Goal: Task Accomplishment & Management: Manage account settings

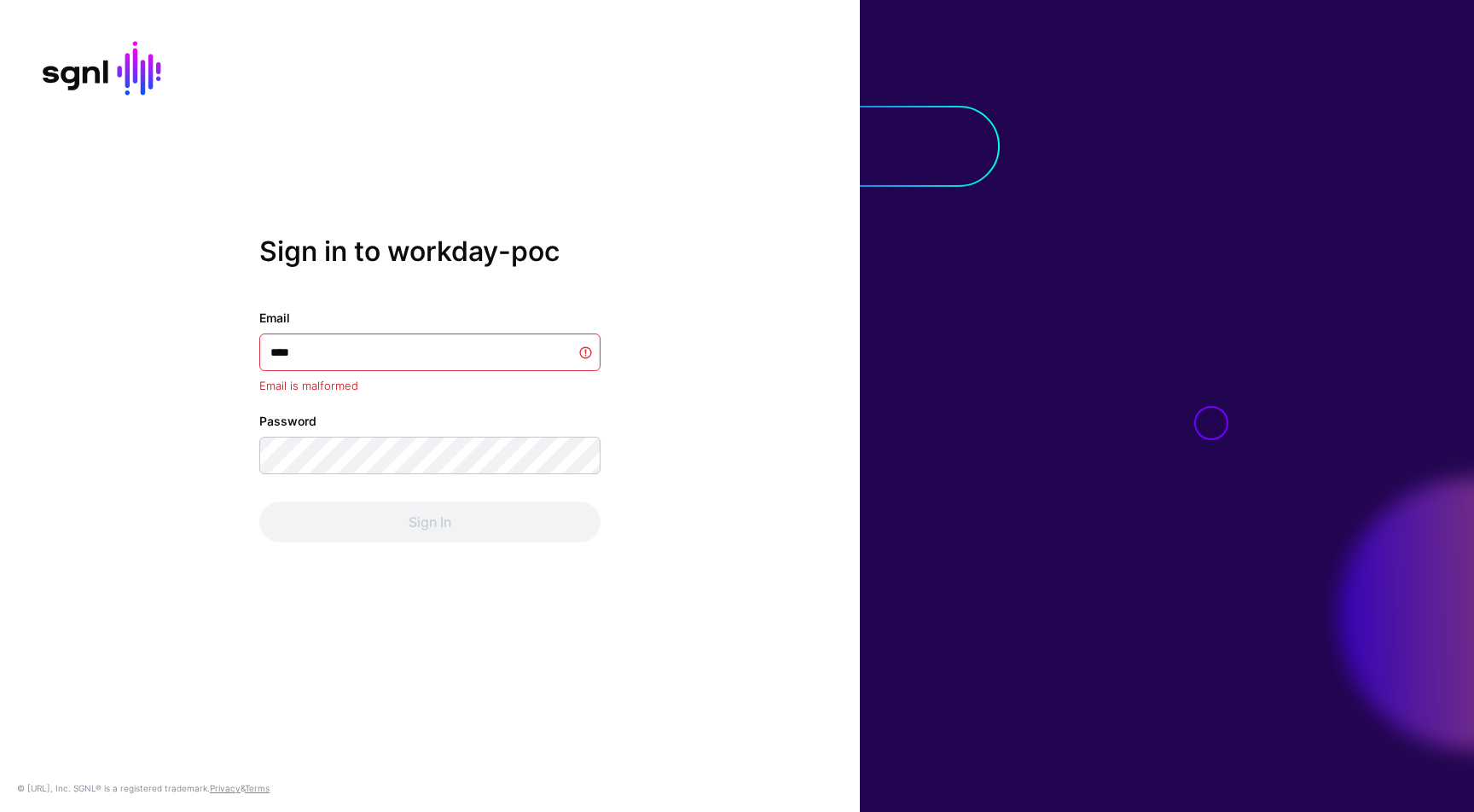
type input "**********"
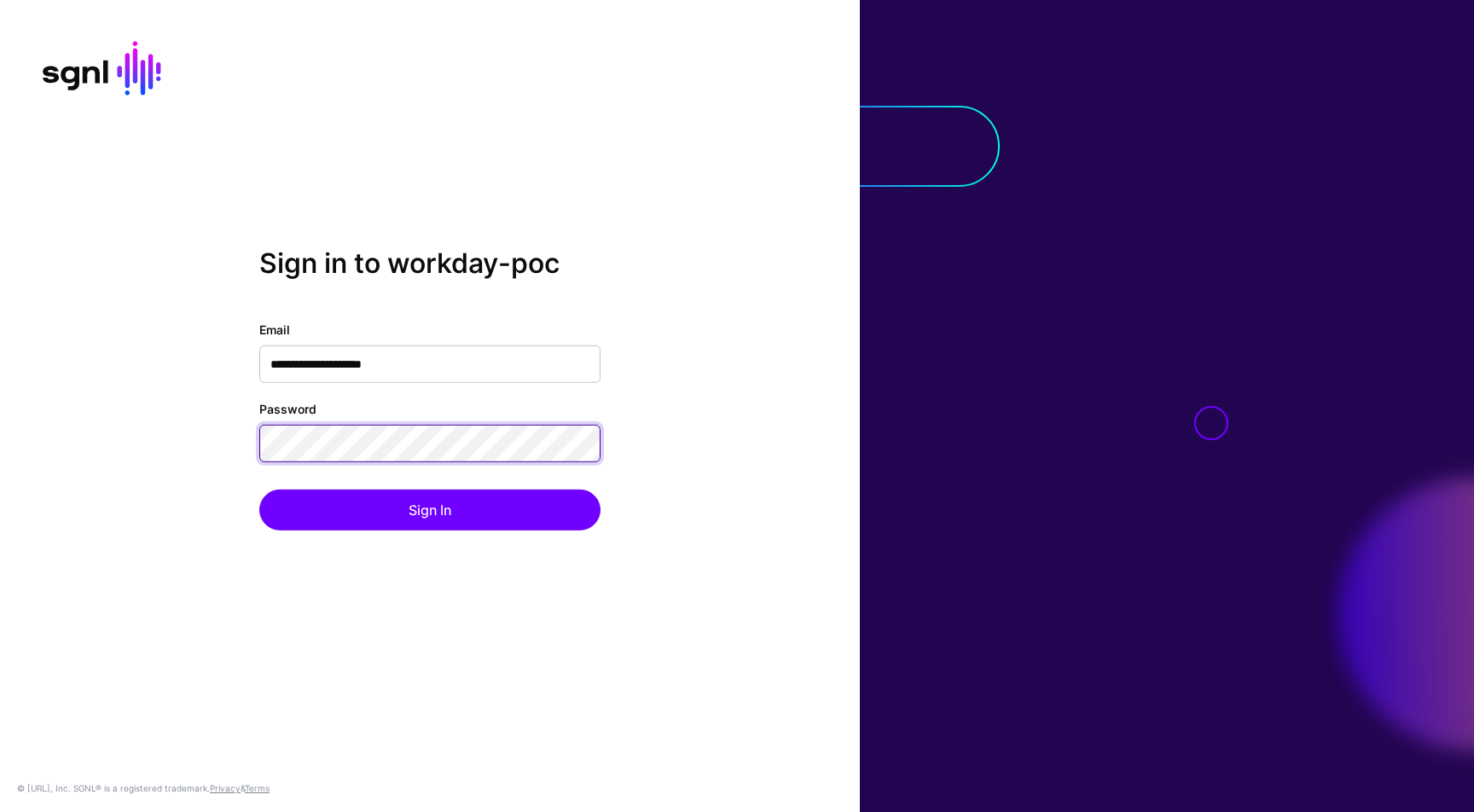
click at [259, 490] on button "Sign In" at bounding box center [429, 510] width 341 height 41
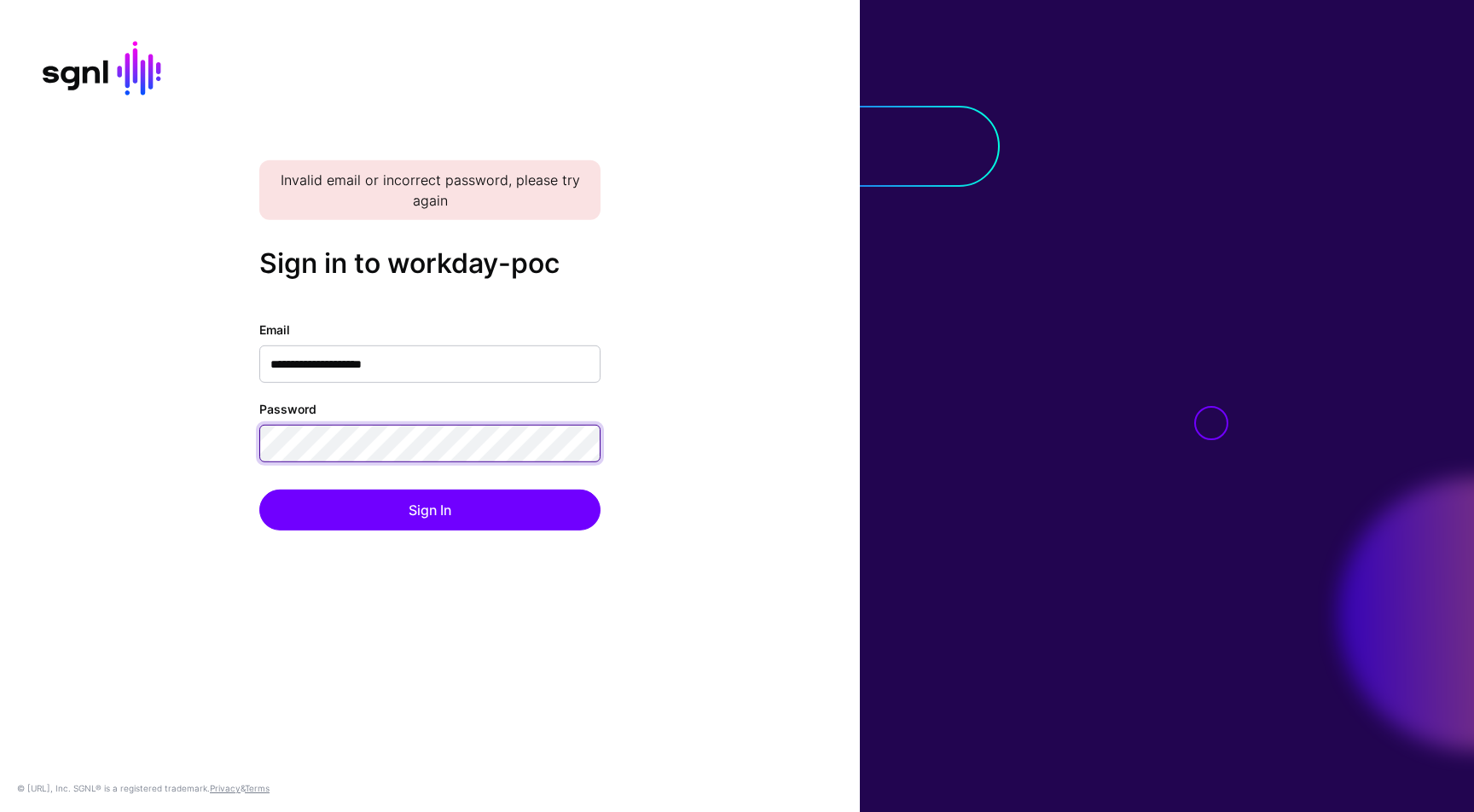
click at [259, 490] on button "Sign In" at bounding box center [429, 510] width 341 height 41
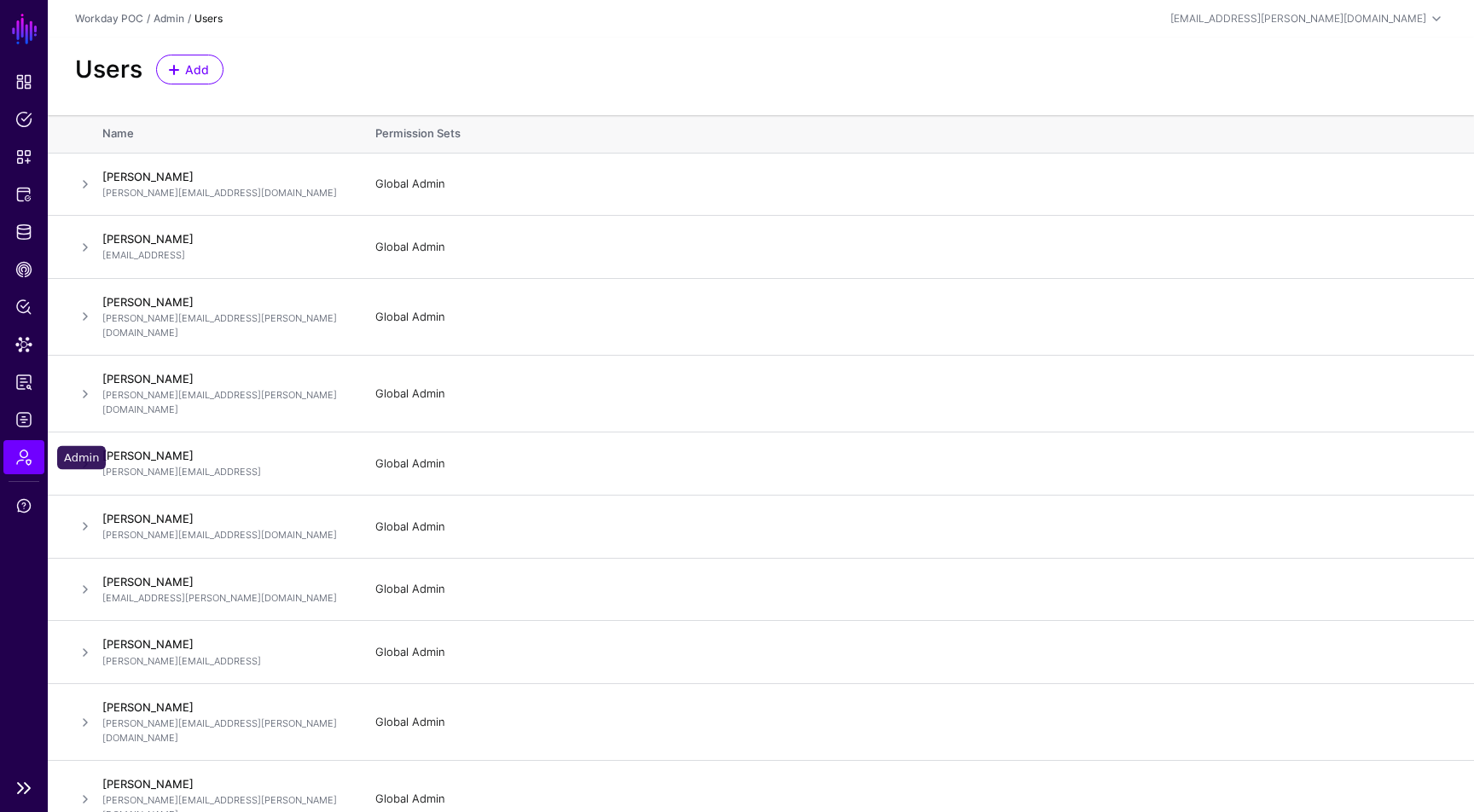
click at [28, 453] on span "Admin" at bounding box center [24, 457] width 17 height 17
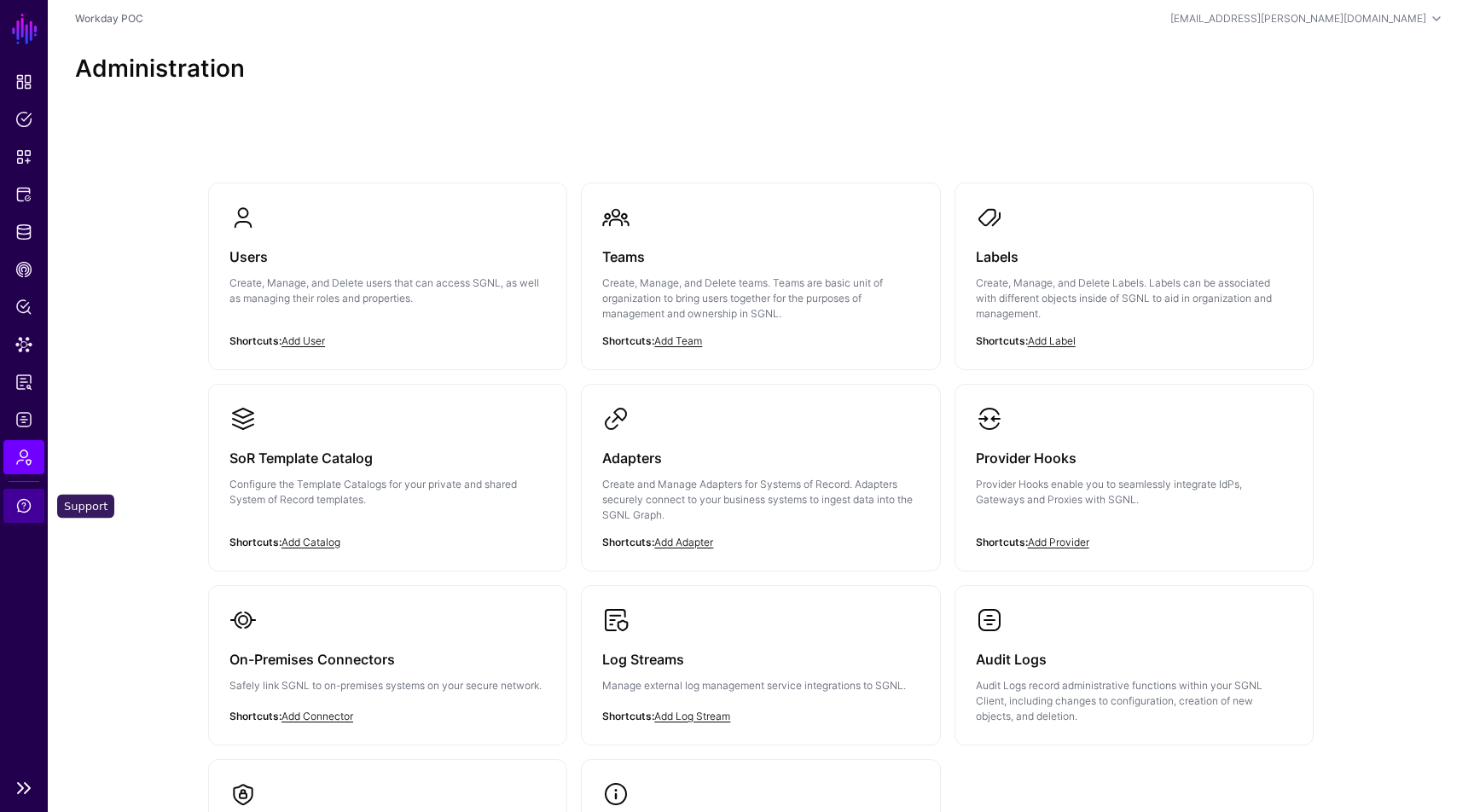
click at [29, 496] on link "Support" at bounding box center [23, 505] width 41 height 34
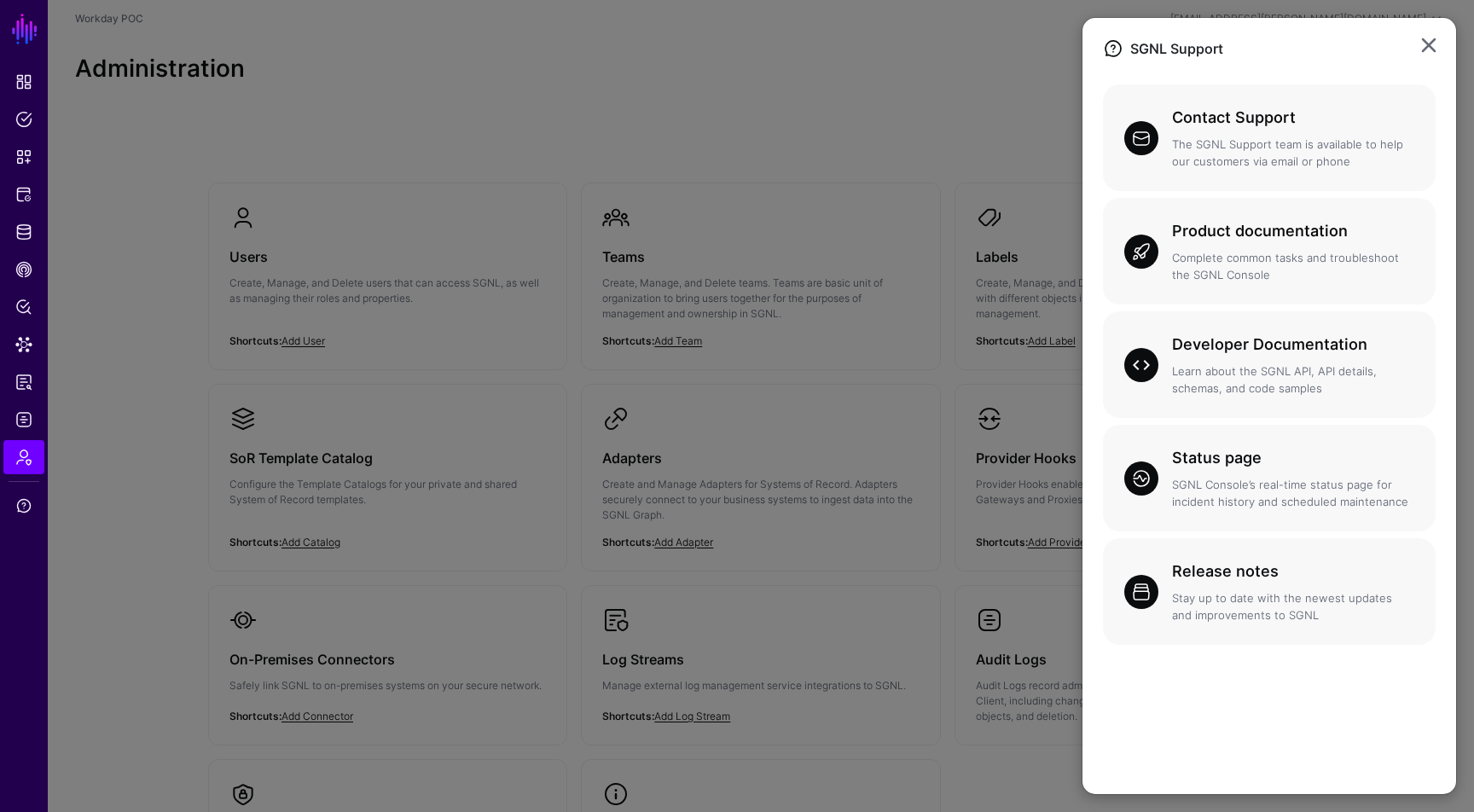
click at [479, 409] on ngb-modal-window "SGNL Support Contact Support The SGNL Support team is available to help our cus…" at bounding box center [737, 406] width 1474 height 812
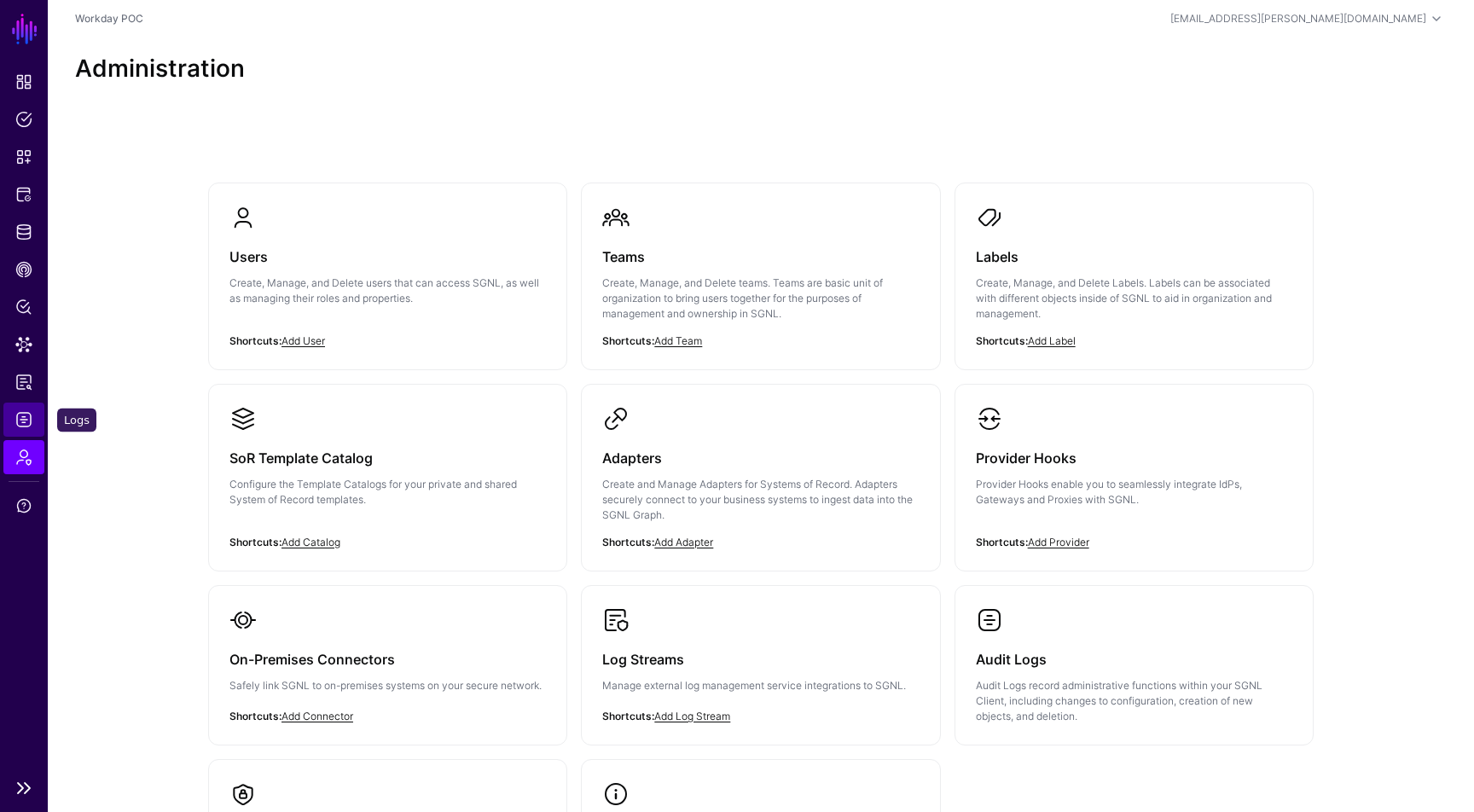
click at [29, 422] on span "Logs" at bounding box center [24, 420] width 17 height 17
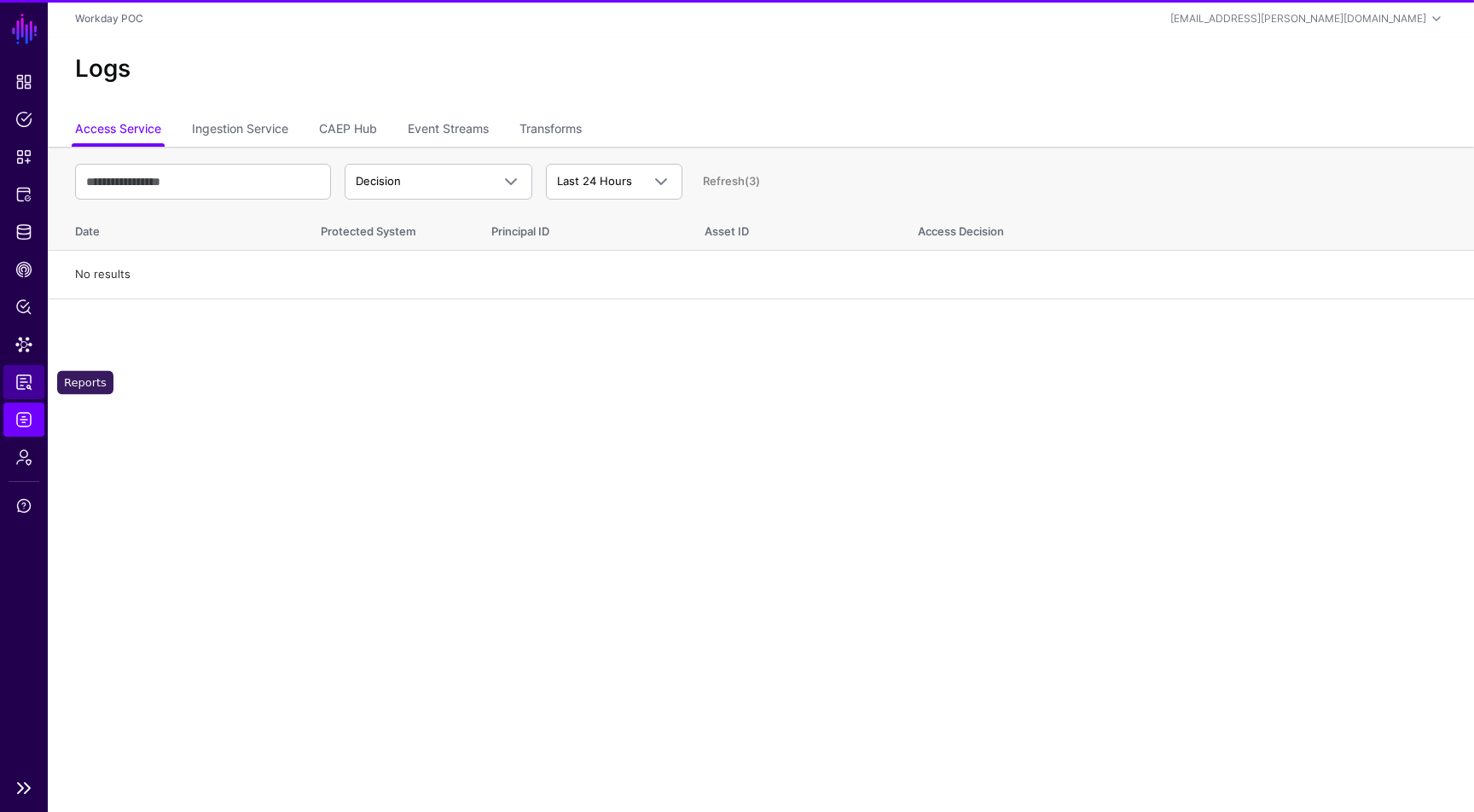
click at [29, 373] on link "Reports" at bounding box center [23, 382] width 41 height 34
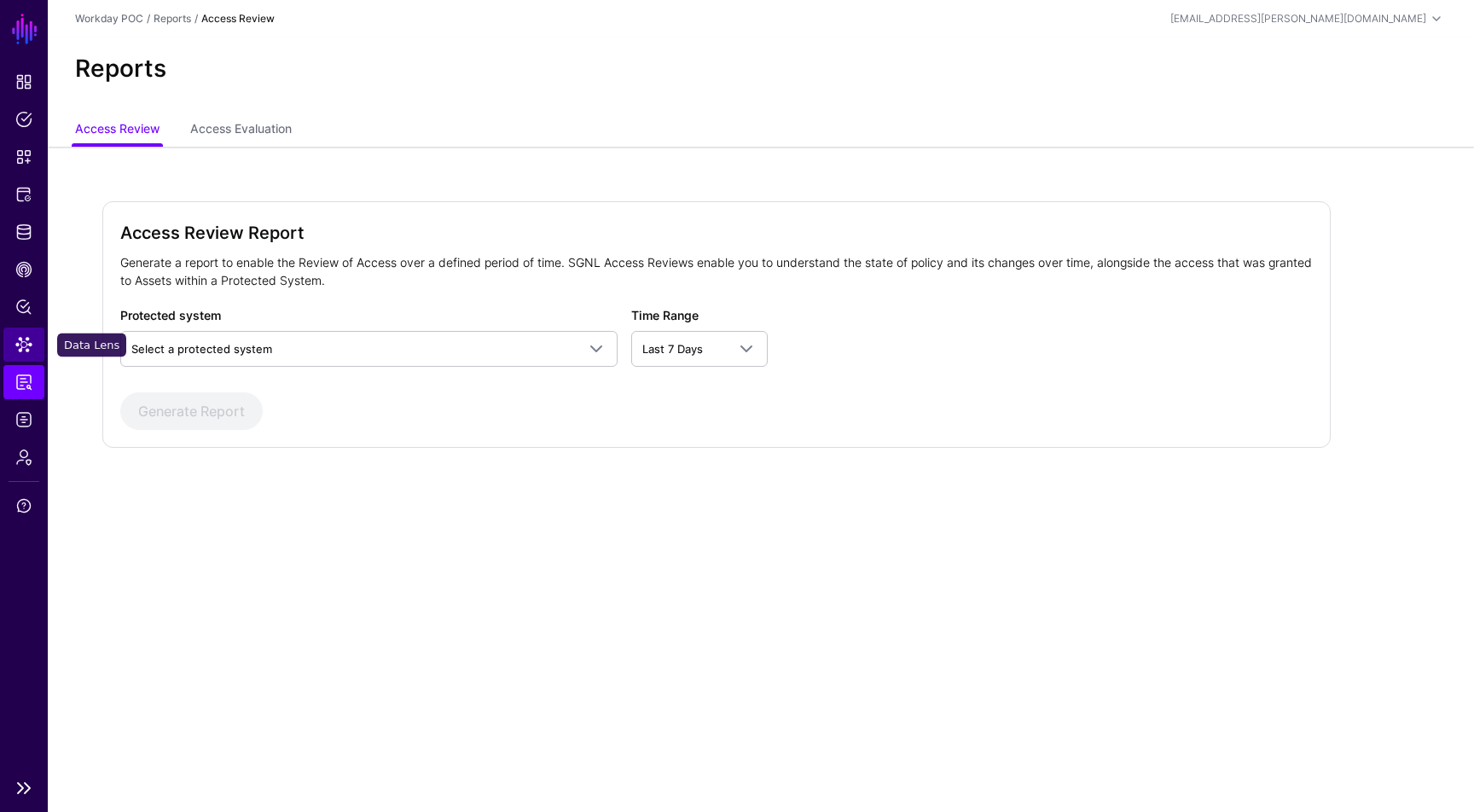
click at [29, 345] on span "Data Lens" at bounding box center [24, 345] width 17 height 17
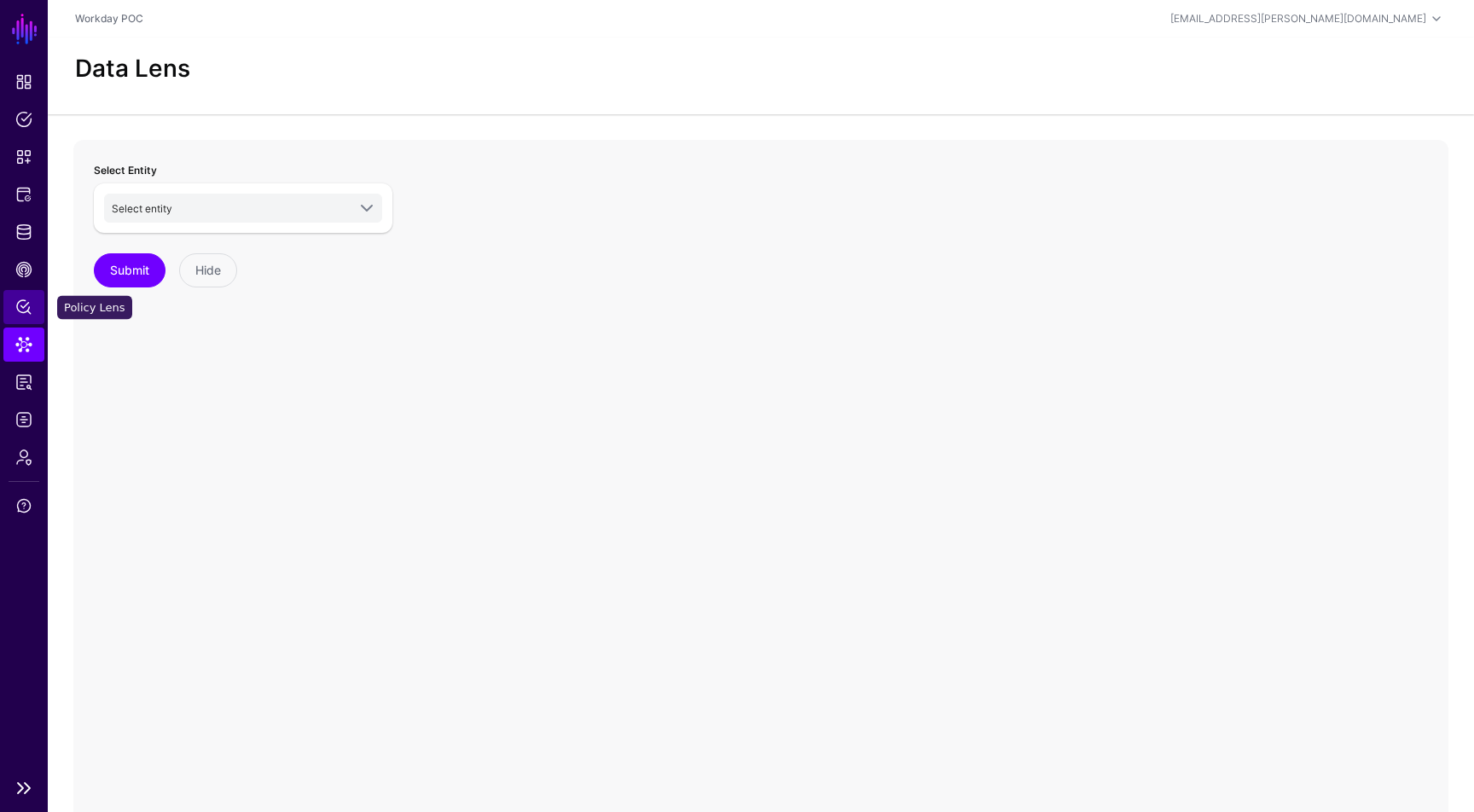
click at [32, 317] on link "Policy Lens" at bounding box center [23, 307] width 41 height 34
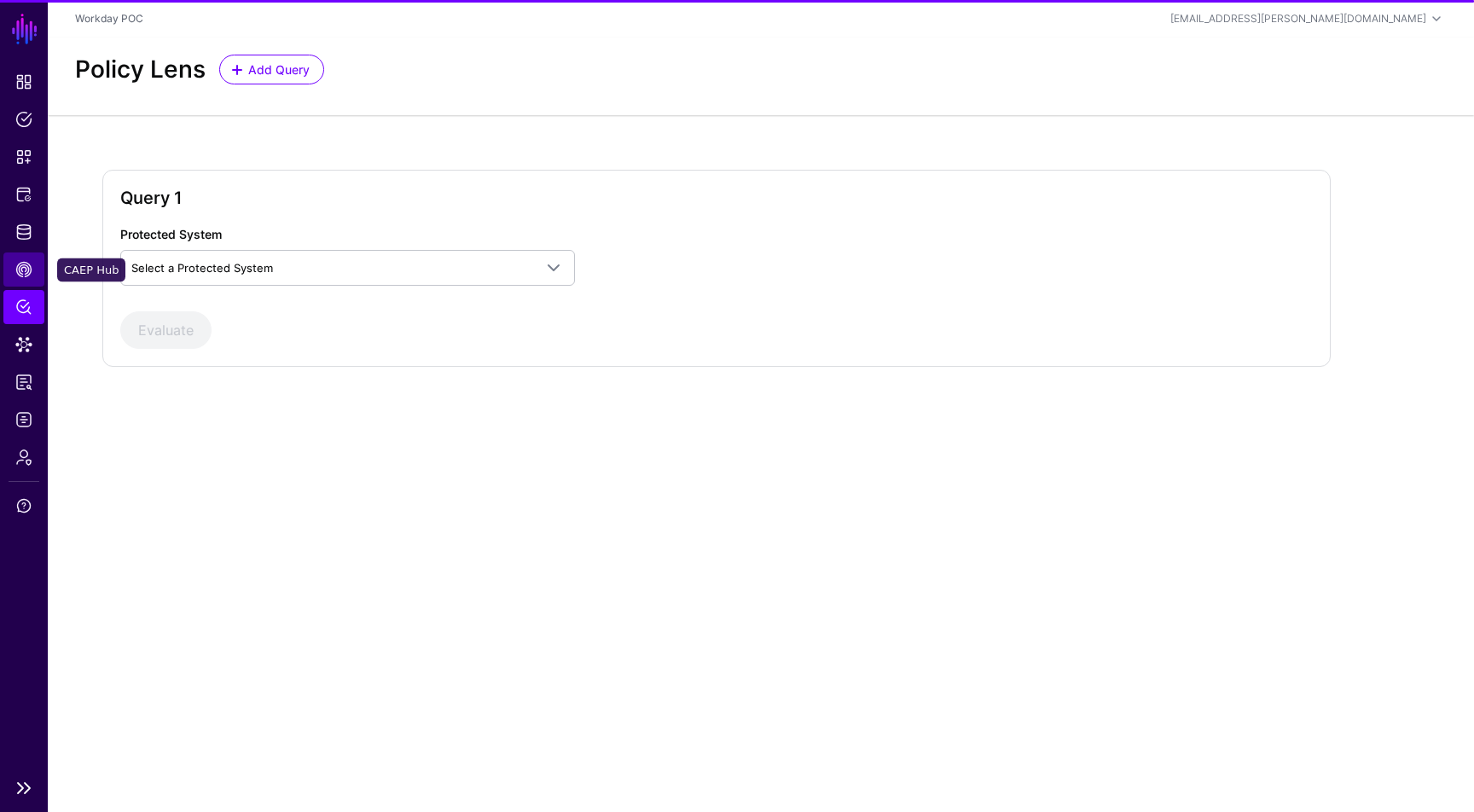
click at [32, 271] on span "CAEP Hub" at bounding box center [24, 270] width 17 height 17
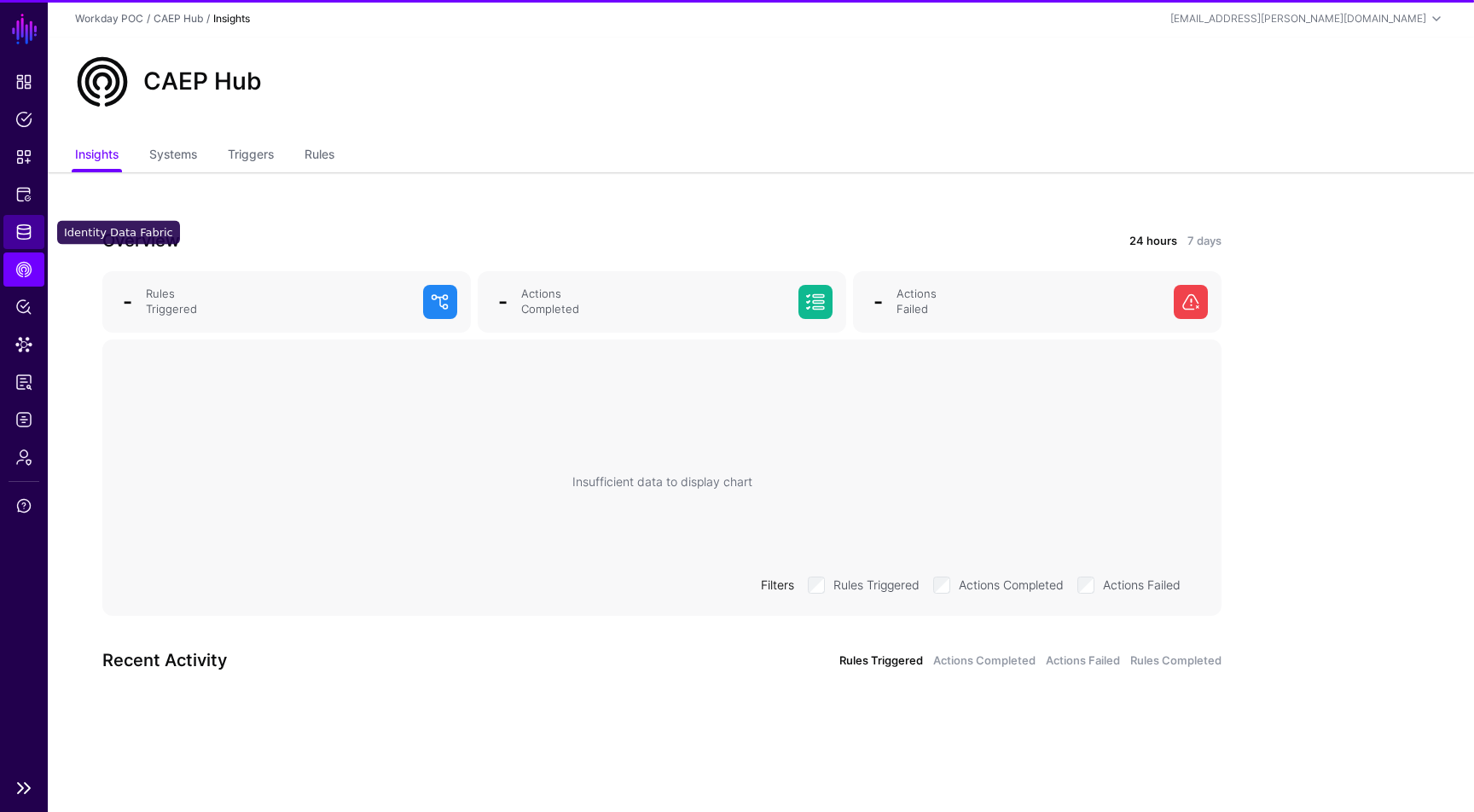
click at [32, 244] on link "Identity Data Fabric" at bounding box center [23, 232] width 41 height 34
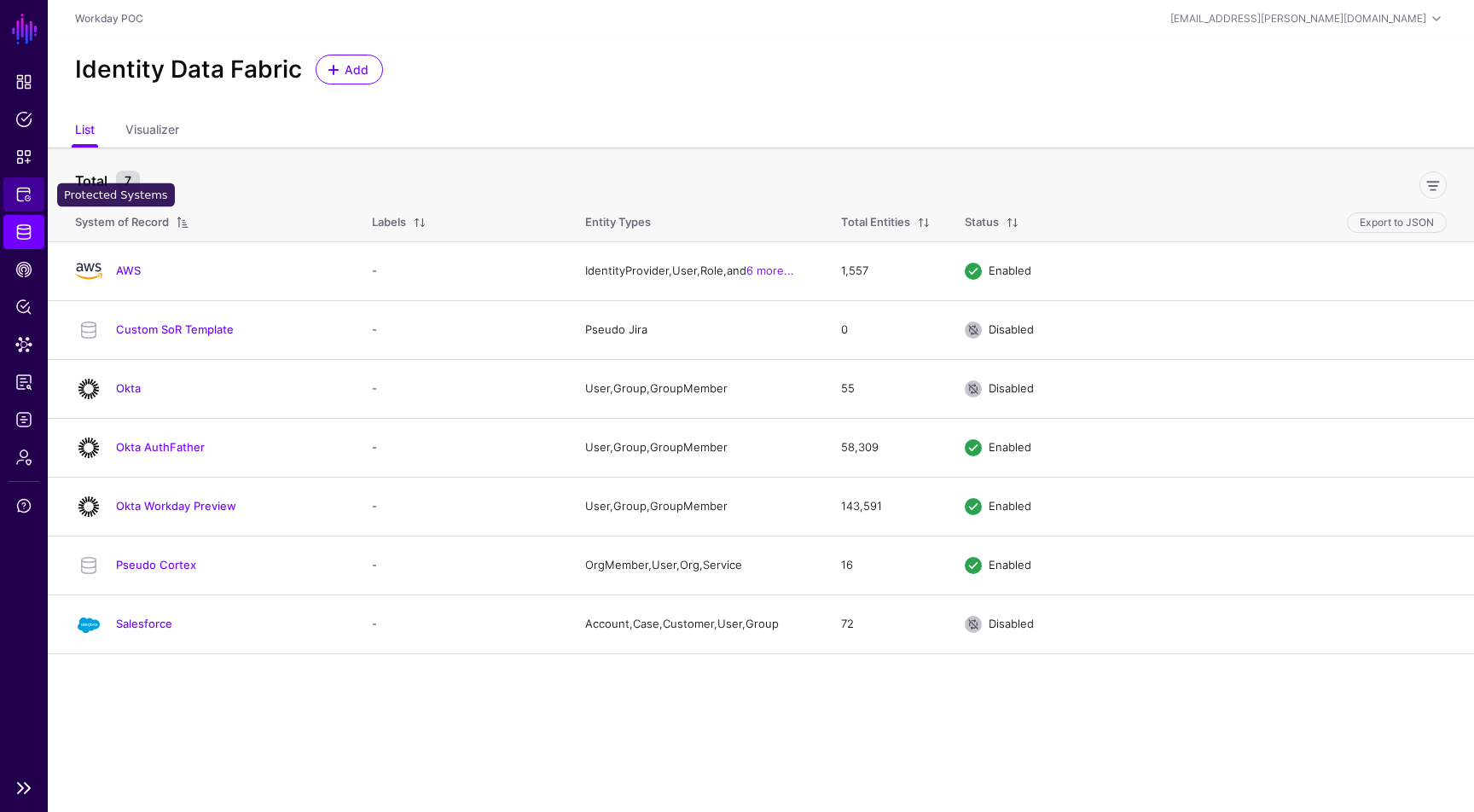
click at [33, 199] on link "Protected Systems" at bounding box center [23, 193] width 41 height 34
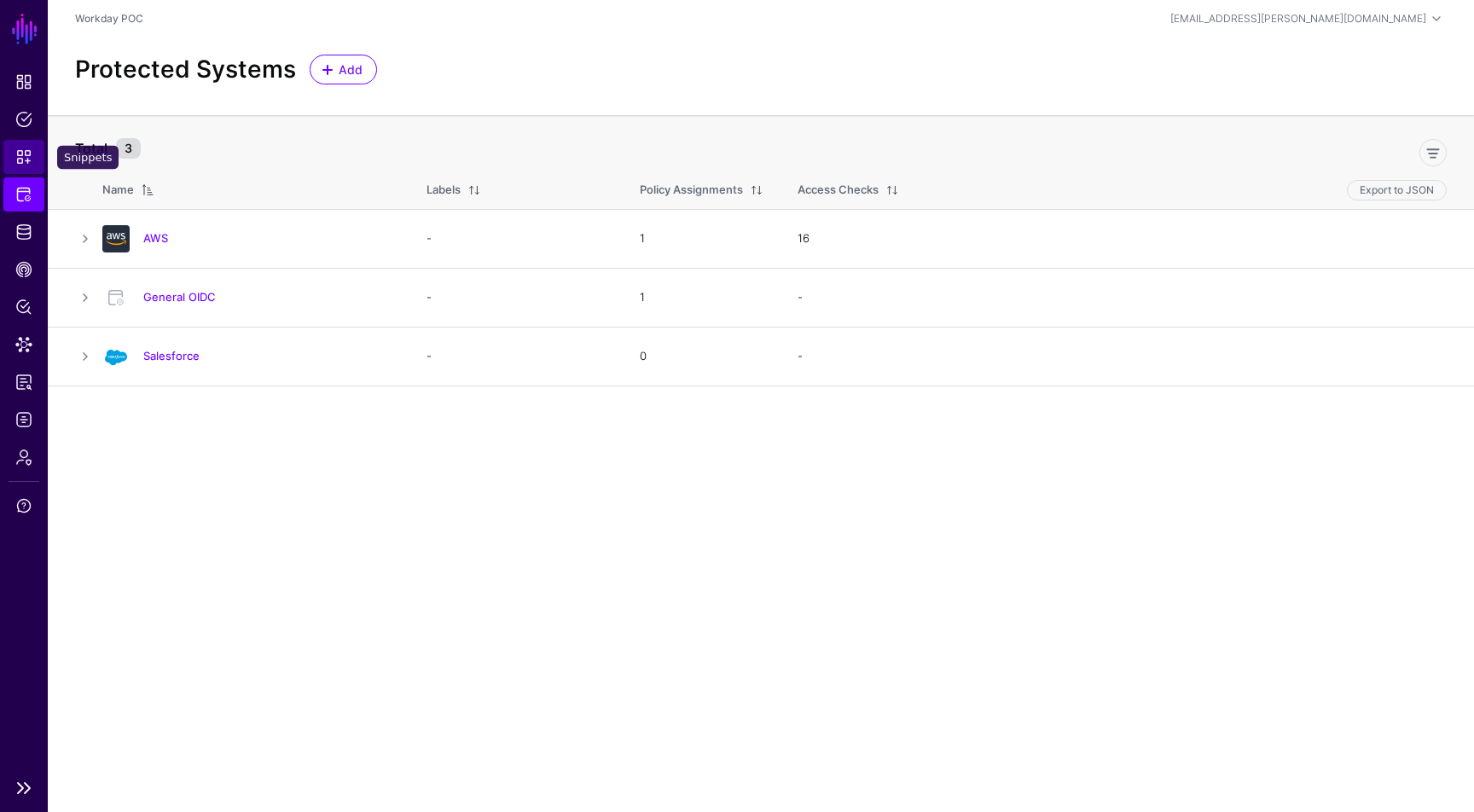
click at [34, 173] on link "Snippets" at bounding box center [23, 156] width 41 height 34
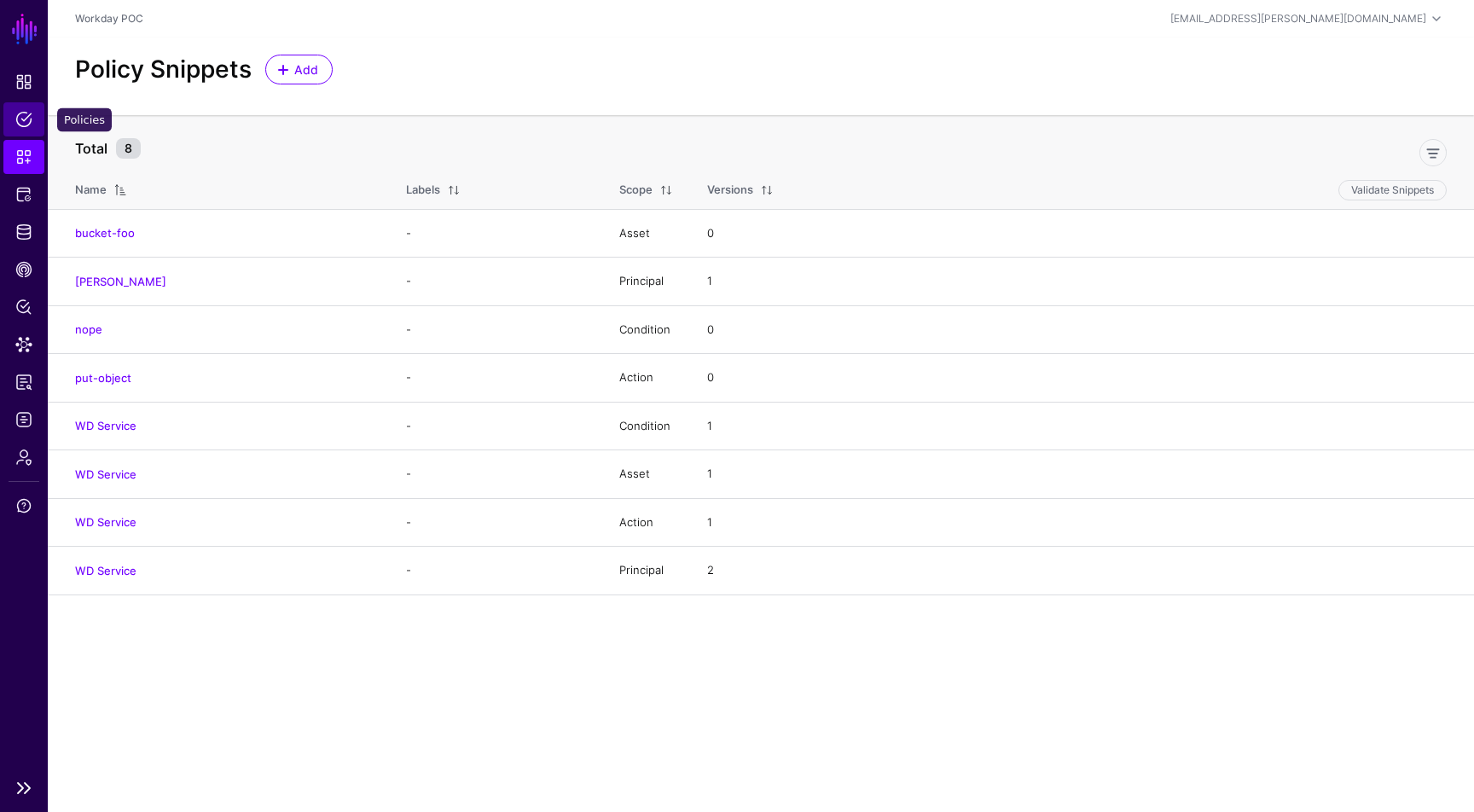
click at [35, 128] on link "Policies" at bounding box center [23, 118] width 41 height 34
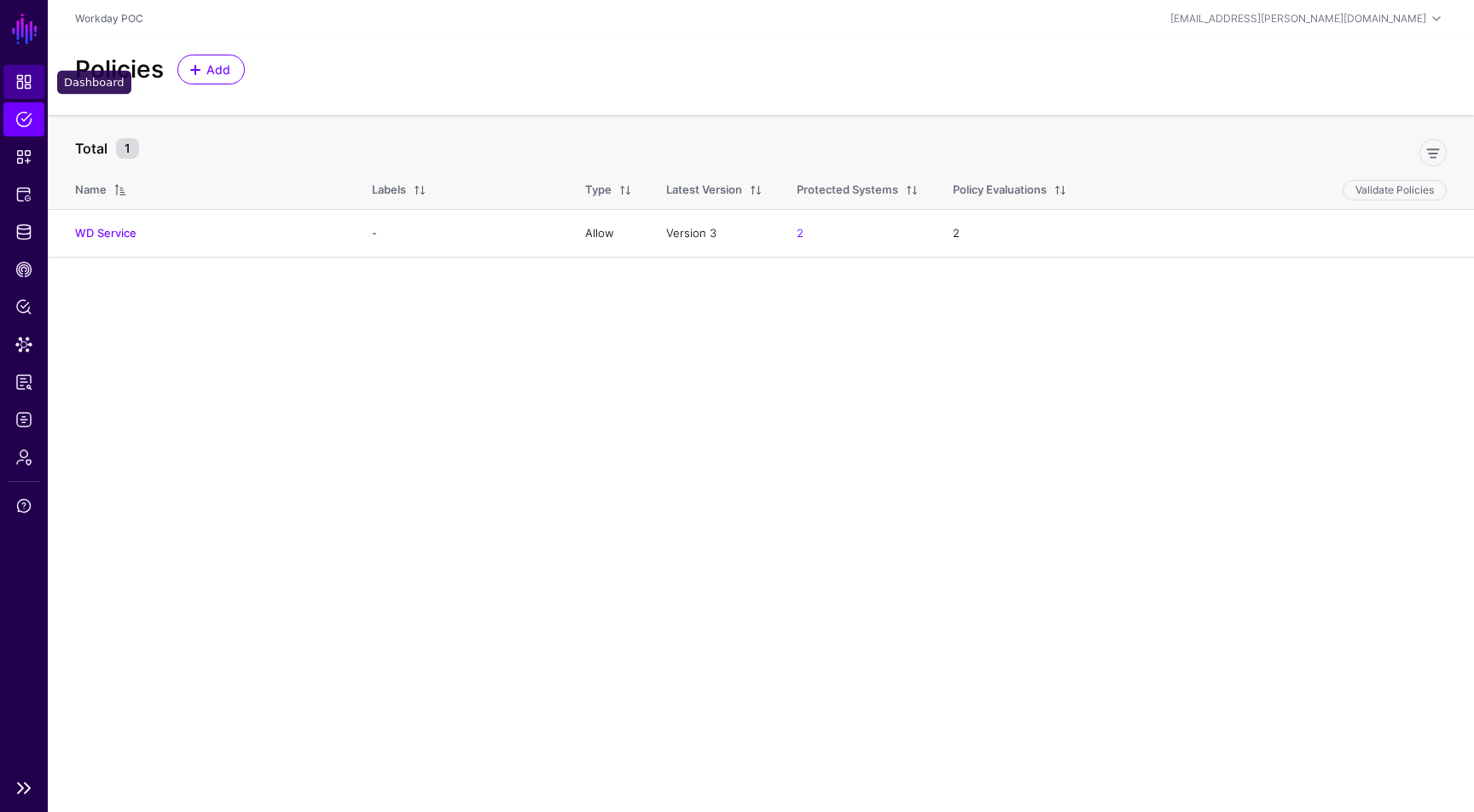
click at [35, 89] on link "Dashboard" at bounding box center [23, 81] width 41 height 34
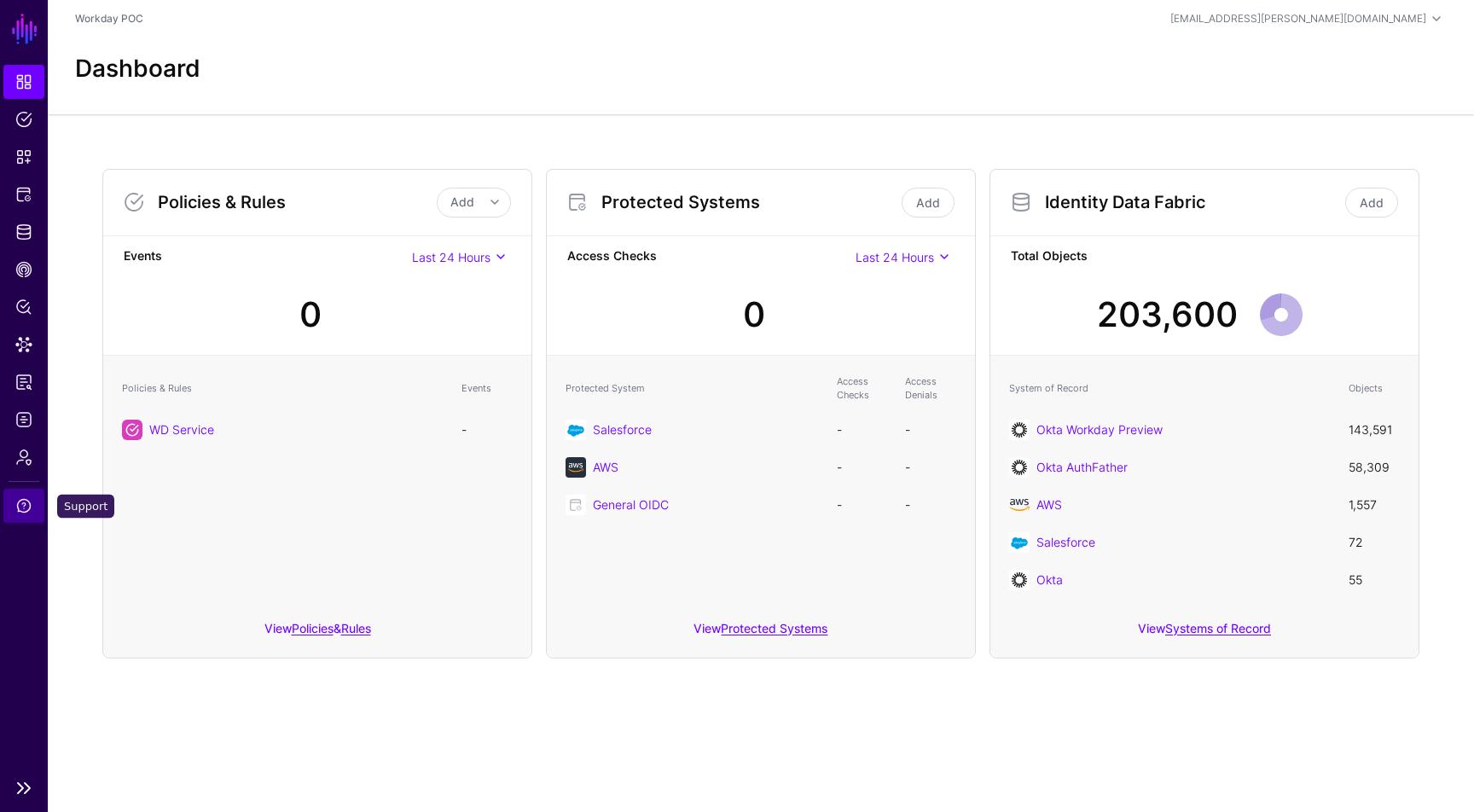
click at [21, 499] on span "Support" at bounding box center [24, 506] width 17 height 17
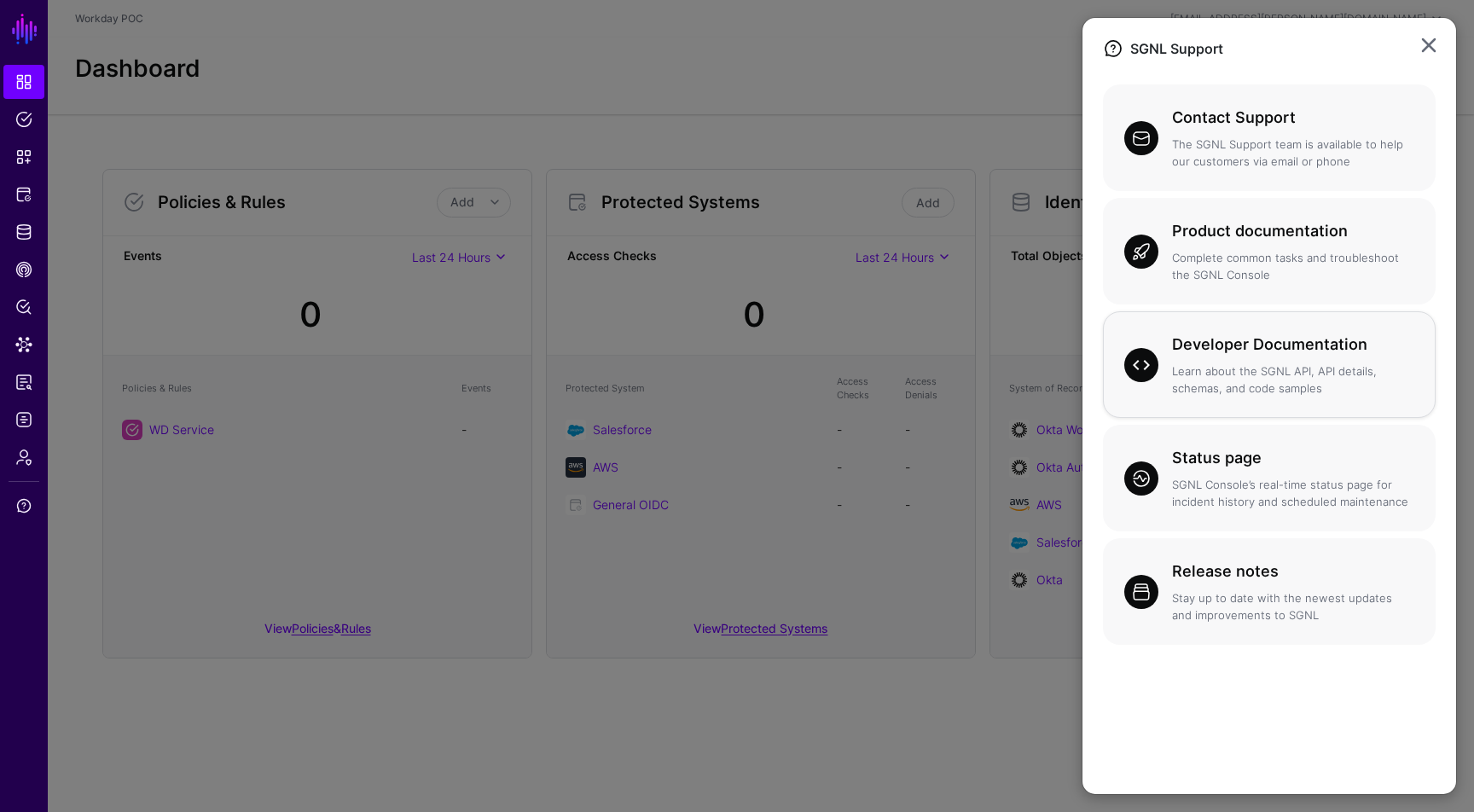
click at [1231, 374] on p "Learn about the SGNL API, API details, schemas, and code samples" at bounding box center [1293, 380] width 242 height 34
click at [1058, 243] on ngb-modal-window "SGNL Support Contact Support The SGNL Support team is available to help our cus…" at bounding box center [737, 406] width 1474 height 812
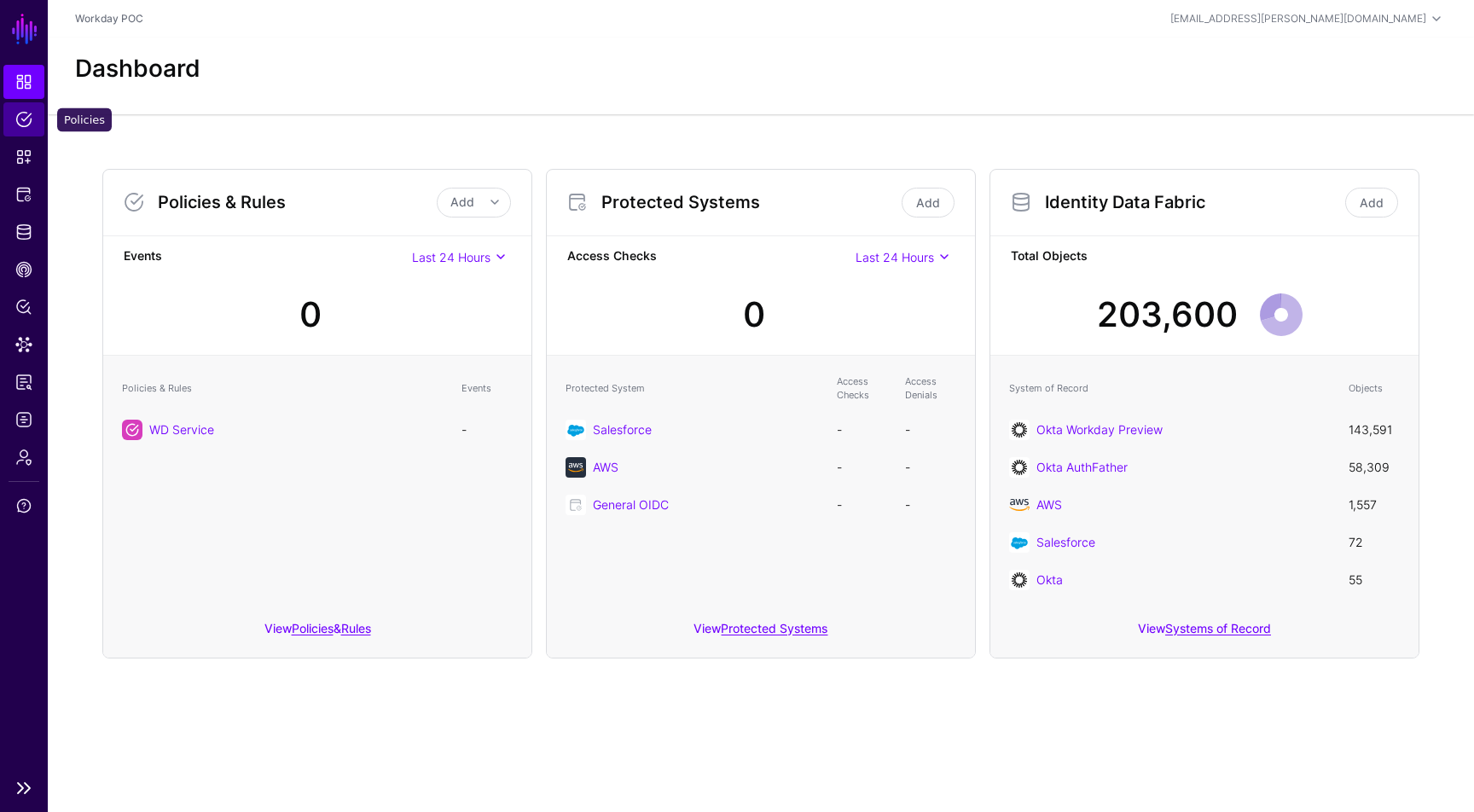
click at [32, 115] on span "Policies" at bounding box center [24, 119] width 17 height 17
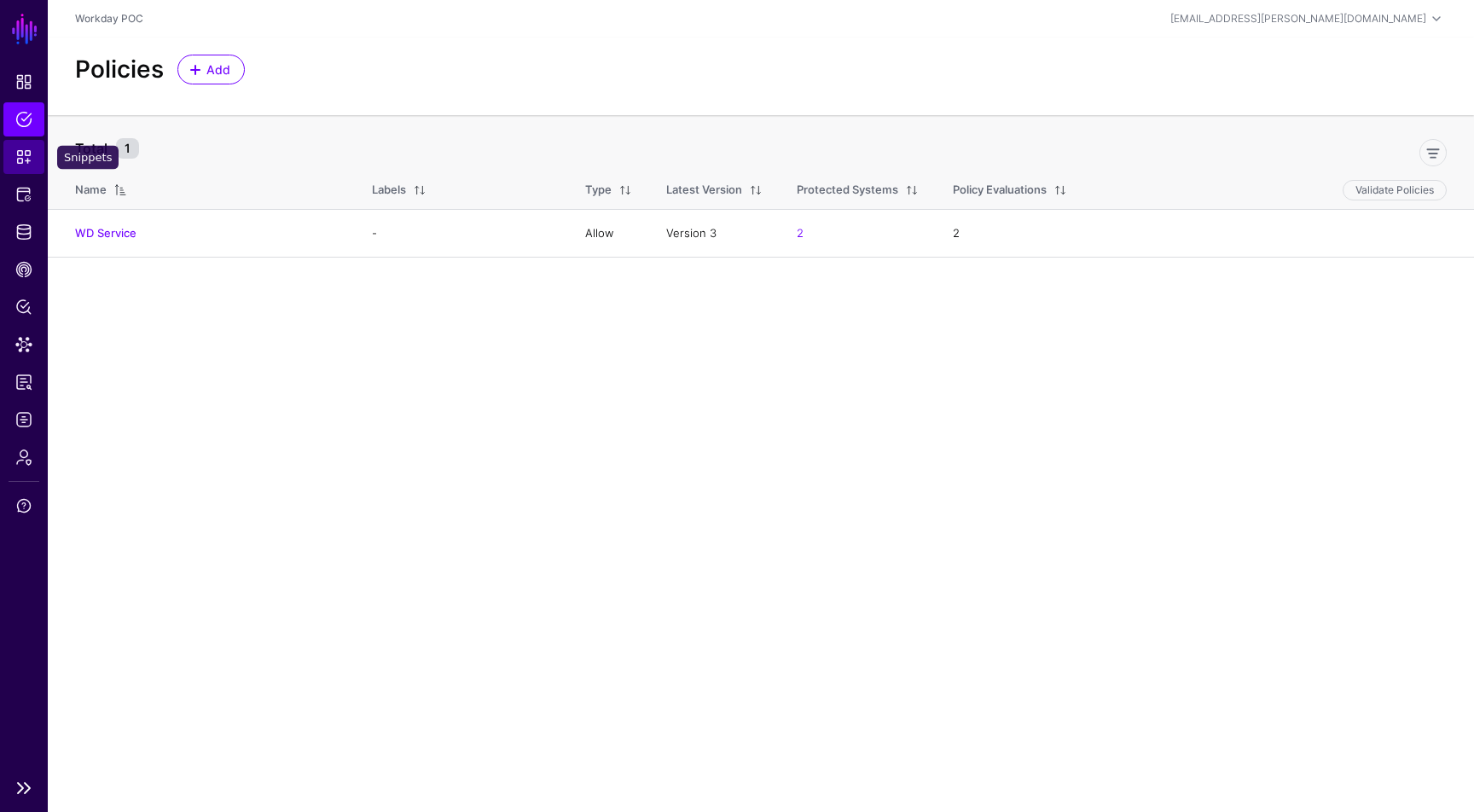
click at [31, 166] on link "Snippets" at bounding box center [23, 156] width 41 height 34
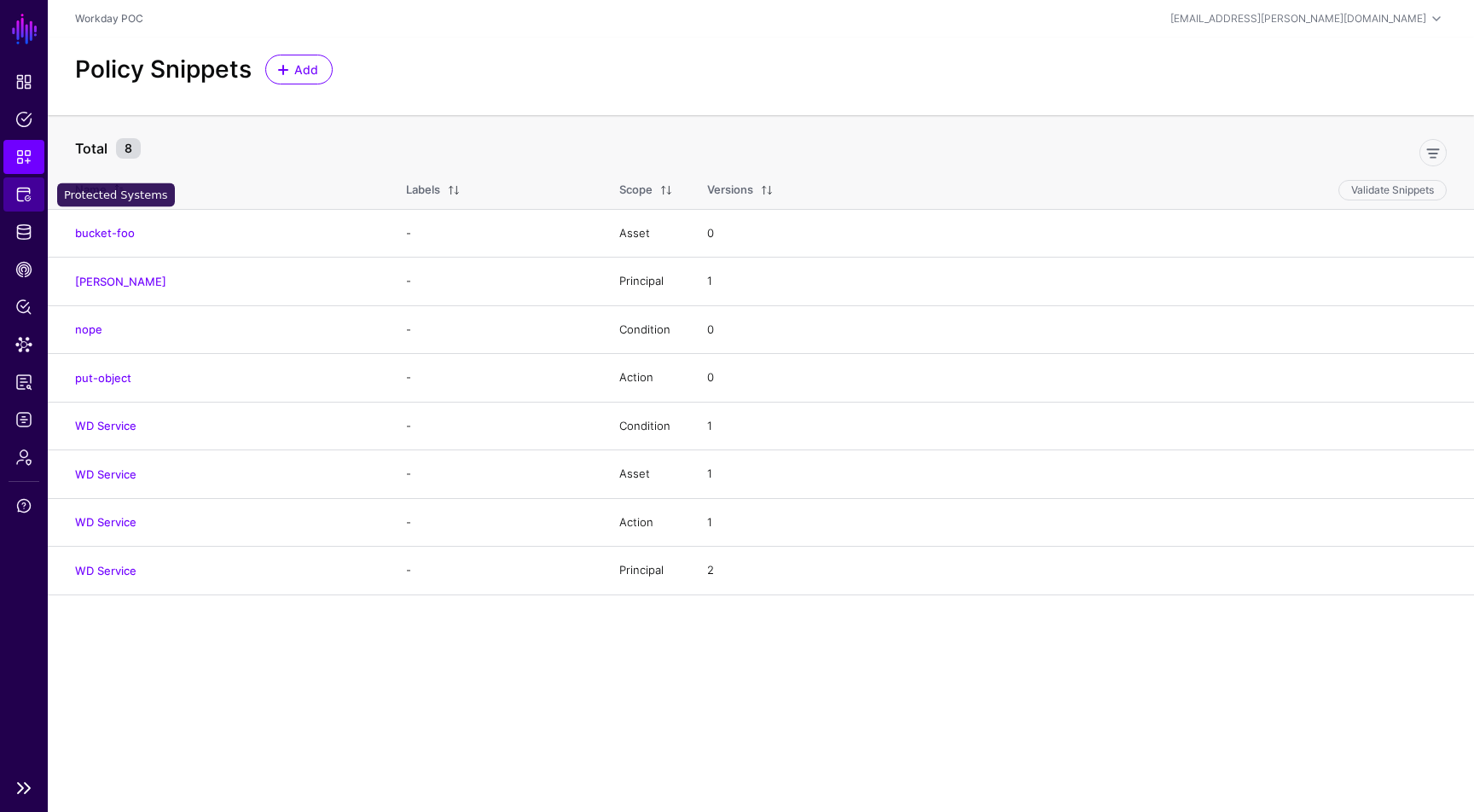
click at [31, 194] on span "Protected Systems" at bounding box center [24, 194] width 17 height 17
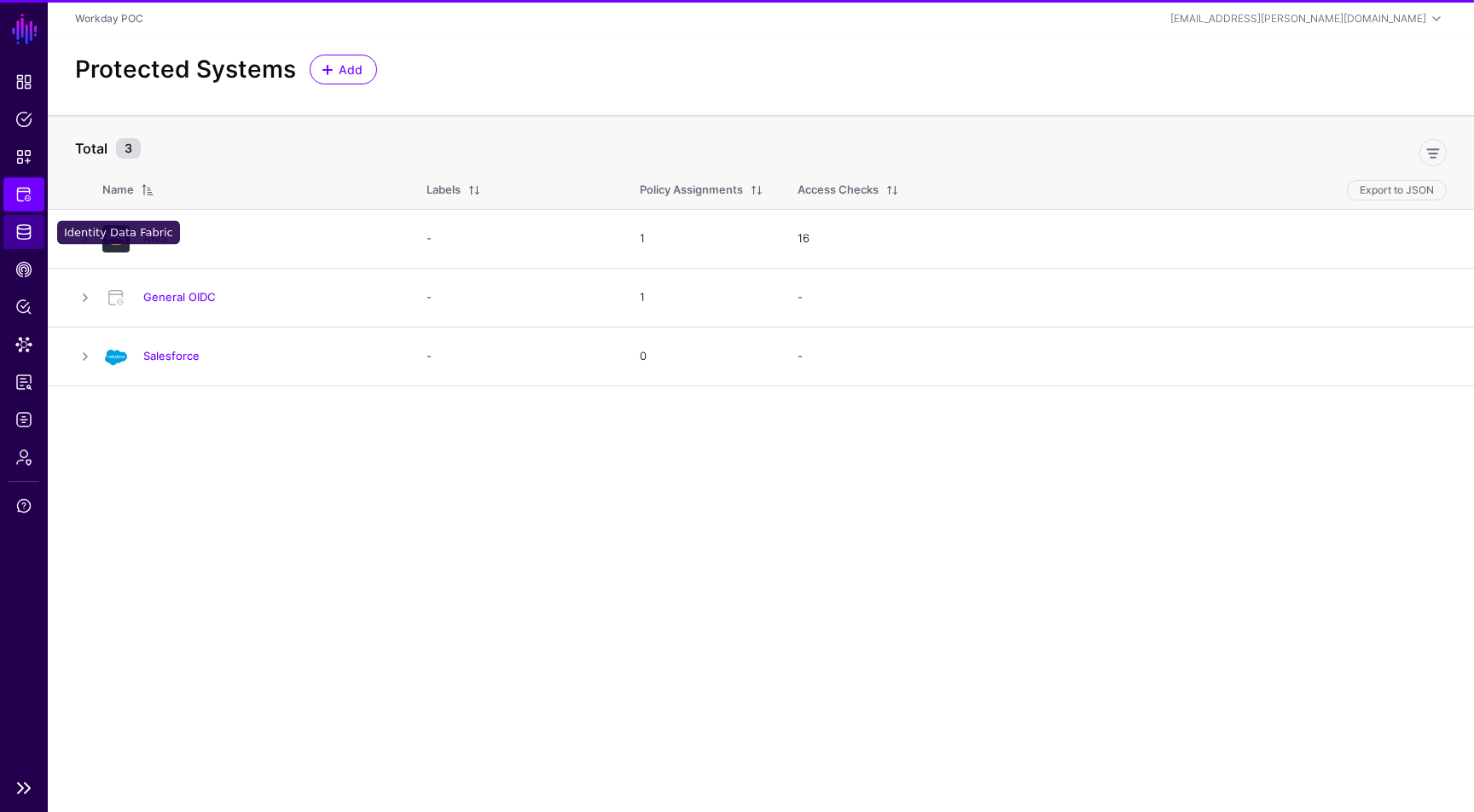
click at [30, 230] on span "Identity Data Fabric" at bounding box center [24, 232] width 17 height 17
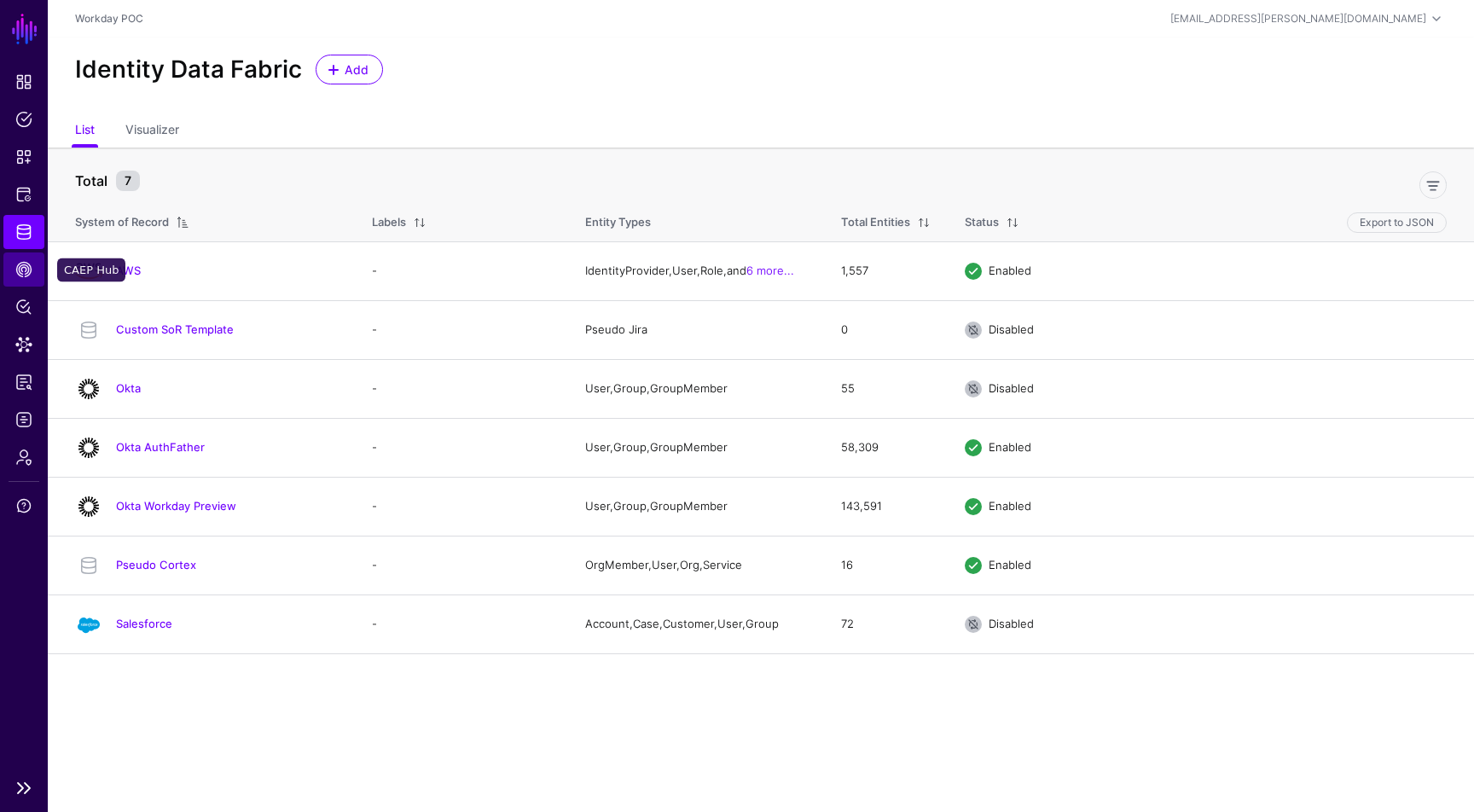
click at [32, 263] on span "CAEP Hub" at bounding box center [24, 270] width 17 height 17
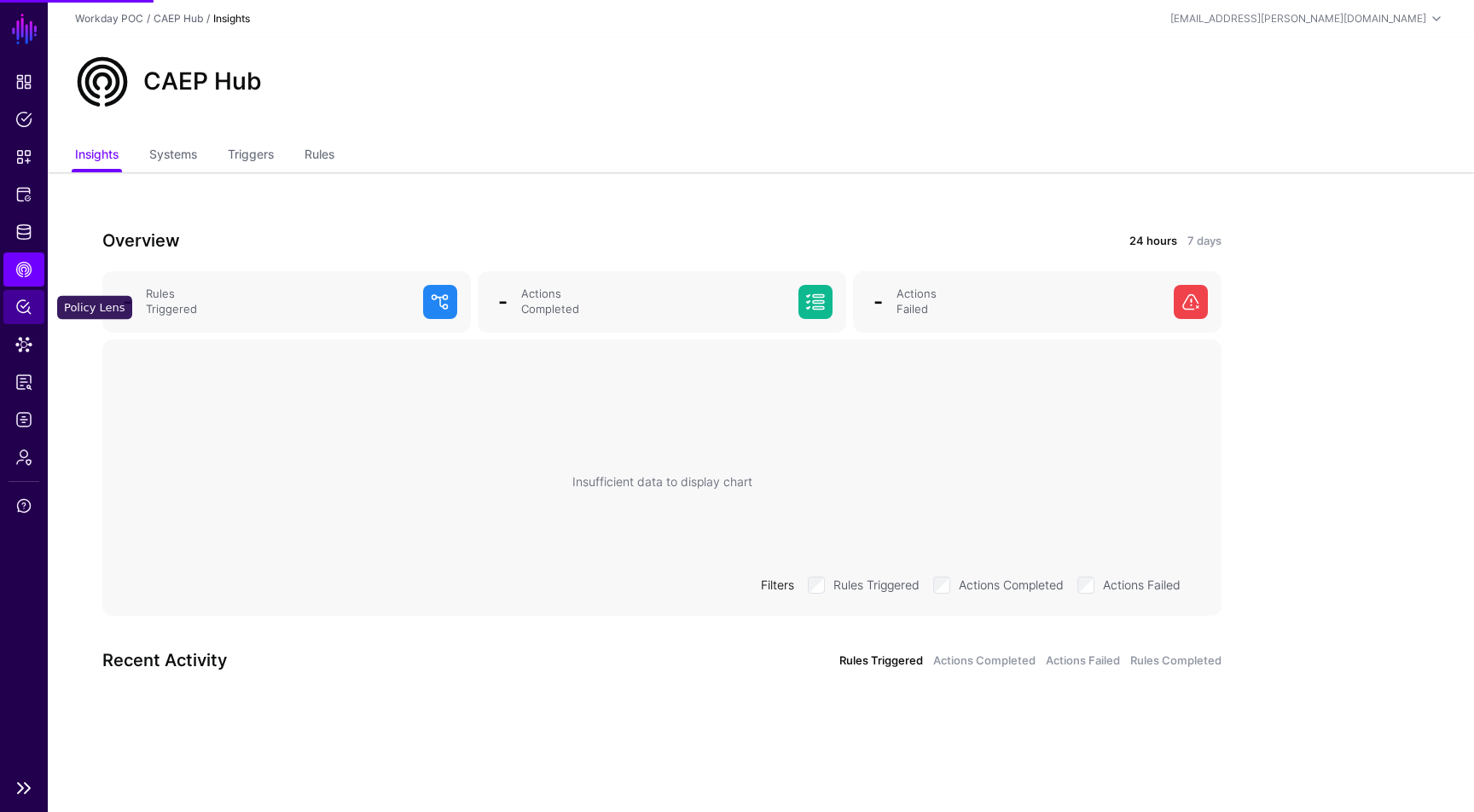
click at [32, 302] on span "Policy Lens" at bounding box center [24, 308] width 17 height 17
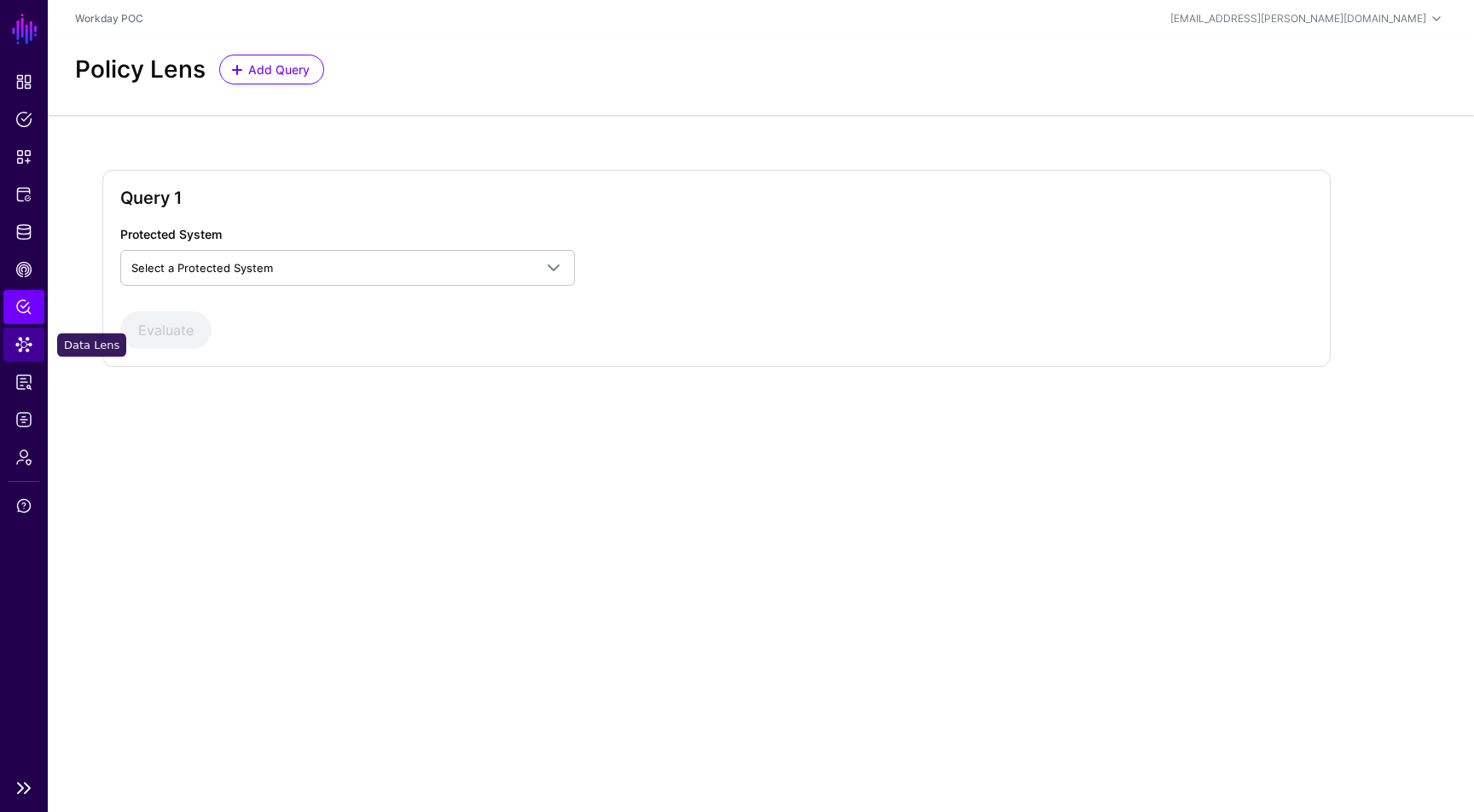
click at [32, 351] on span "Data Lens" at bounding box center [24, 345] width 17 height 17
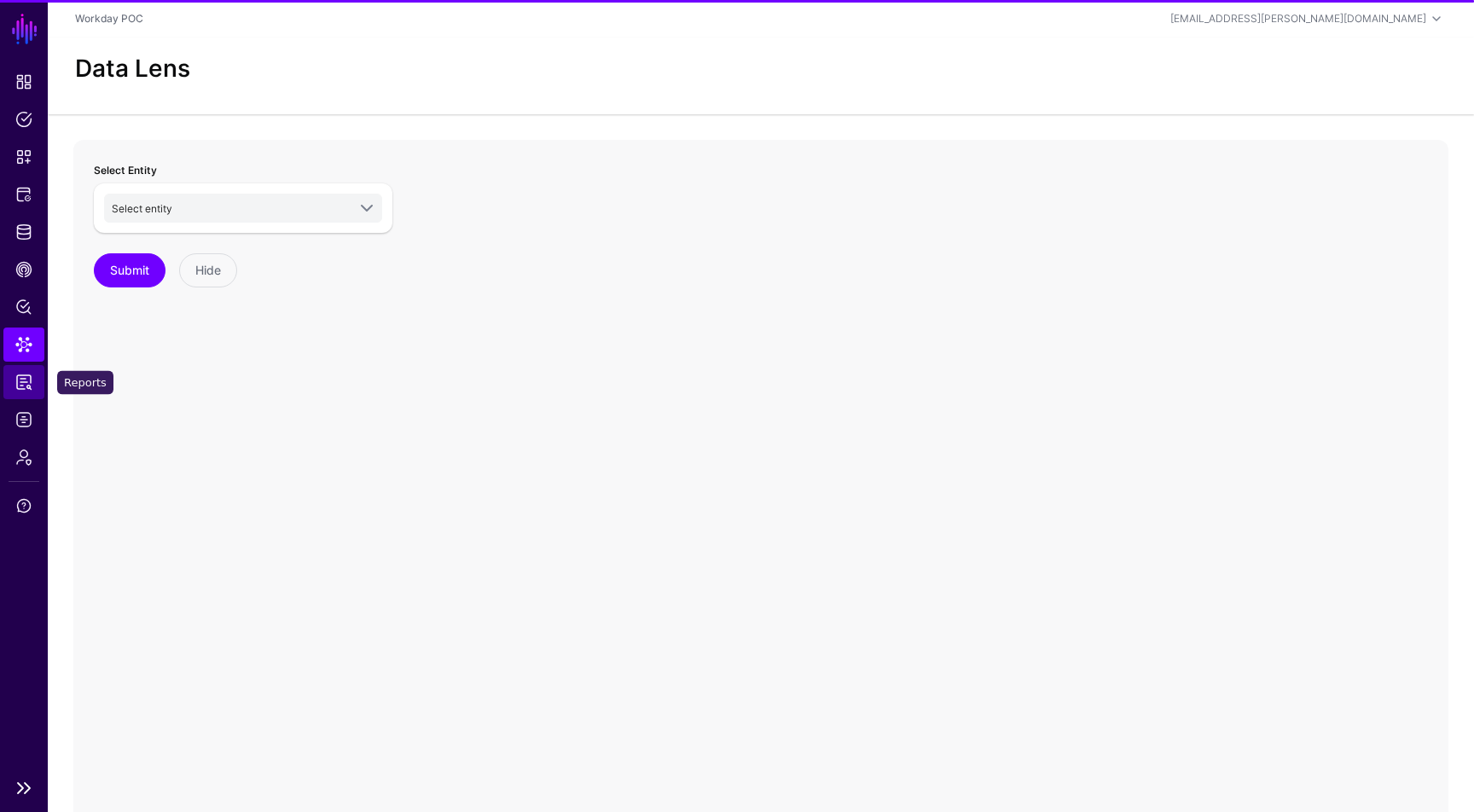
click at [32, 390] on span "Reports" at bounding box center [24, 382] width 17 height 17
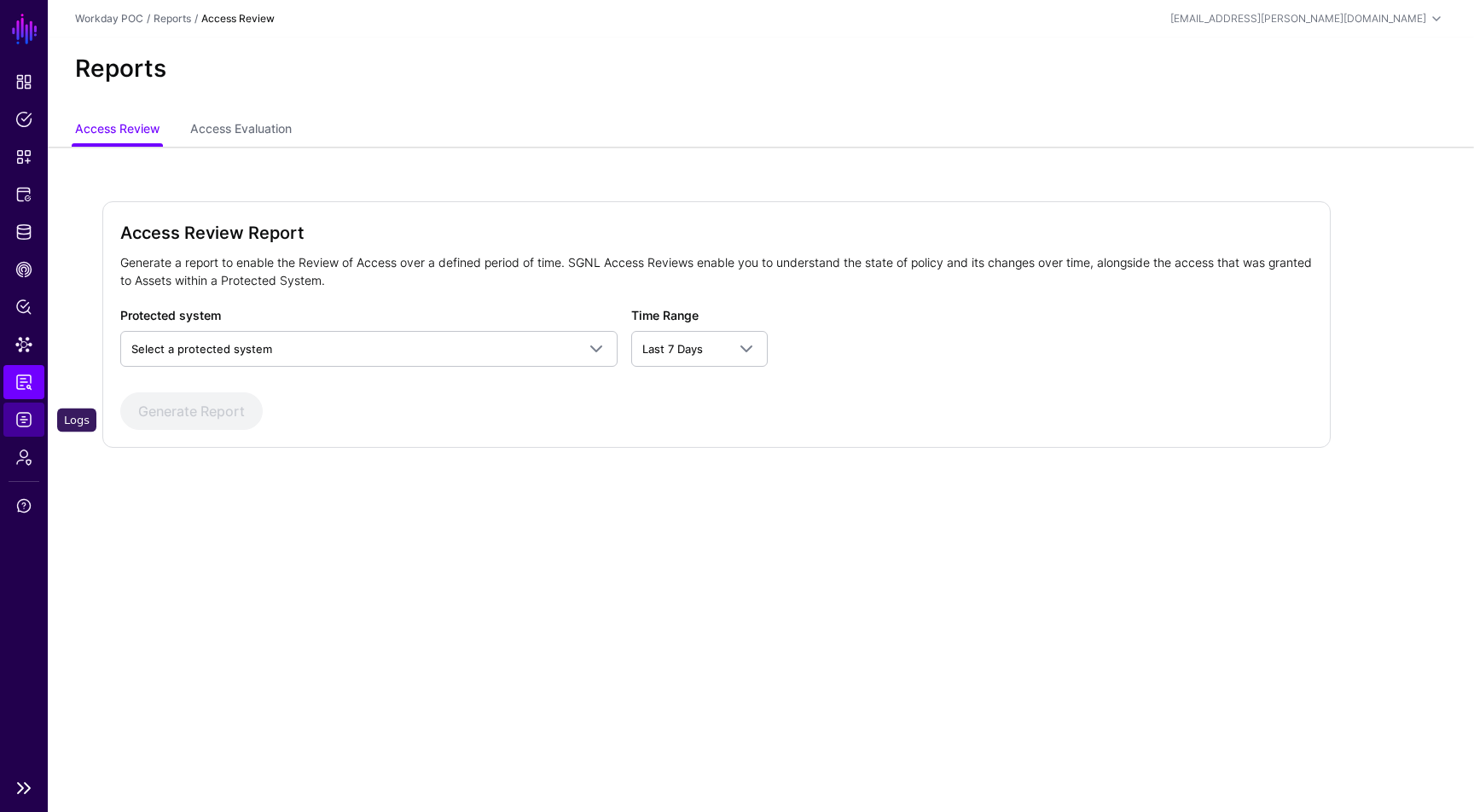
click at [31, 419] on span "Logs" at bounding box center [24, 420] width 17 height 17
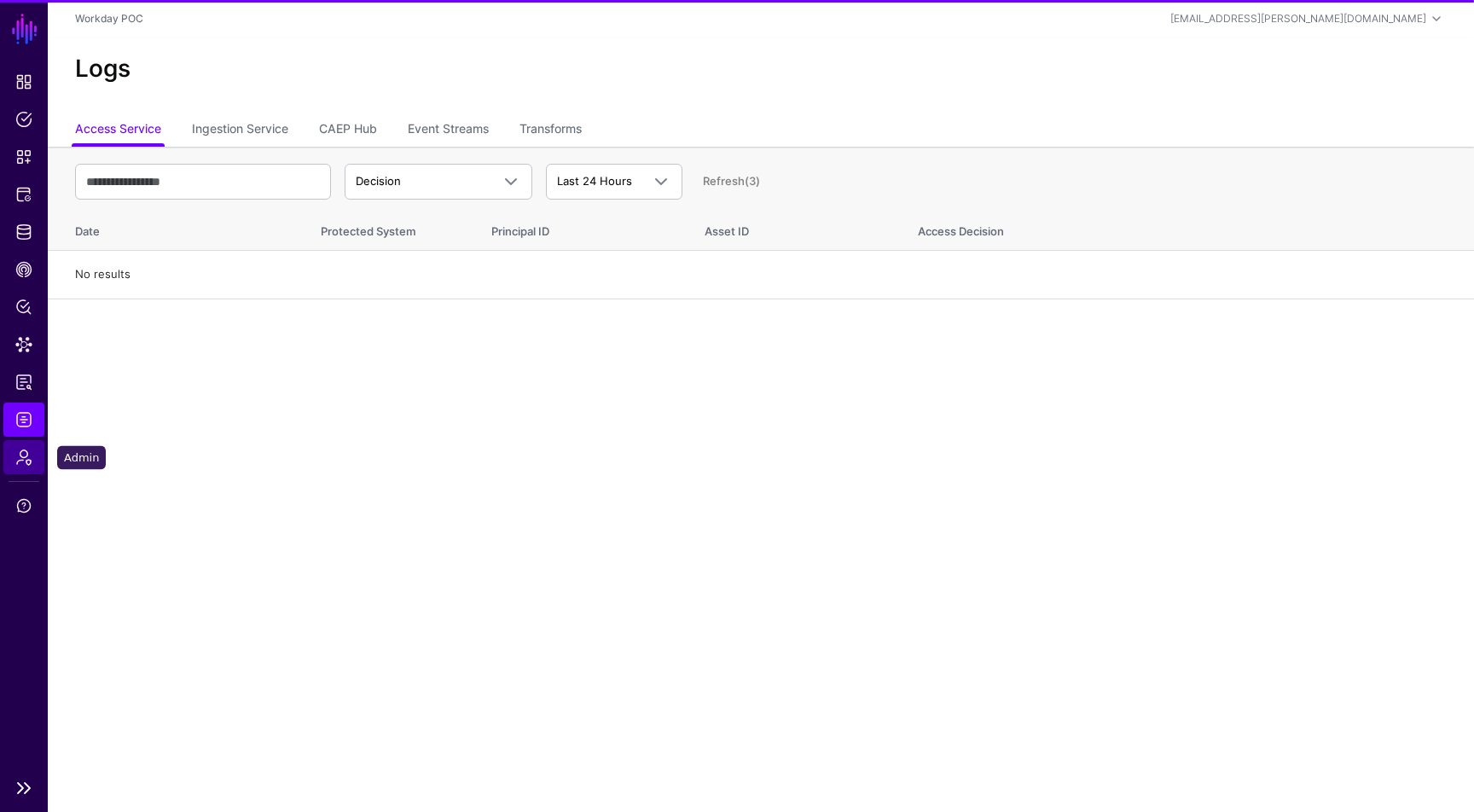
click at [31, 448] on span "Admin" at bounding box center [24, 457] width 17 height 17
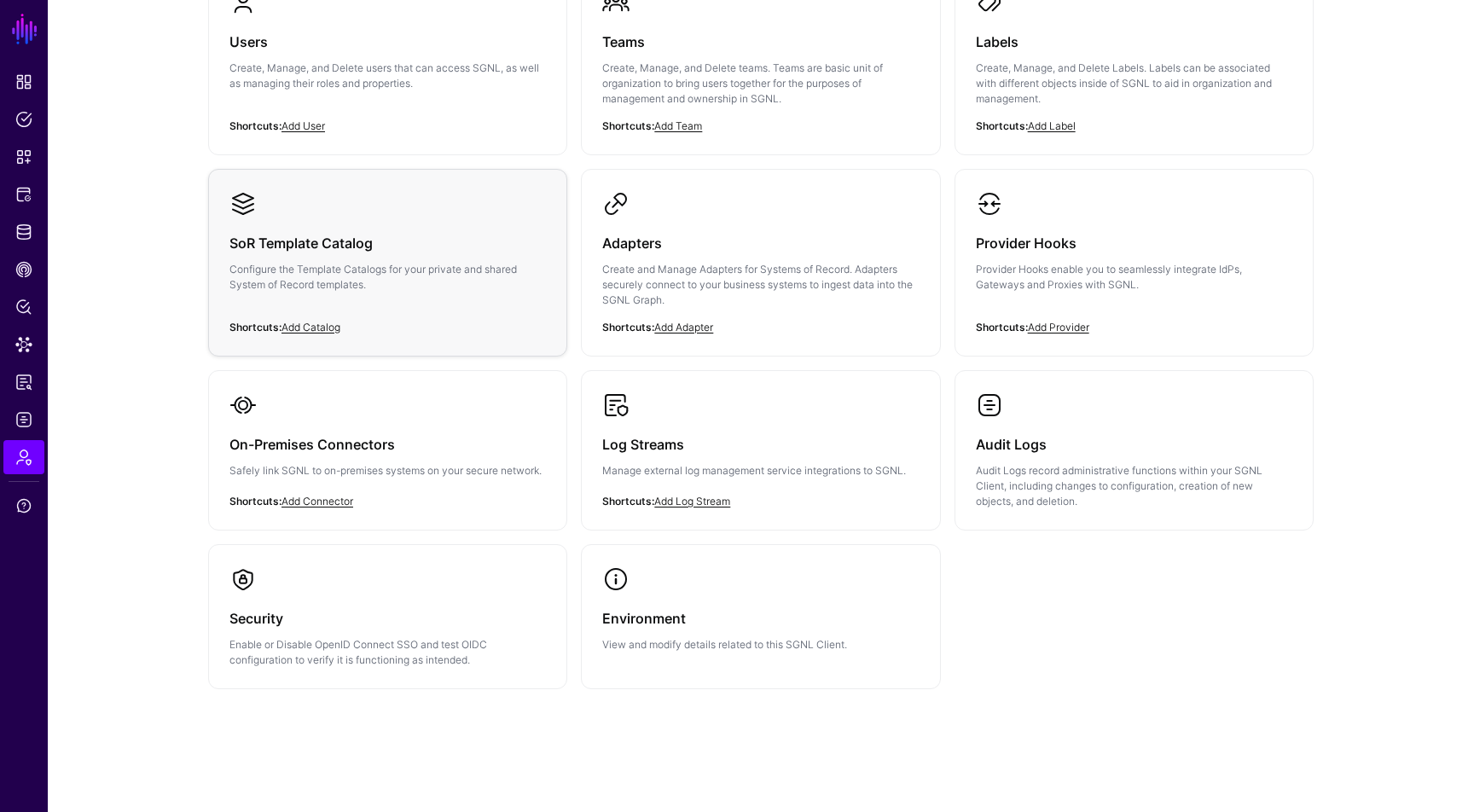
scroll to position [219, 0]
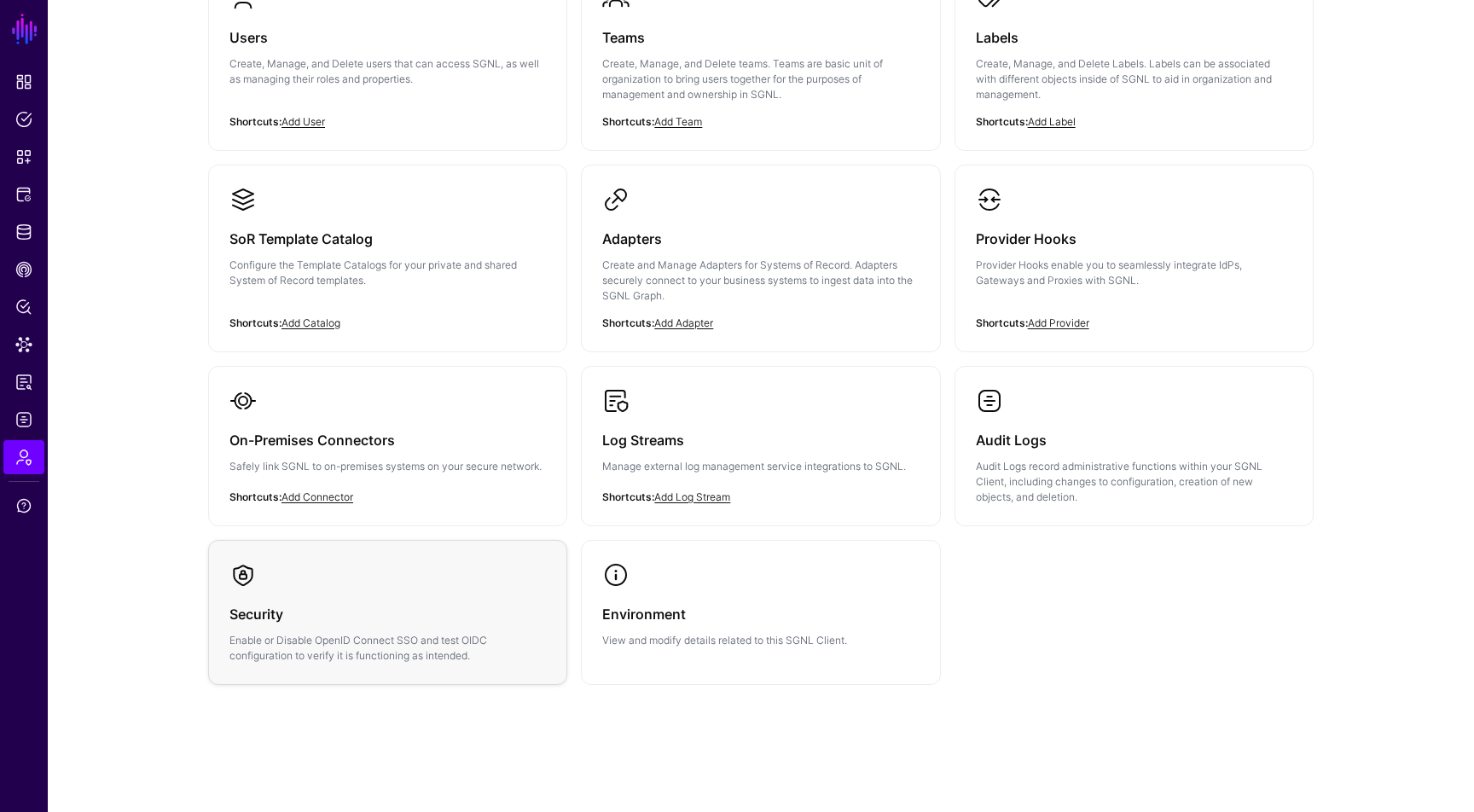
click at [330, 611] on h3 "Security" at bounding box center [388, 614] width 316 height 24
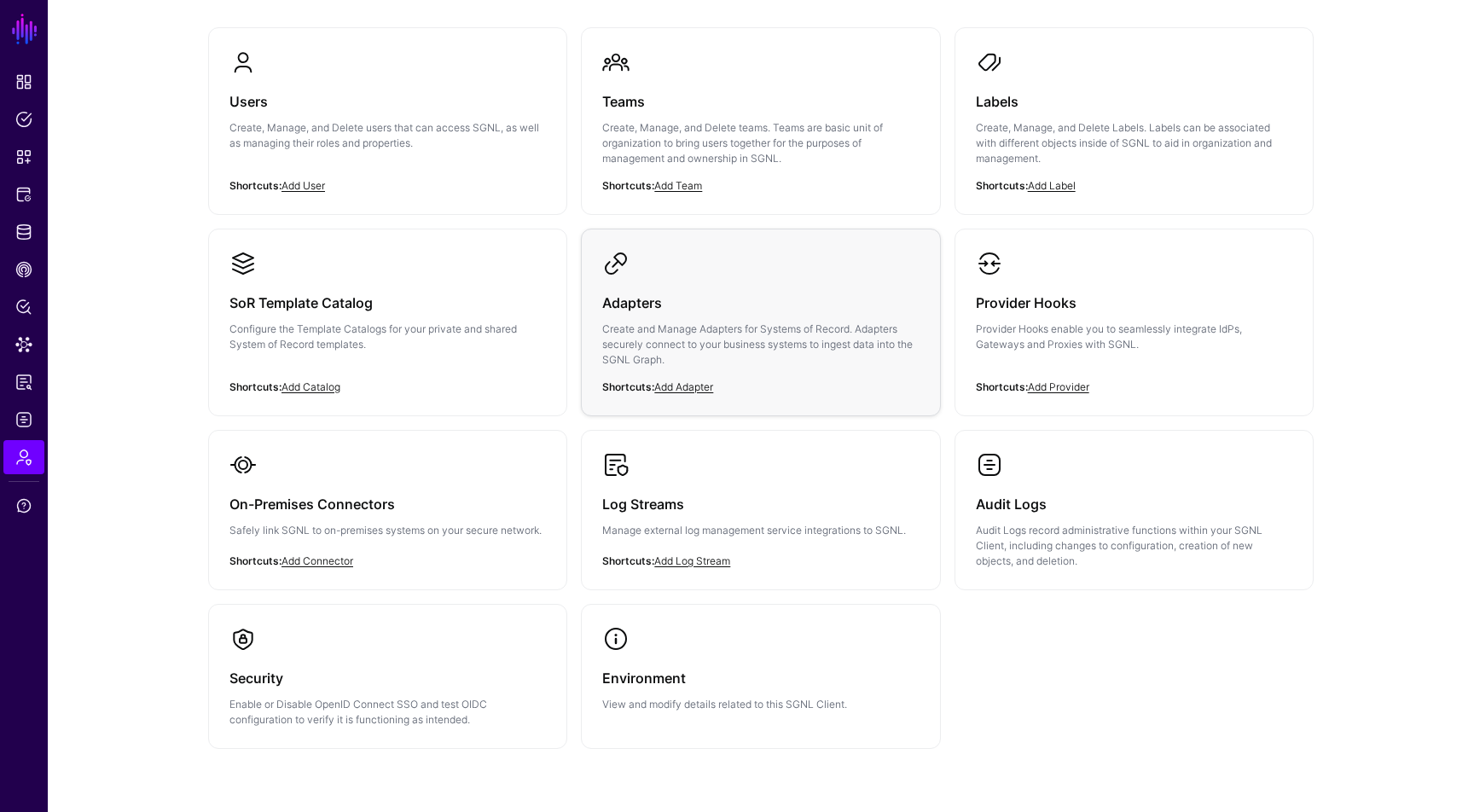
scroll to position [157, 0]
click at [737, 652] on div "Environment View and modify details related to this SGNL Client." at bounding box center [760, 680] width 316 height 60
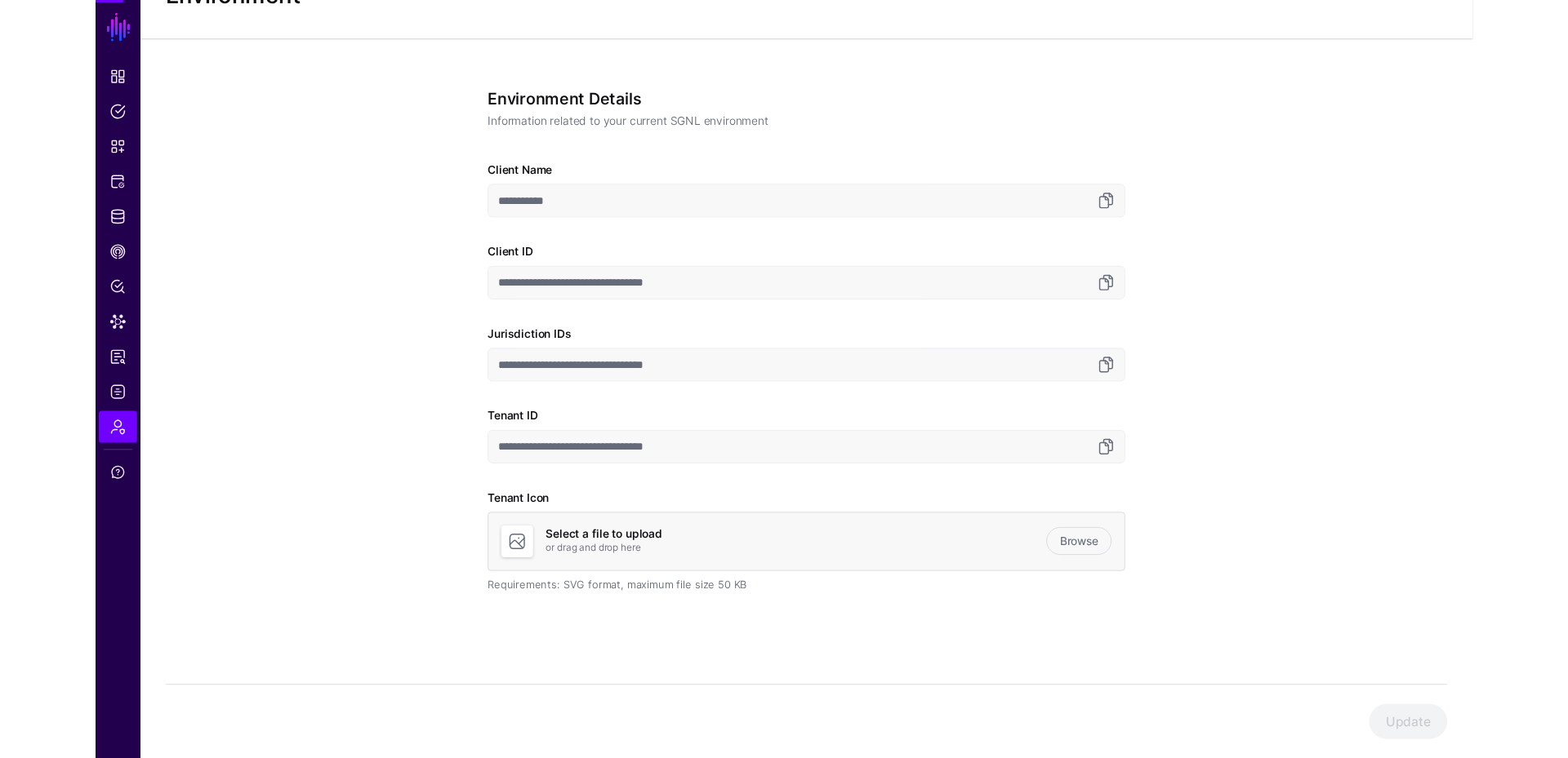
scroll to position [70, 0]
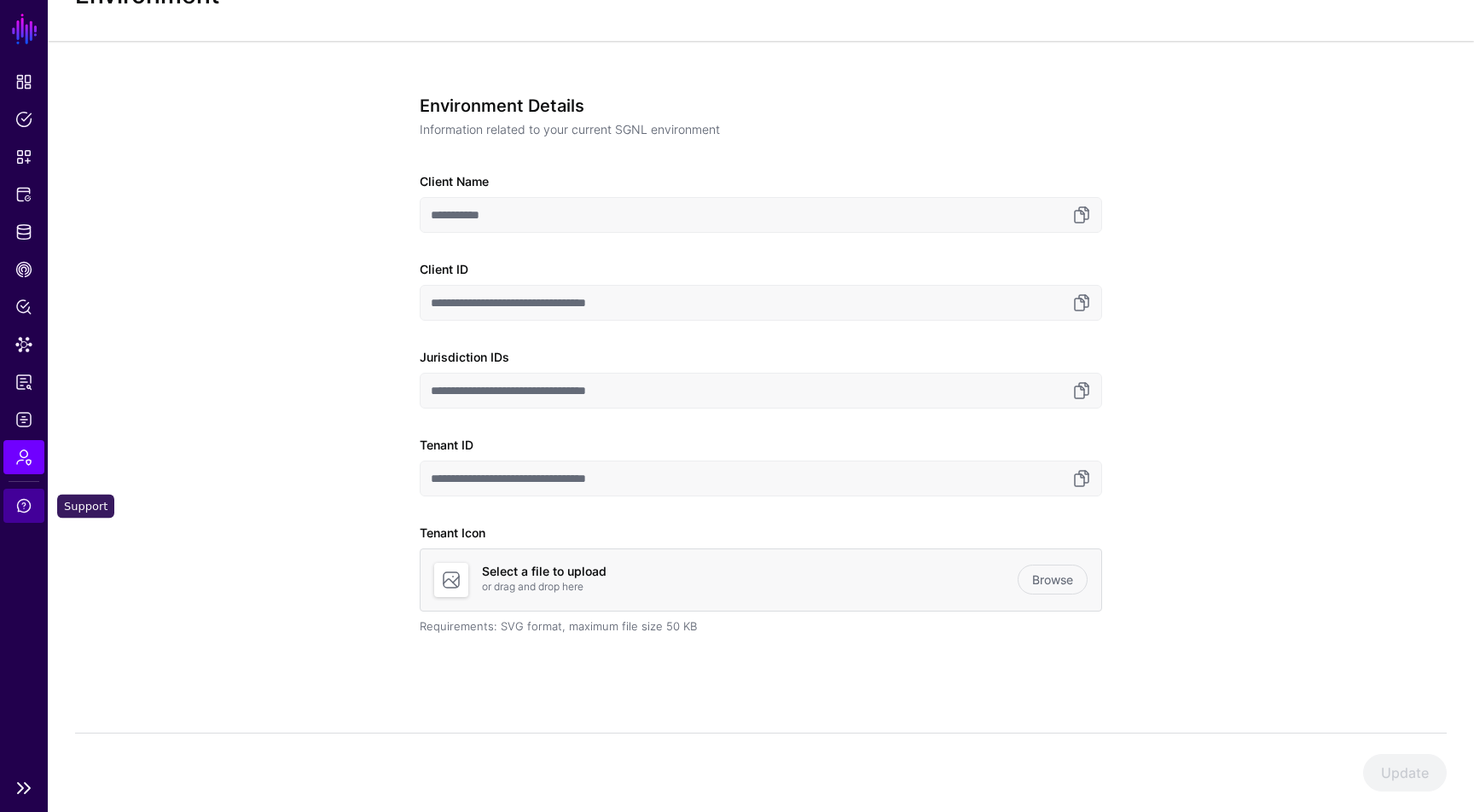
click at [25, 505] on span "Support" at bounding box center [24, 506] width 17 height 17
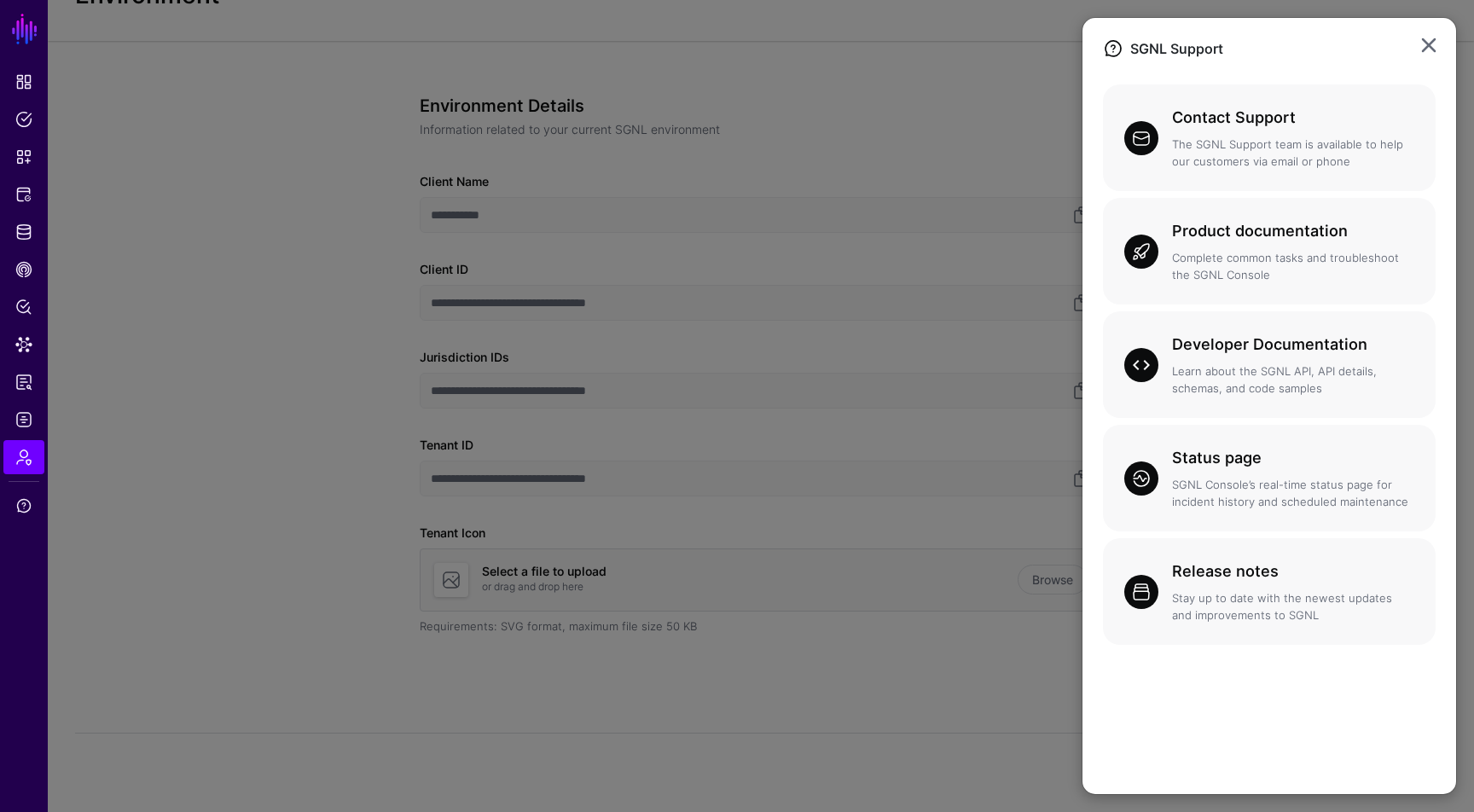
click at [807, 342] on ngb-modal-window "SGNL Support Contact Support The SGNL Support team is available to help our cus…" at bounding box center [737, 406] width 1474 height 812
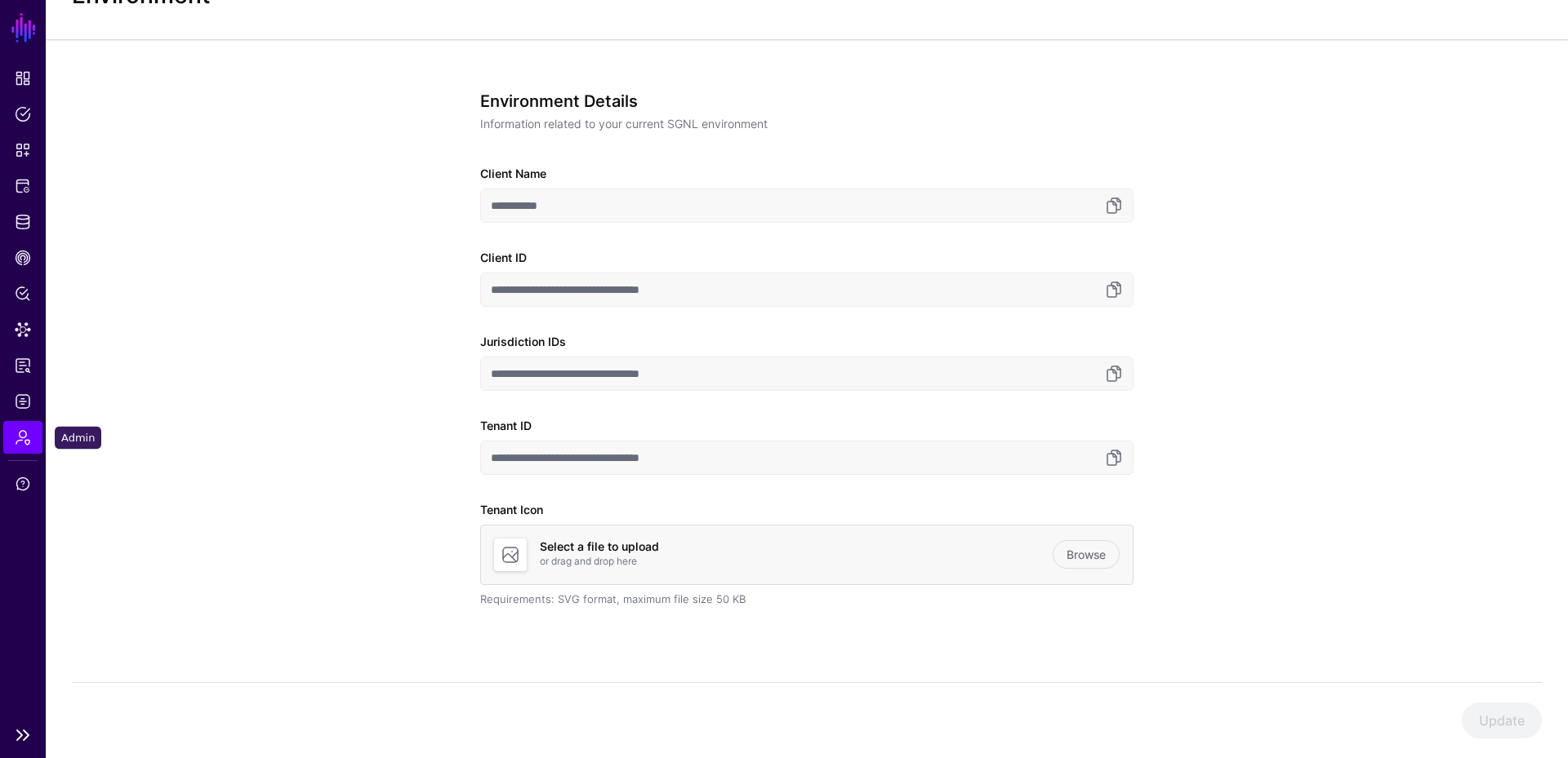
click at [26, 436] on span "Admin" at bounding box center [23, 437] width 17 height 17
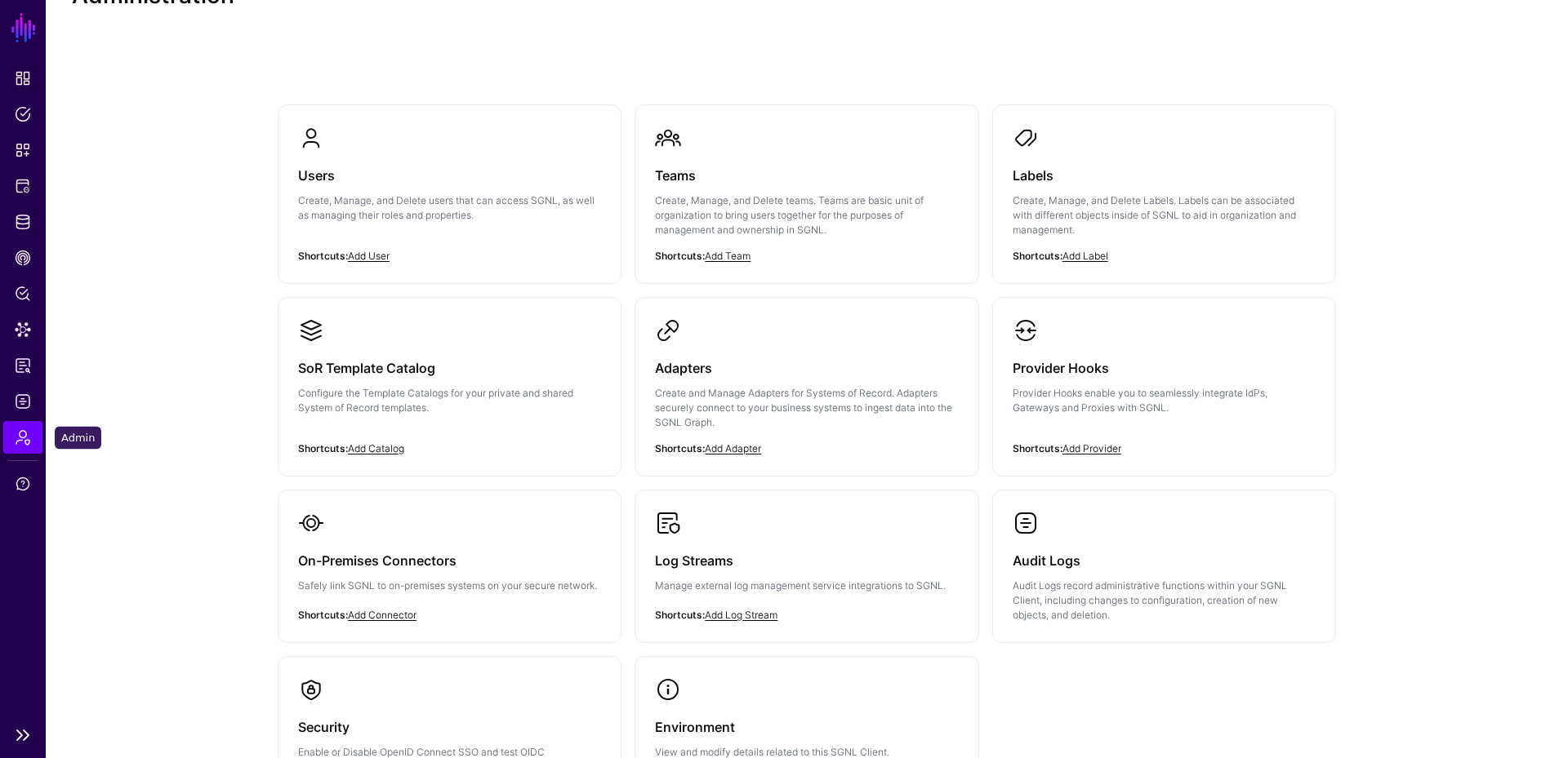
click at [26, 436] on span "Admin" at bounding box center [23, 437] width 17 height 17
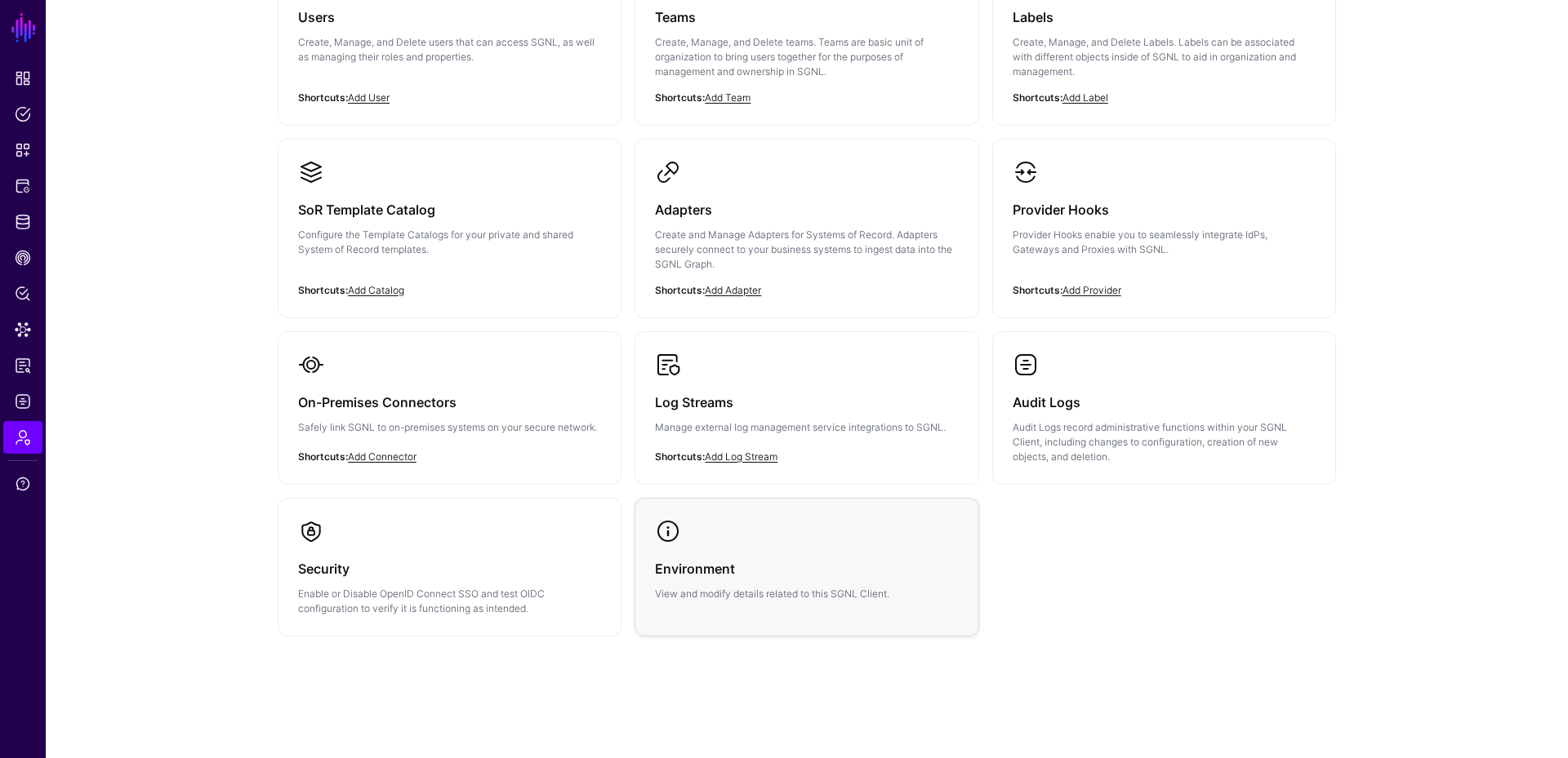
click at [807, 572] on h3 "Environment" at bounding box center [806, 569] width 303 height 23
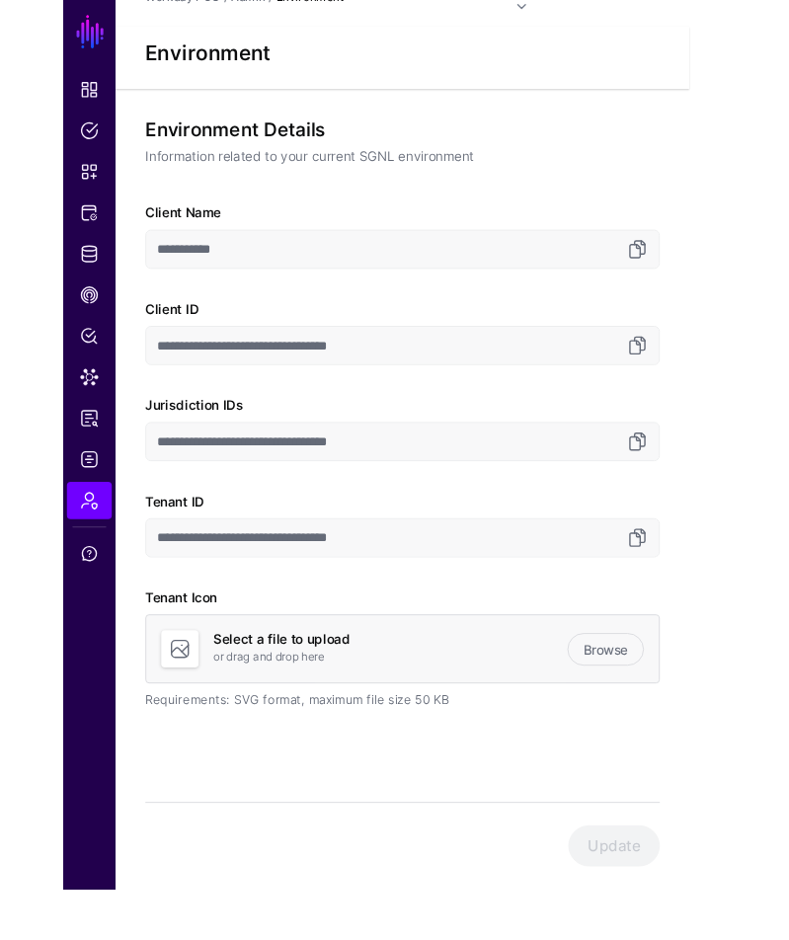
scroll to position [31, 0]
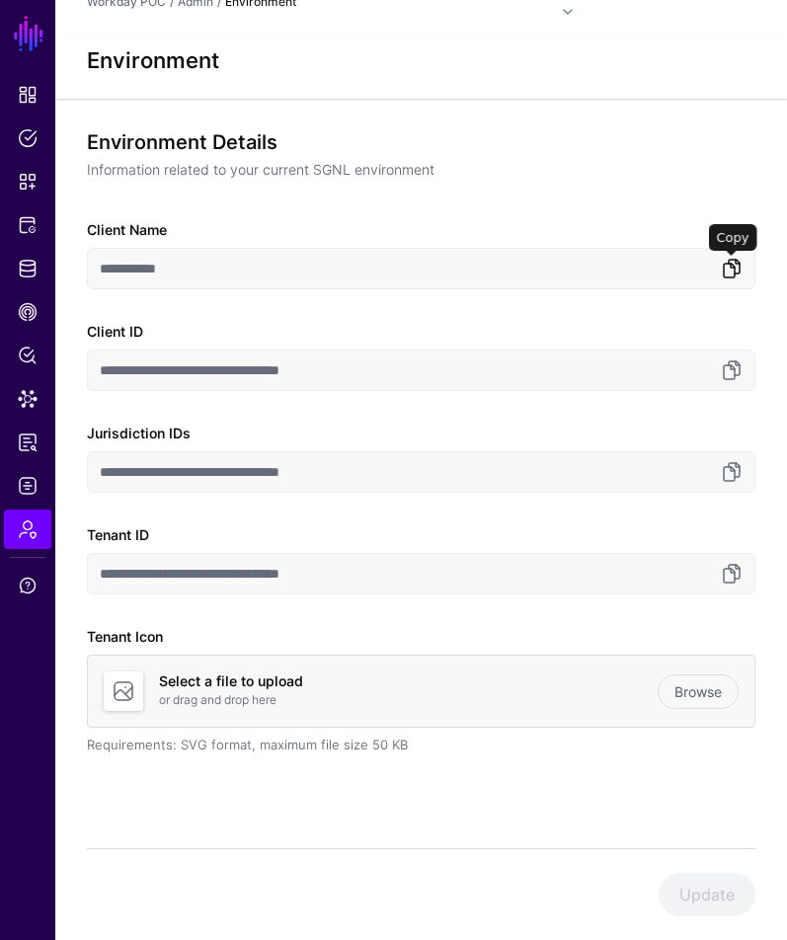
click at [721, 257] on link at bounding box center [732, 269] width 24 height 24
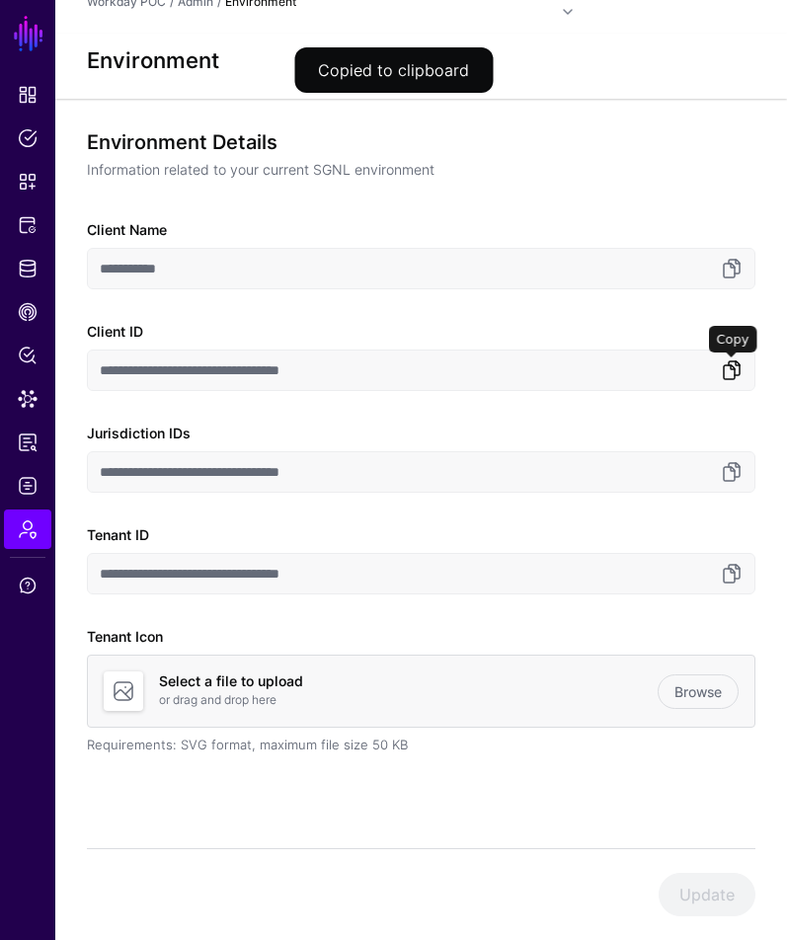
click at [735, 358] on link at bounding box center [732, 370] width 24 height 24
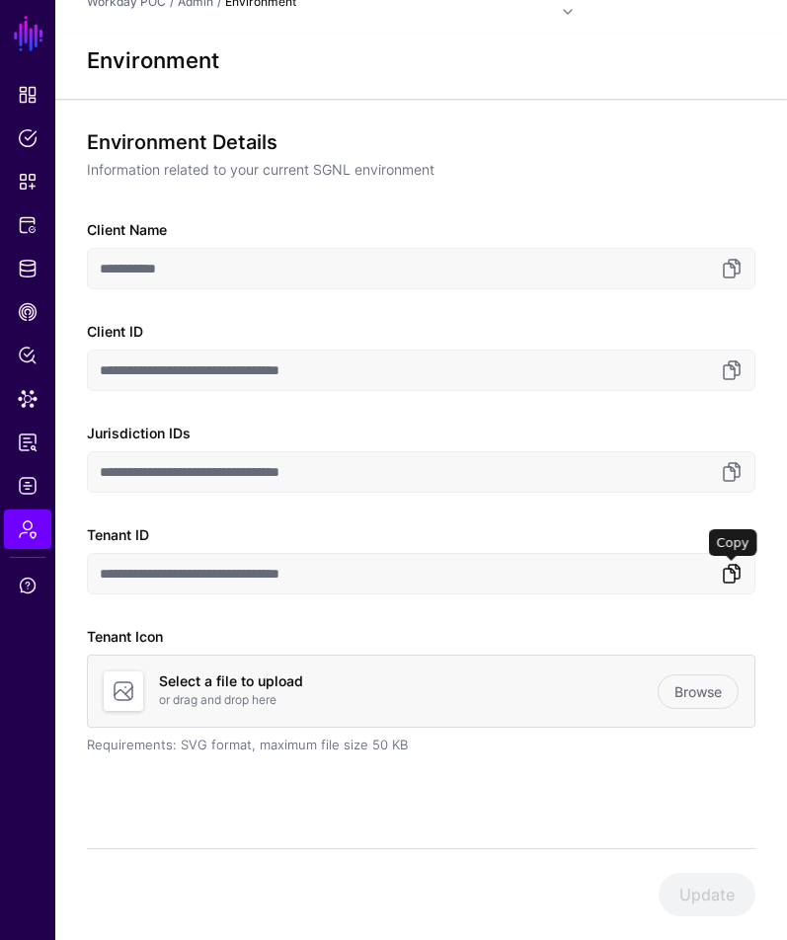
click at [732, 562] on link at bounding box center [732, 574] width 24 height 24
click at [705, 475] on div "**********" at bounding box center [421, 470] width 668 height 680
click at [725, 460] on link at bounding box center [732, 472] width 24 height 24
click at [733, 562] on link at bounding box center [732, 574] width 24 height 24
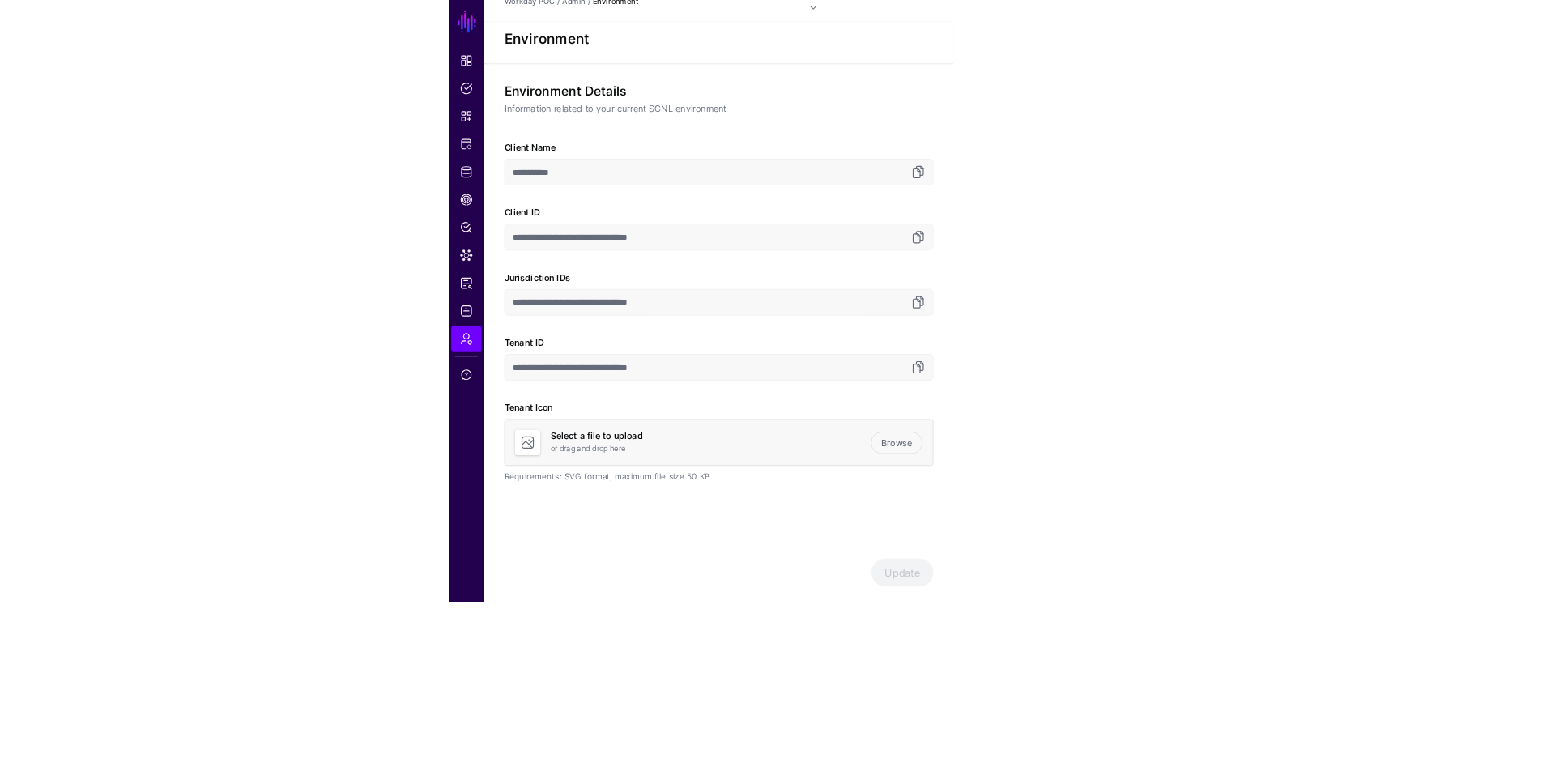
scroll to position [24, 0]
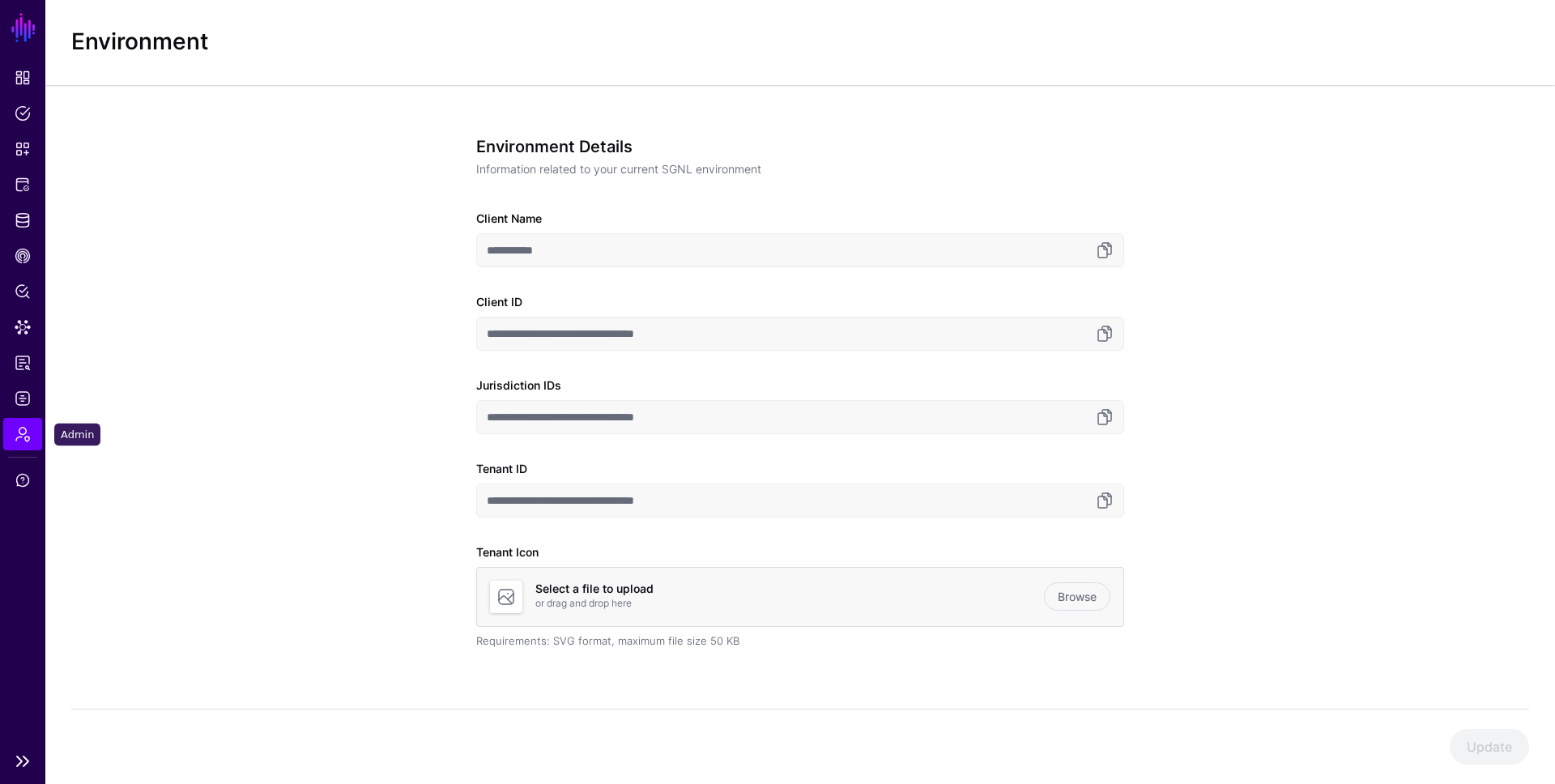
click at [30, 427] on span "Admin" at bounding box center [23, 434] width 16 height 16
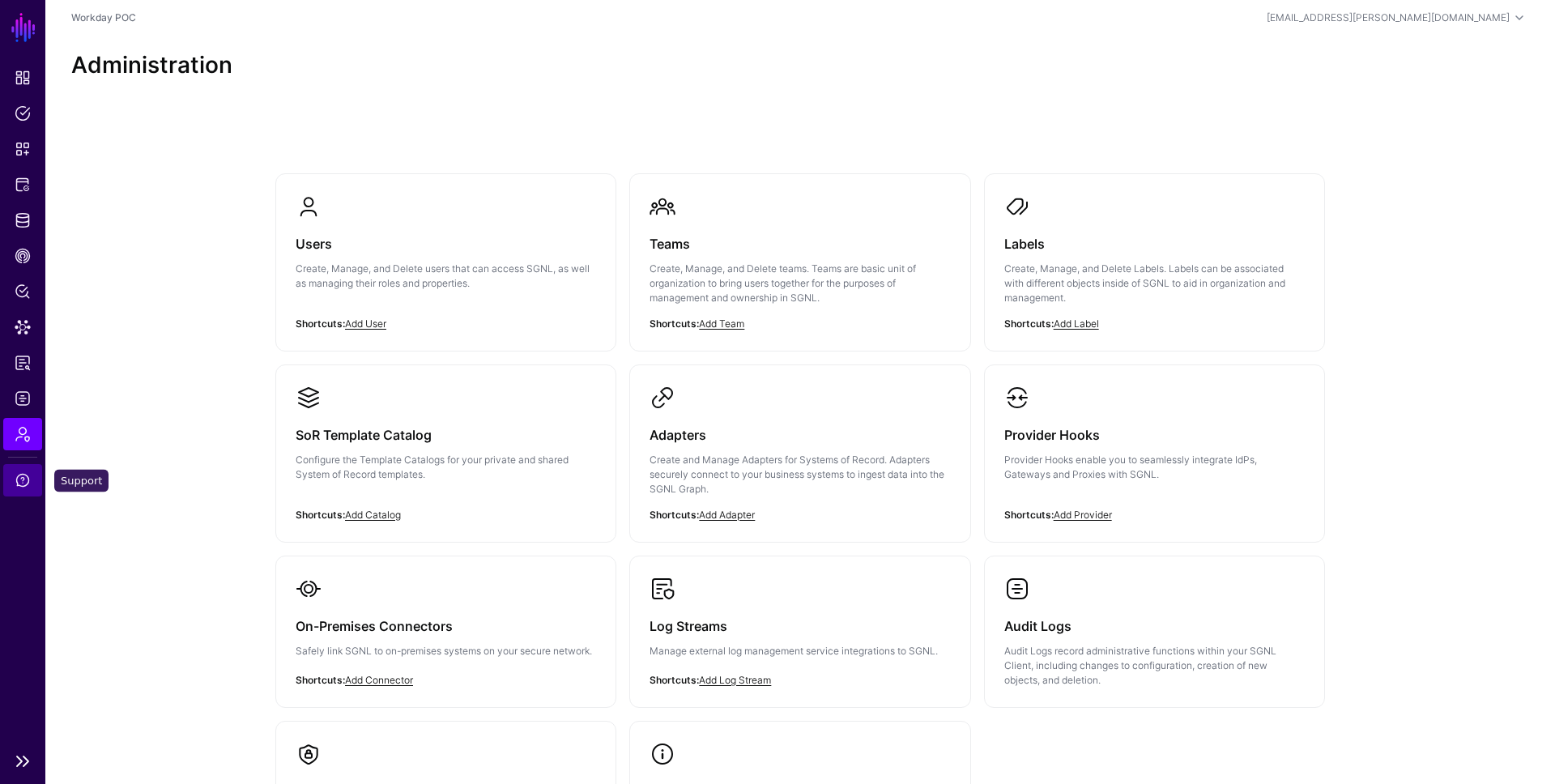
click at [23, 476] on span "Support" at bounding box center [23, 481] width 16 height 16
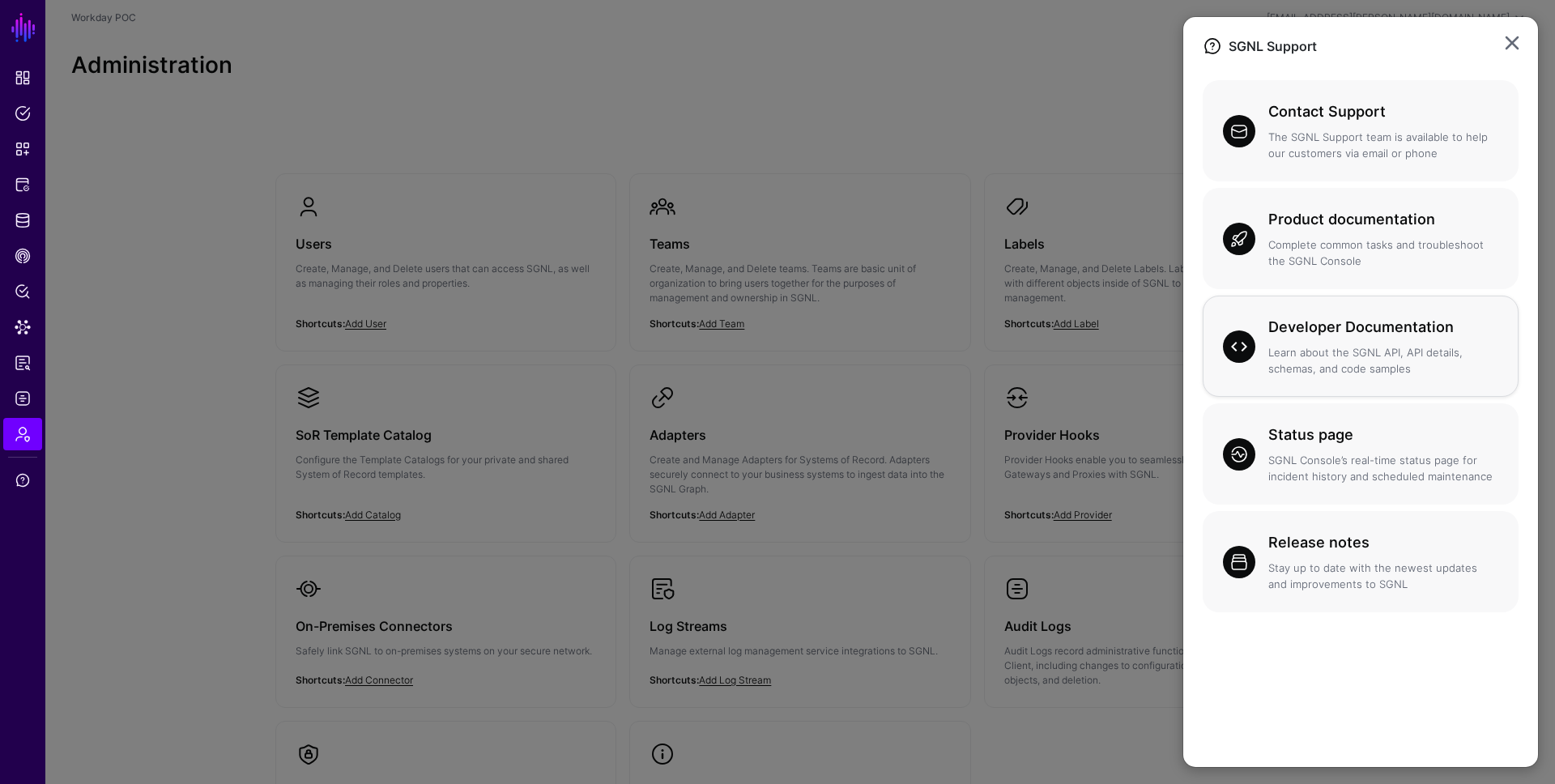
click at [1332, 348] on p "Learn about the SGNL API, API details, schemas, and code samples" at bounding box center [1383, 361] width 230 height 32
click at [1037, 93] on ngb-modal-window "SGNL Support Contact Support The SGNL Support team is available to help our cus…" at bounding box center [778, 392] width 1555 height 784
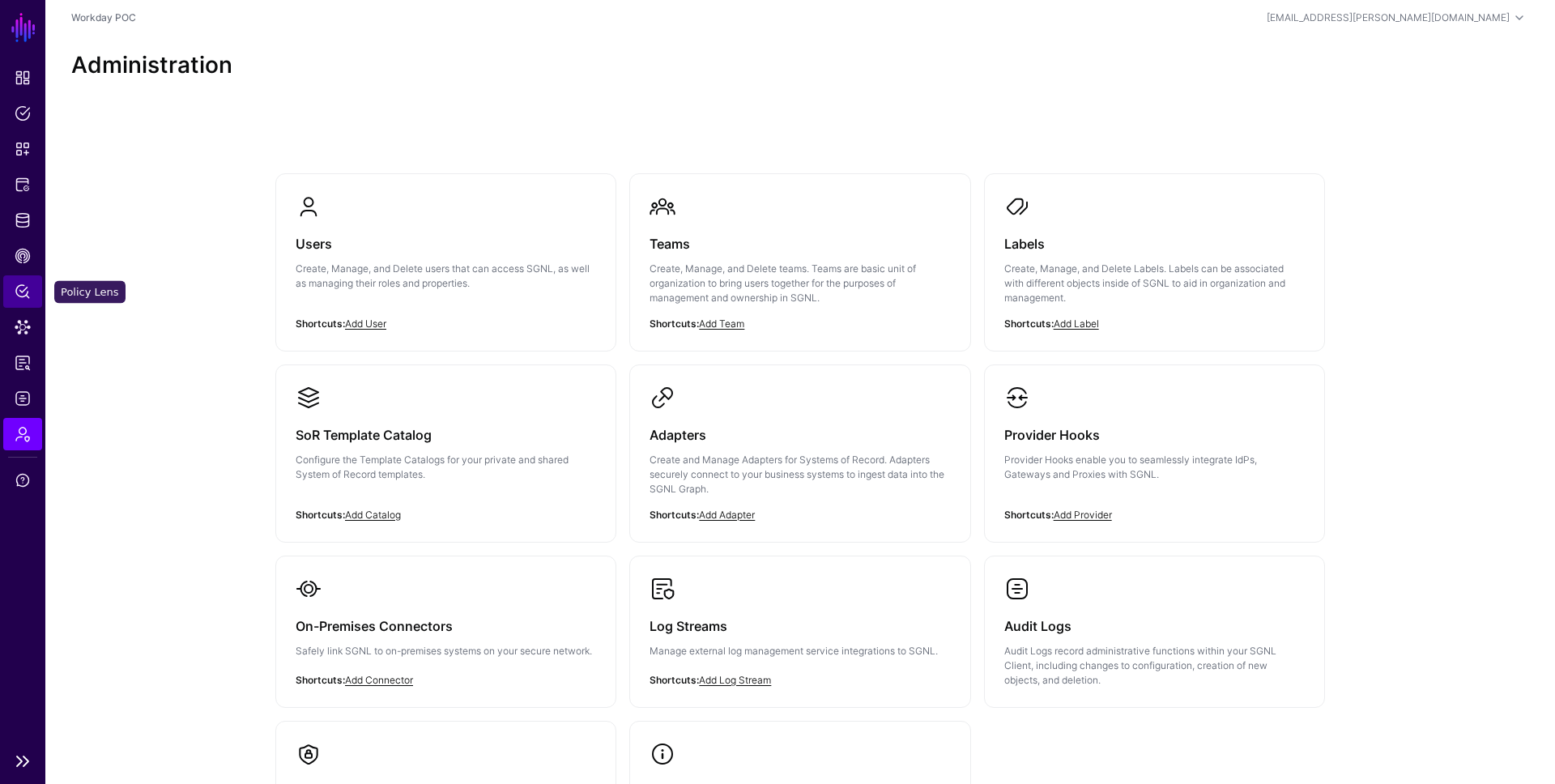
click at [32, 297] on link "Policy Lens" at bounding box center [22, 291] width 39 height 32
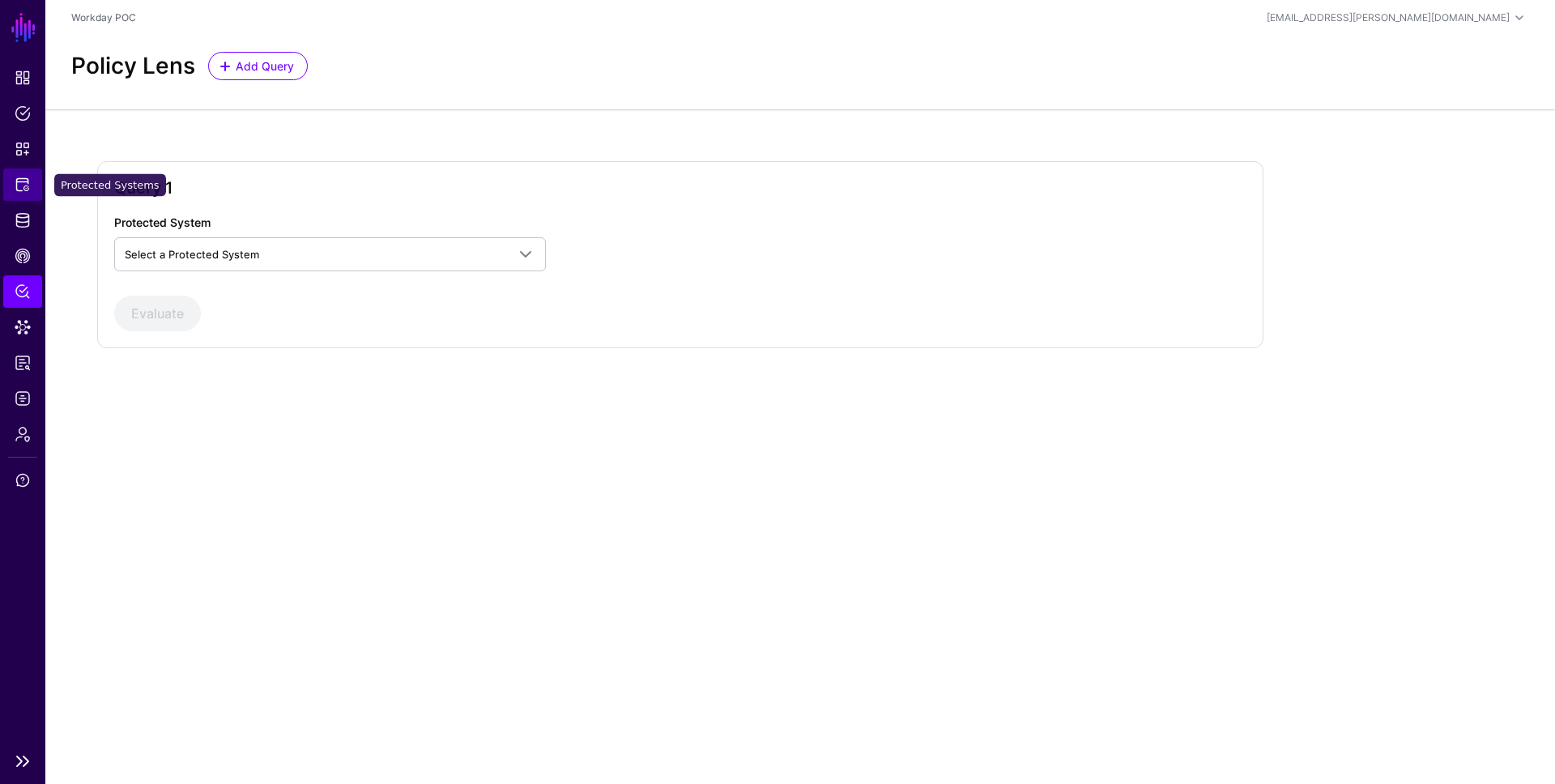
click at [25, 192] on span "Protected Systems" at bounding box center [23, 185] width 16 height 16
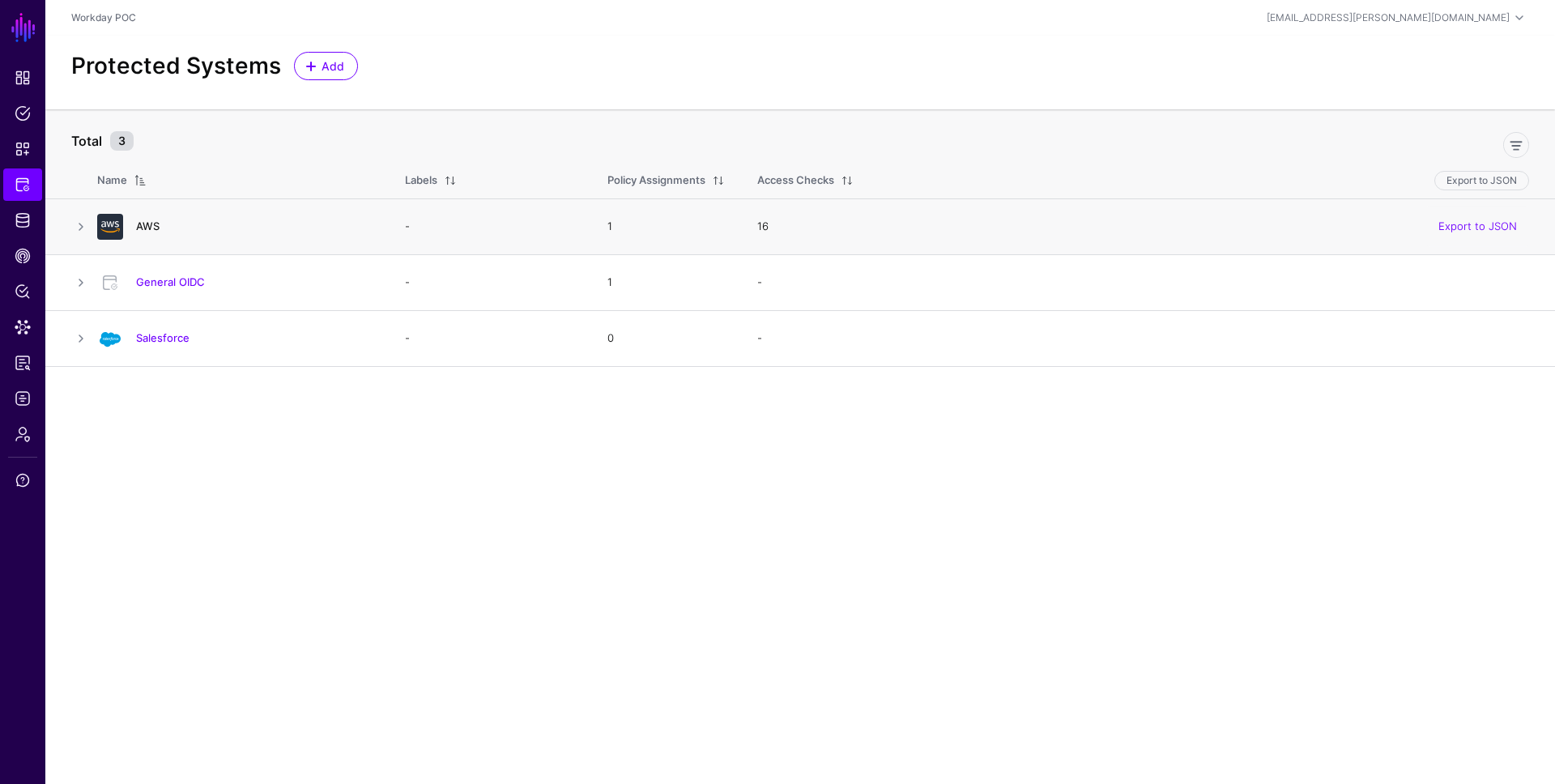
click at [142, 226] on link "AWS" at bounding box center [148, 226] width 24 height 13
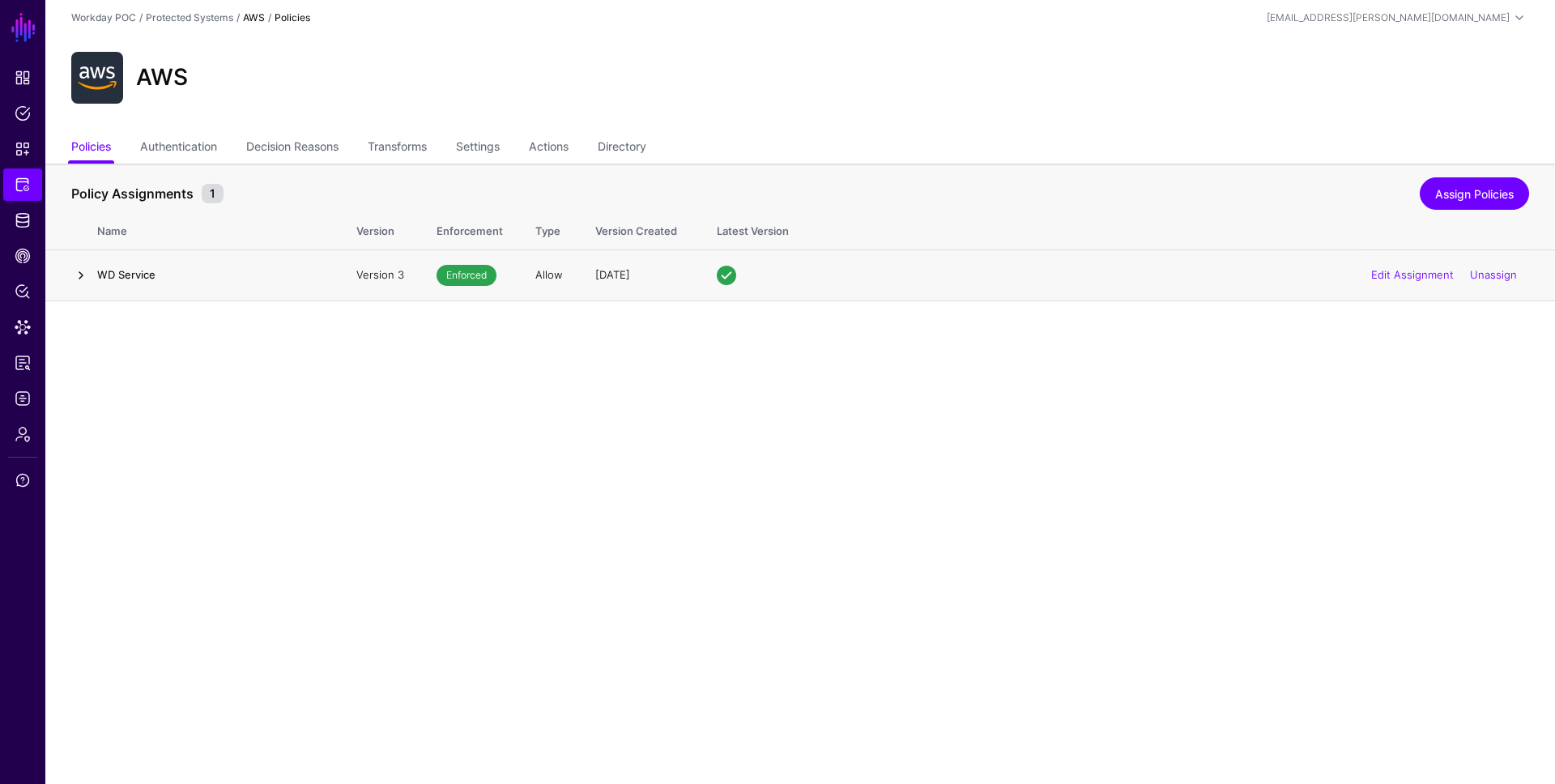
click at [79, 272] on link at bounding box center [81, 276] width 20 height 20
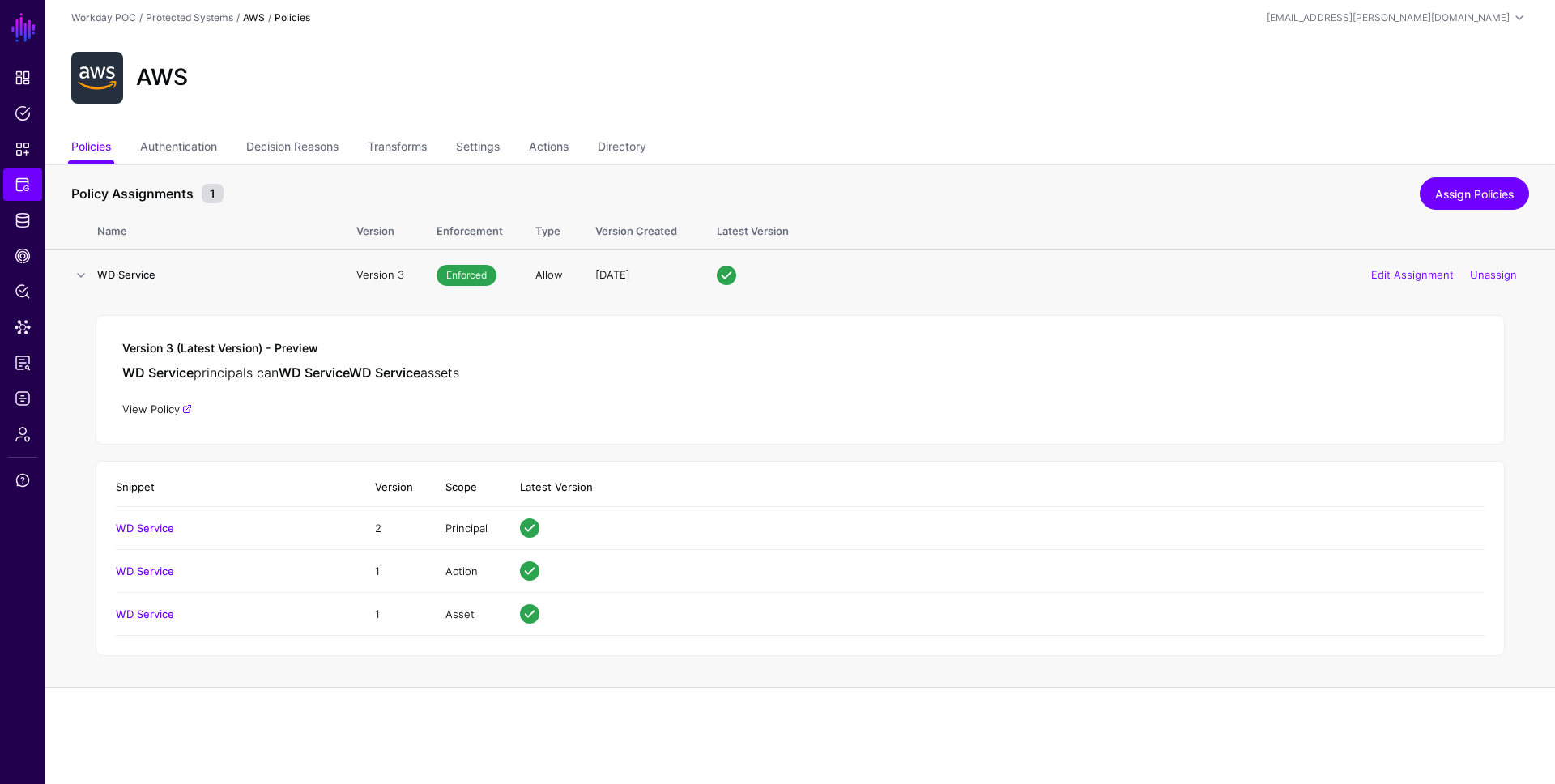
click at [149, 405] on link "View Policy" at bounding box center [157, 409] width 70 height 13
click at [32, 182] on link "Protected Systems" at bounding box center [22, 184] width 39 height 32
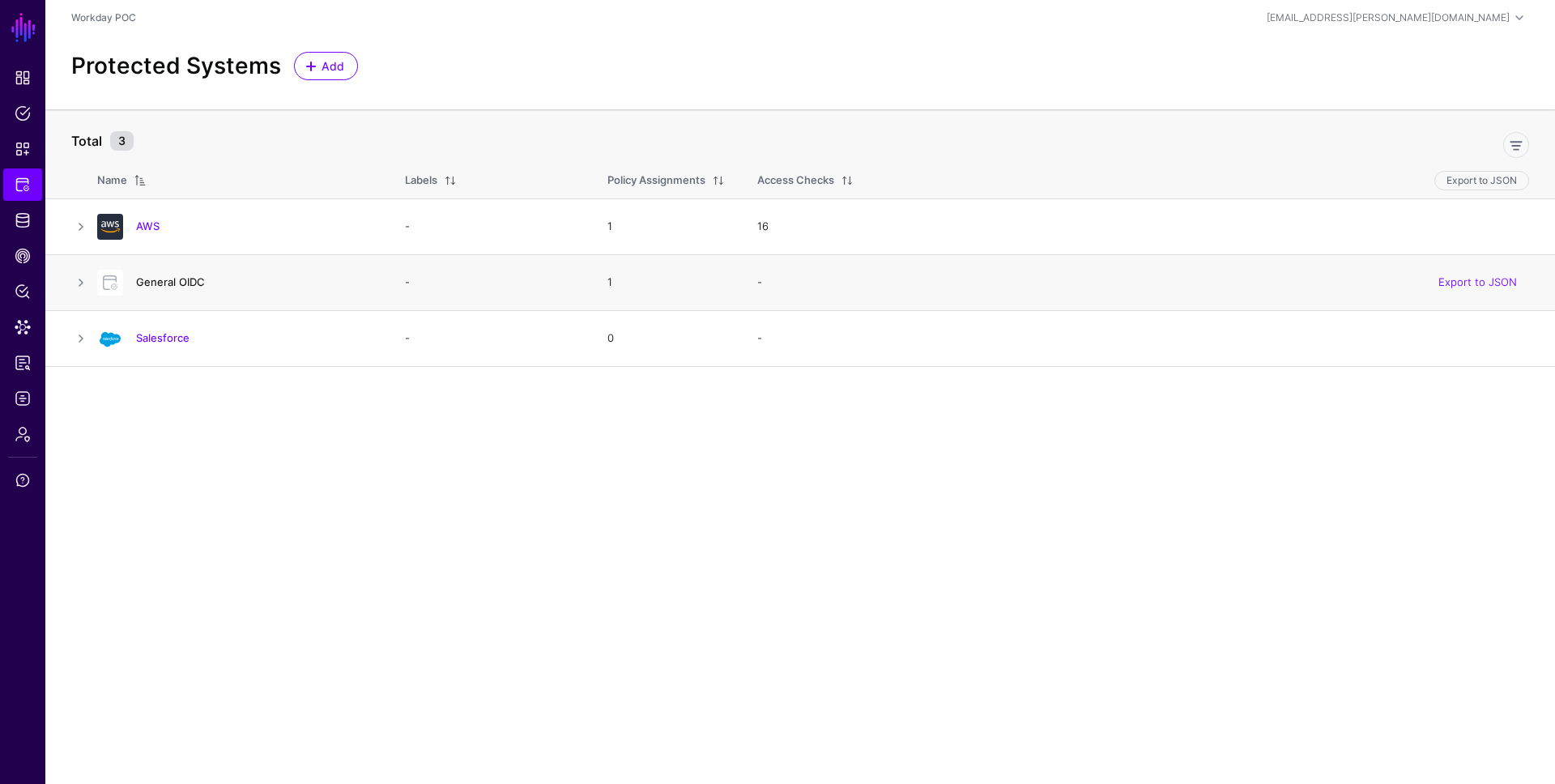
click at [168, 278] on link "General OIDC" at bounding box center [171, 282] width 69 height 13
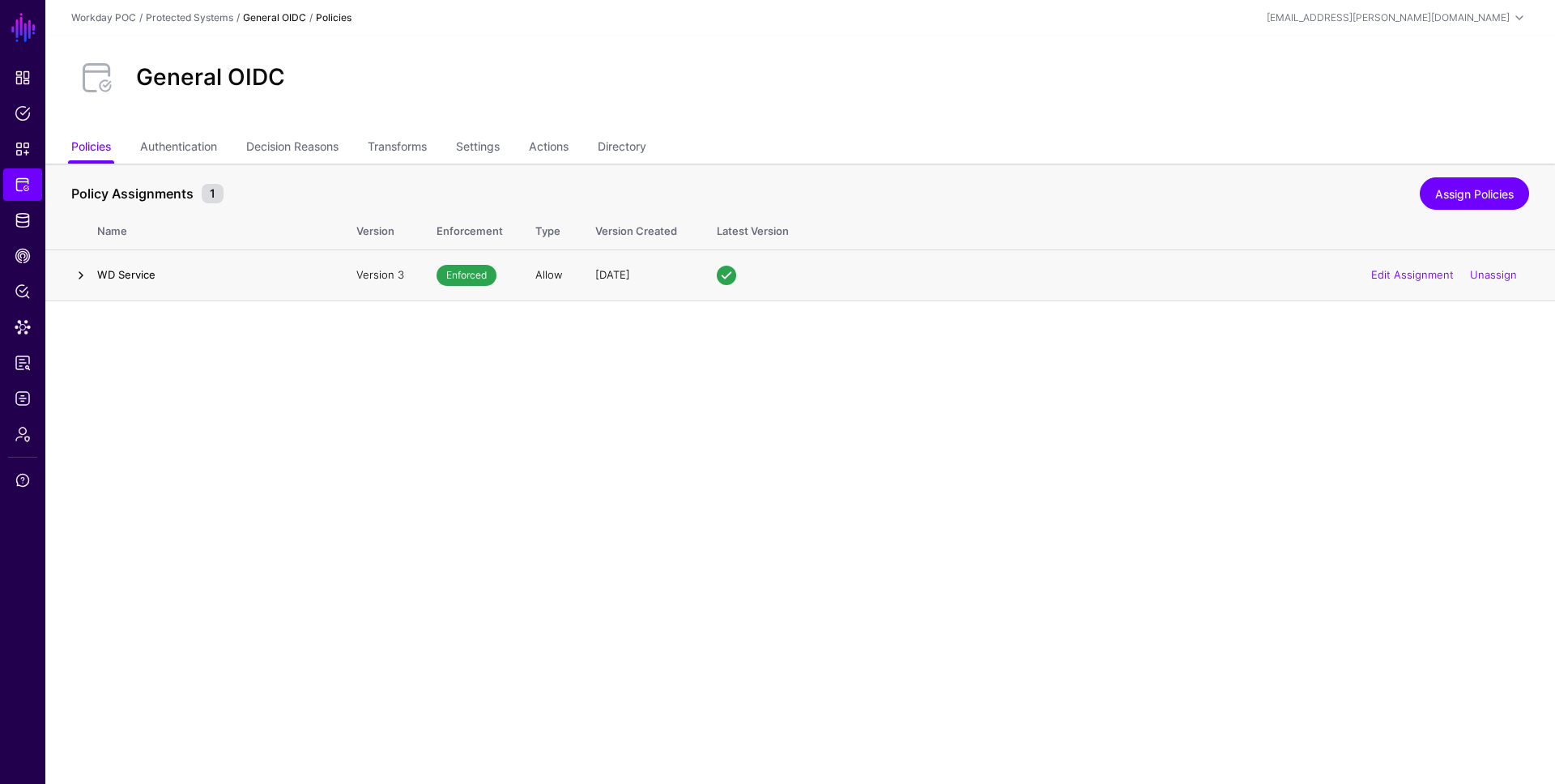
click at [80, 278] on link at bounding box center [81, 276] width 20 height 20
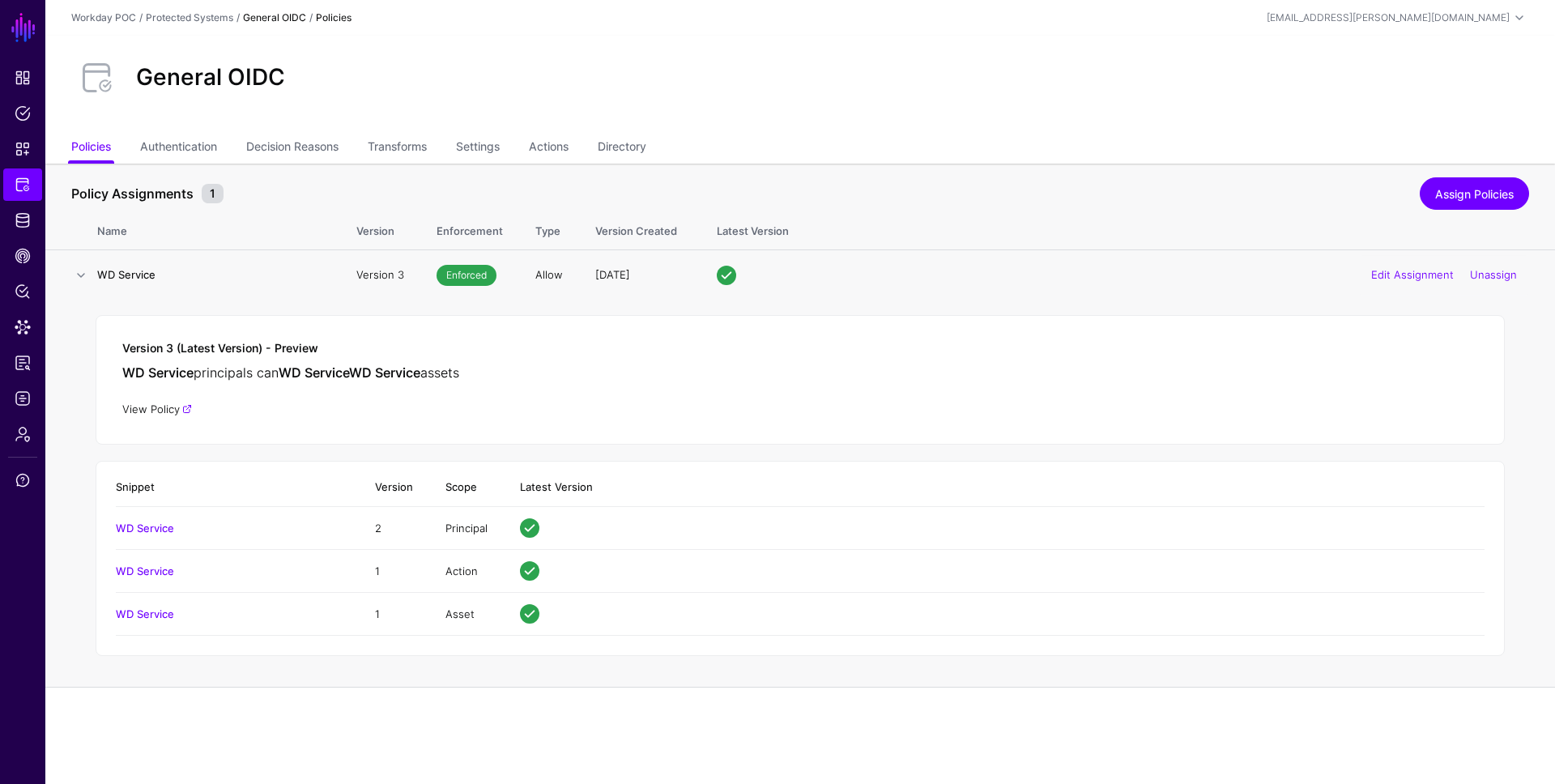
click at [161, 412] on link "View Policy" at bounding box center [157, 409] width 70 height 13
click at [28, 181] on span "Protected Systems" at bounding box center [23, 185] width 16 height 16
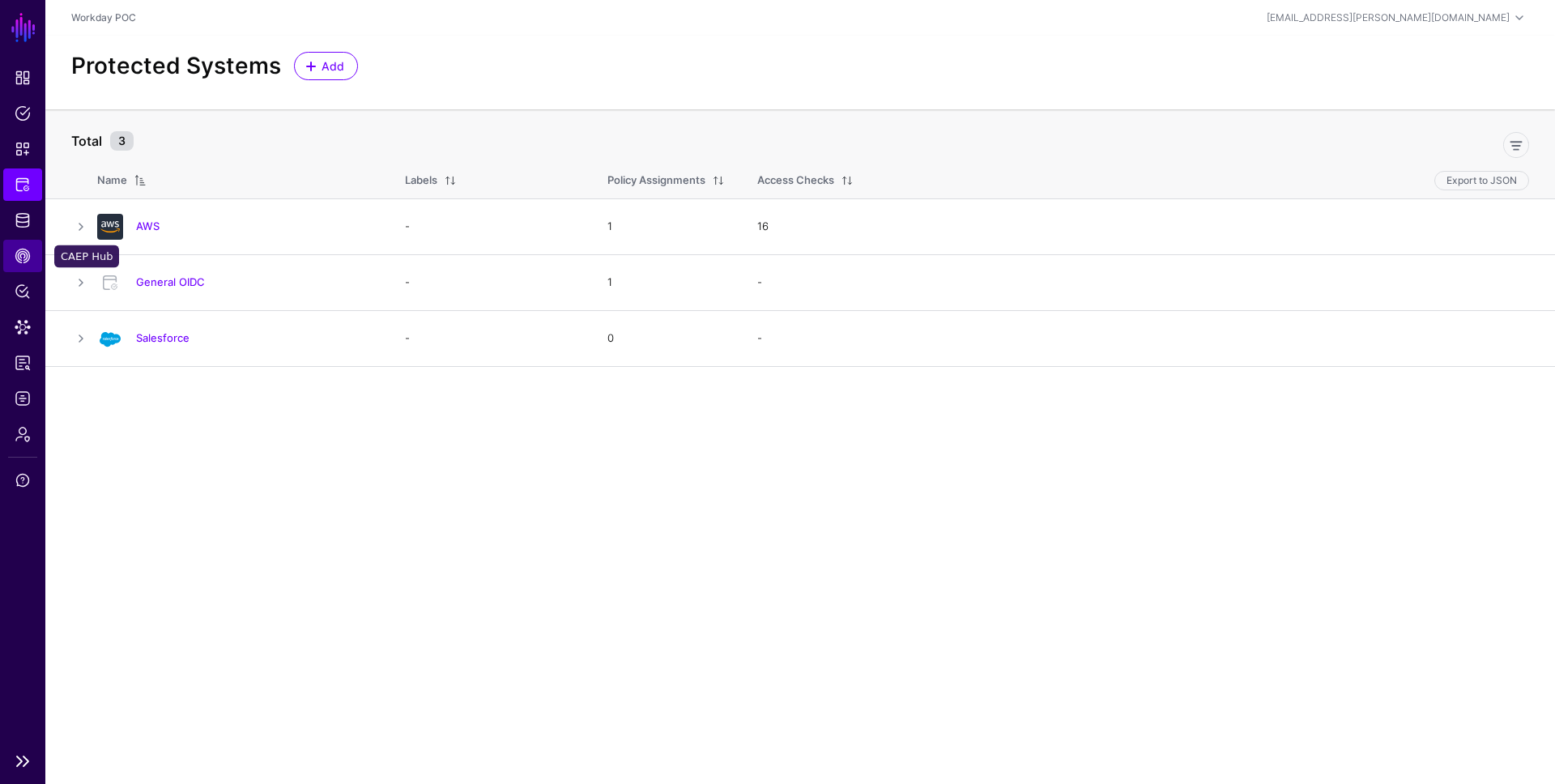
click at [27, 244] on link "CAEP Hub" at bounding box center [22, 255] width 39 height 32
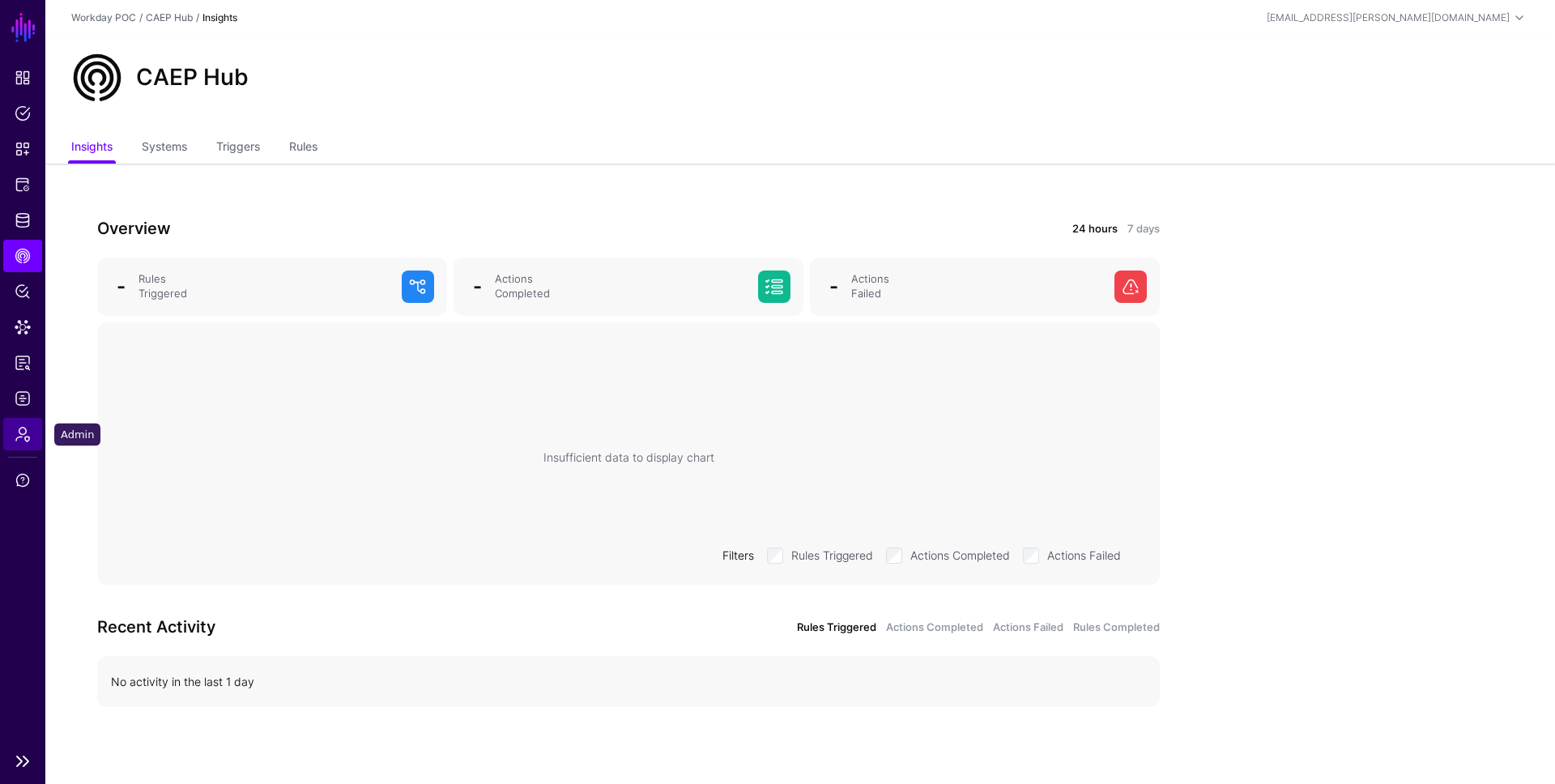
click at [23, 440] on span "Admin" at bounding box center [23, 434] width 16 height 16
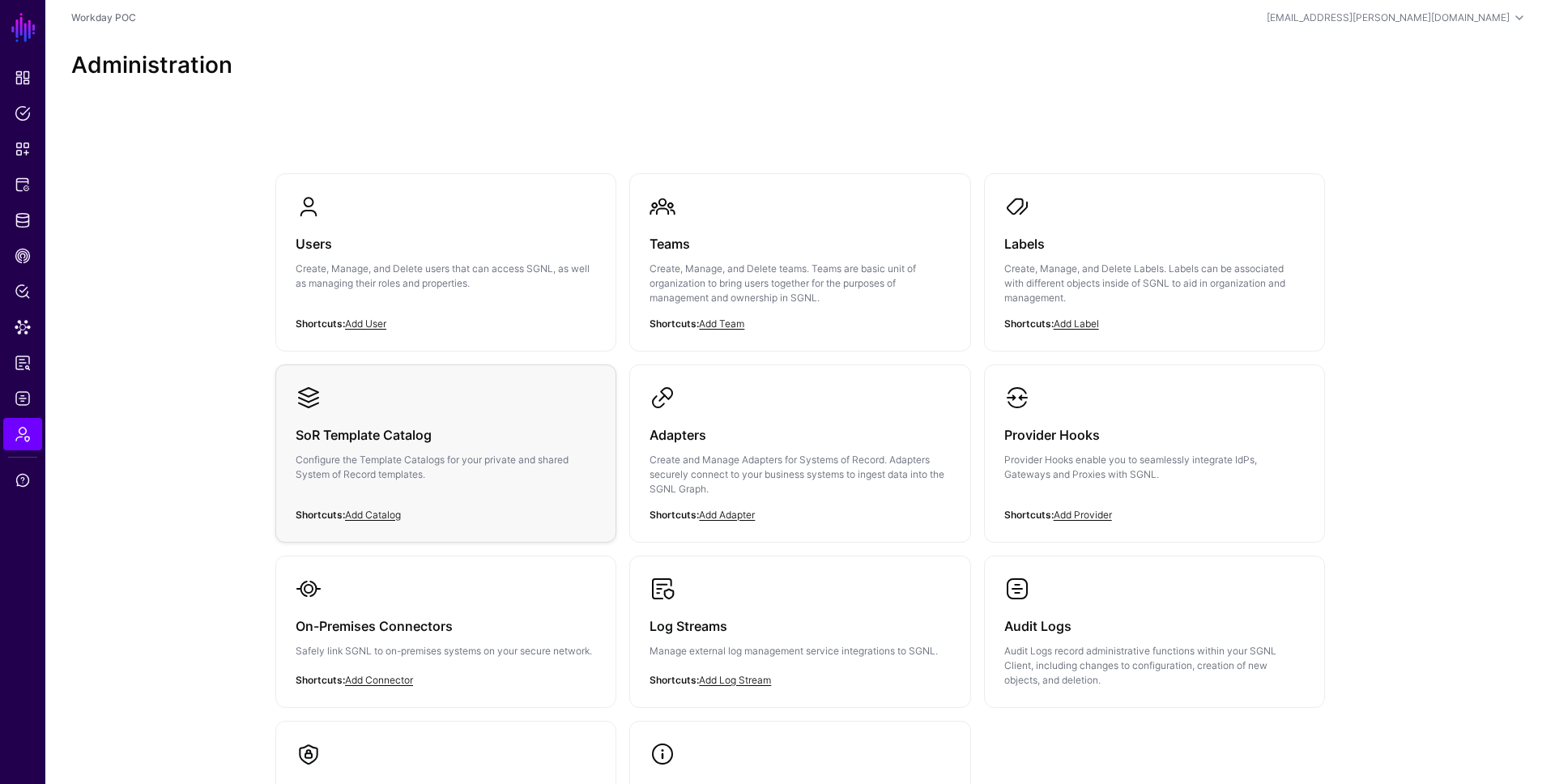
scroll to position [195, 0]
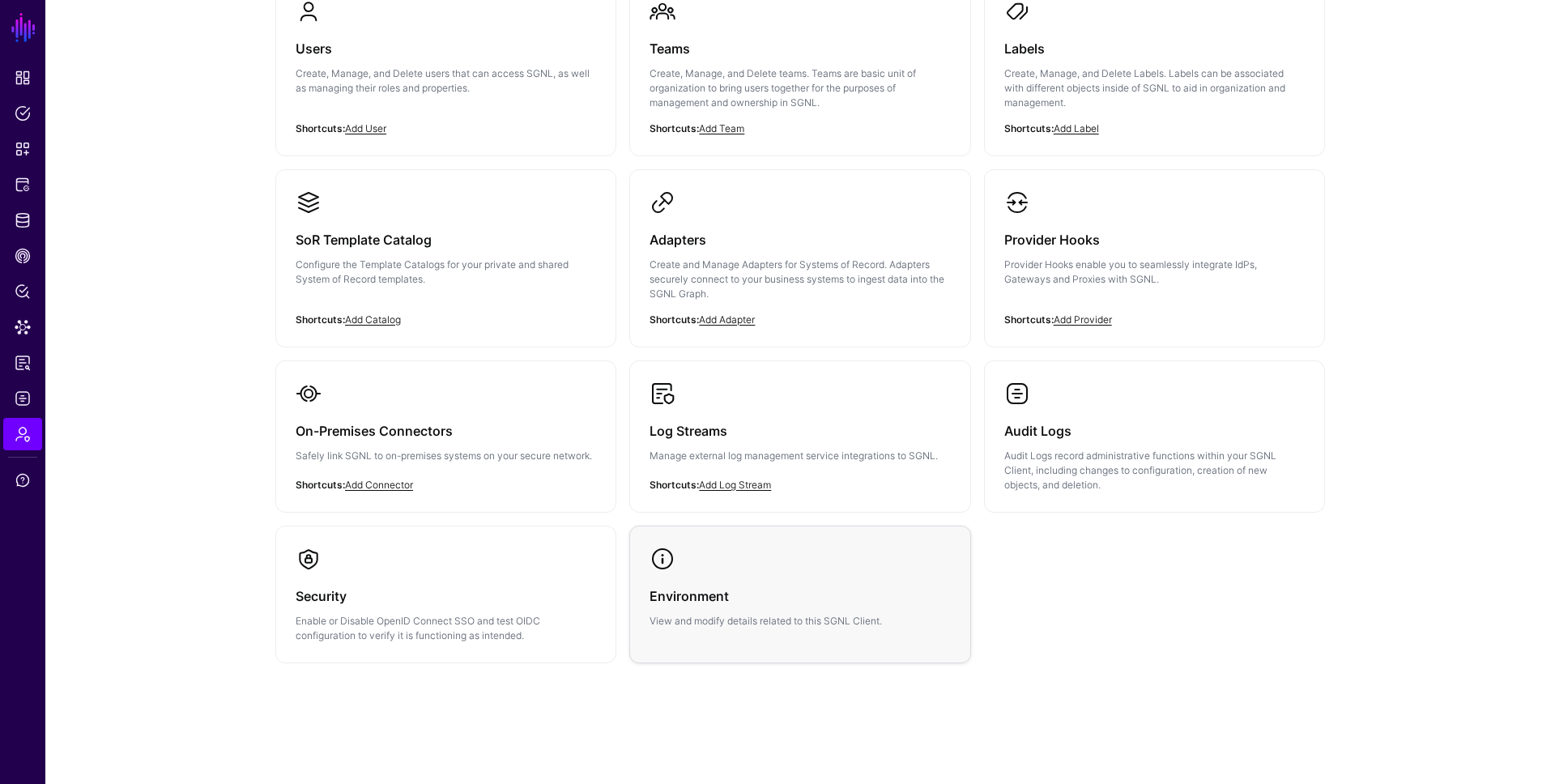
click at [707, 565] on link "Environment View and modify details related to this SGNL Client." at bounding box center [800, 587] width 340 height 121
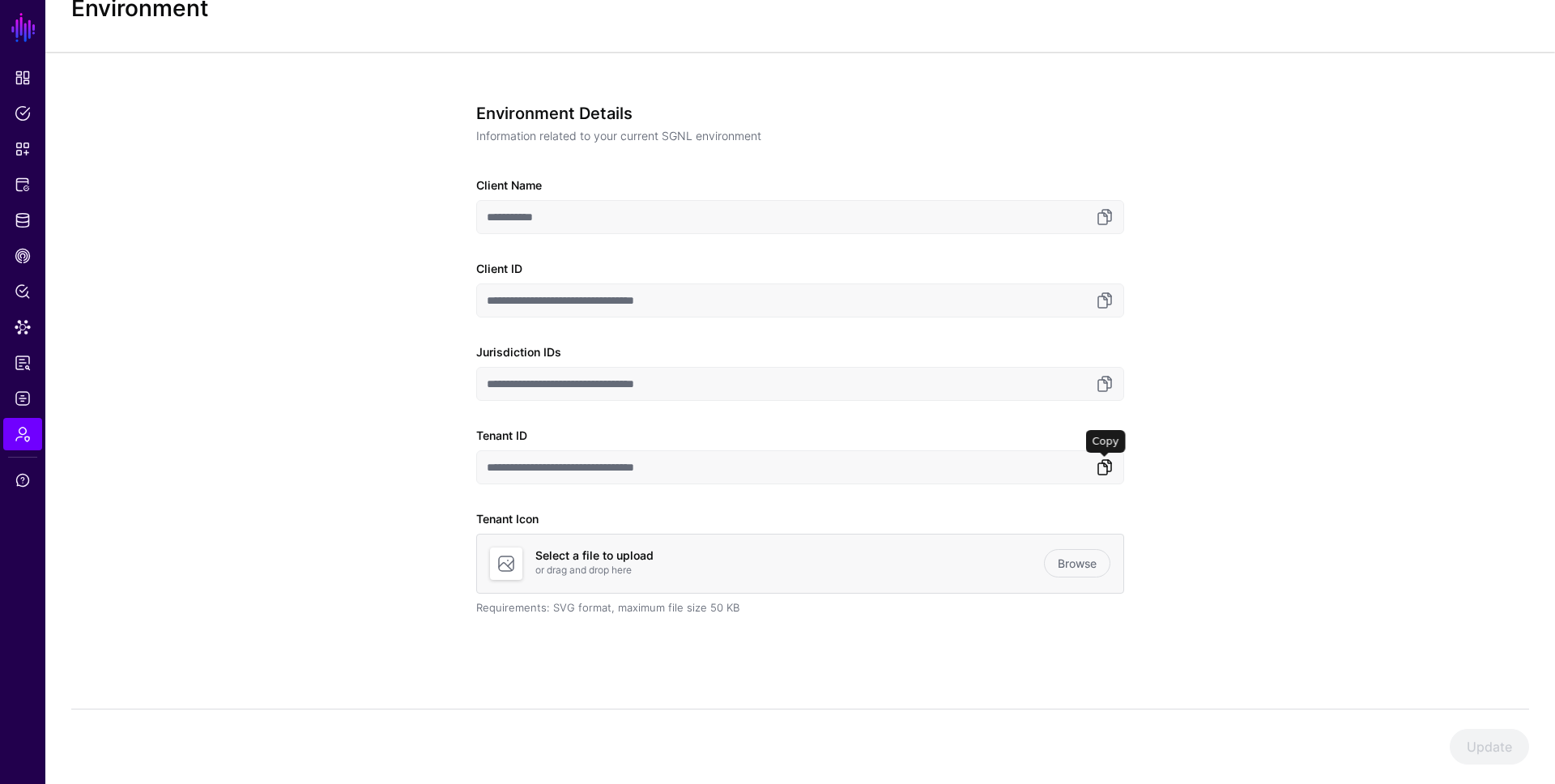
click at [1111, 462] on link at bounding box center [1105, 467] width 20 height 20
click at [21, 175] on link "Protected Systems" at bounding box center [22, 184] width 39 height 32
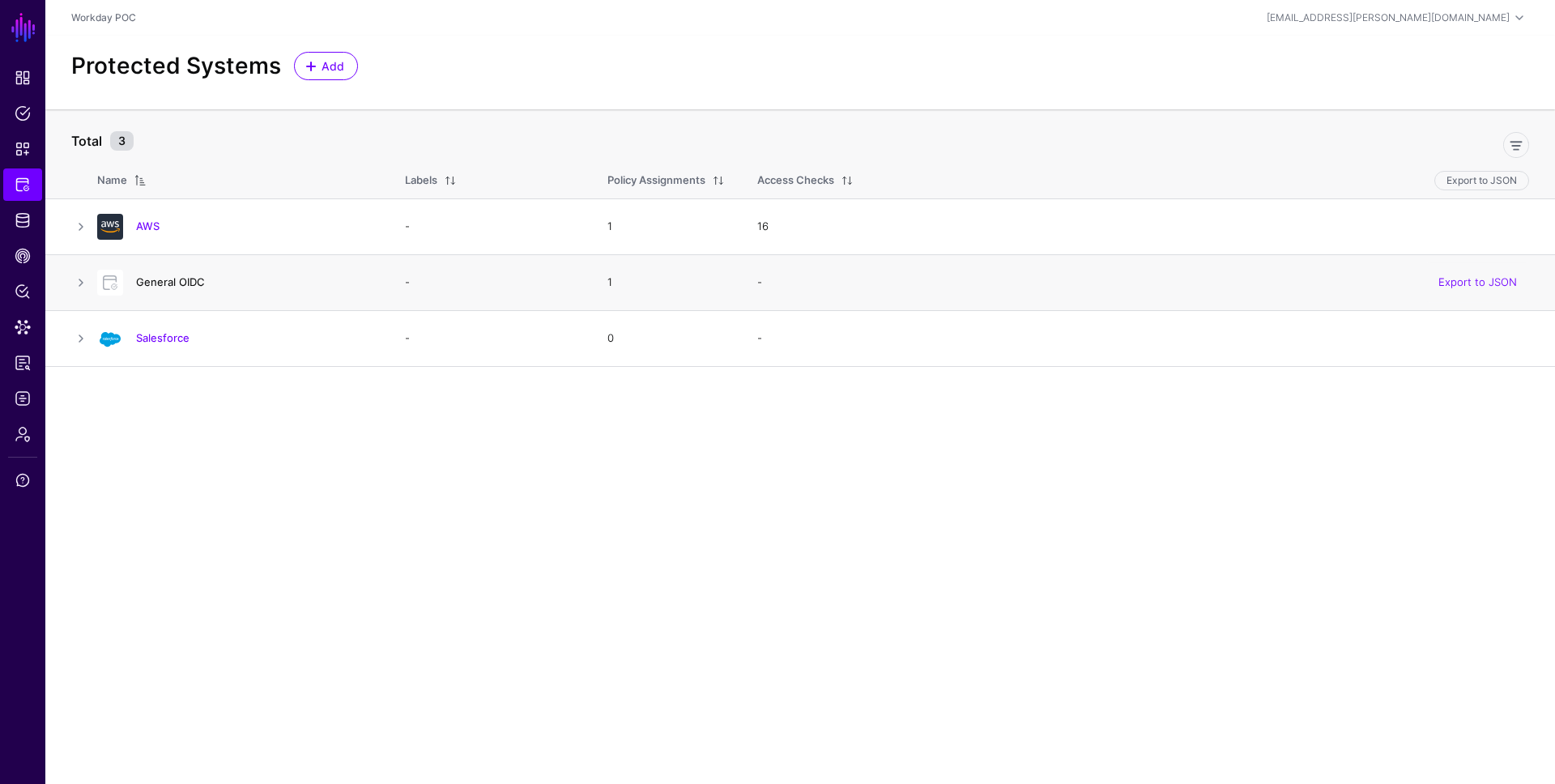
click at [183, 283] on link "General OIDC" at bounding box center [171, 282] width 69 height 13
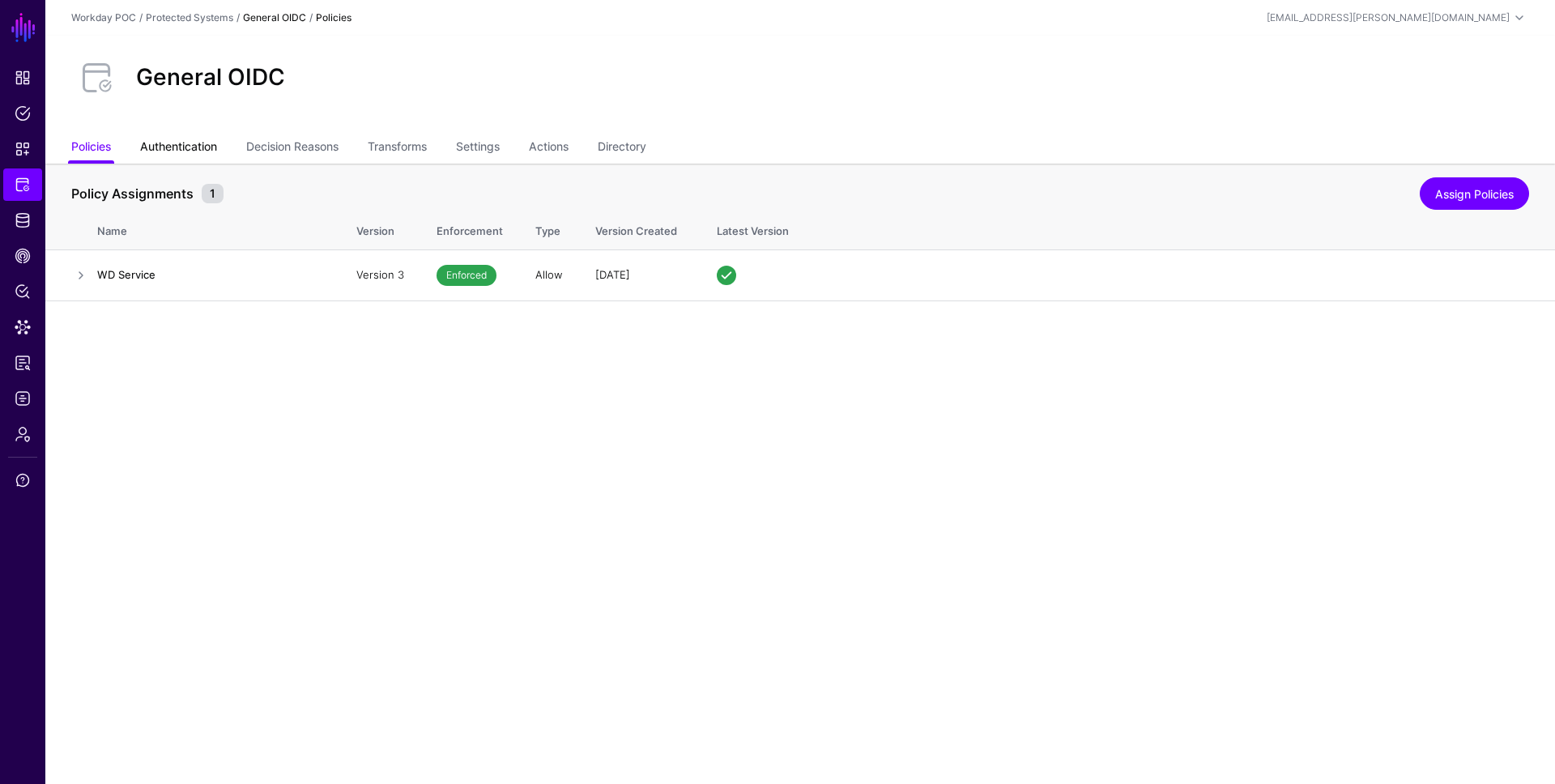
click at [193, 152] on link "Authentication" at bounding box center [179, 148] width 77 height 31
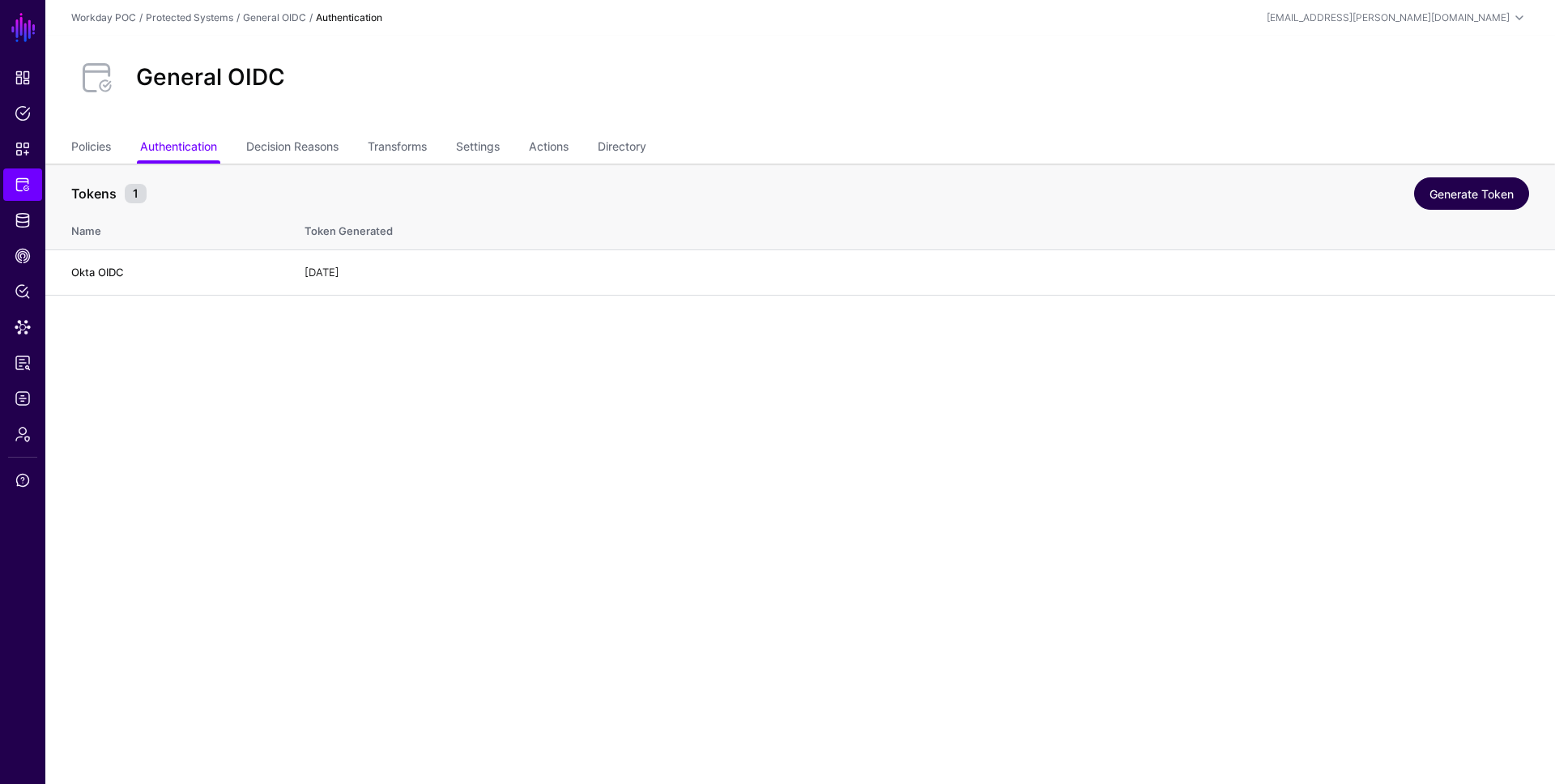
click at [1398, 183] on link "Generate Token" at bounding box center [1471, 193] width 115 height 32
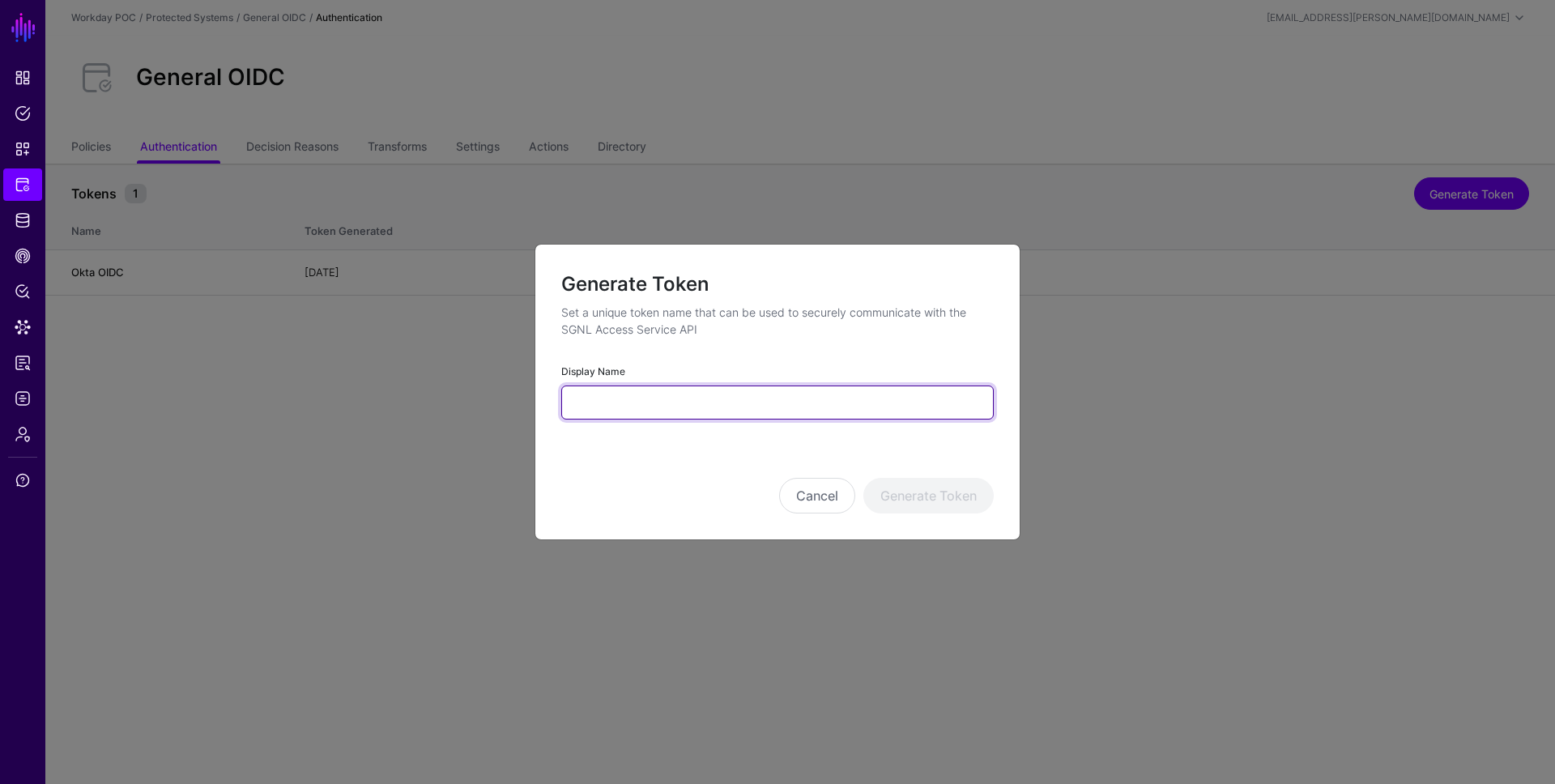
click at [835, 403] on input "Display Name" at bounding box center [777, 402] width 432 height 34
type input "**********"
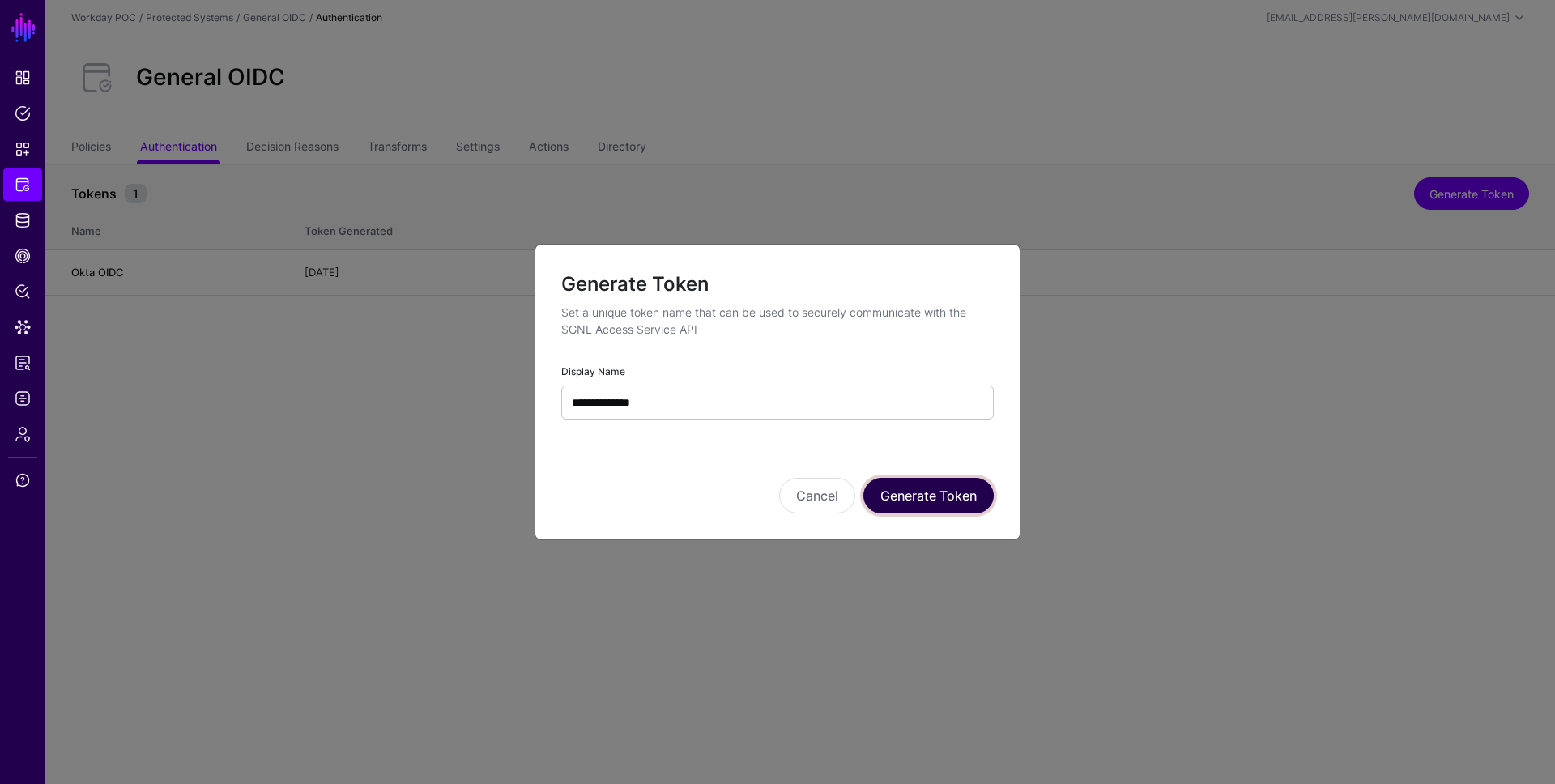
click at [901, 487] on button "Generate Token" at bounding box center [928, 495] width 130 height 35
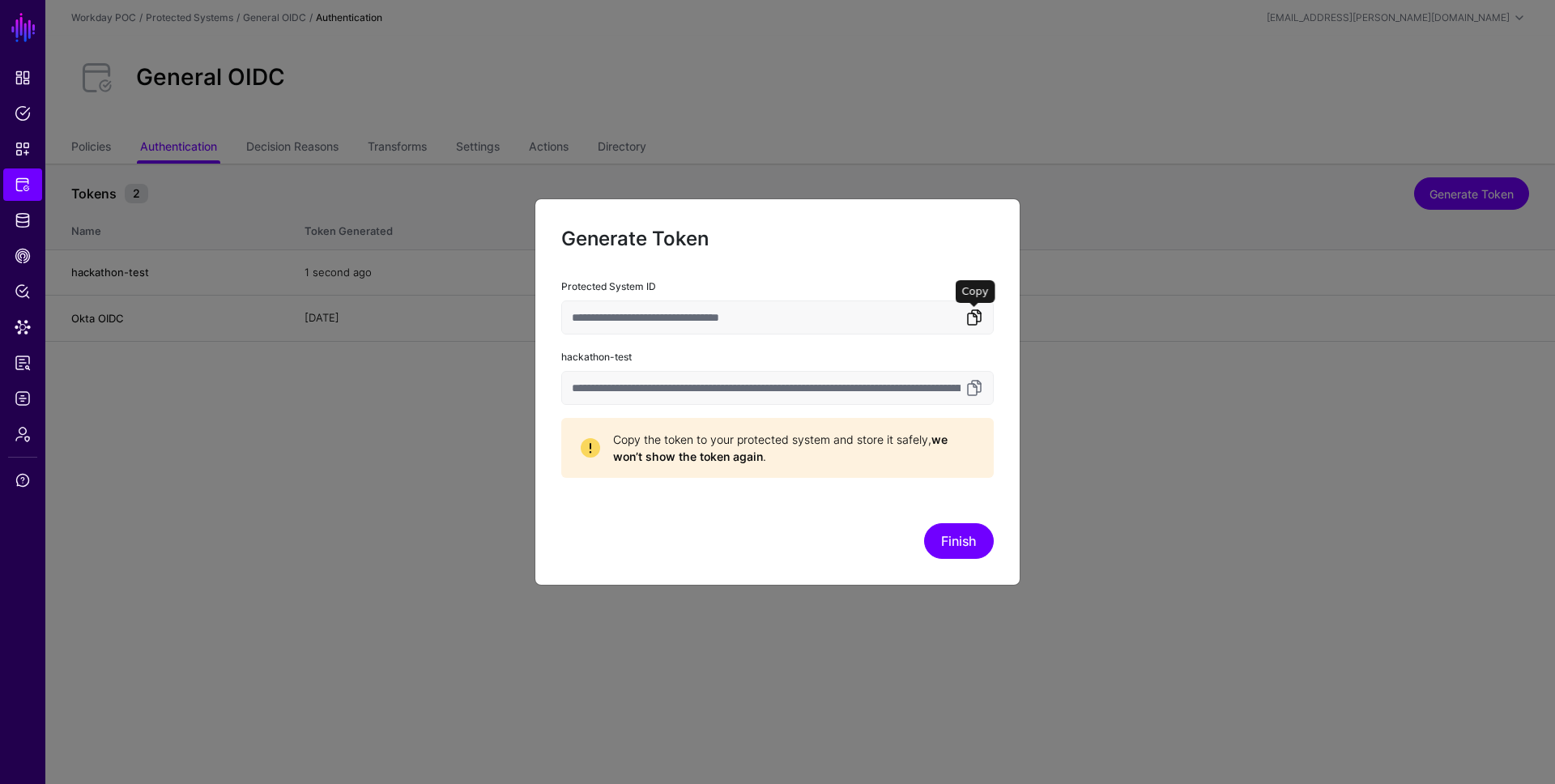
click at [970, 321] on link at bounding box center [974, 317] width 20 height 20
click at [971, 386] on link at bounding box center [974, 388] width 20 height 20
click at [976, 536] on button "Finish" at bounding box center [959, 540] width 70 height 35
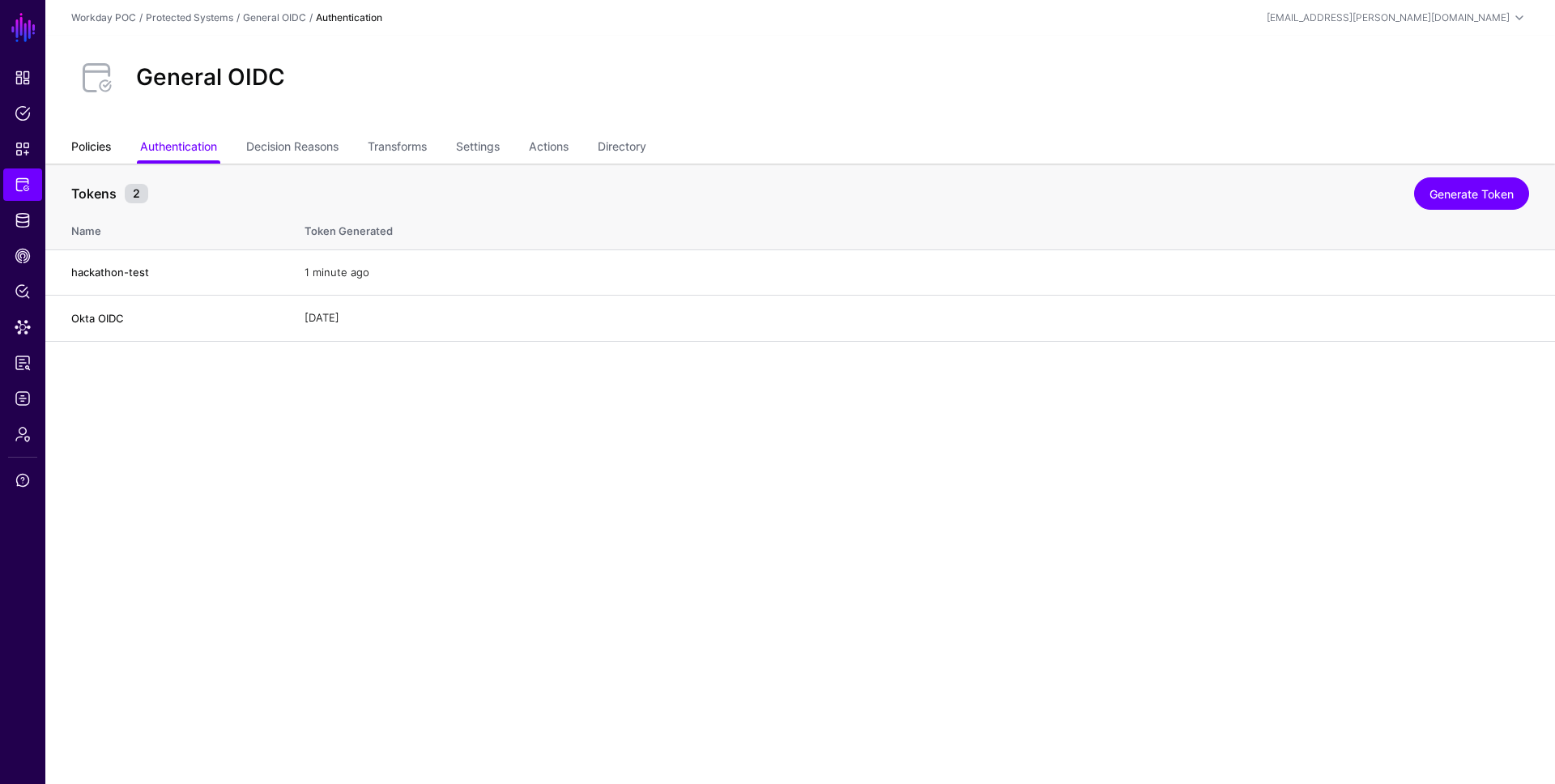
click at [103, 146] on link "Policies" at bounding box center [91, 148] width 39 height 31
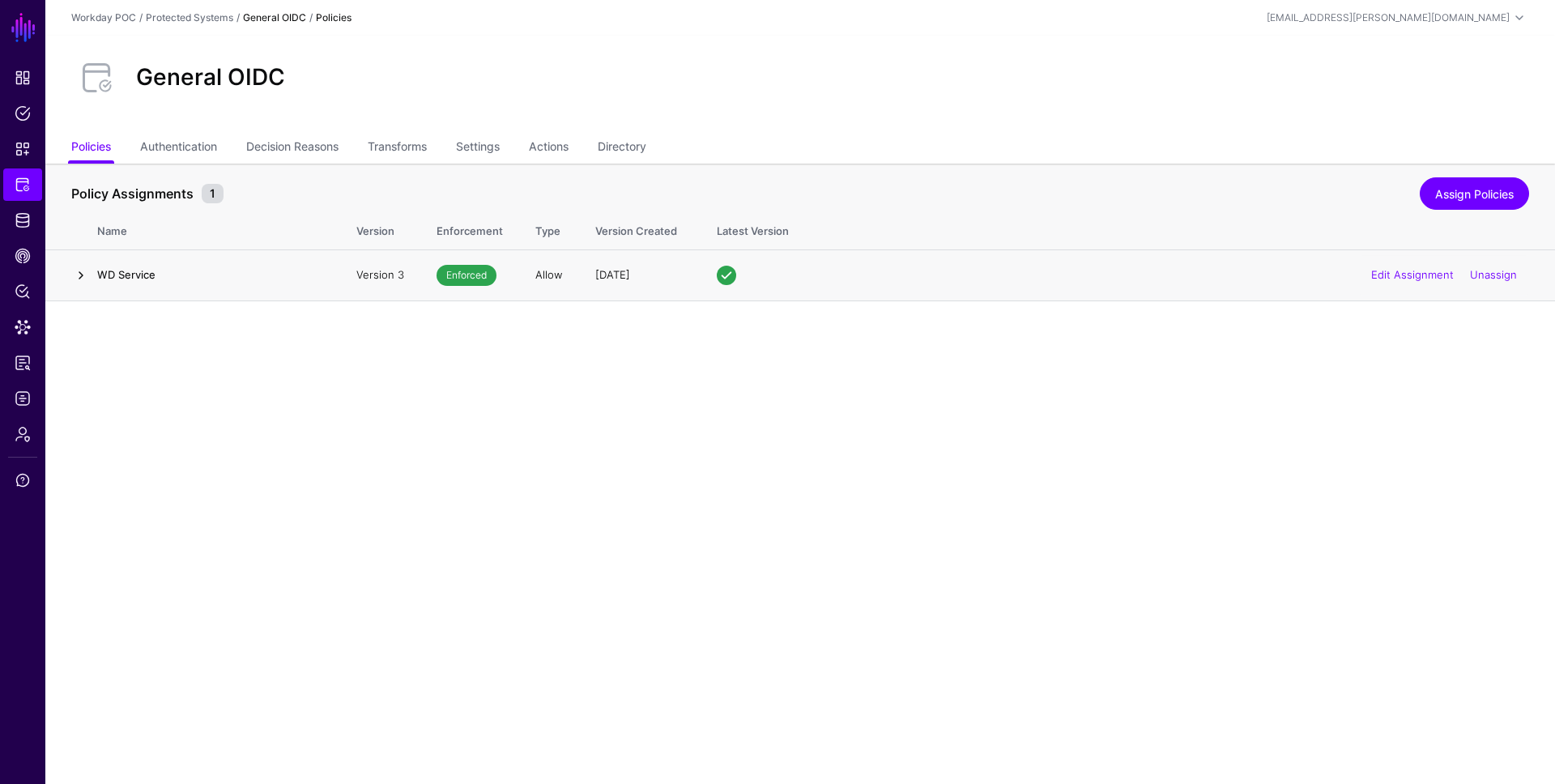
click at [86, 278] on link at bounding box center [81, 276] width 20 height 20
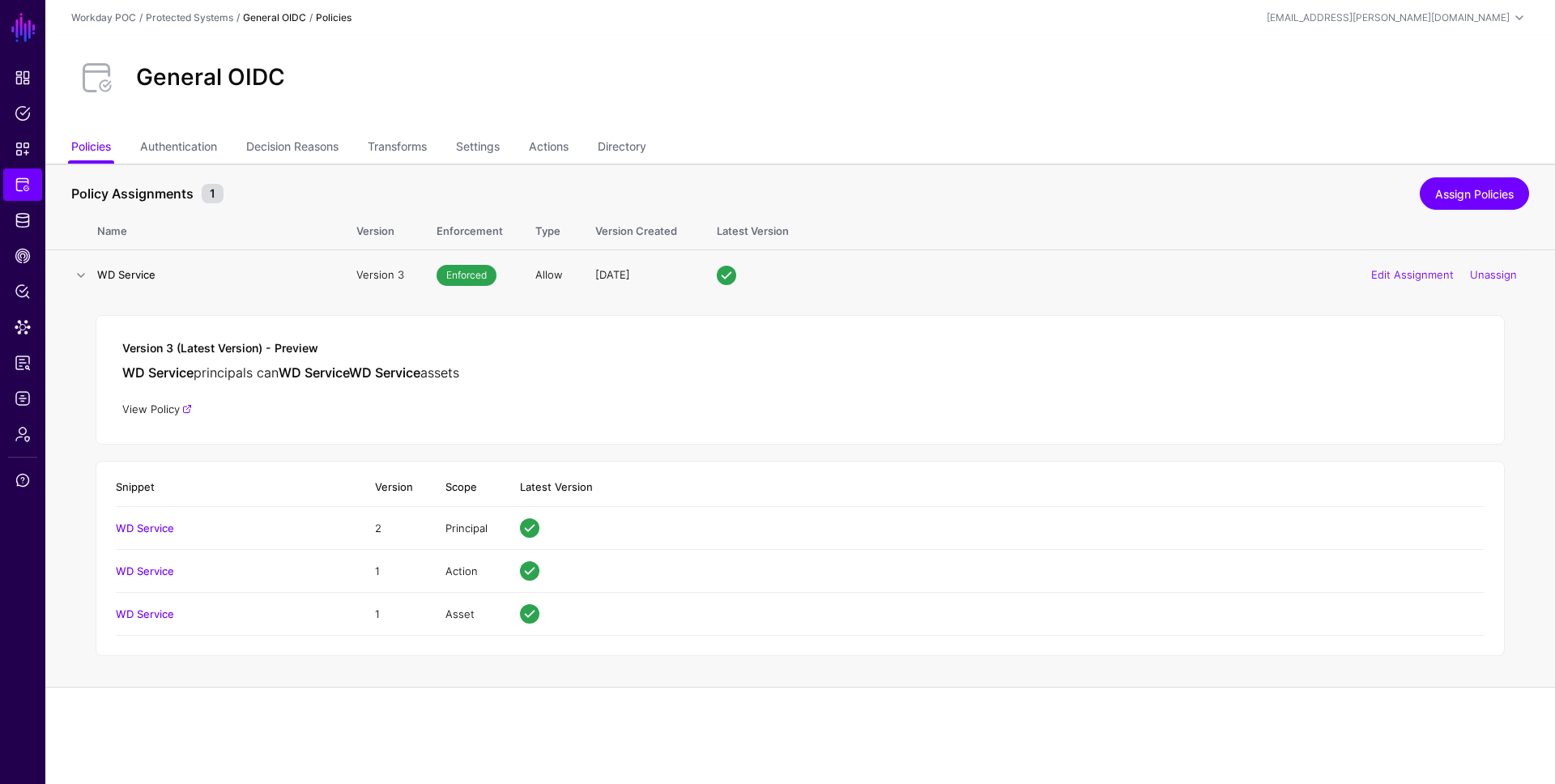
click at [162, 406] on link "View Policy" at bounding box center [157, 409] width 70 height 13
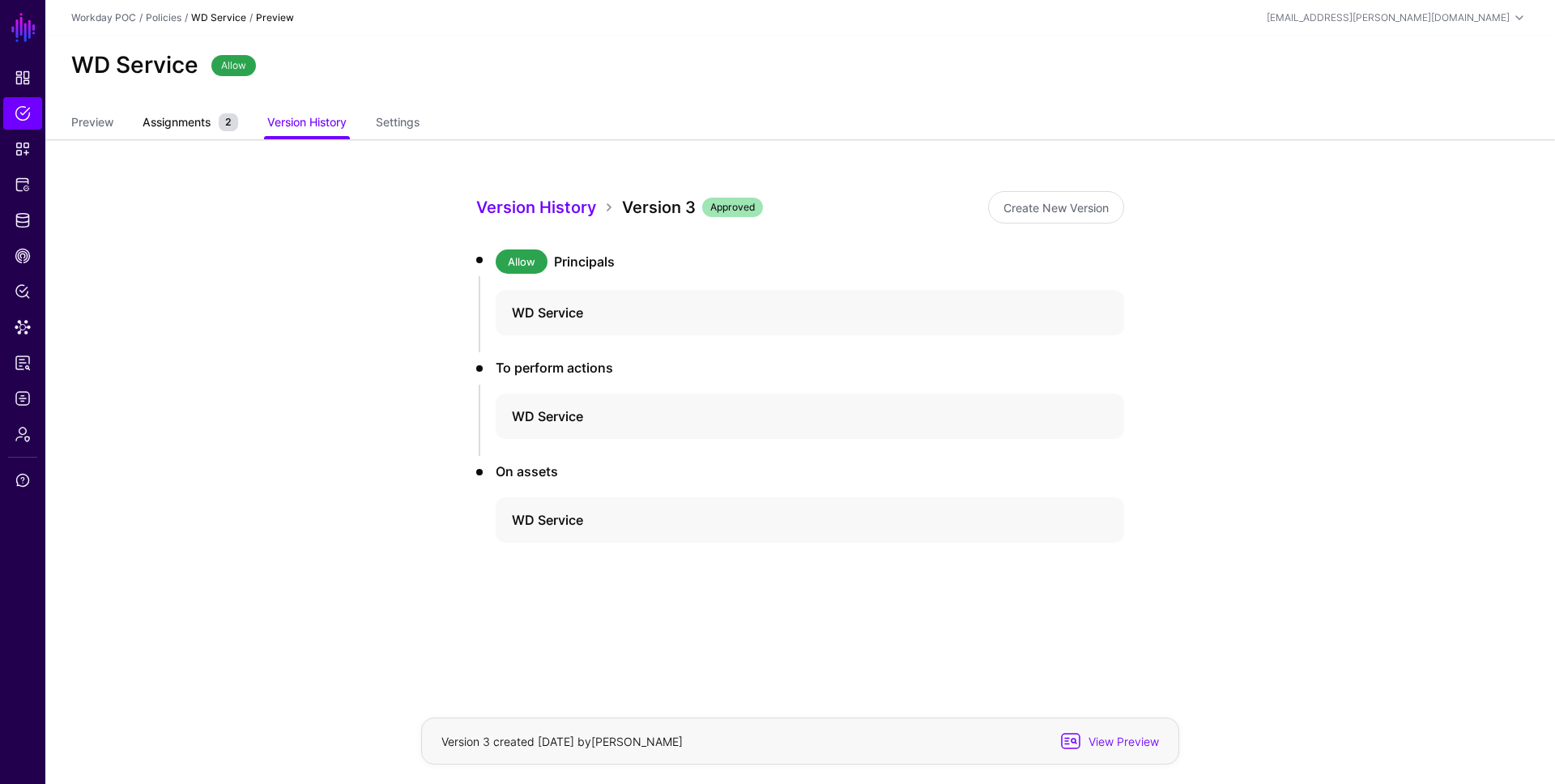
click at [194, 116] on span "Assignments" at bounding box center [176, 121] width 76 height 17
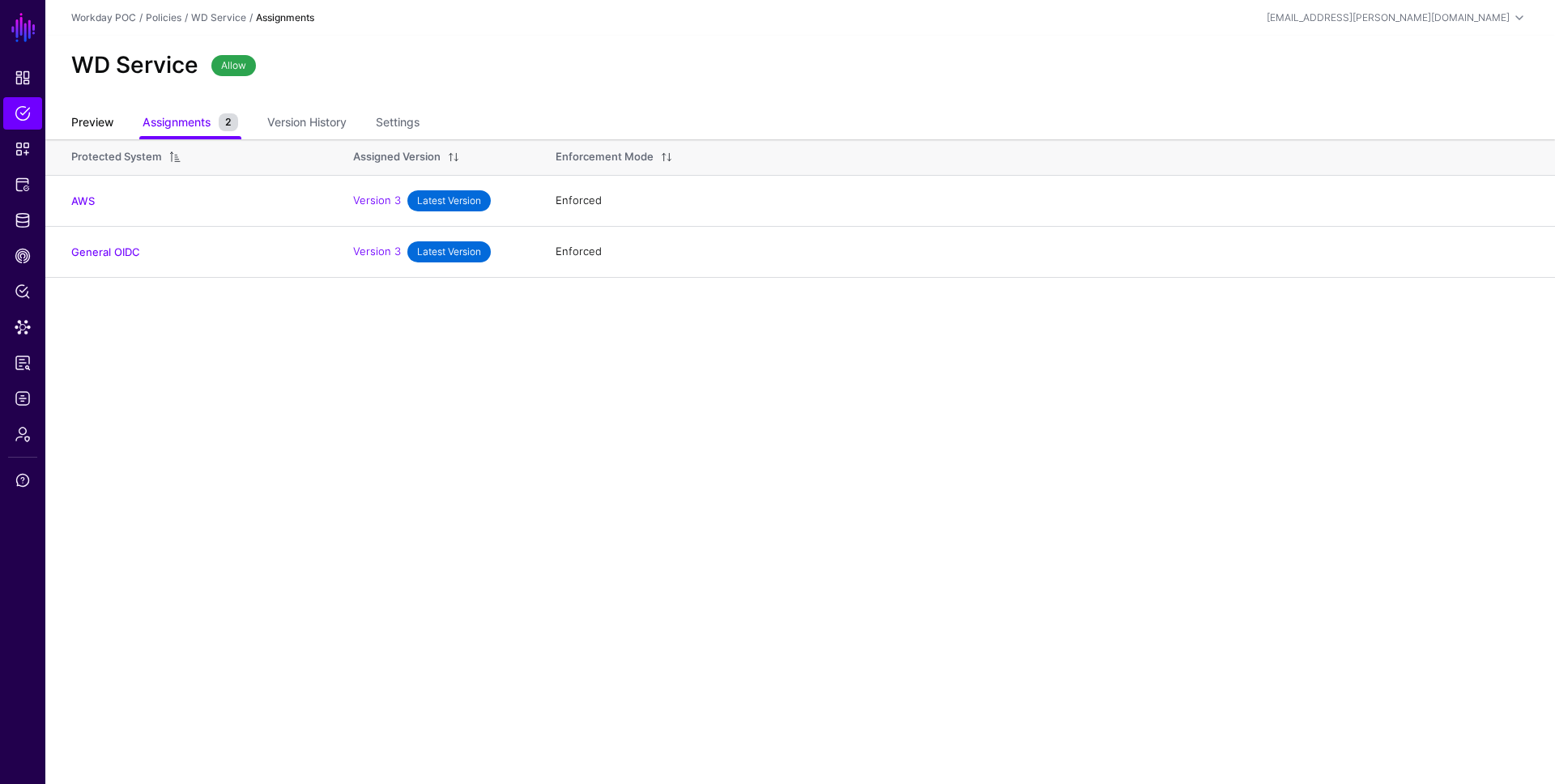
click at [109, 125] on link "Preview" at bounding box center [92, 124] width 42 height 31
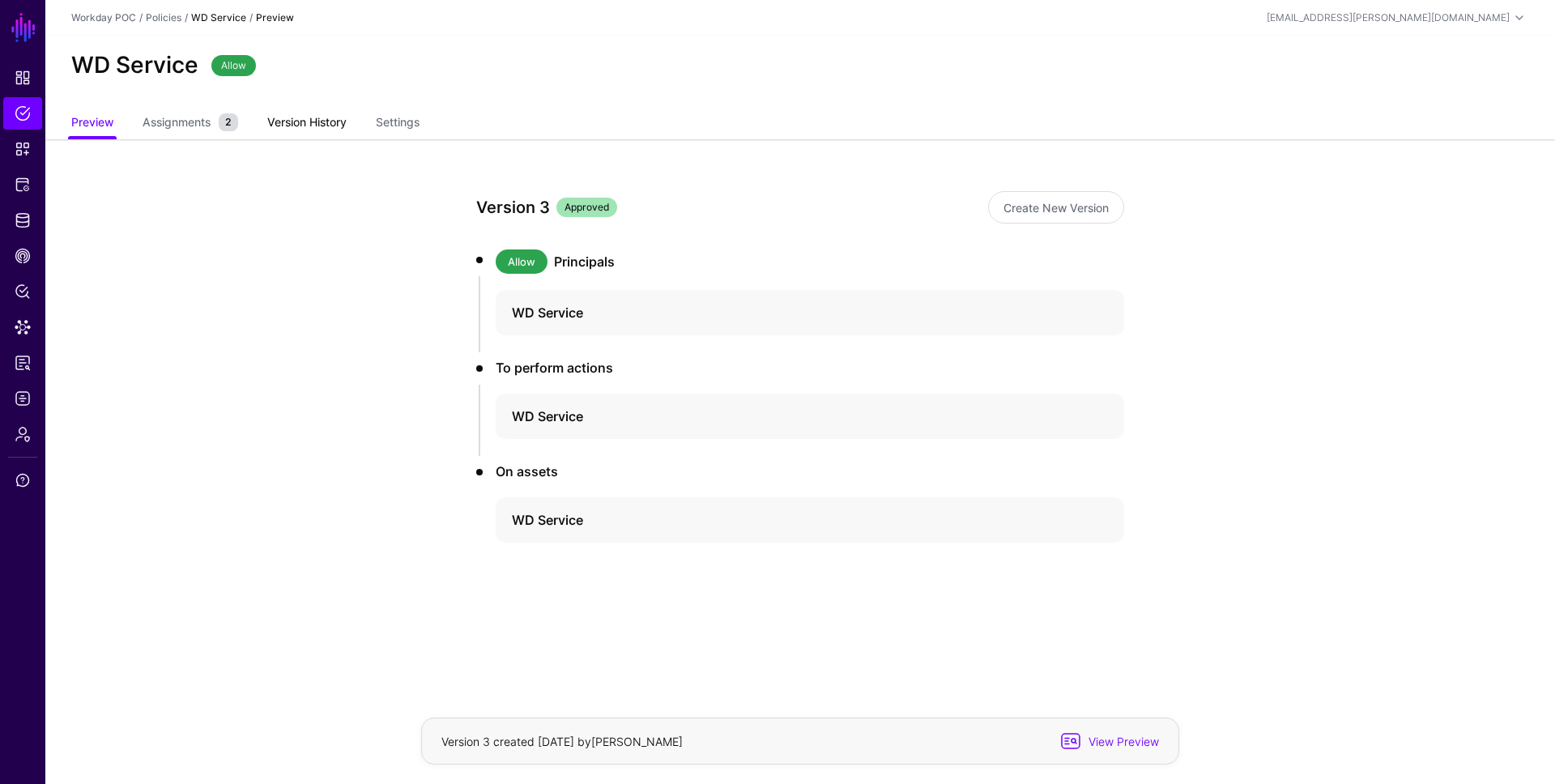
click at [307, 116] on link "Version History" at bounding box center [307, 124] width 80 height 31
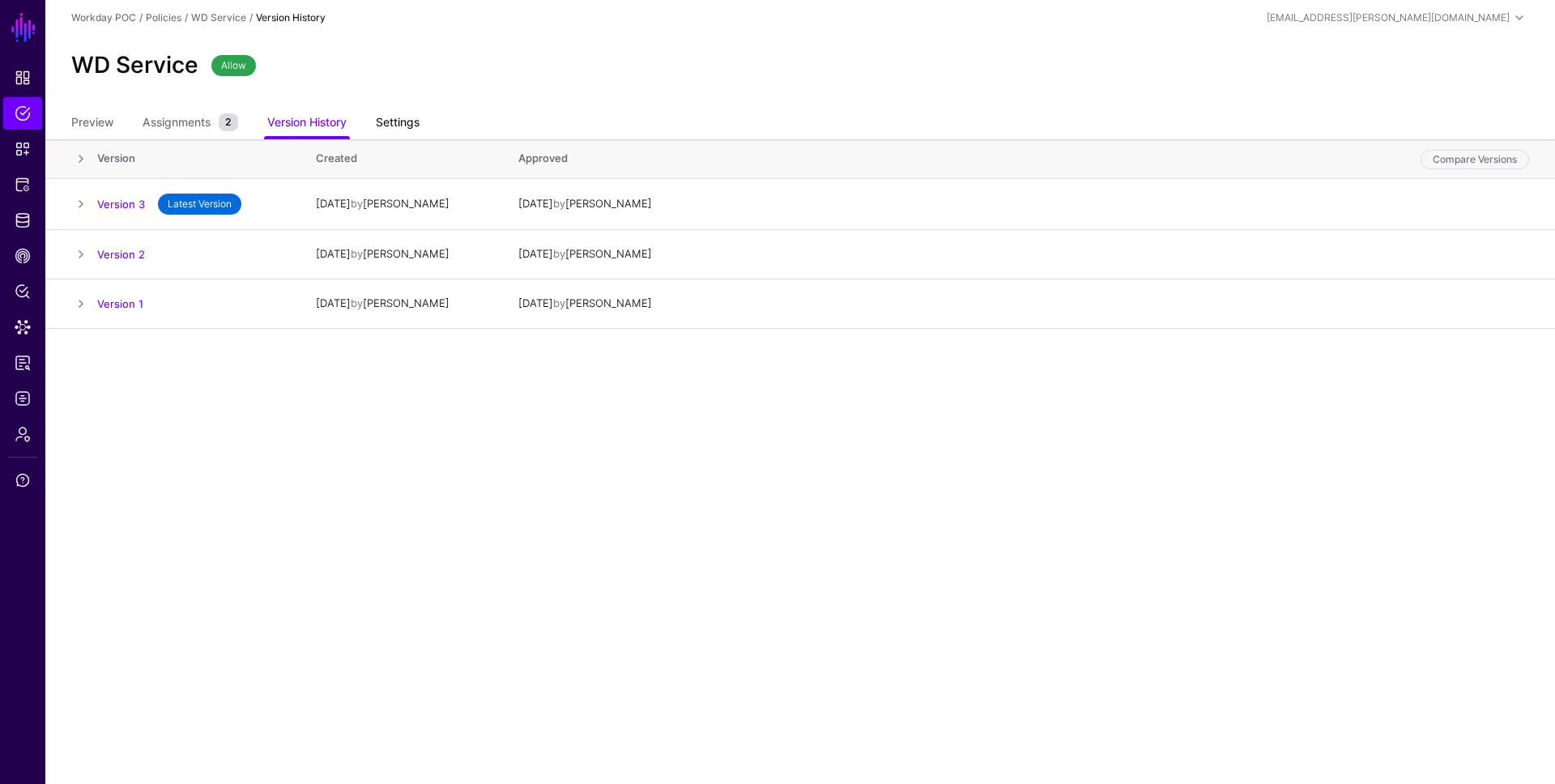
click at [407, 118] on link "Settings" at bounding box center [397, 124] width 43 height 31
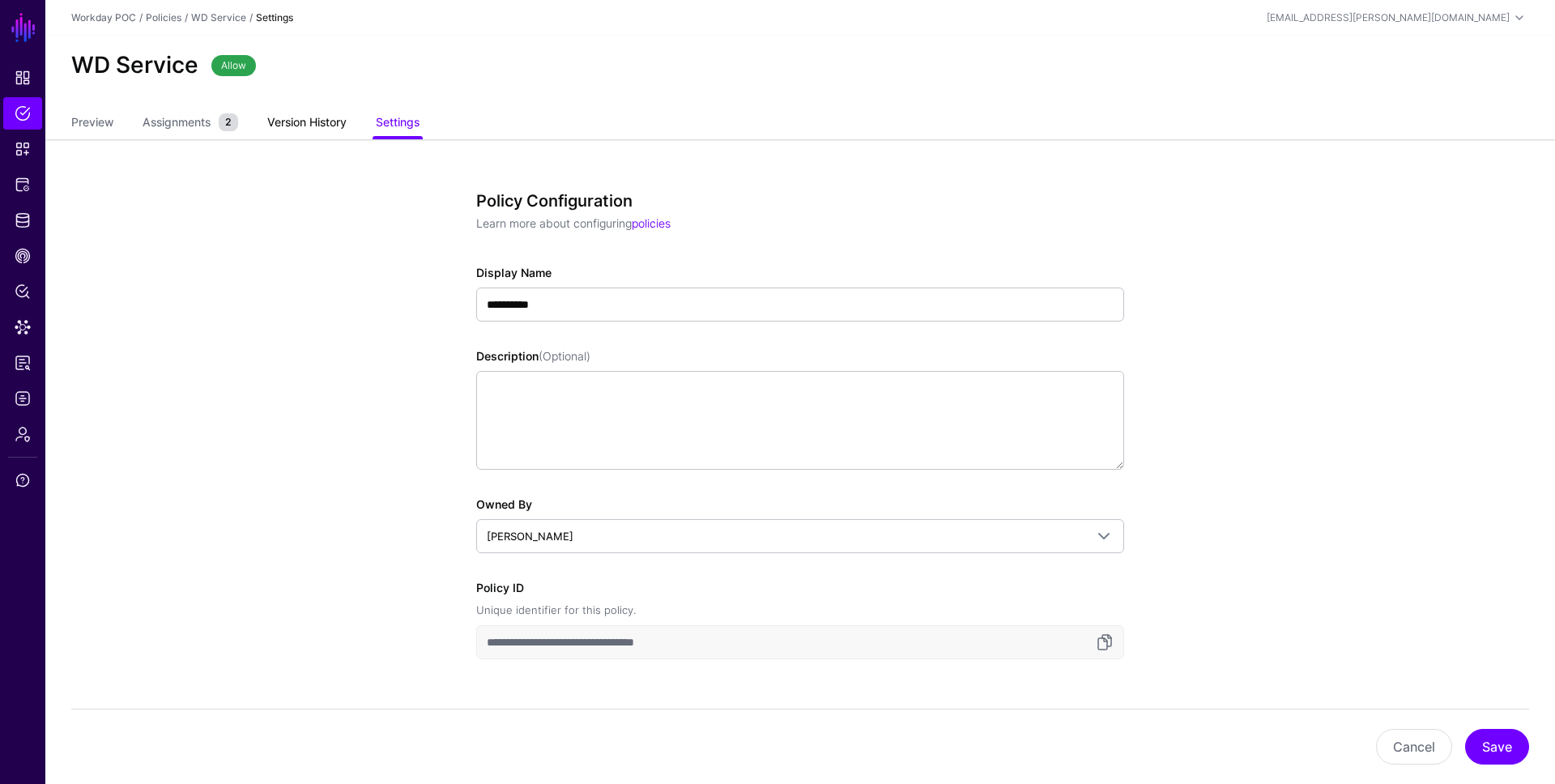
click at [312, 121] on link "Version History" at bounding box center [307, 124] width 80 height 31
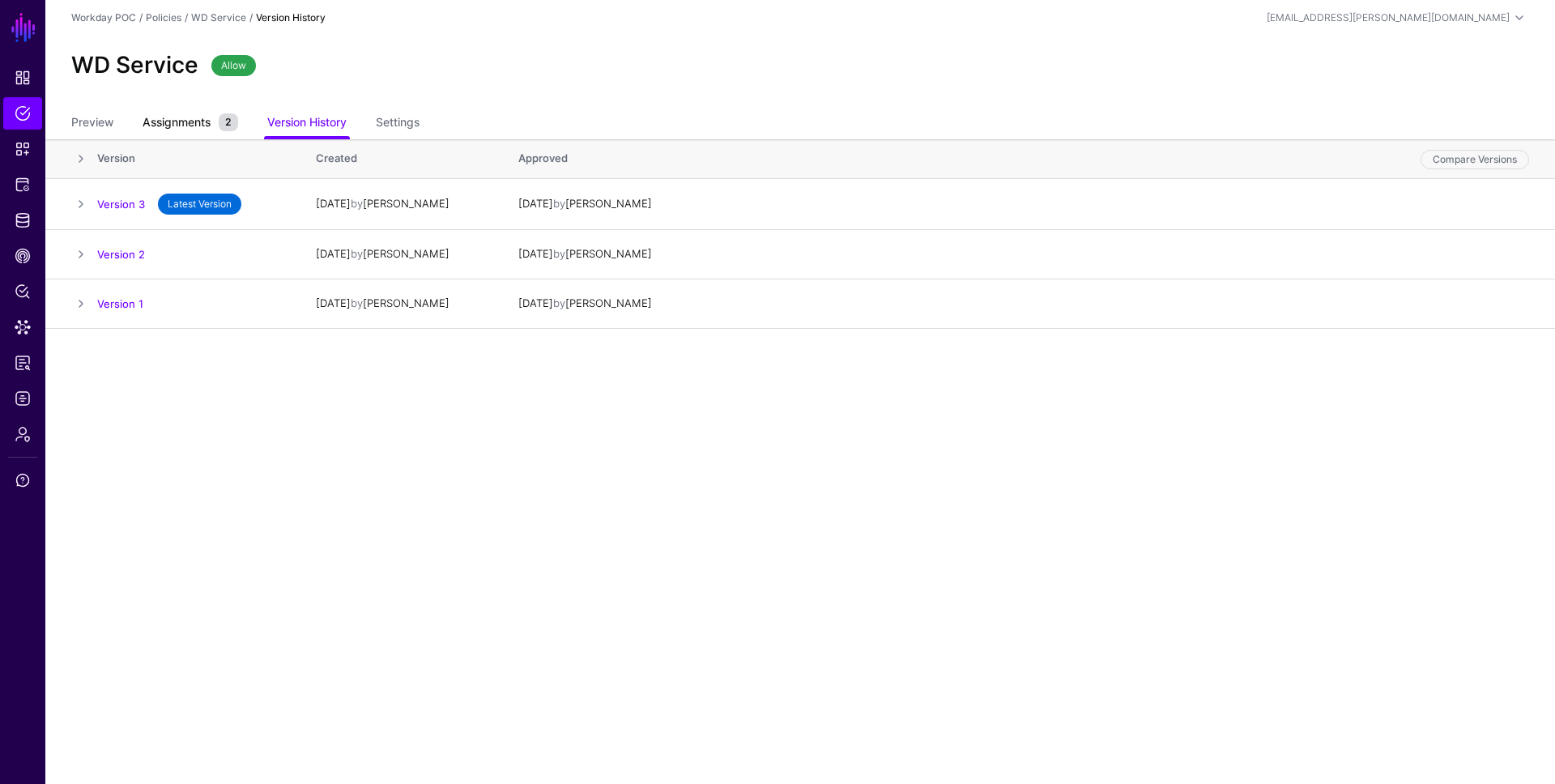
click at [215, 125] on span "Assignments" at bounding box center [176, 121] width 76 height 17
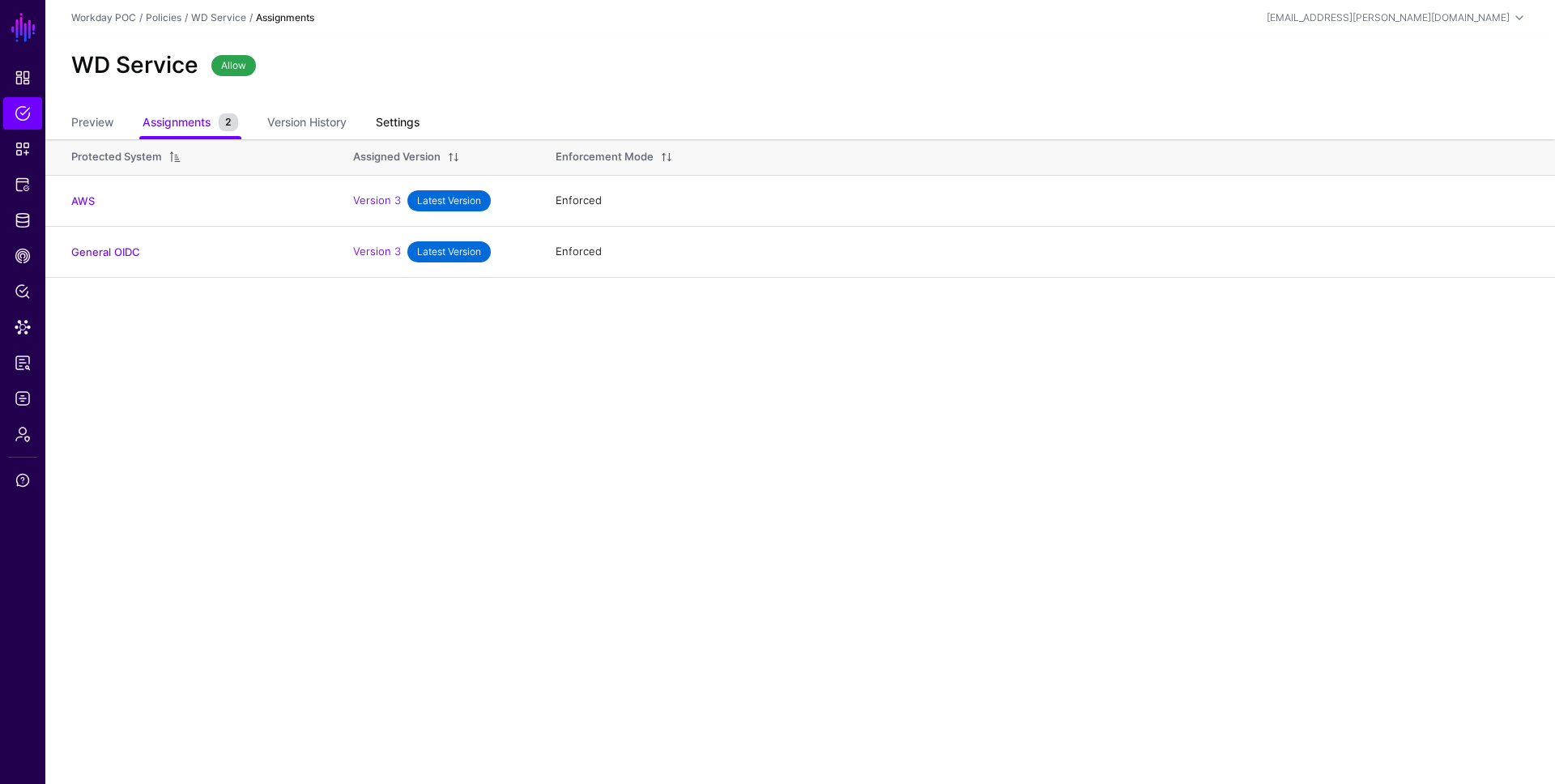
click at [407, 127] on link "Settings" at bounding box center [397, 124] width 43 height 31
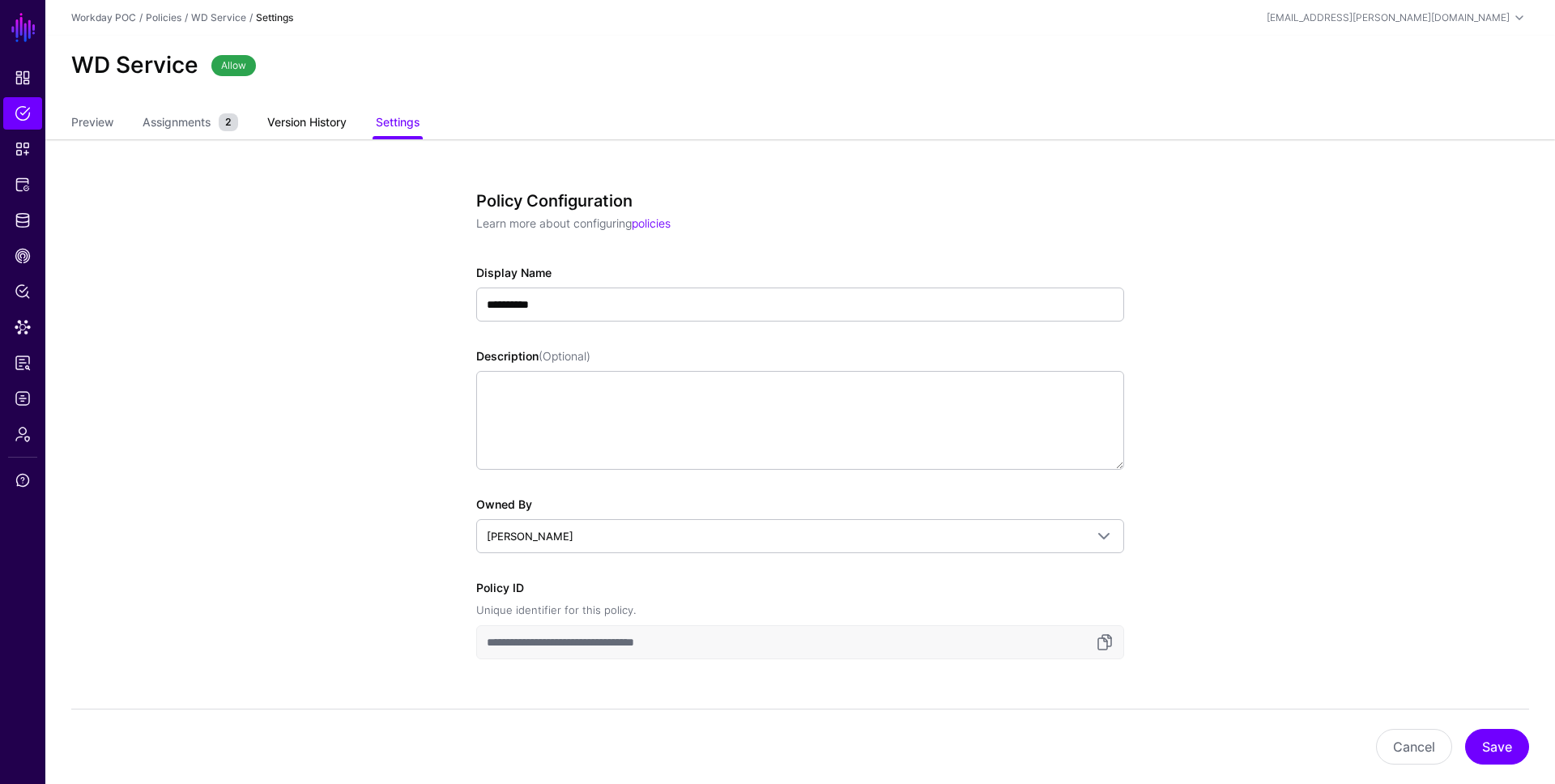
click at [293, 127] on link "Version History" at bounding box center [307, 124] width 80 height 31
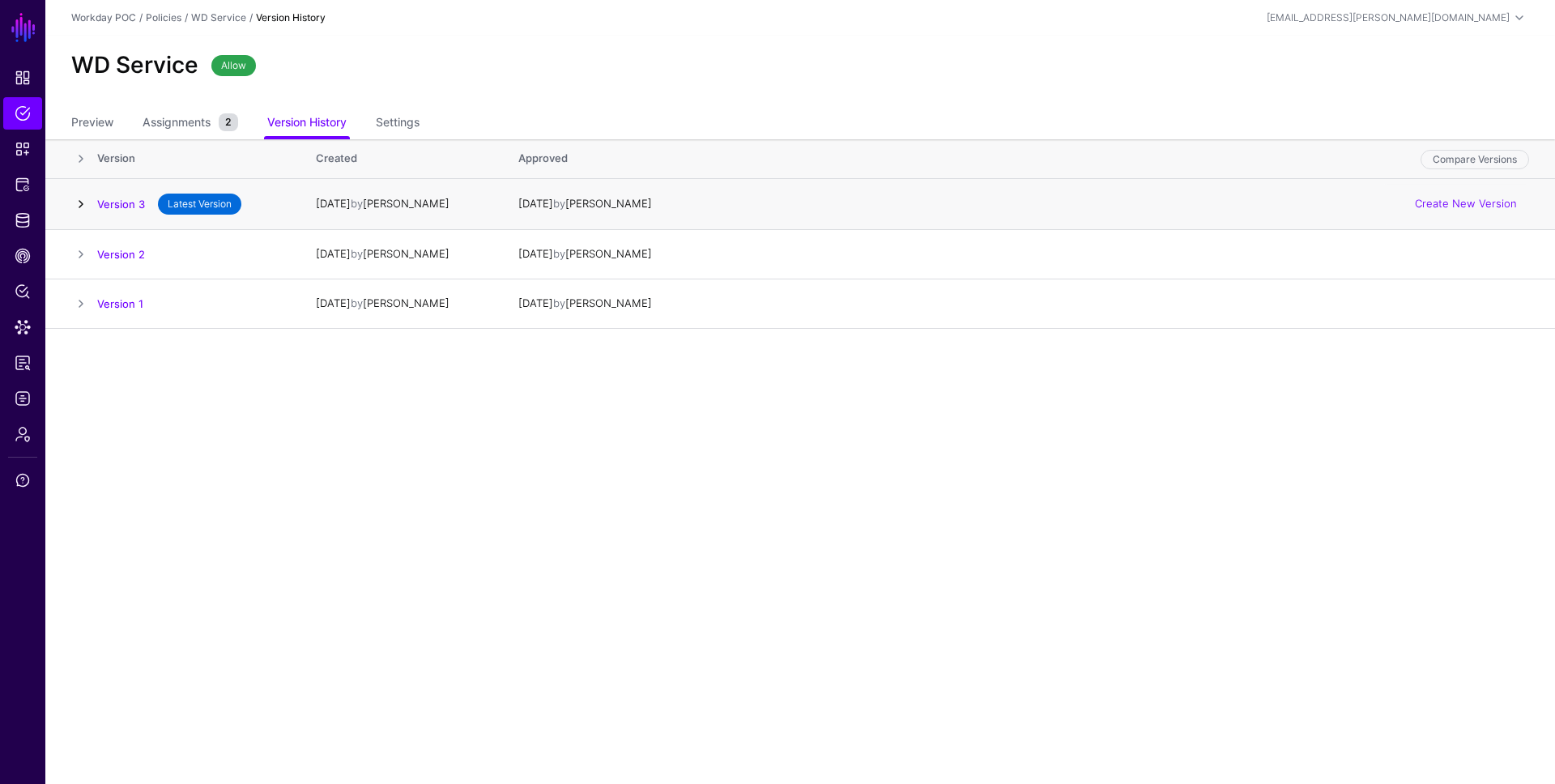
click at [76, 196] on link at bounding box center [81, 204] width 20 height 20
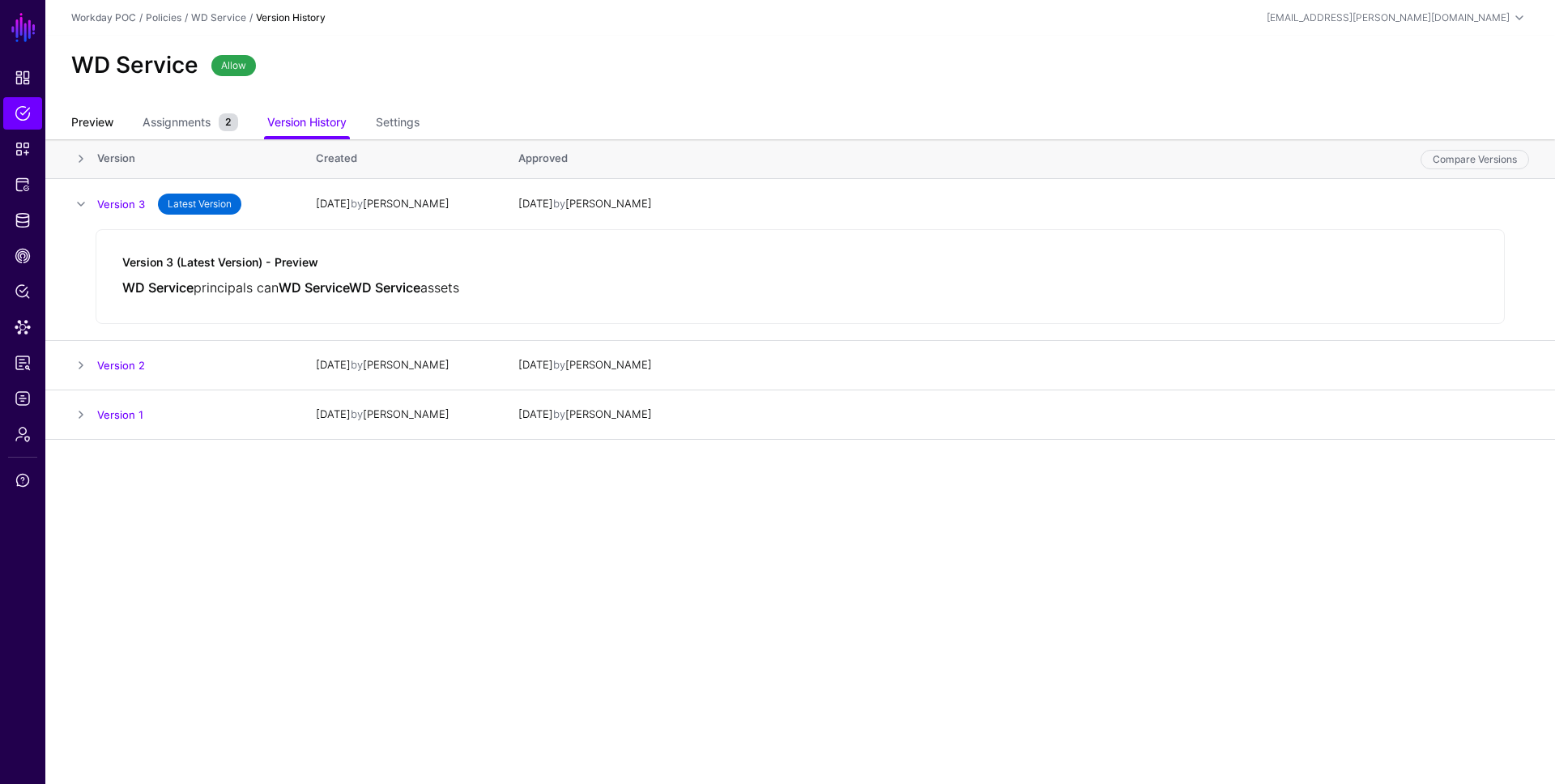
click at [84, 124] on link "Preview" at bounding box center [92, 124] width 42 height 31
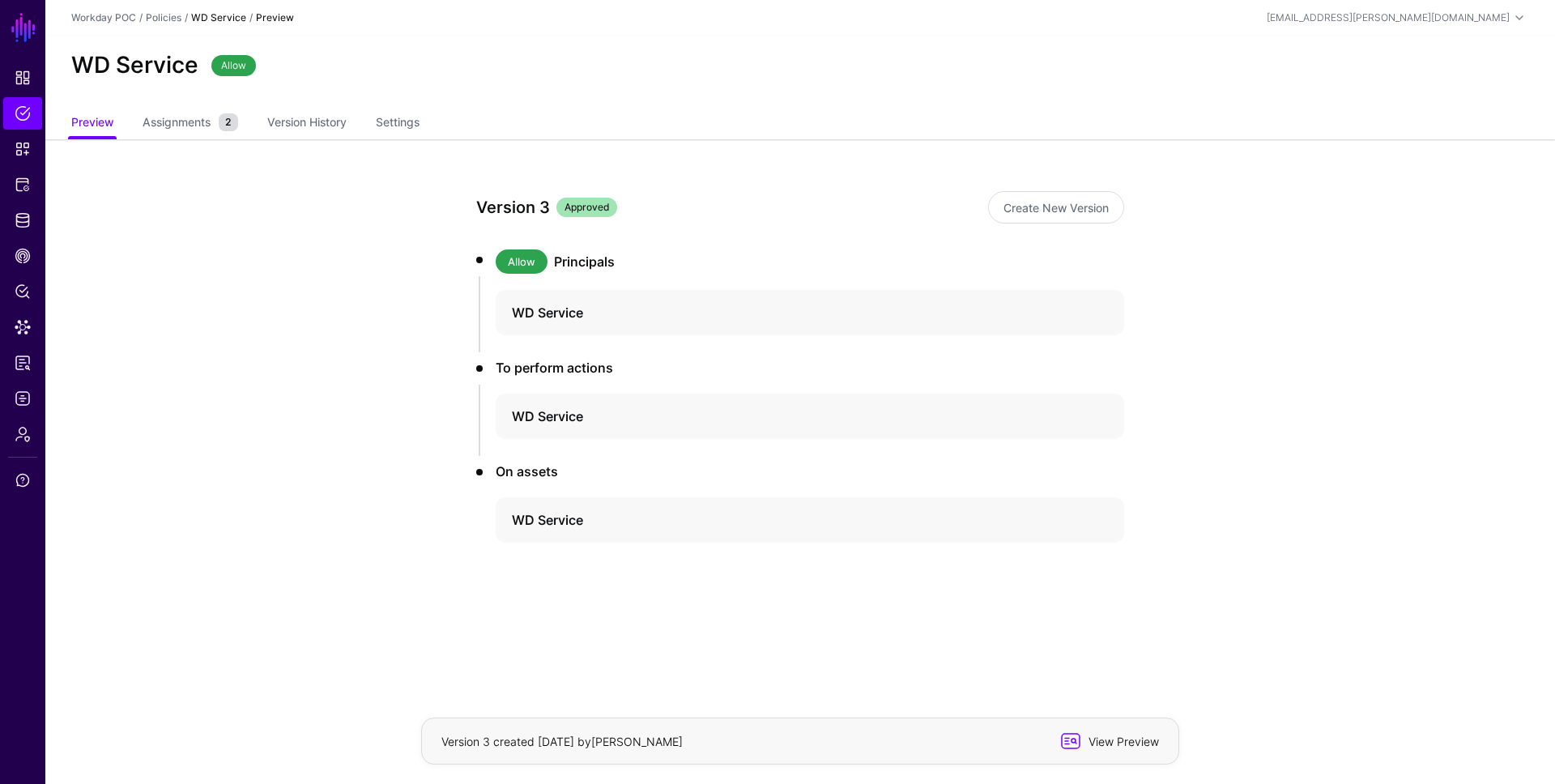
click at [1109, 738] on span "View Preview" at bounding box center [1121, 741] width 80 height 17
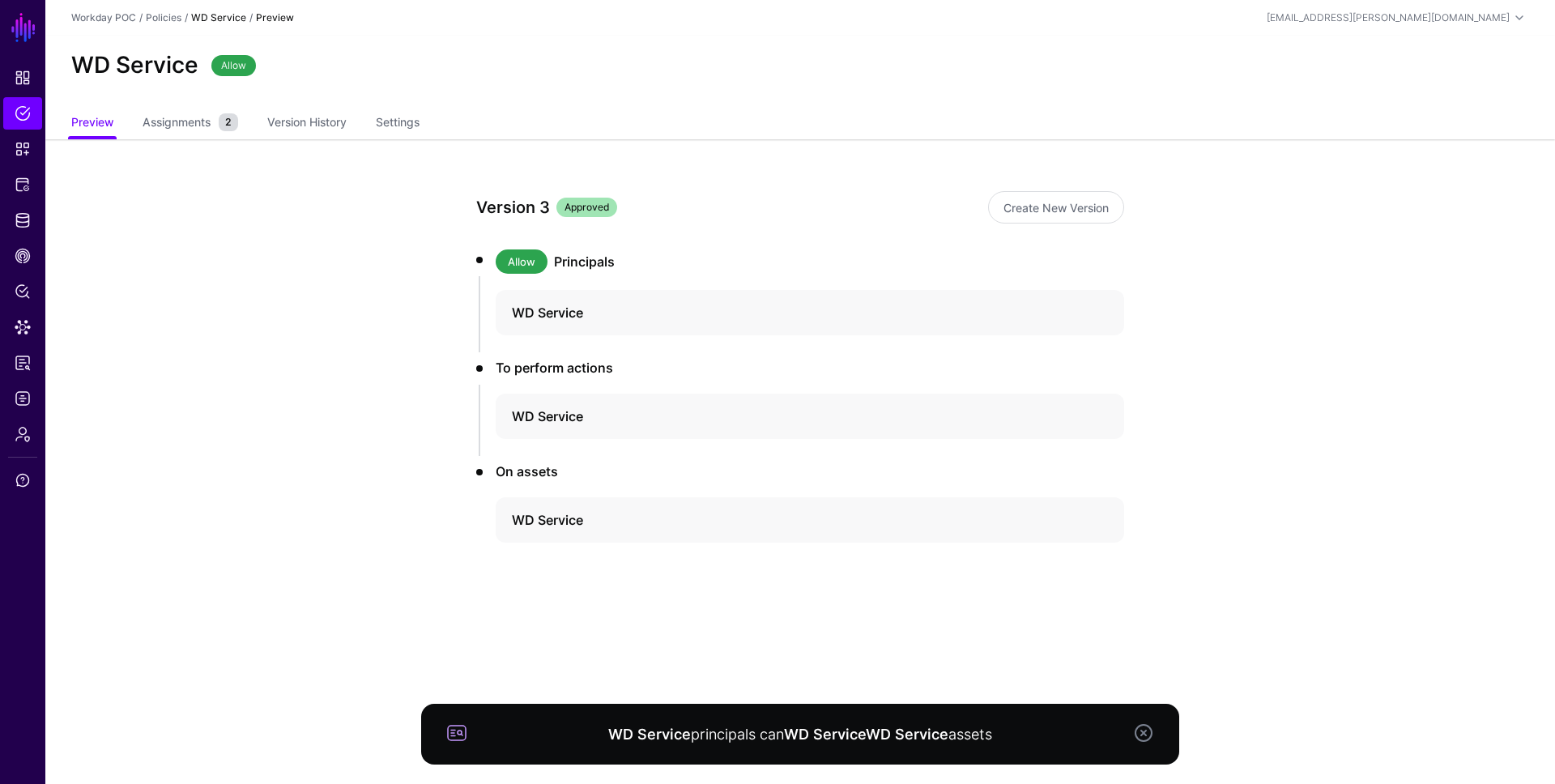
click at [1151, 734] on link at bounding box center [1143, 733] width 20 height 20
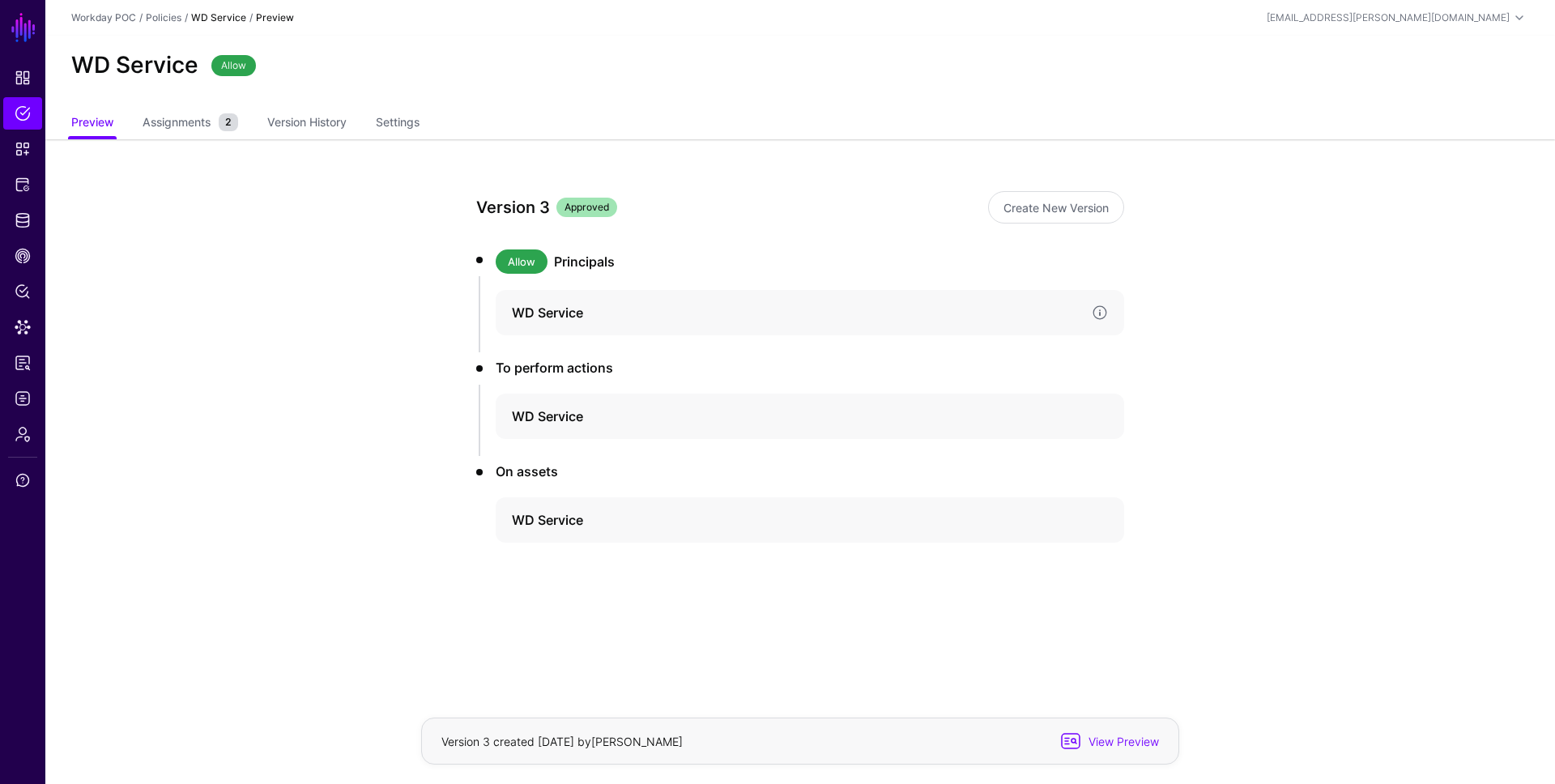
click at [573, 312] on h4 "WD Service" at bounding box center [795, 312] width 567 height 20
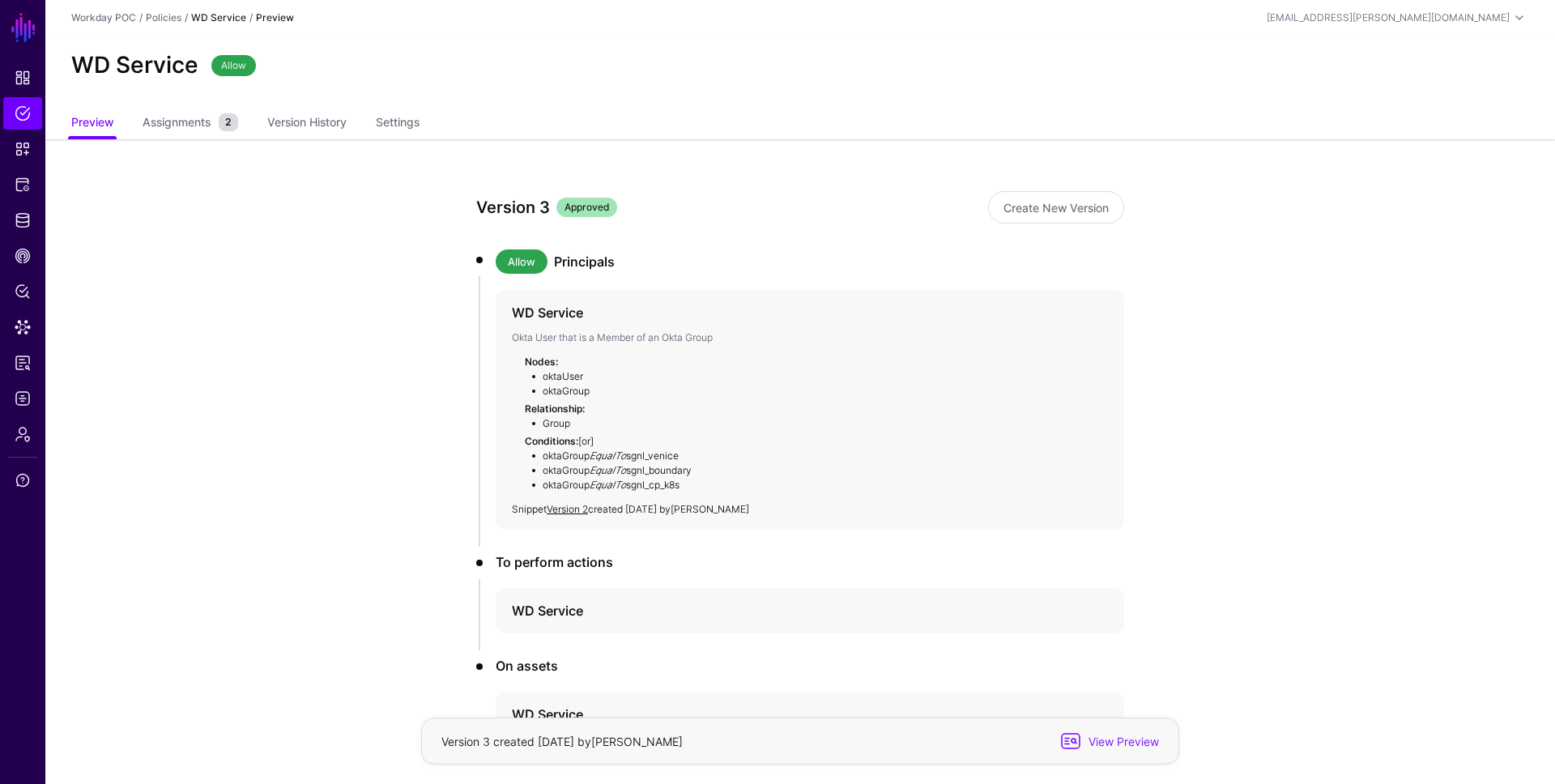
click at [638, 584] on li "To perform actions WD Service" at bounding box center [800, 600] width 648 height 97
click at [664, 604] on h4 "WD Service" at bounding box center [795, 611] width 567 height 20
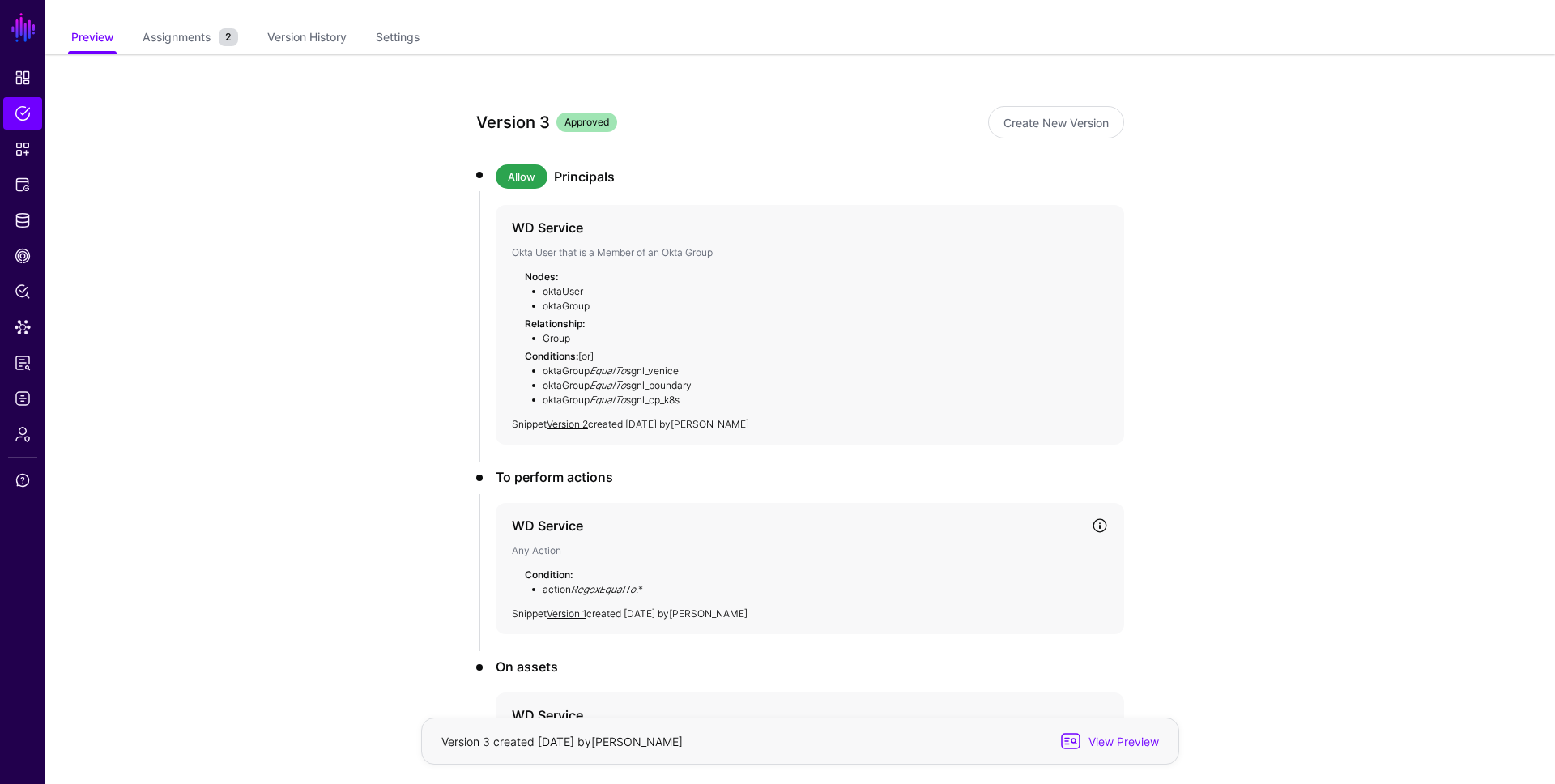
scroll to position [205, 0]
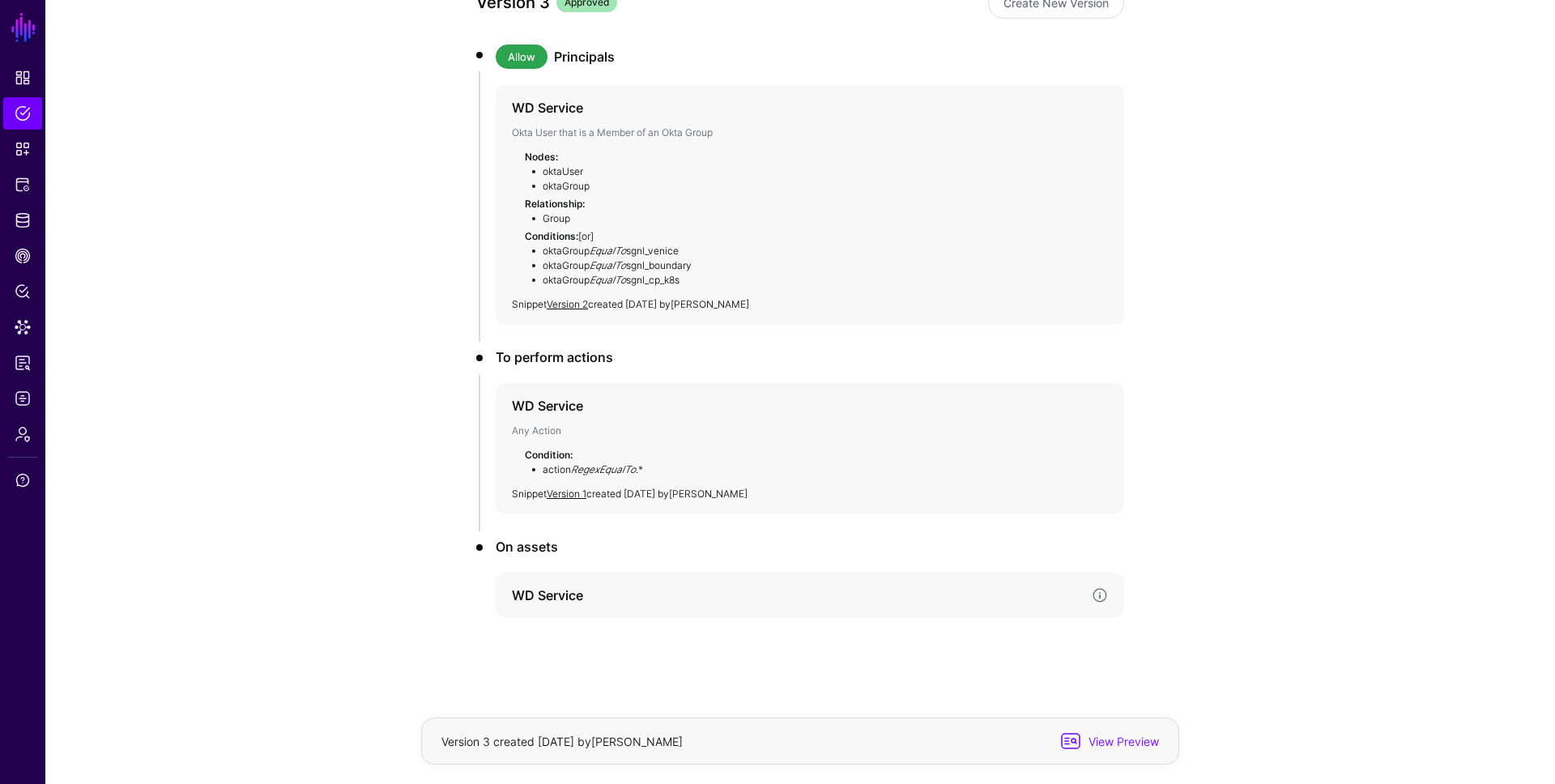
click at [659, 576] on div "WD Service" at bounding box center [809, 595] width 628 height 45
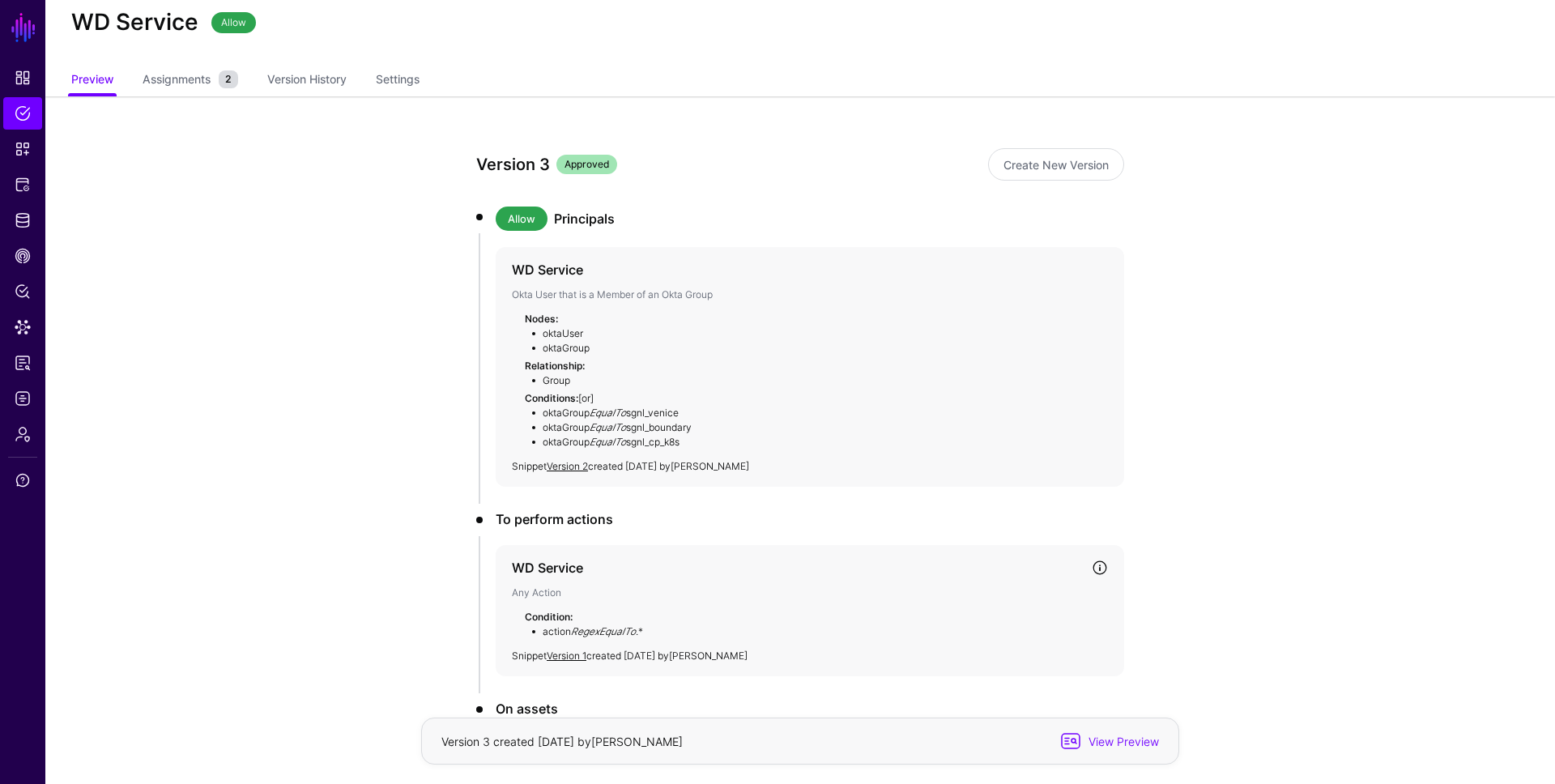
scroll to position [42, 0]
click at [202, 80] on span "Assignments" at bounding box center [176, 80] width 76 height 17
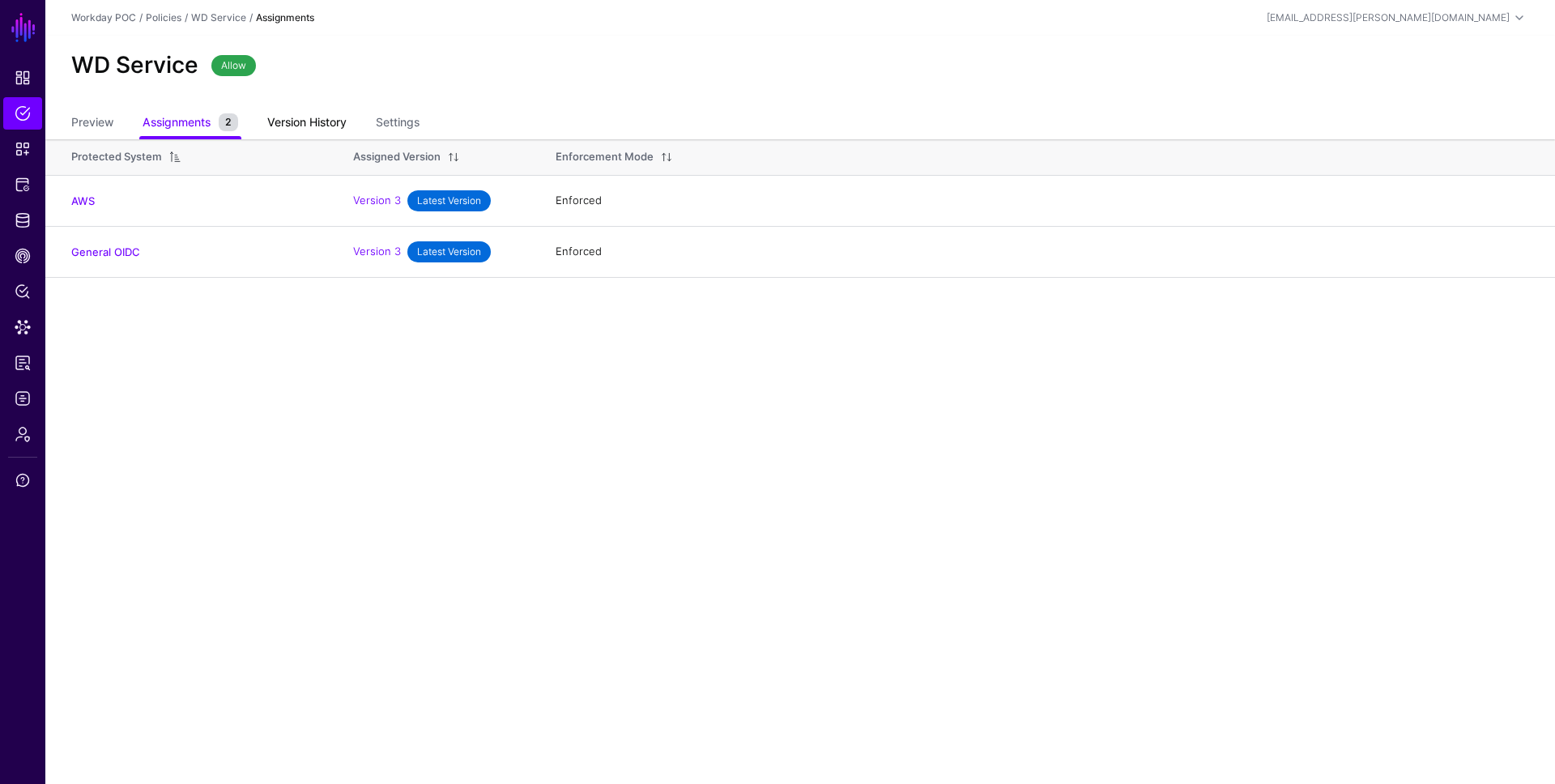
click at [313, 113] on link "Version History" at bounding box center [307, 124] width 80 height 31
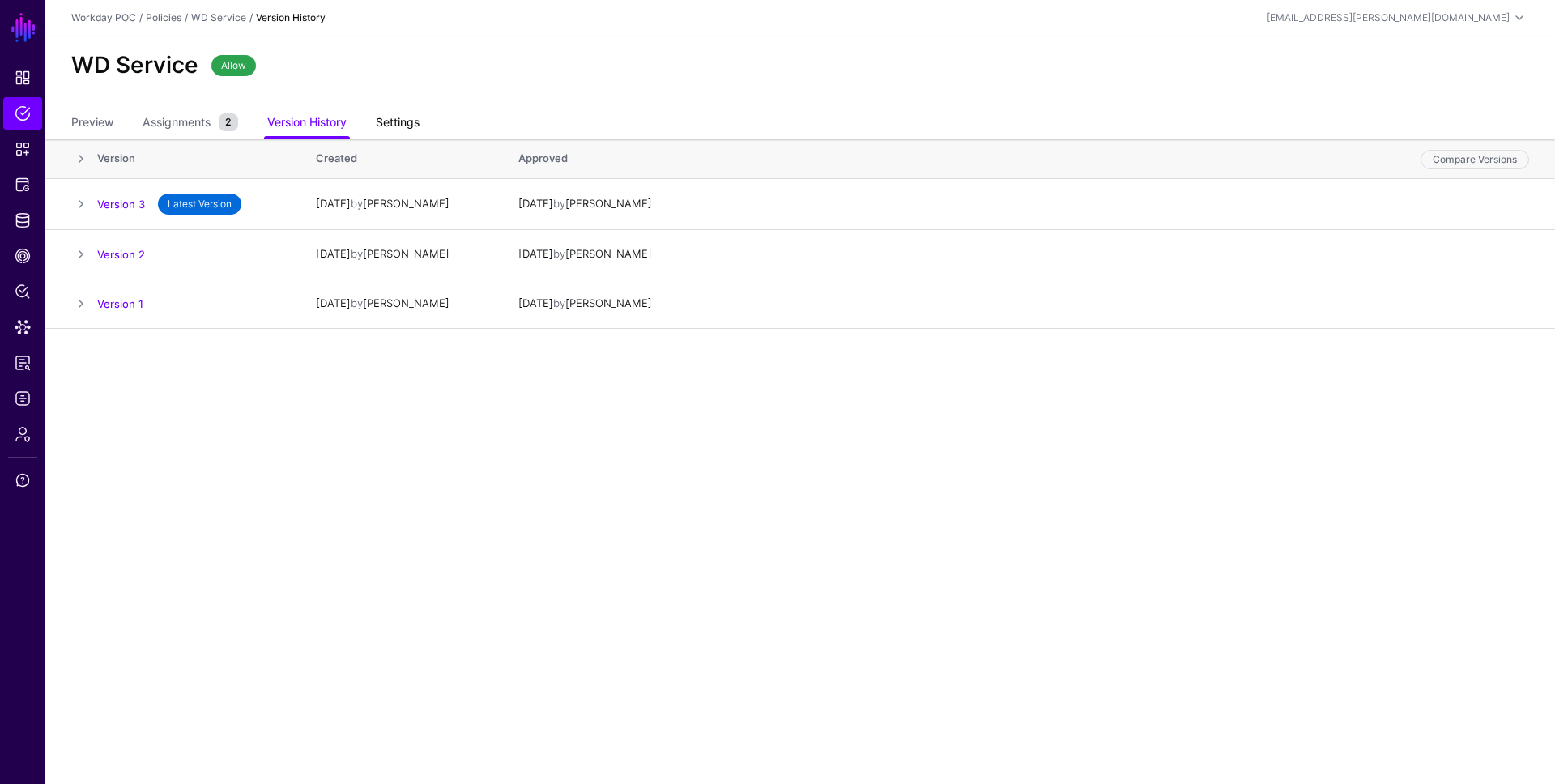
click at [398, 111] on link "Settings" at bounding box center [397, 124] width 43 height 31
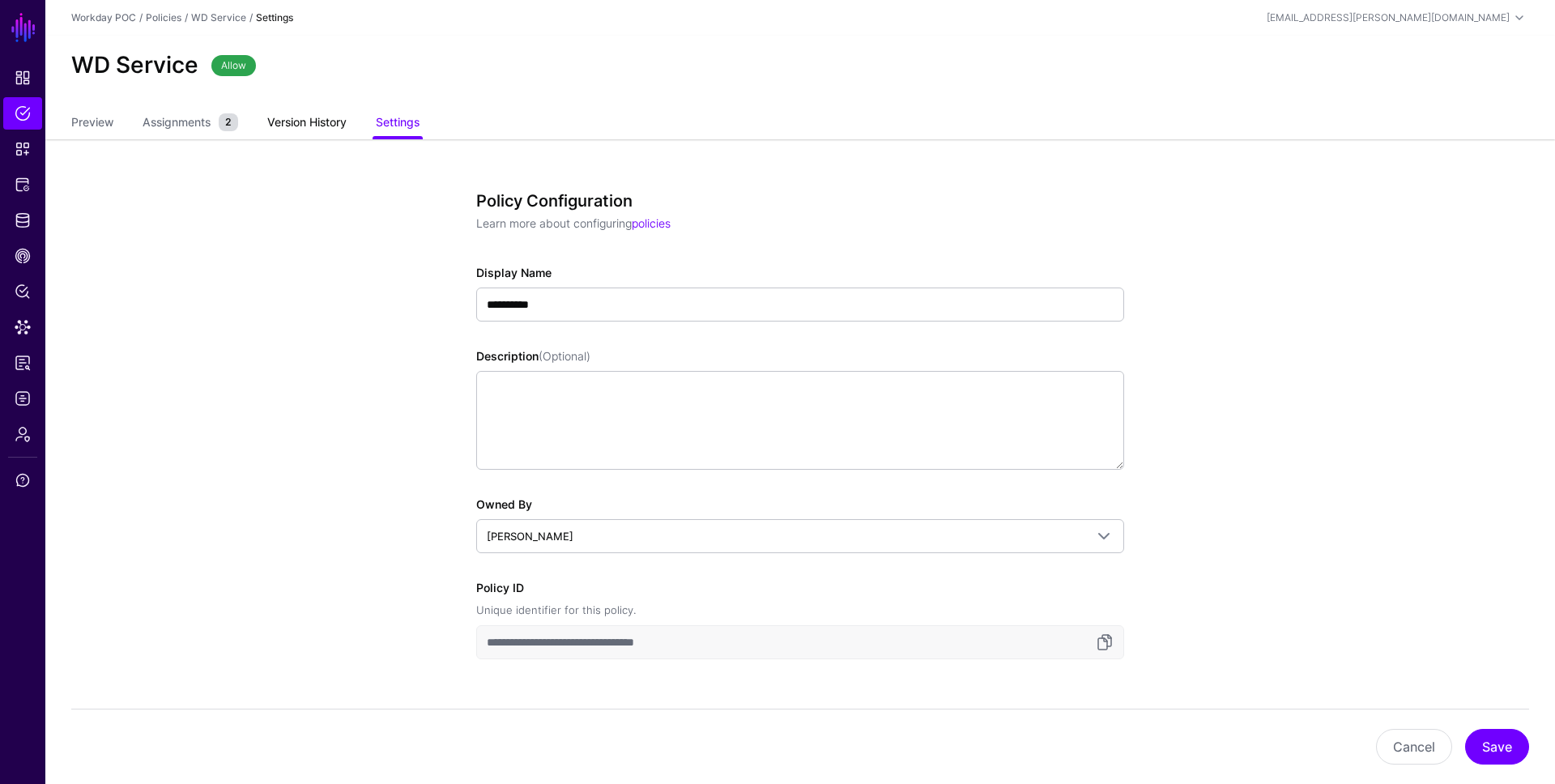
click at [306, 128] on link "Version History" at bounding box center [307, 124] width 80 height 31
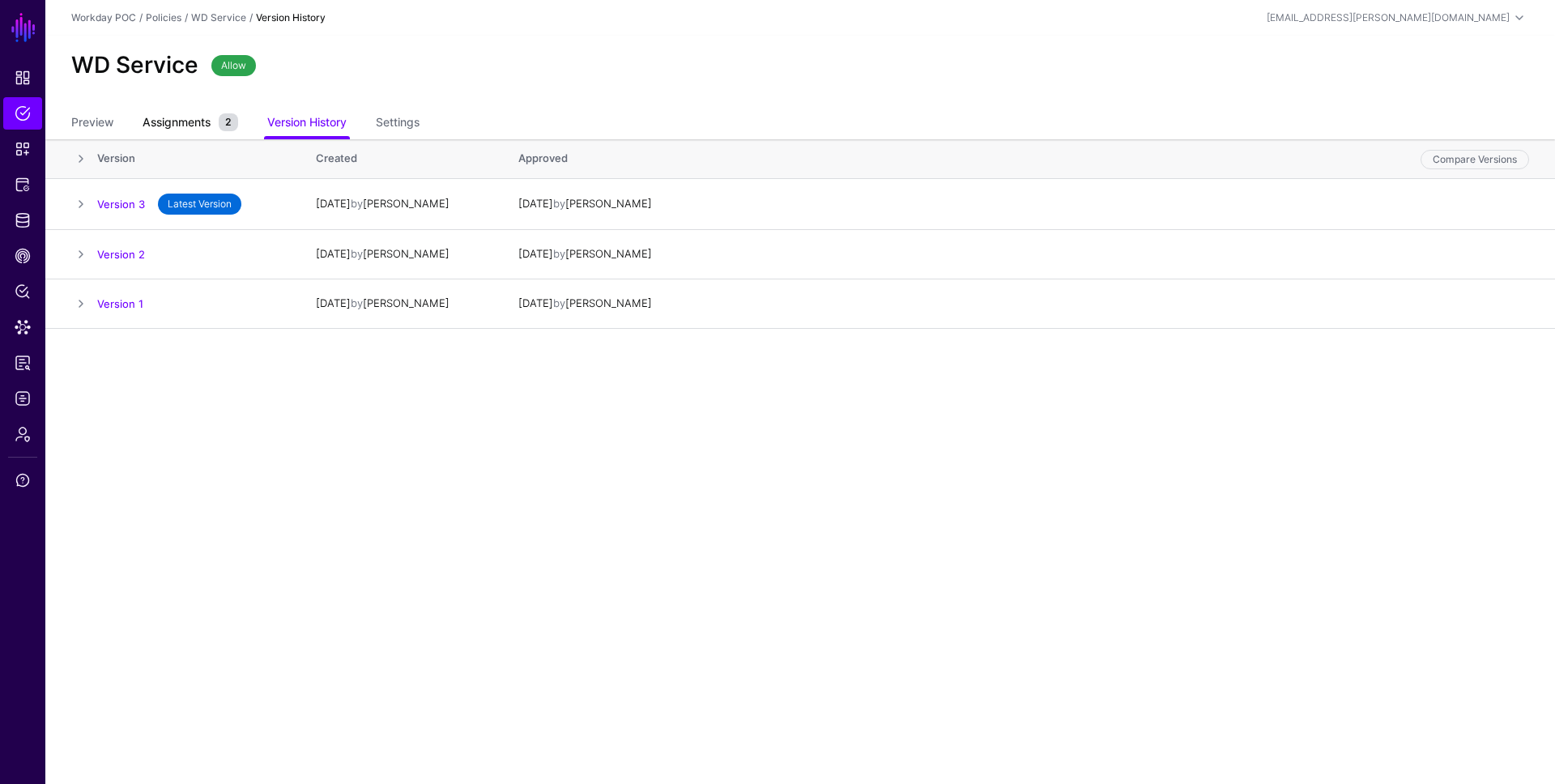
click at [198, 128] on span "Assignments" at bounding box center [176, 121] width 76 height 17
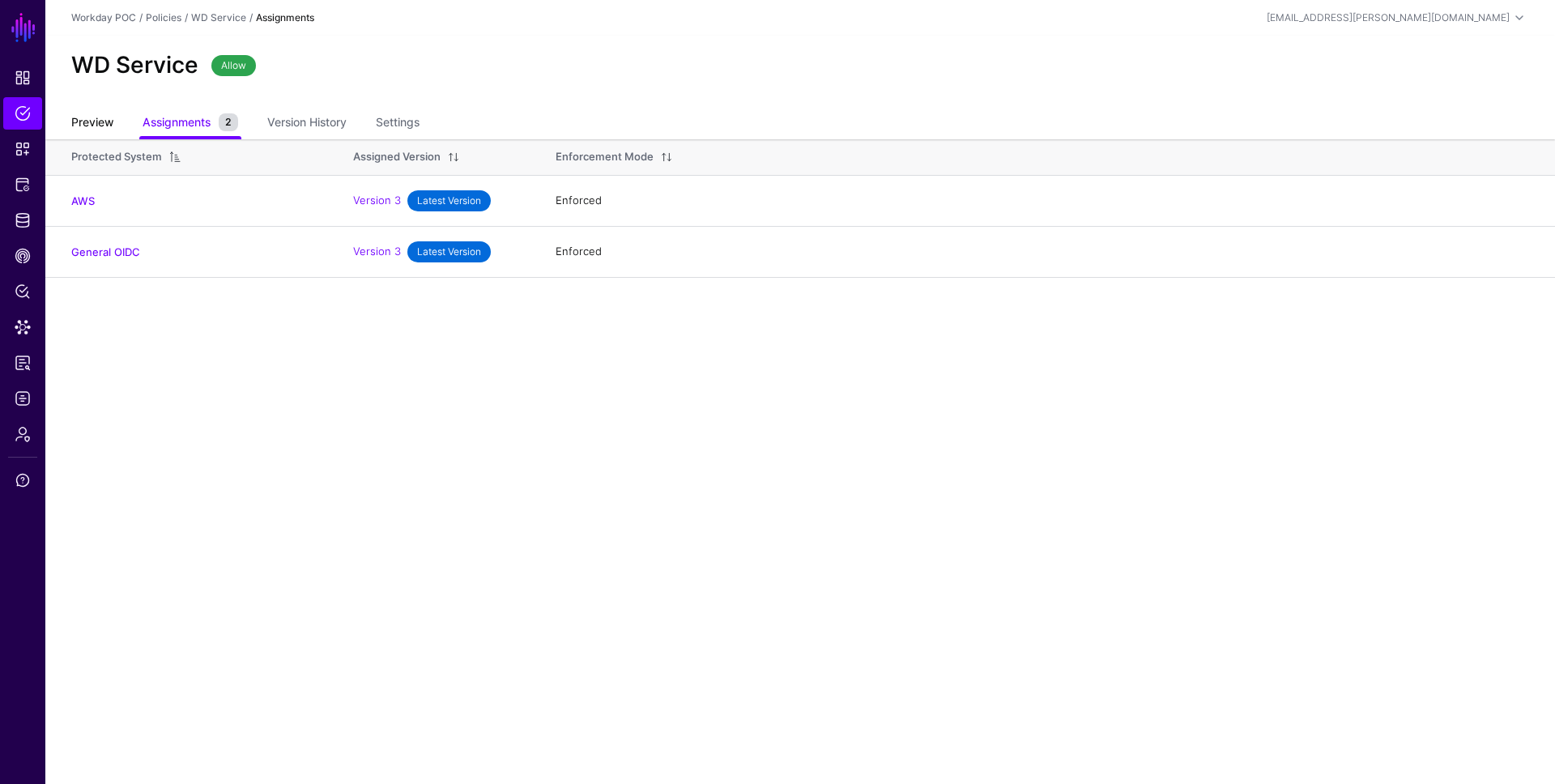
click at [90, 131] on link "Preview" at bounding box center [92, 124] width 42 height 31
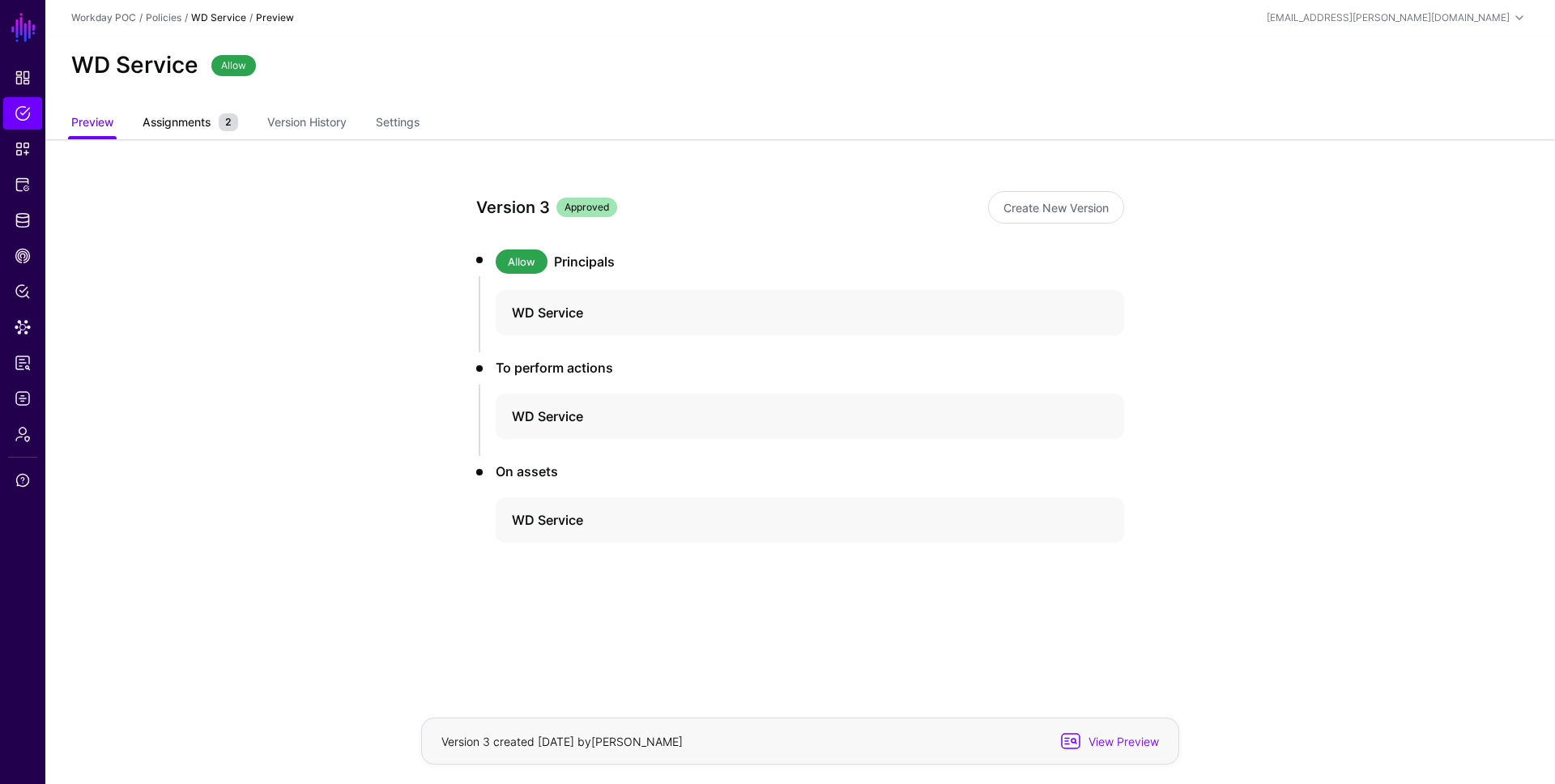
click at [162, 117] on span "Assignments" at bounding box center [176, 121] width 76 height 17
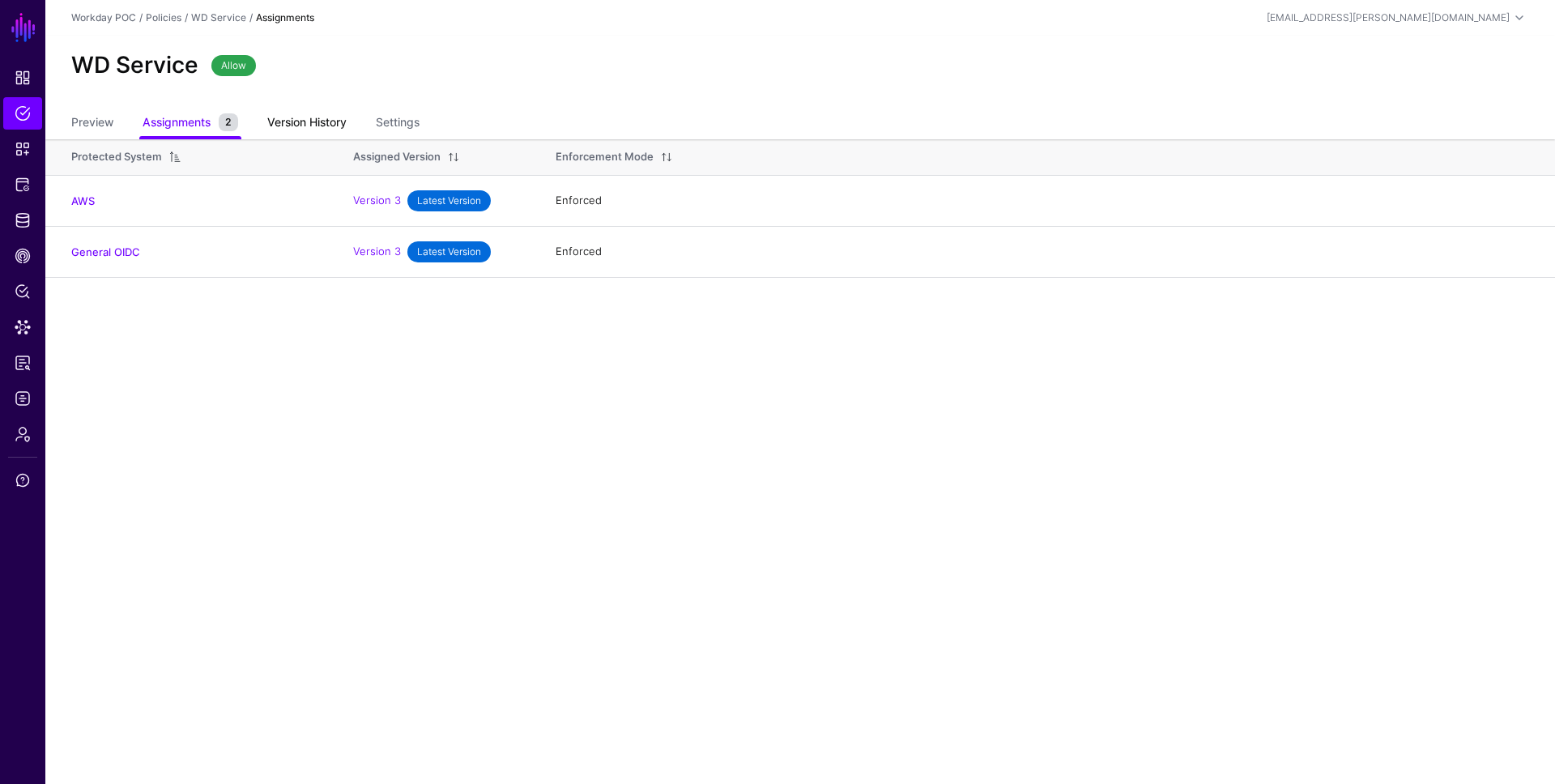
click at [315, 123] on link "Version History" at bounding box center [307, 124] width 80 height 31
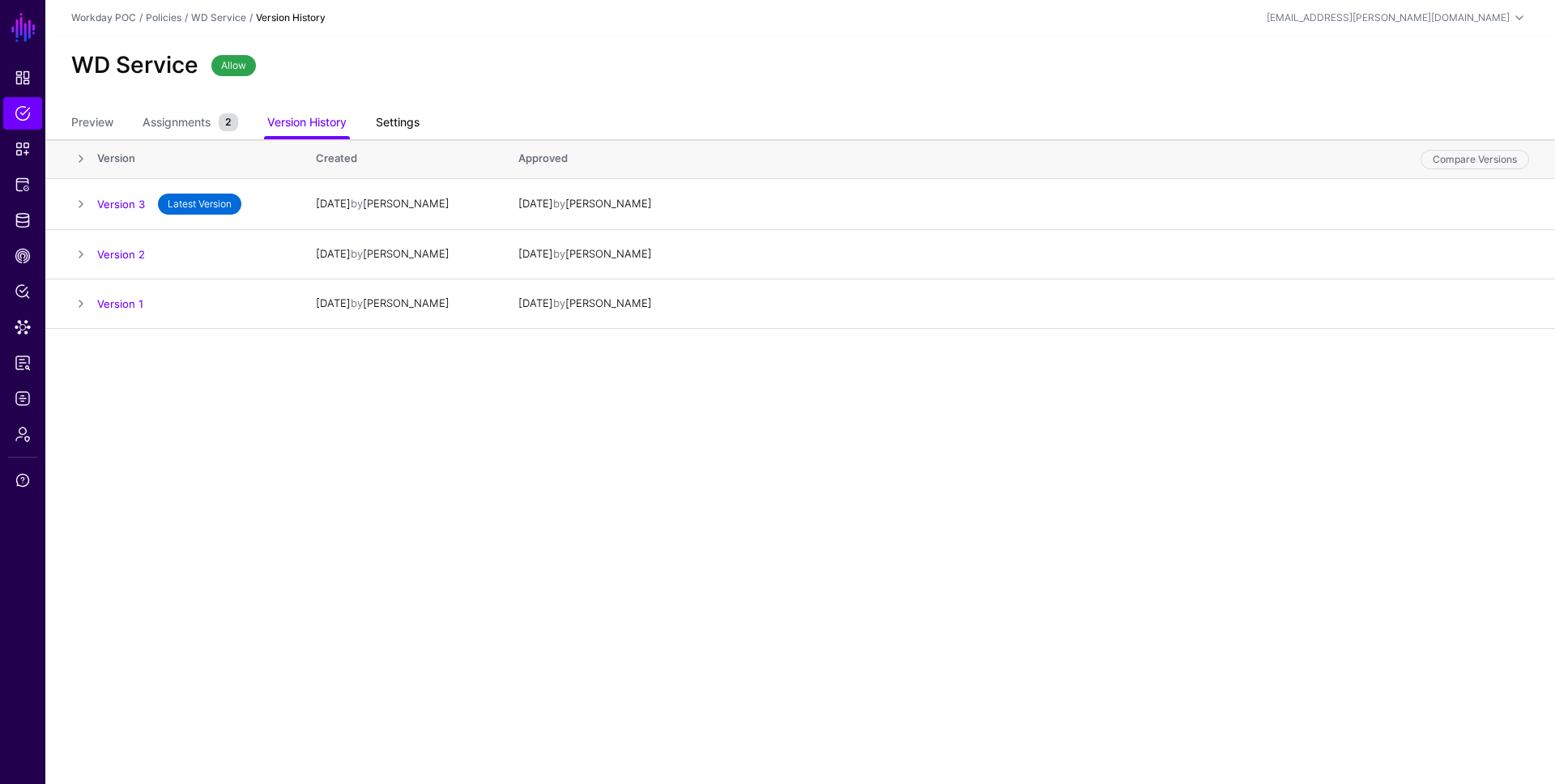
click at [393, 120] on link "Settings" at bounding box center [397, 124] width 43 height 31
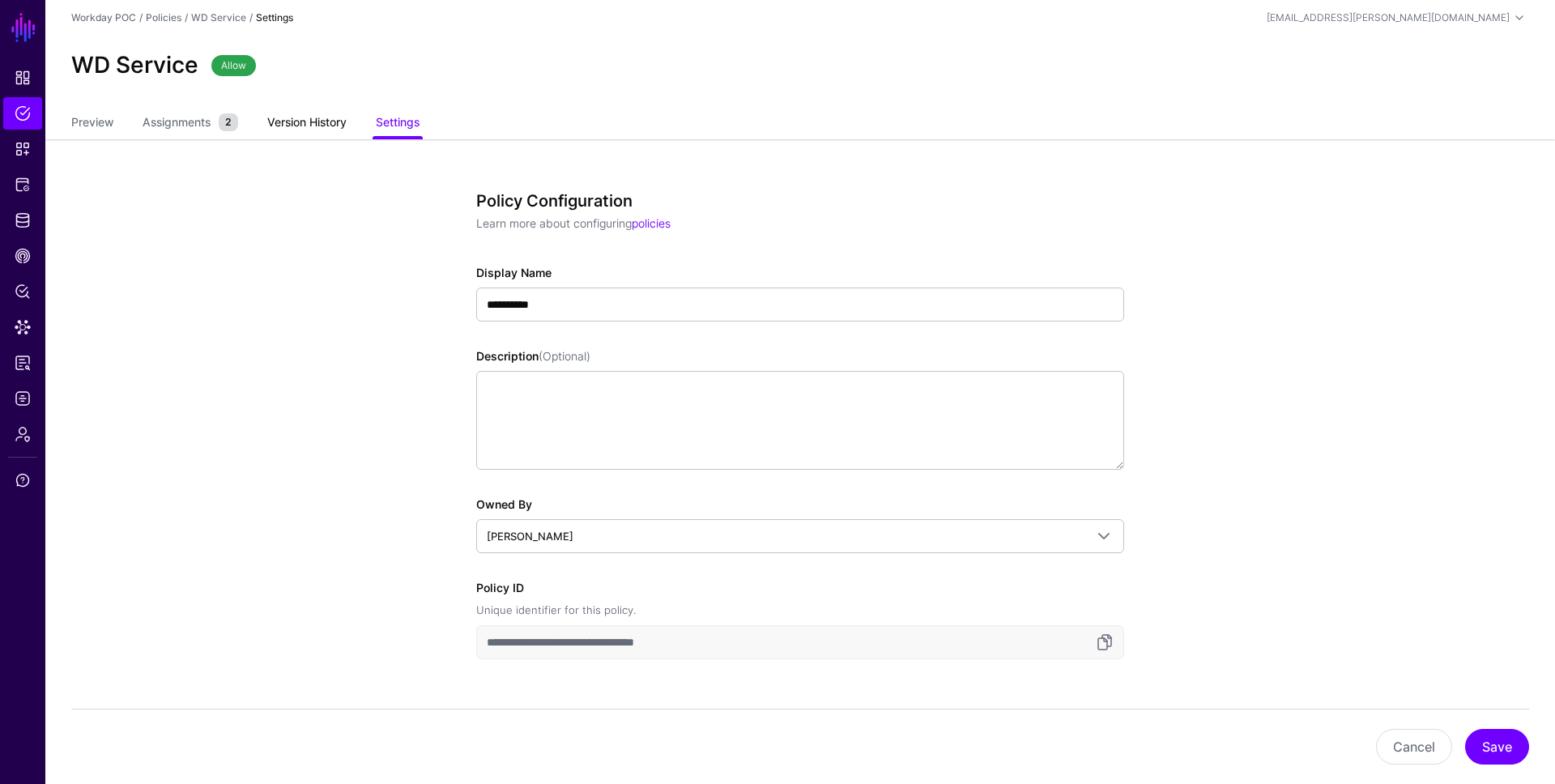
click at [289, 121] on link "Version History" at bounding box center [307, 124] width 80 height 31
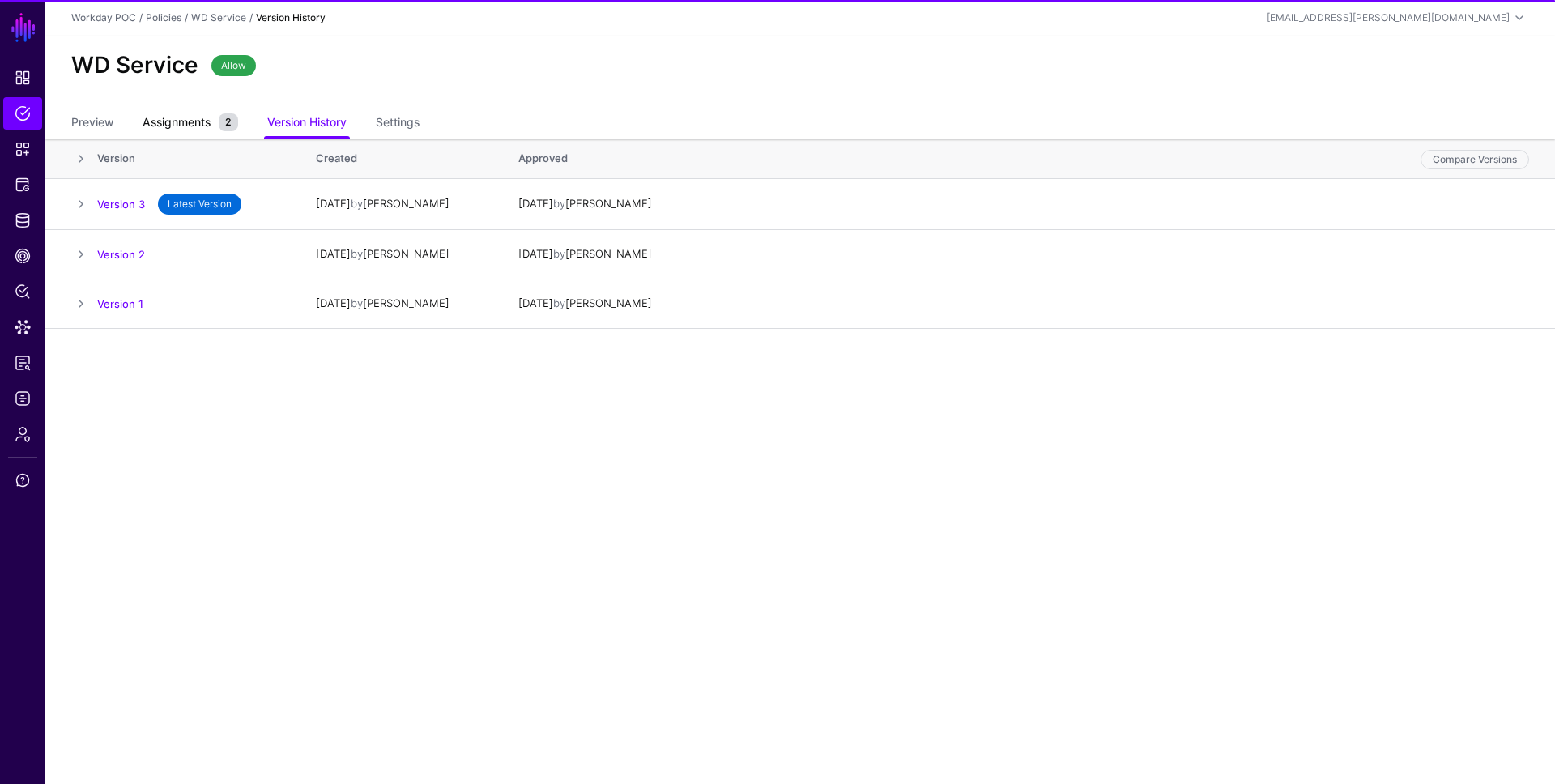
click at [190, 118] on span "Assignments" at bounding box center [176, 121] width 76 height 17
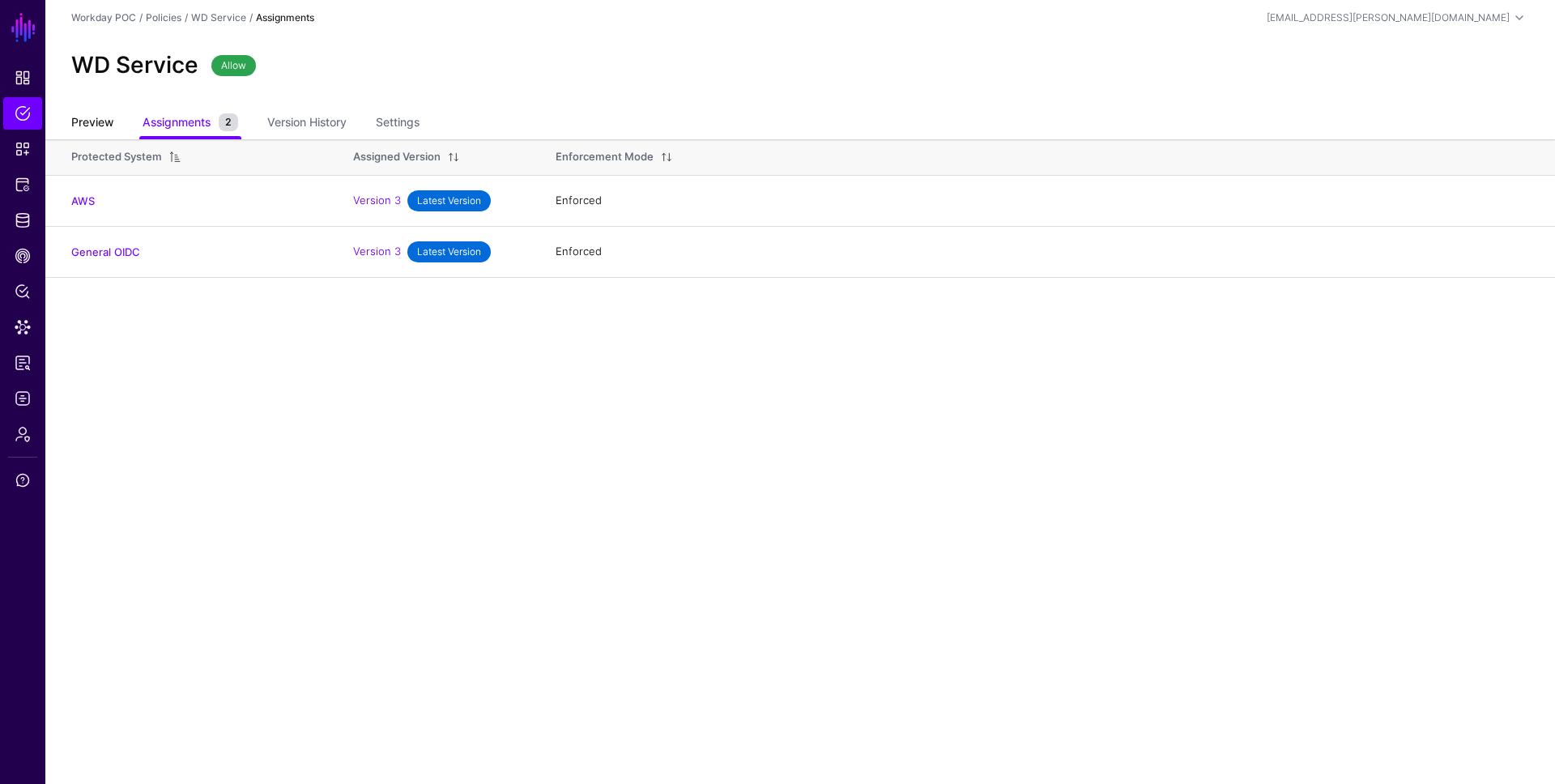
click at [94, 115] on link "Preview" at bounding box center [92, 124] width 42 height 31
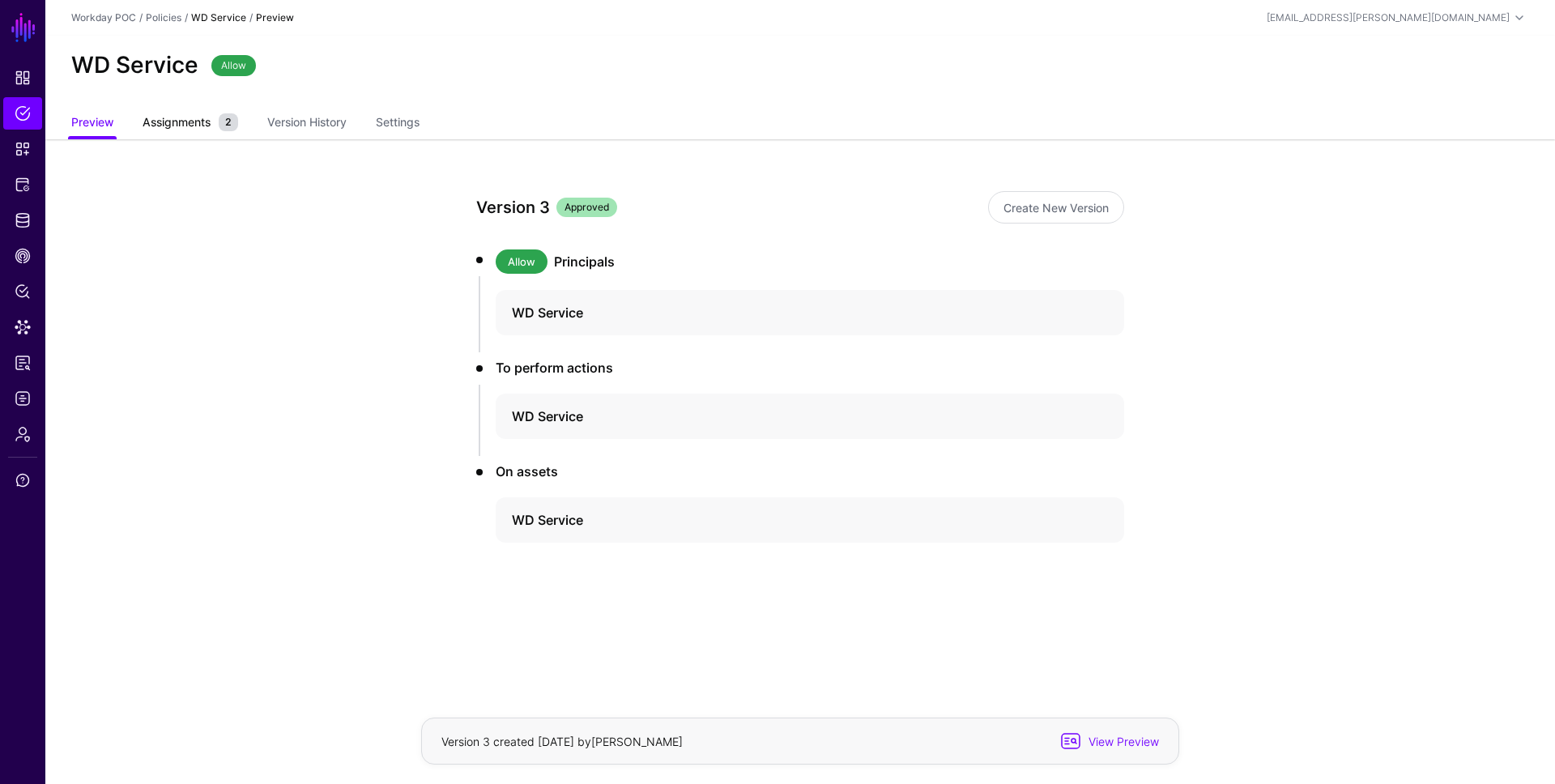
click at [199, 121] on span "Assignments" at bounding box center [176, 121] width 76 height 17
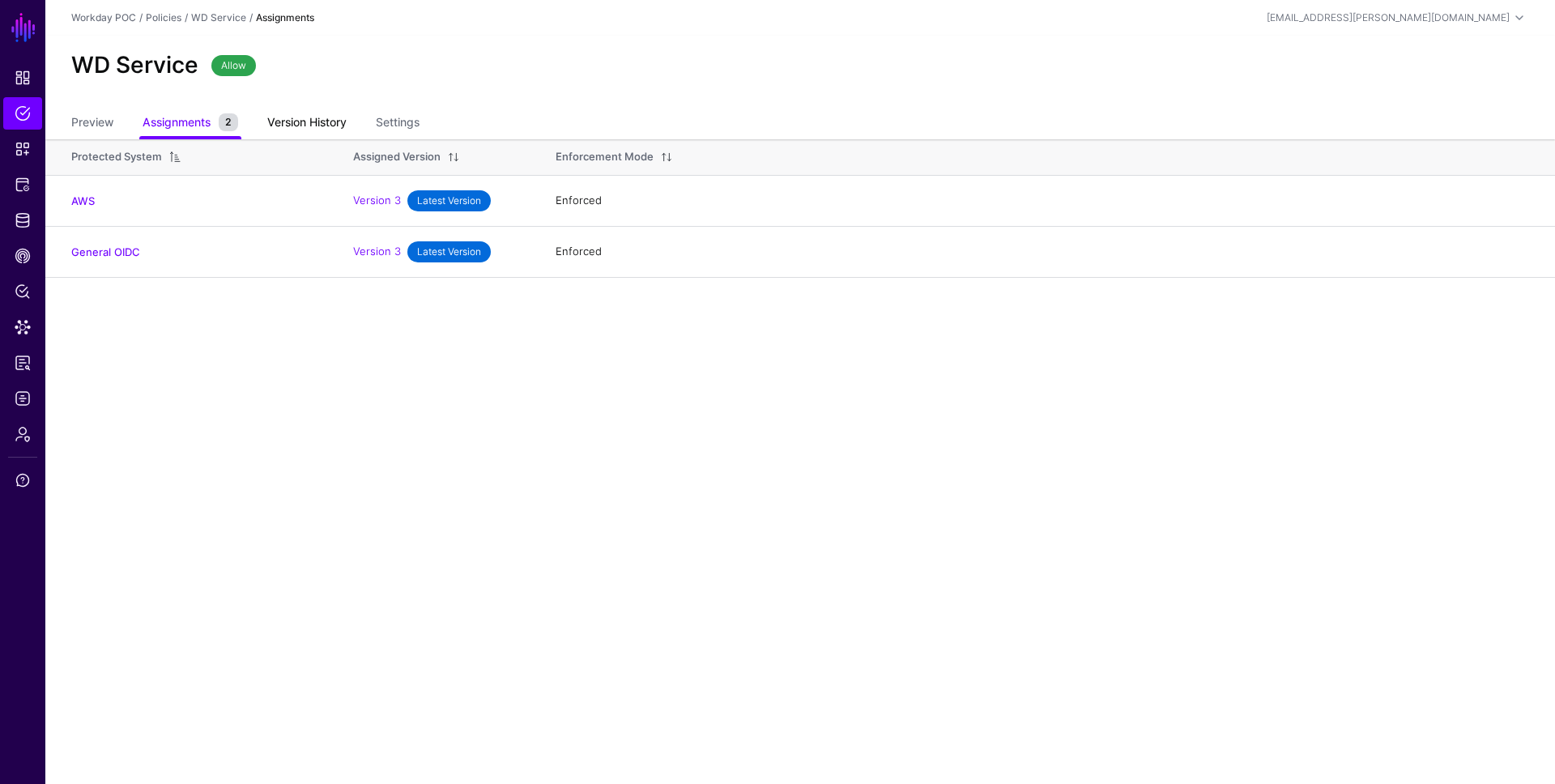
click at [308, 112] on link "Version History" at bounding box center [307, 124] width 80 height 31
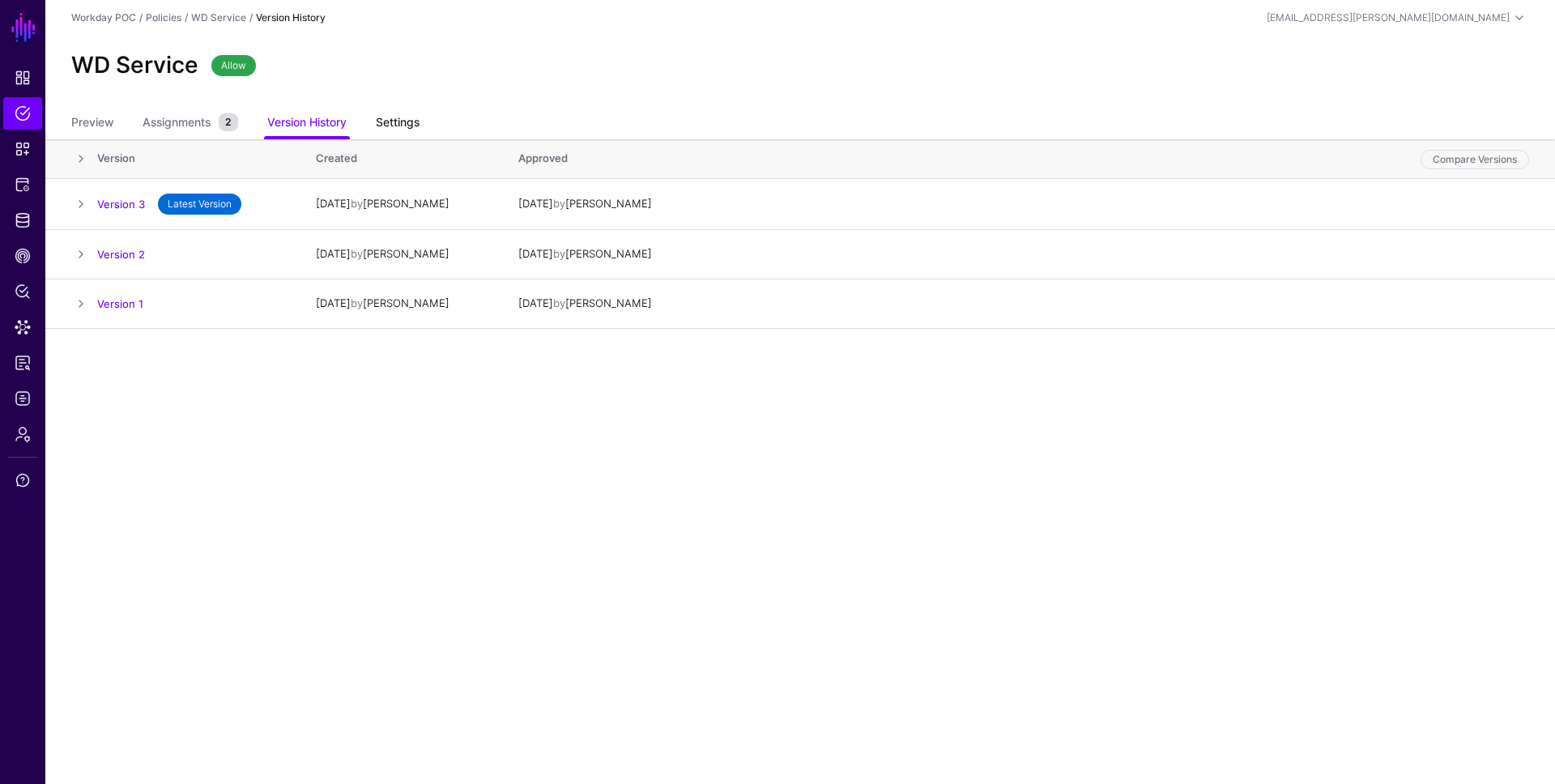
click at [419, 121] on link "Settings" at bounding box center [397, 124] width 43 height 31
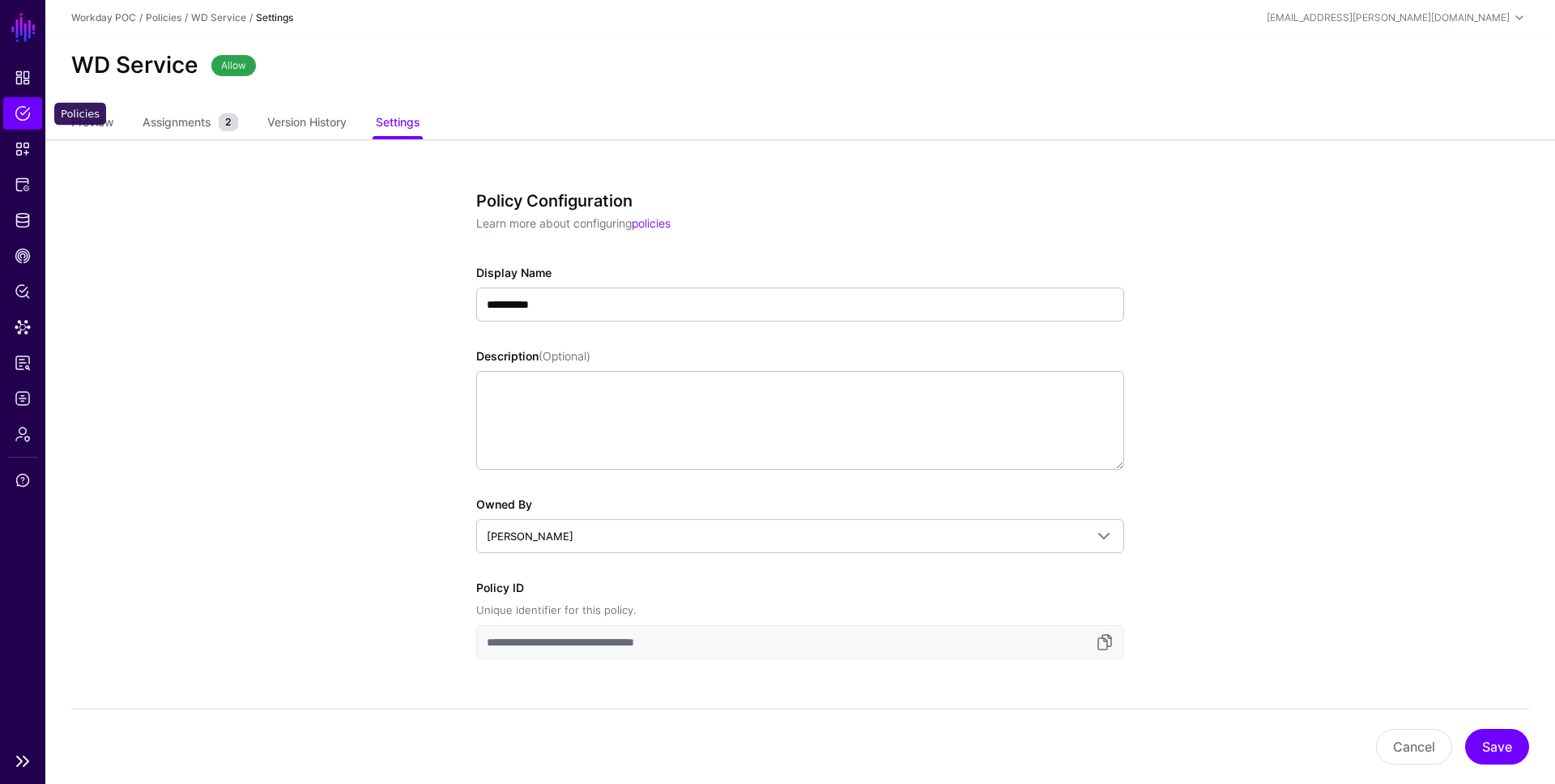
click at [26, 123] on link "Policies" at bounding box center [22, 112] width 39 height 32
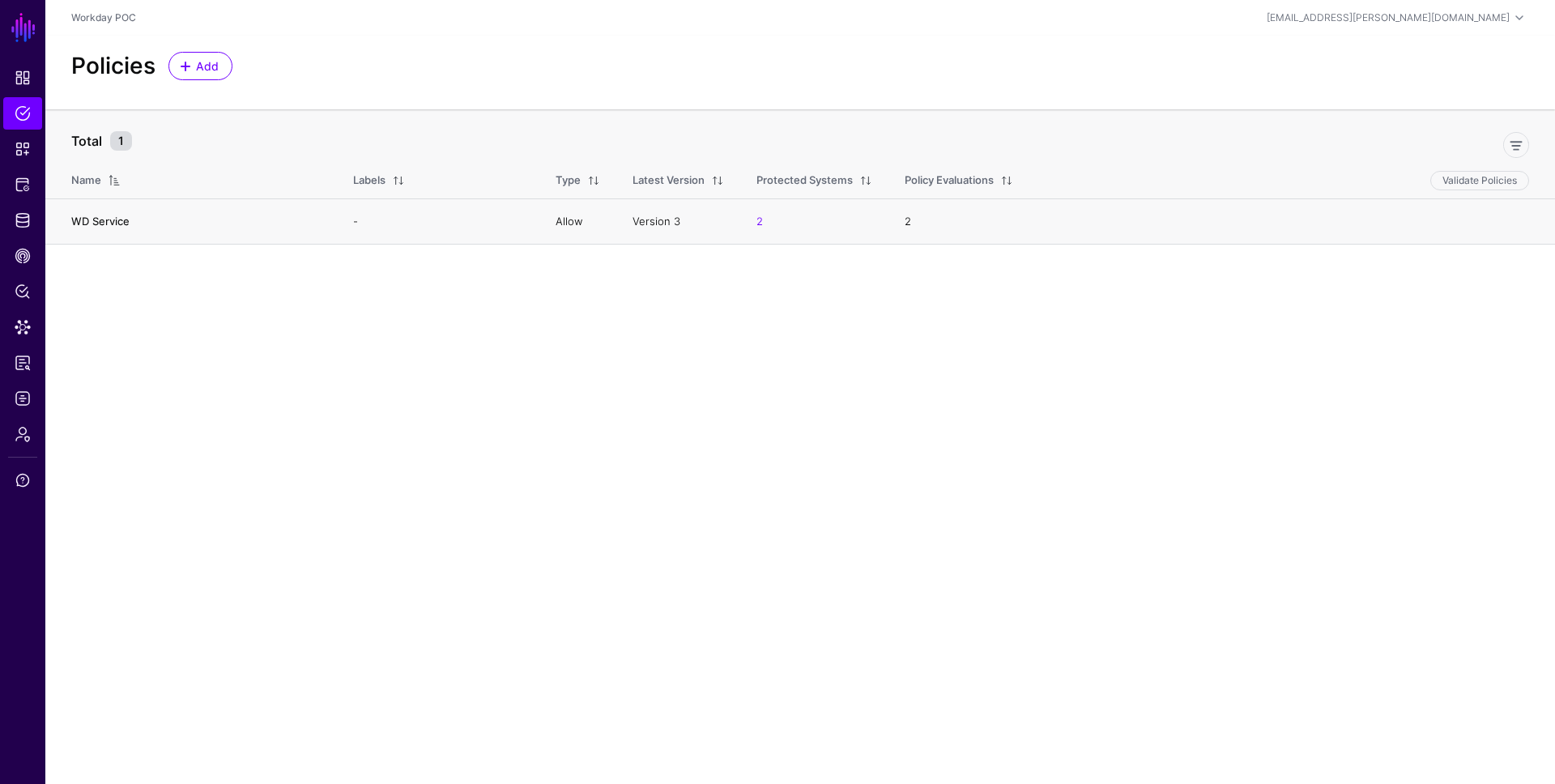
click at [74, 221] on link "WD Service" at bounding box center [100, 221] width 58 height 13
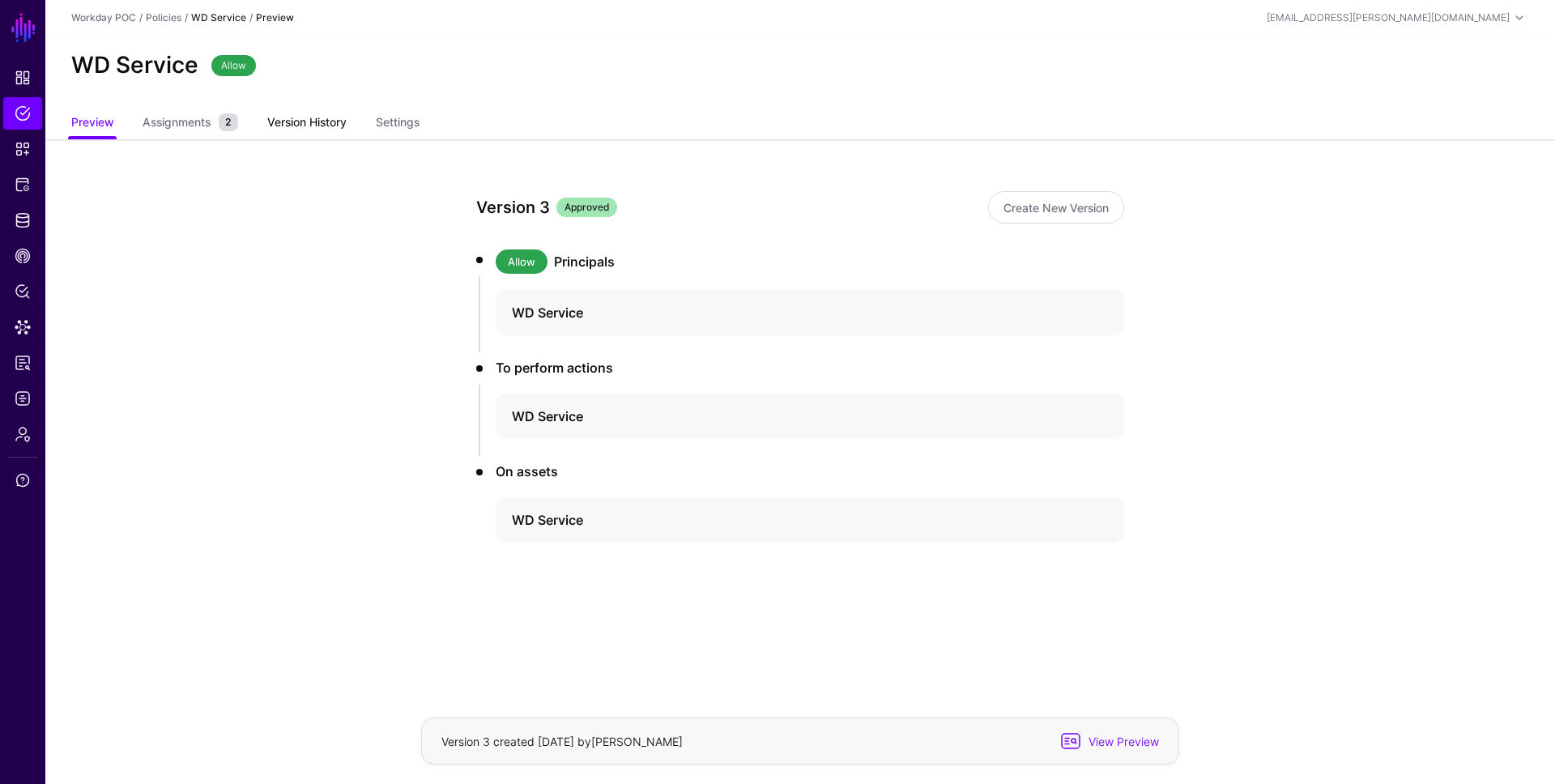
click at [311, 124] on link "Version History" at bounding box center [307, 124] width 80 height 31
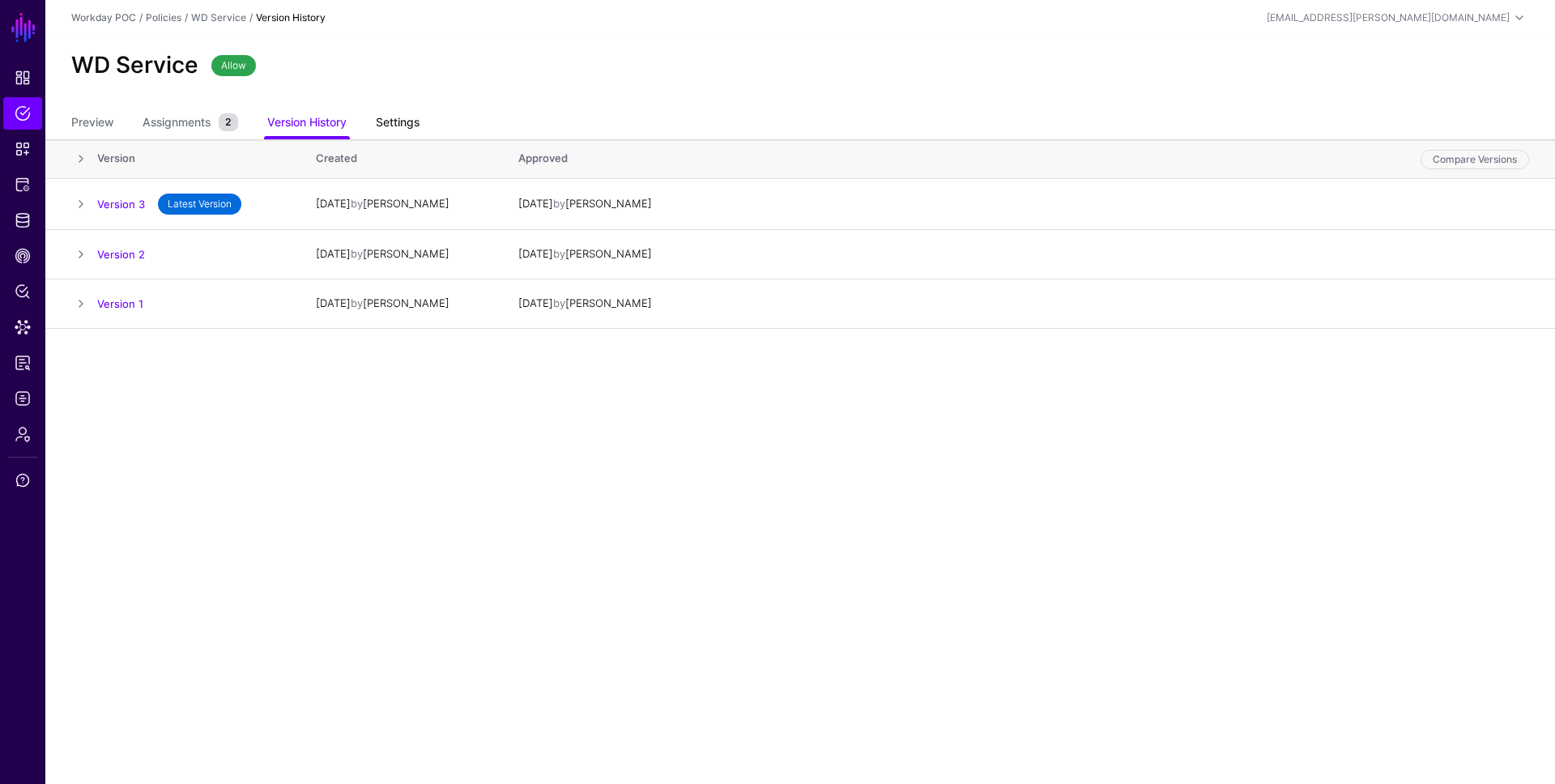
click at [408, 125] on link "Settings" at bounding box center [397, 124] width 43 height 31
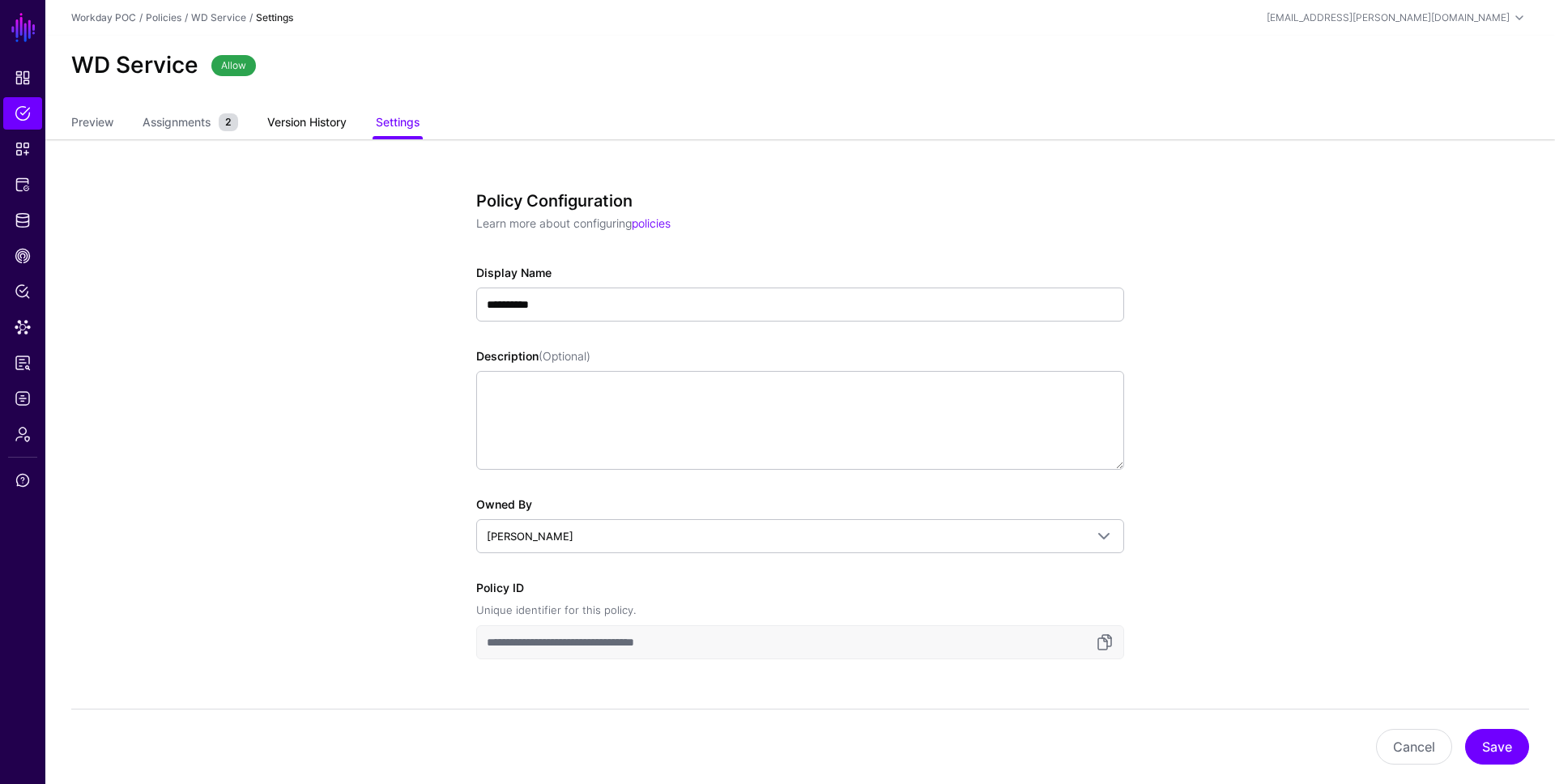
click at [320, 126] on link "Version History" at bounding box center [307, 124] width 80 height 31
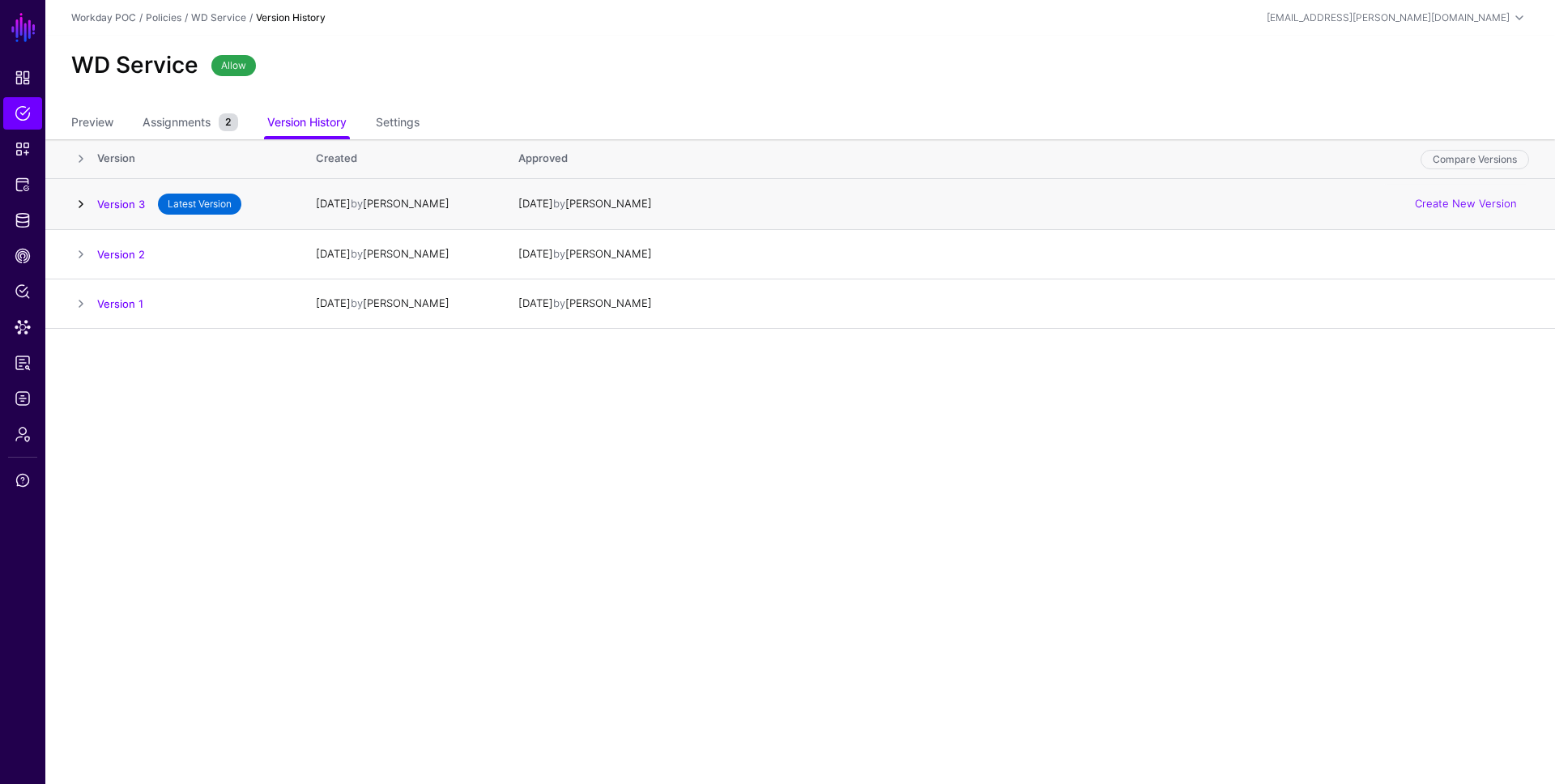
click at [77, 205] on link at bounding box center [81, 204] width 20 height 20
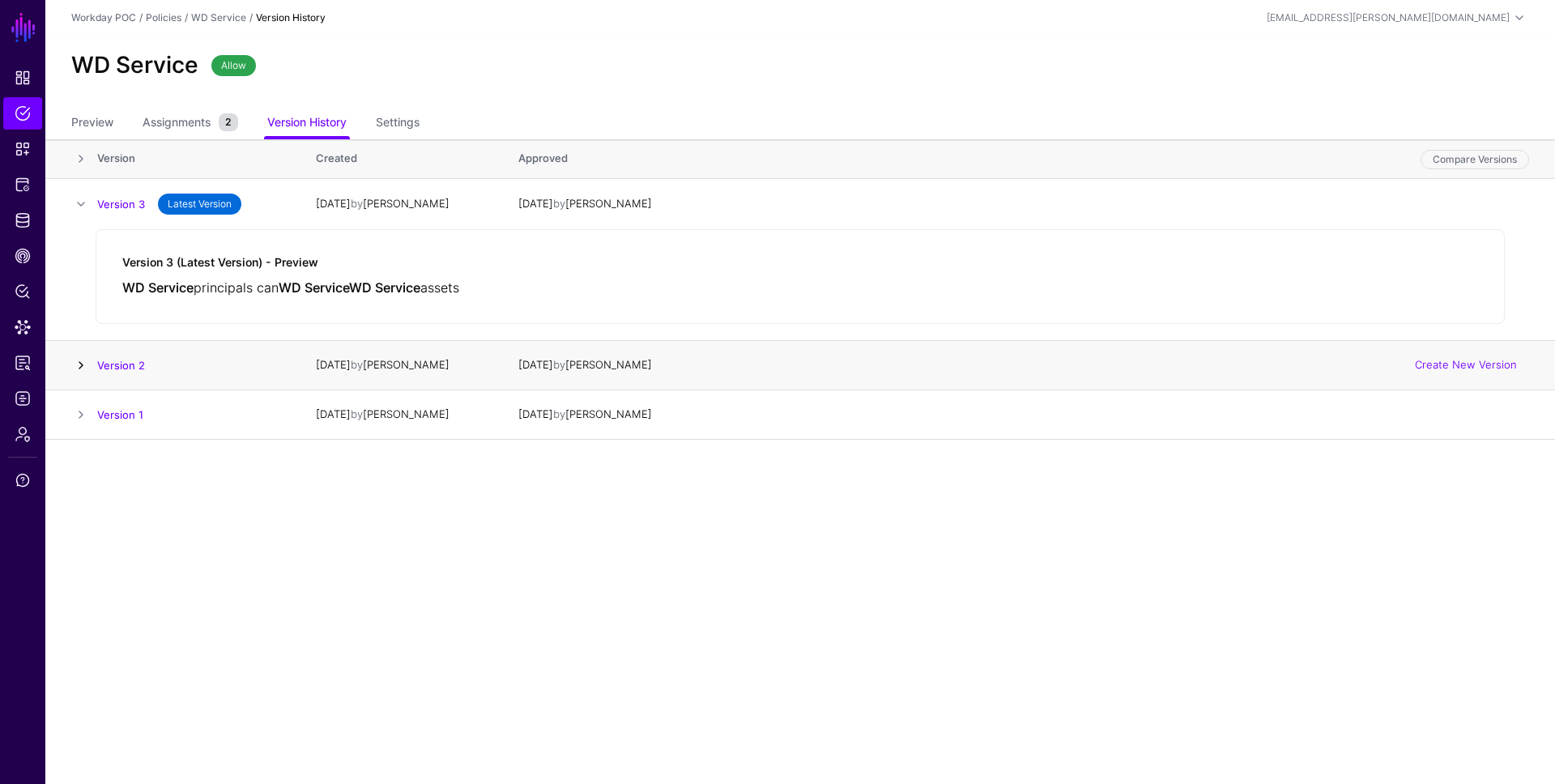
click at [80, 364] on link at bounding box center [81, 365] width 20 height 20
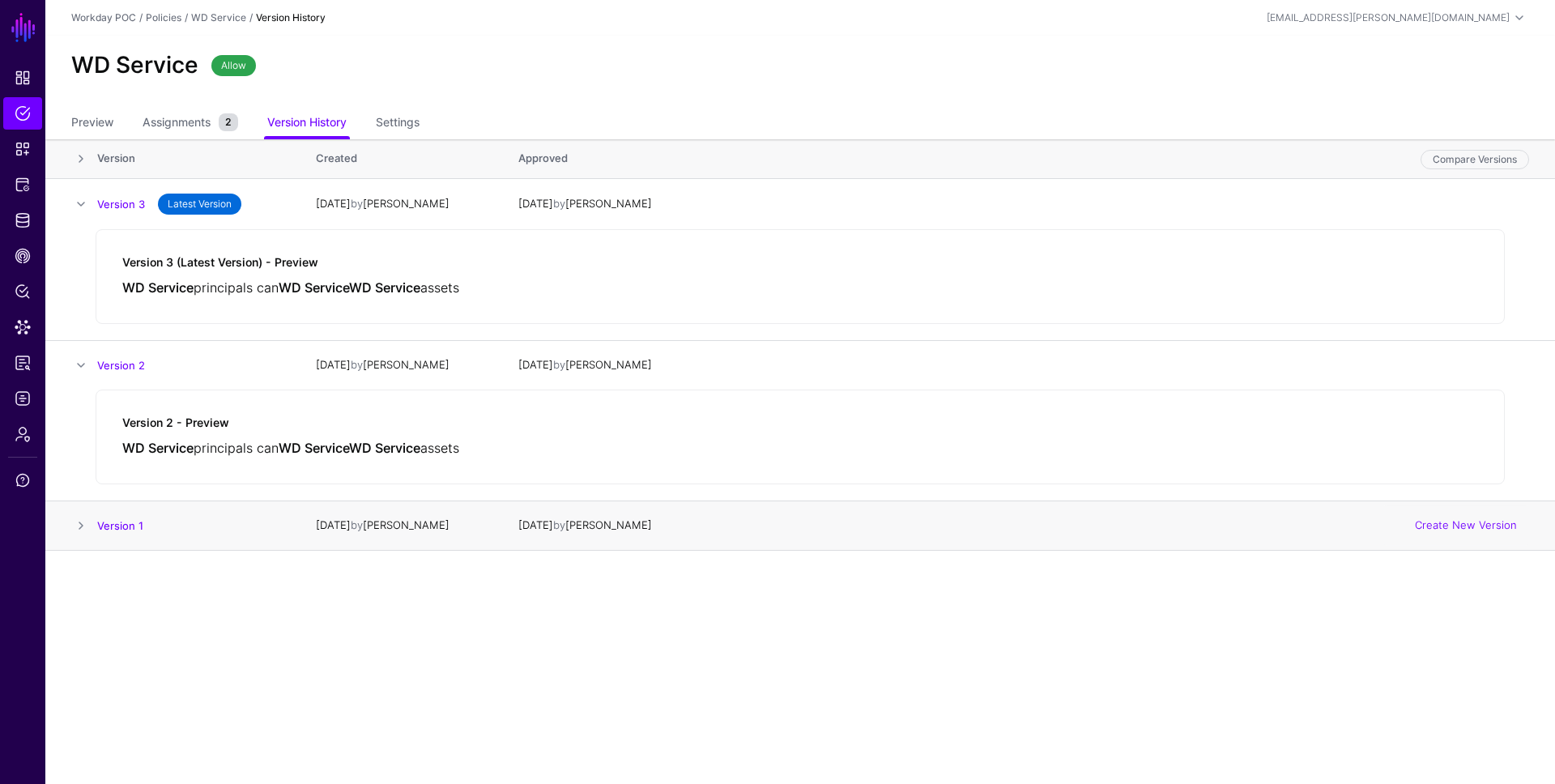
click at [79, 536] on td at bounding box center [71, 525] width 52 height 49
click at [160, 124] on span "Assignments" at bounding box center [176, 121] width 76 height 17
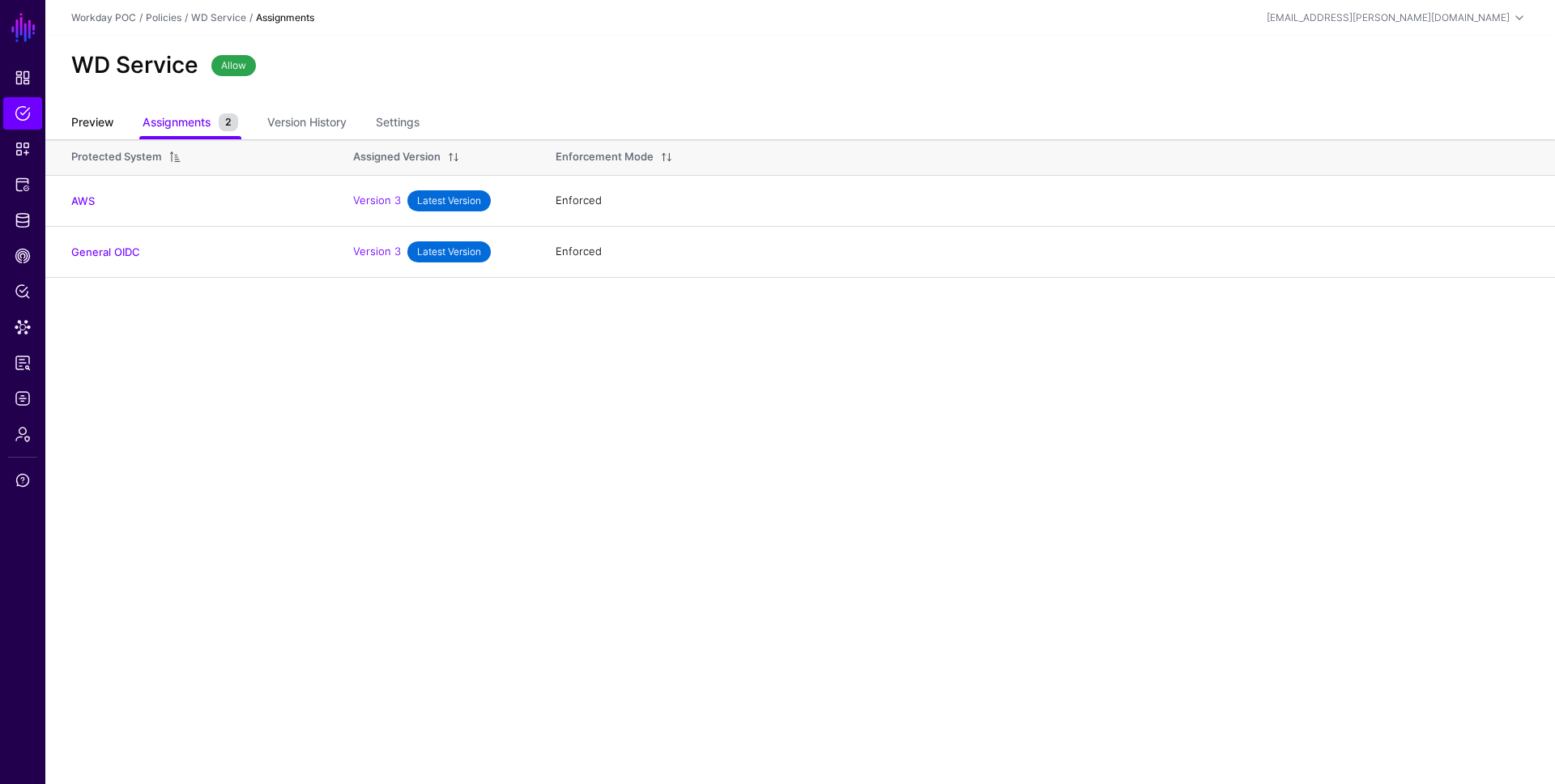
click at [107, 111] on link "Preview" at bounding box center [92, 124] width 42 height 31
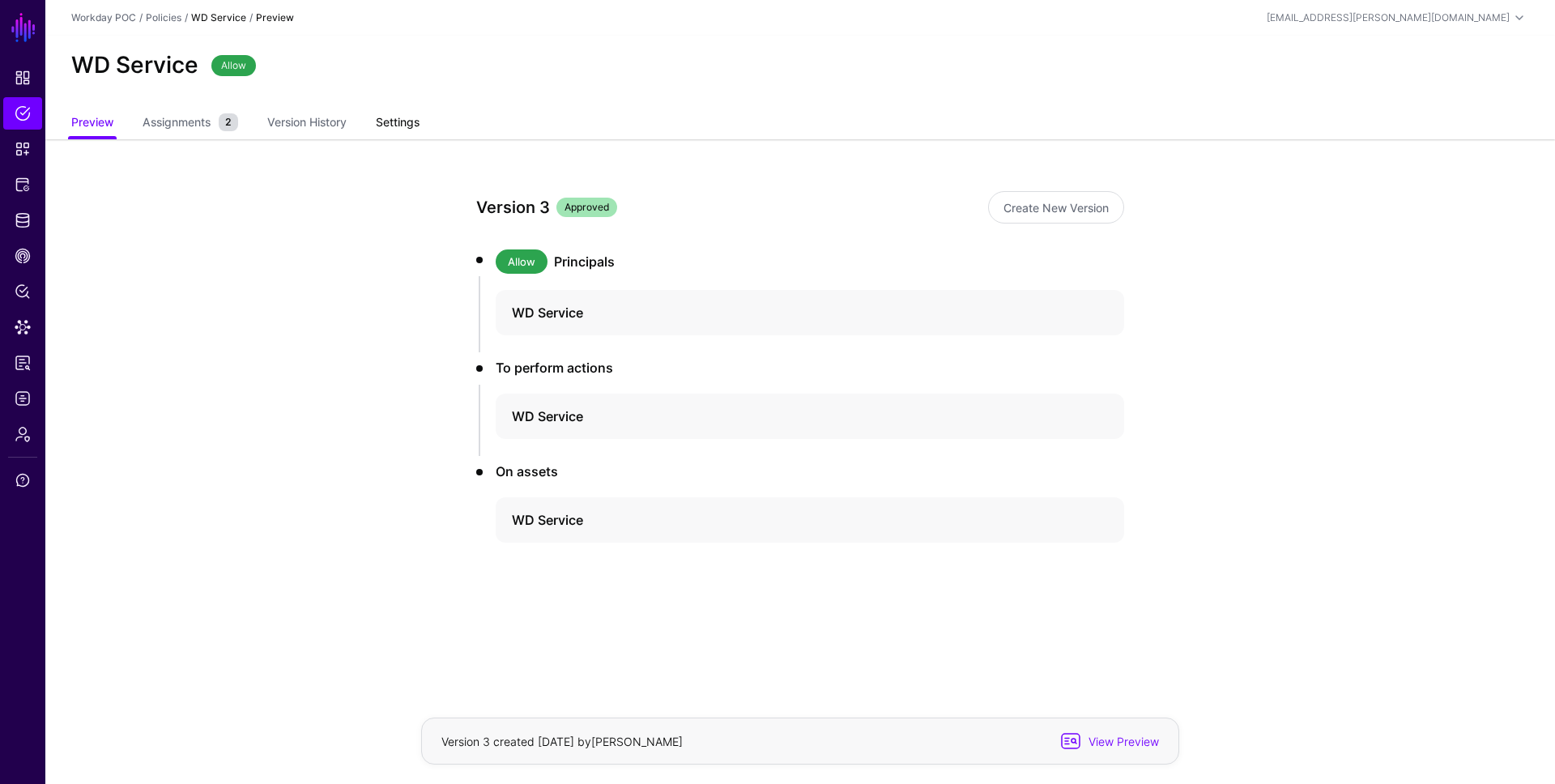
click at [404, 124] on link "Settings" at bounding box center [397, 124] width 43 height 31
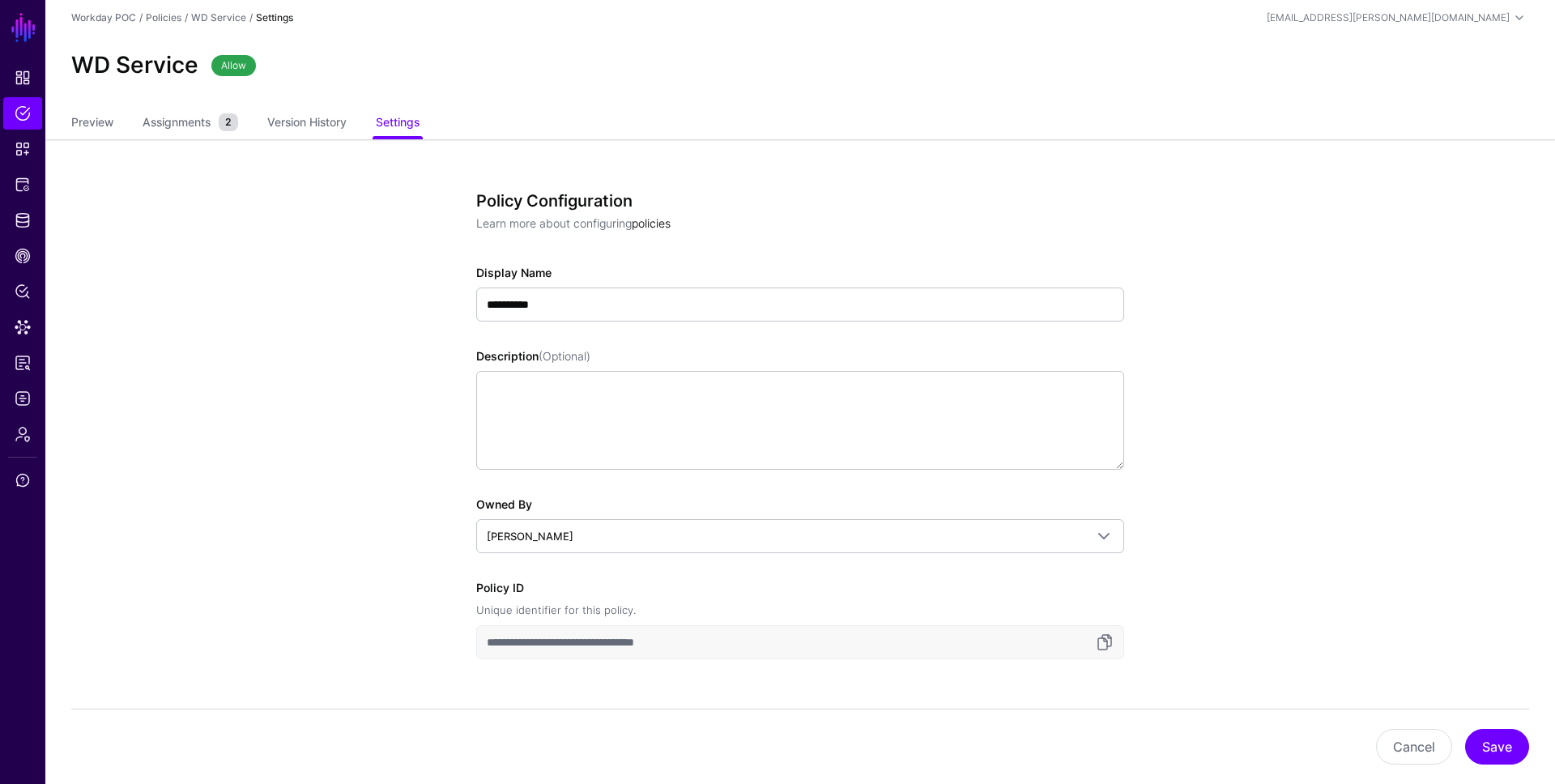
click at [641, 221] on link "policies" at bounding box center [650, 223] width 39 height 14
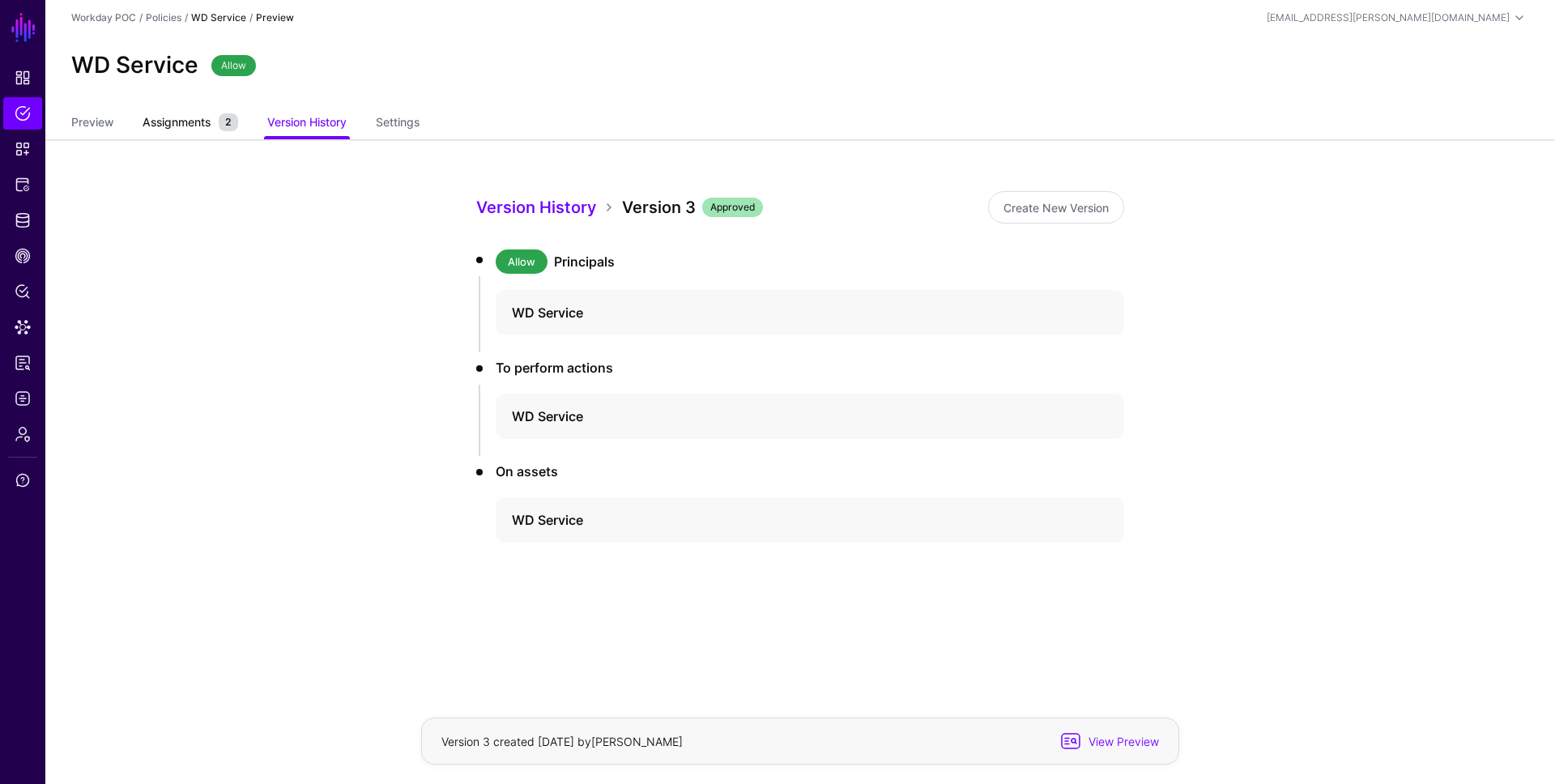
click at [206, 126] on span "Assignments" at bounding box center [176, 121] width 76 height 17
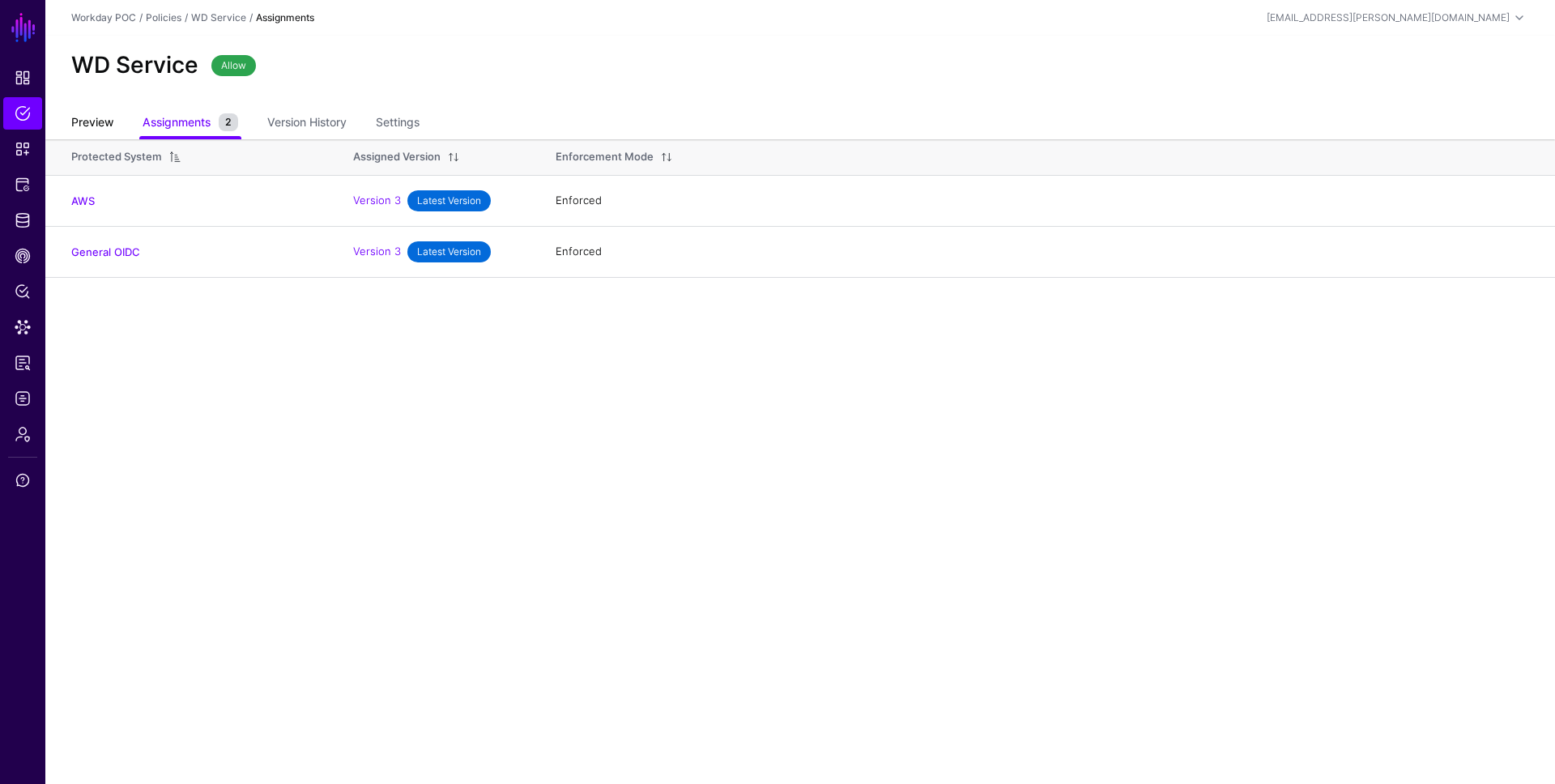
click at [94, 114] on link "Preview" at bounding box center [92, 124] width 42 height 31
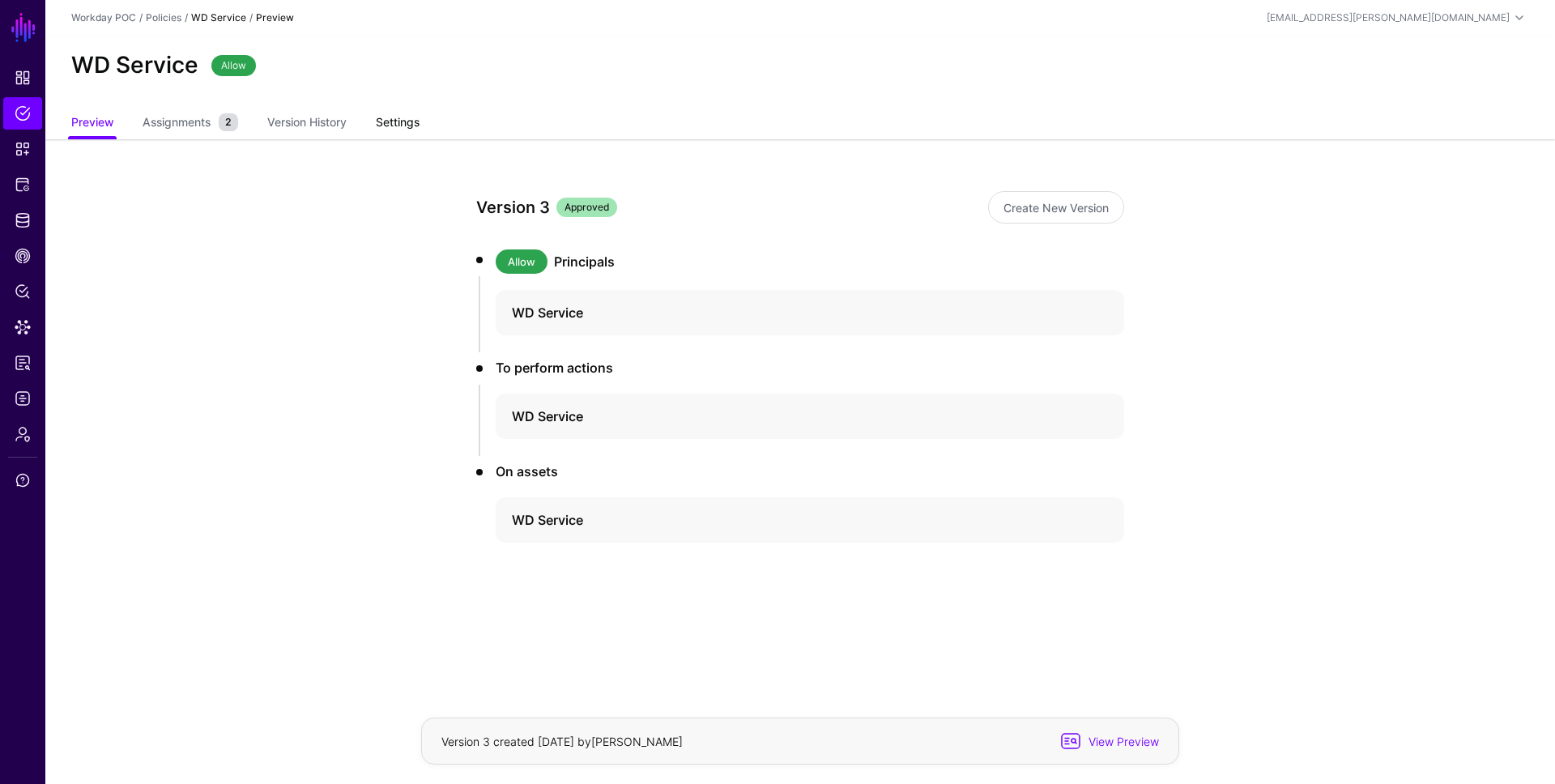
click at [411, 121] on link "Settings" at bounding box center [397, 124] width 43 height 31
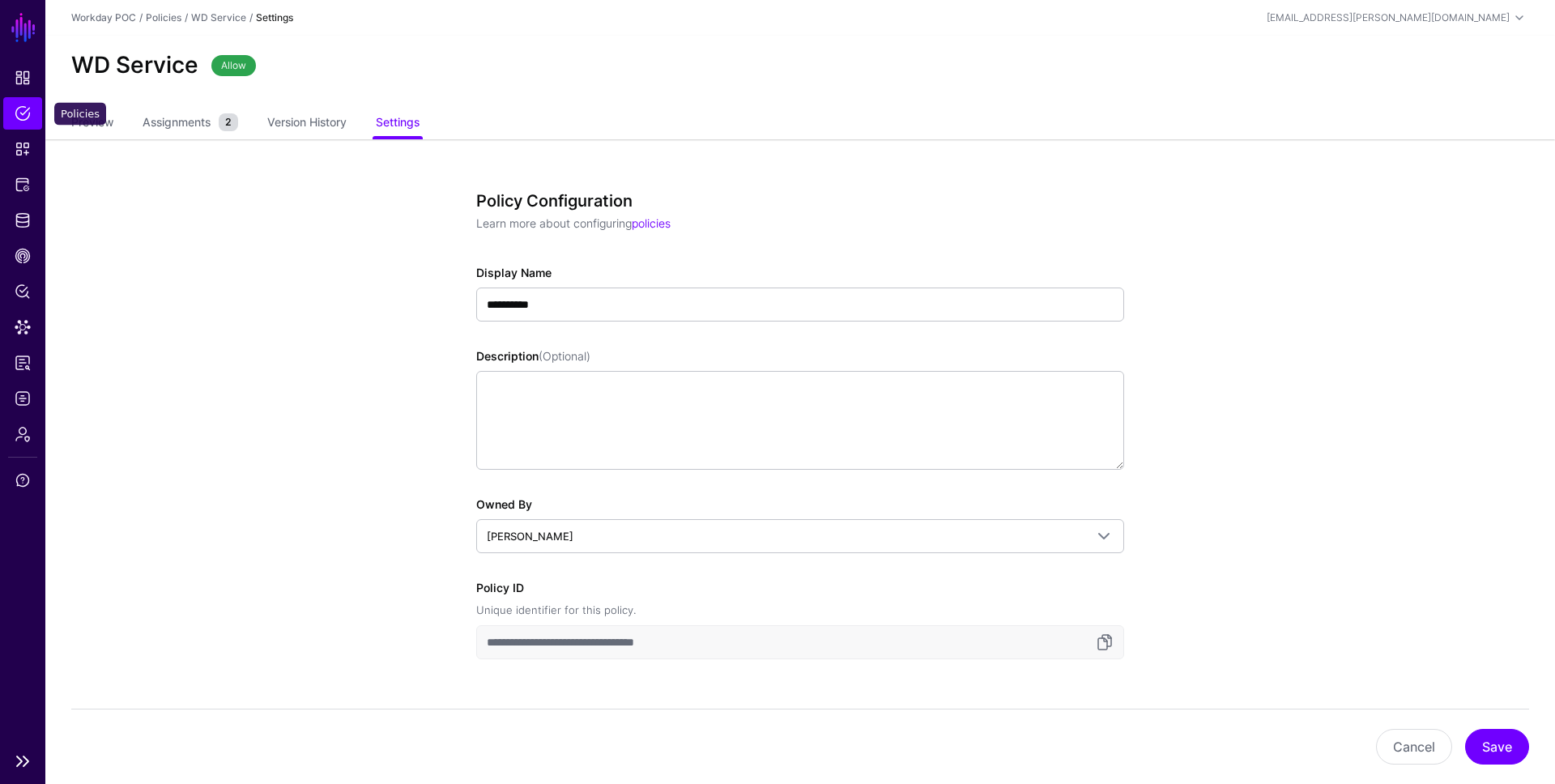
click at [28, 113] on span "Policies" at bounding box center [23, 113] width 16 height 16
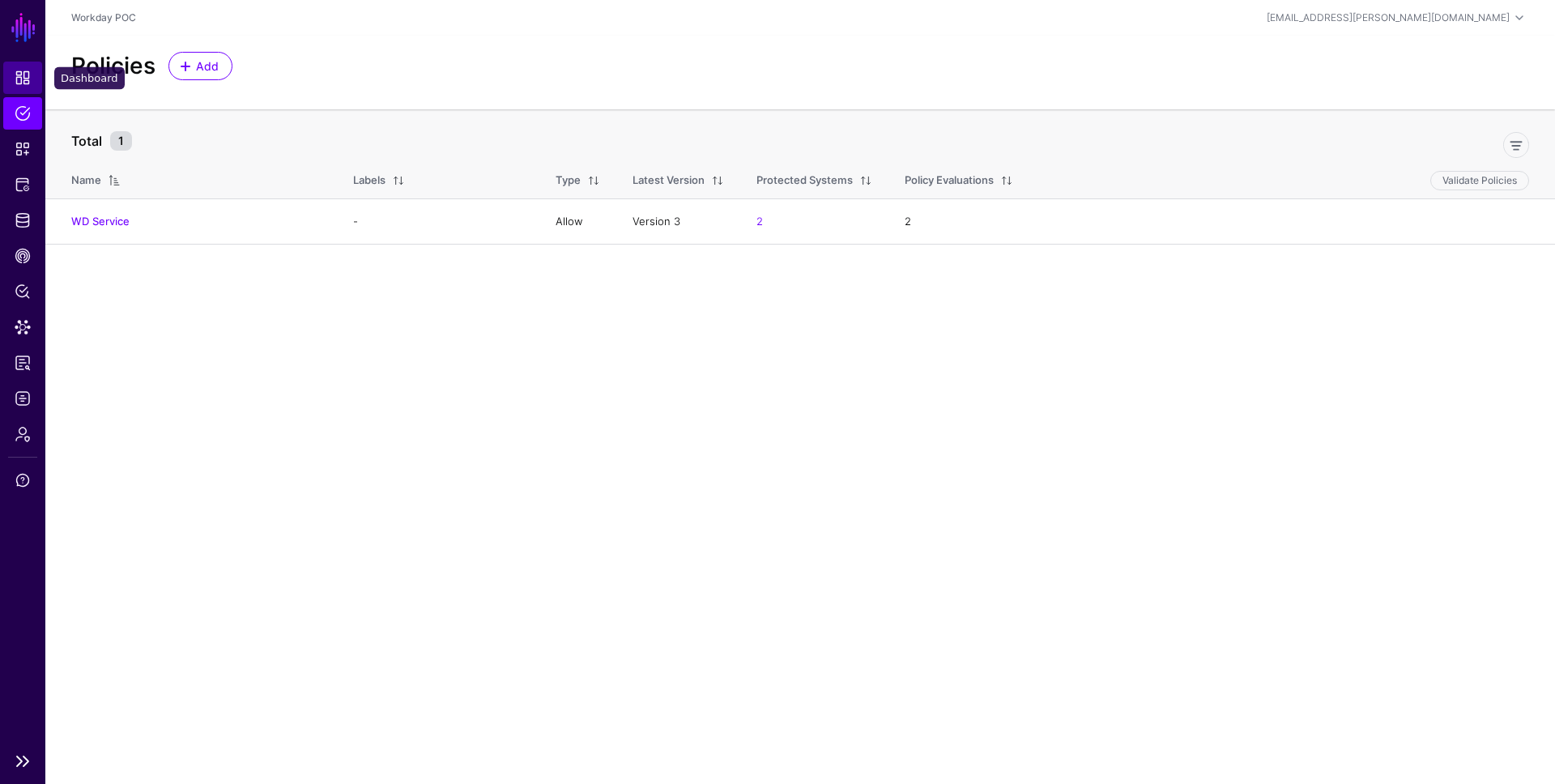
click at [29, 81] on span "Dashboard" at bounding box center [23, 78] width 16 height 16
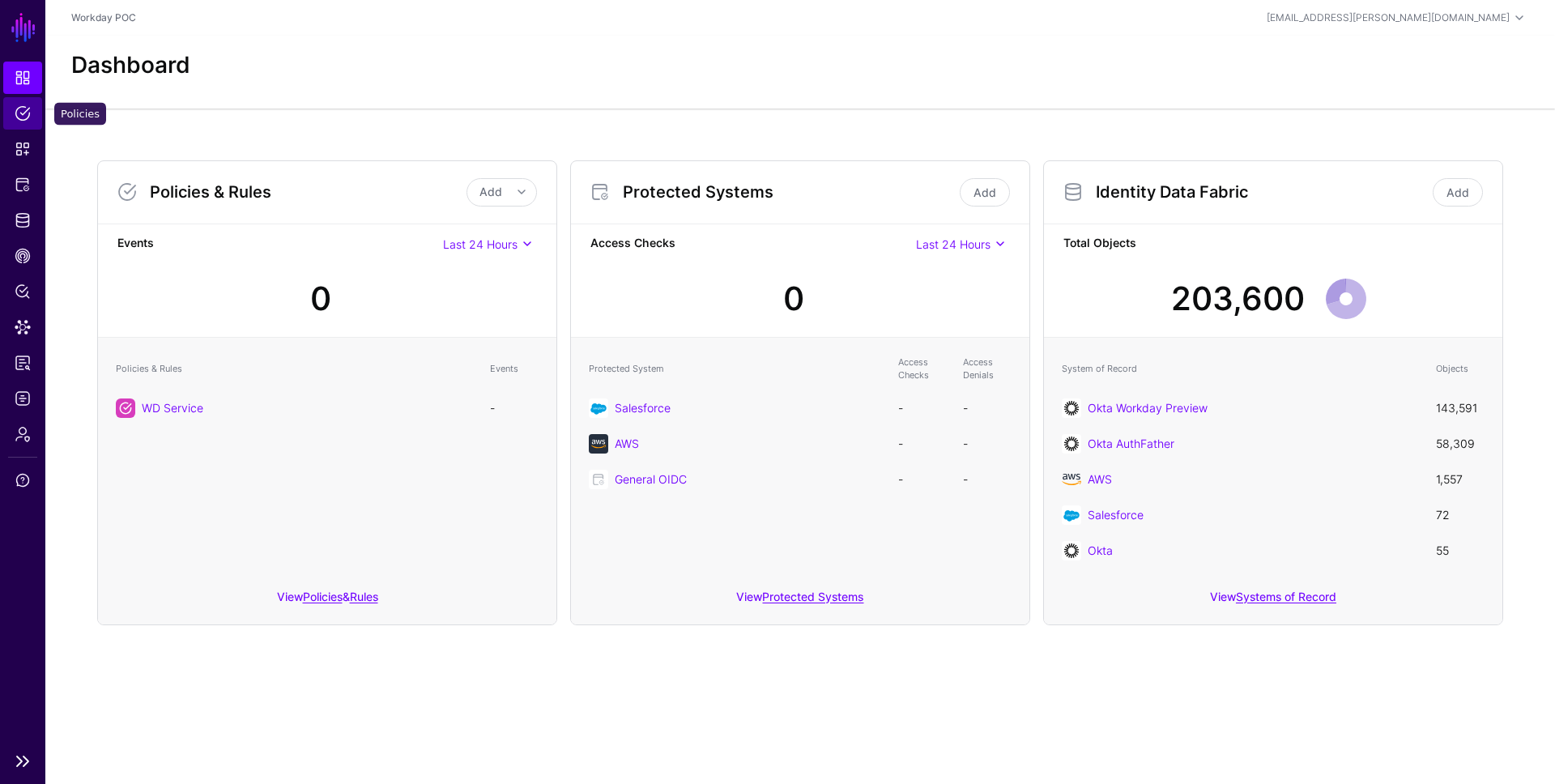
click at [29, 117] on span "Policies" at bounding box center [23, 113] width 16 height 16
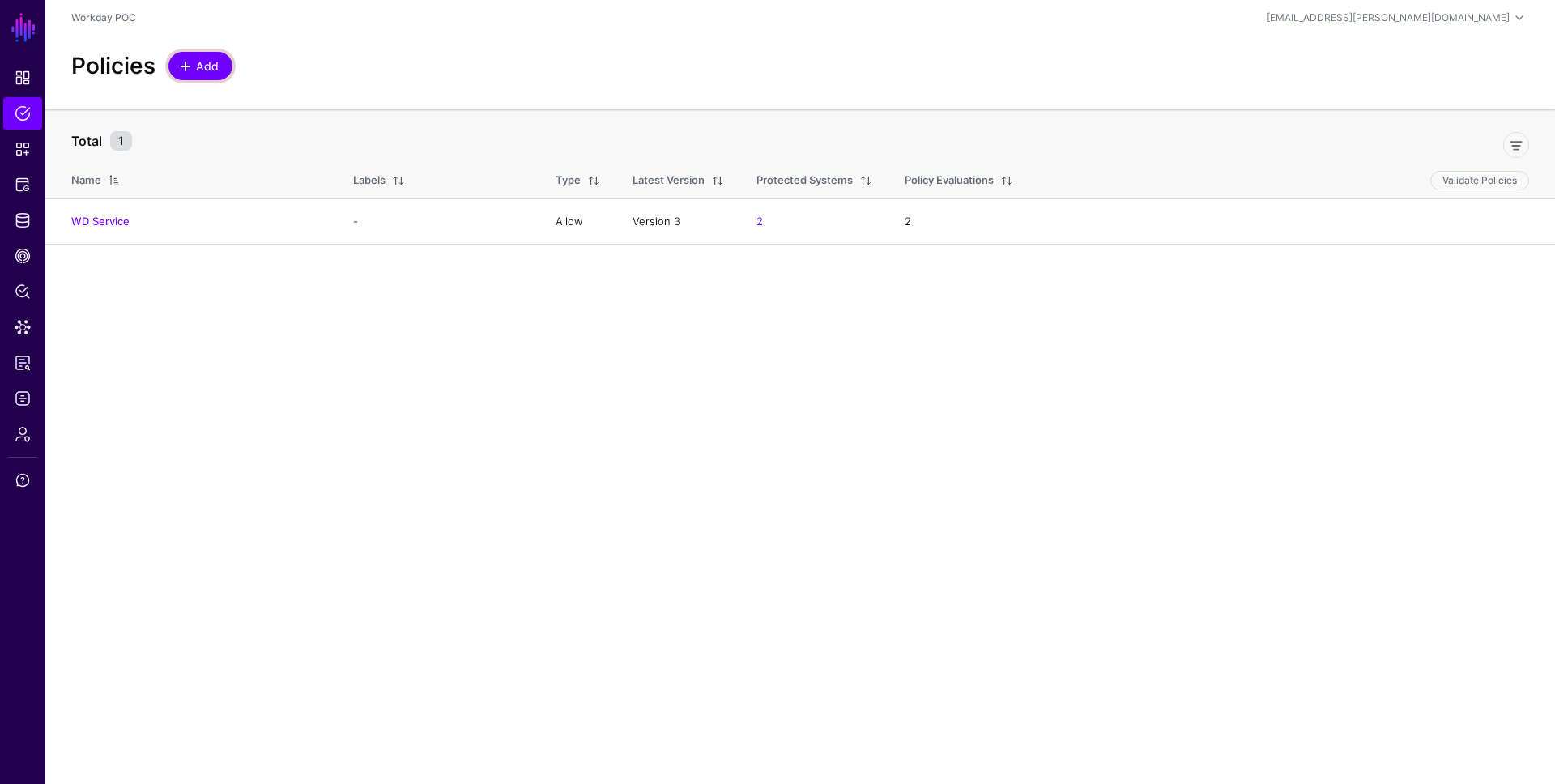
click at [185, 75] on link "Add" at bounding box center [200, 66] width 64 height 29
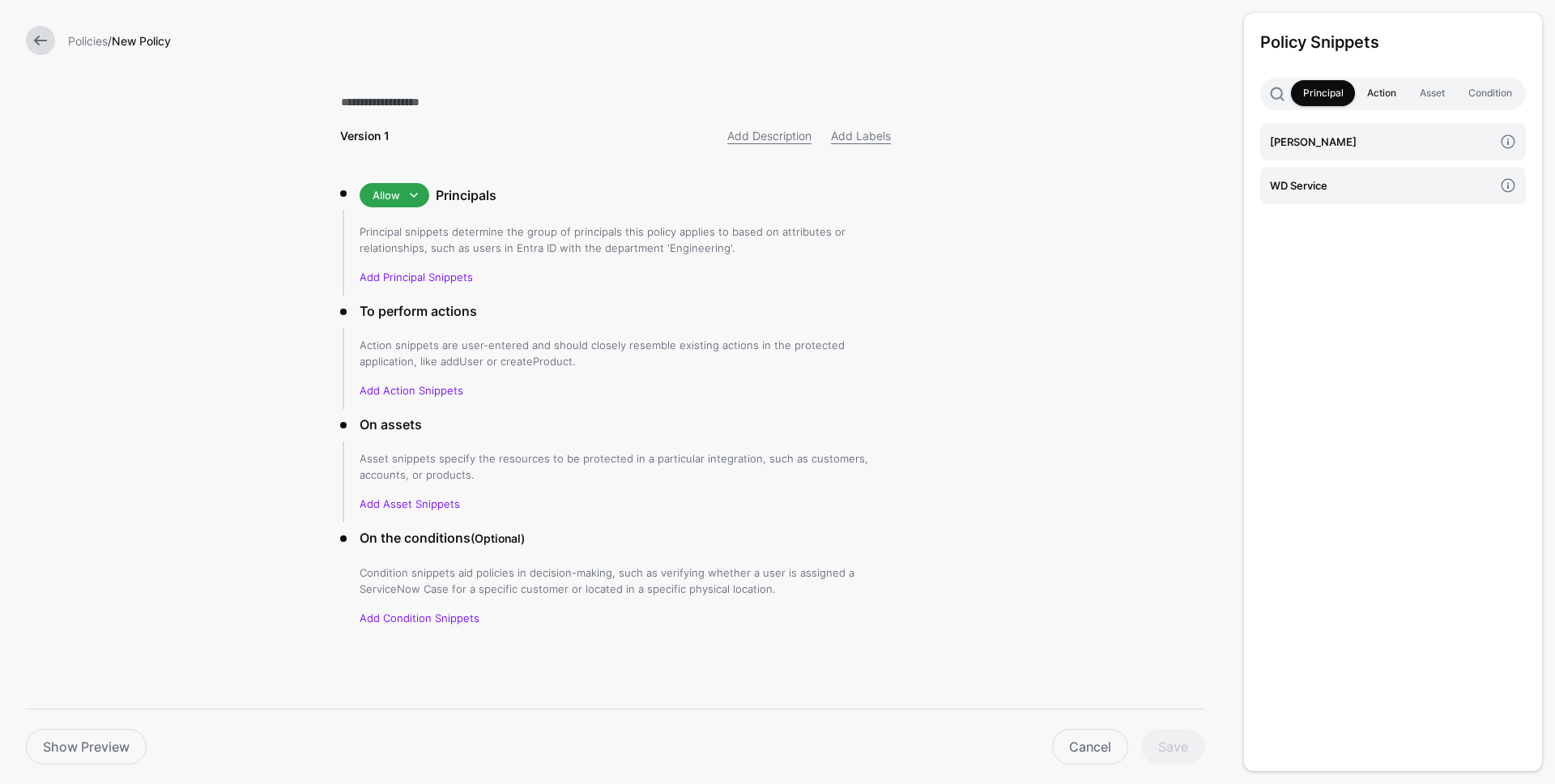
click at [1395, 89] on link "Action" at bounding box center [1381, 93] width 52 height 26
click at [1439, 89] on link "Asset" at bounding box center [1431, 93] width 48 height 26
click at [1498, 91] on link "Condition" at bounding box center [1489, 93] width 67 height 26
click at [1316, 93] on link "Principal" at bounding box center [1323, 93] width 64 height 26
click at [103, 742] on link "Show Preview" at bounding box center [86, 746] width 121 height 35
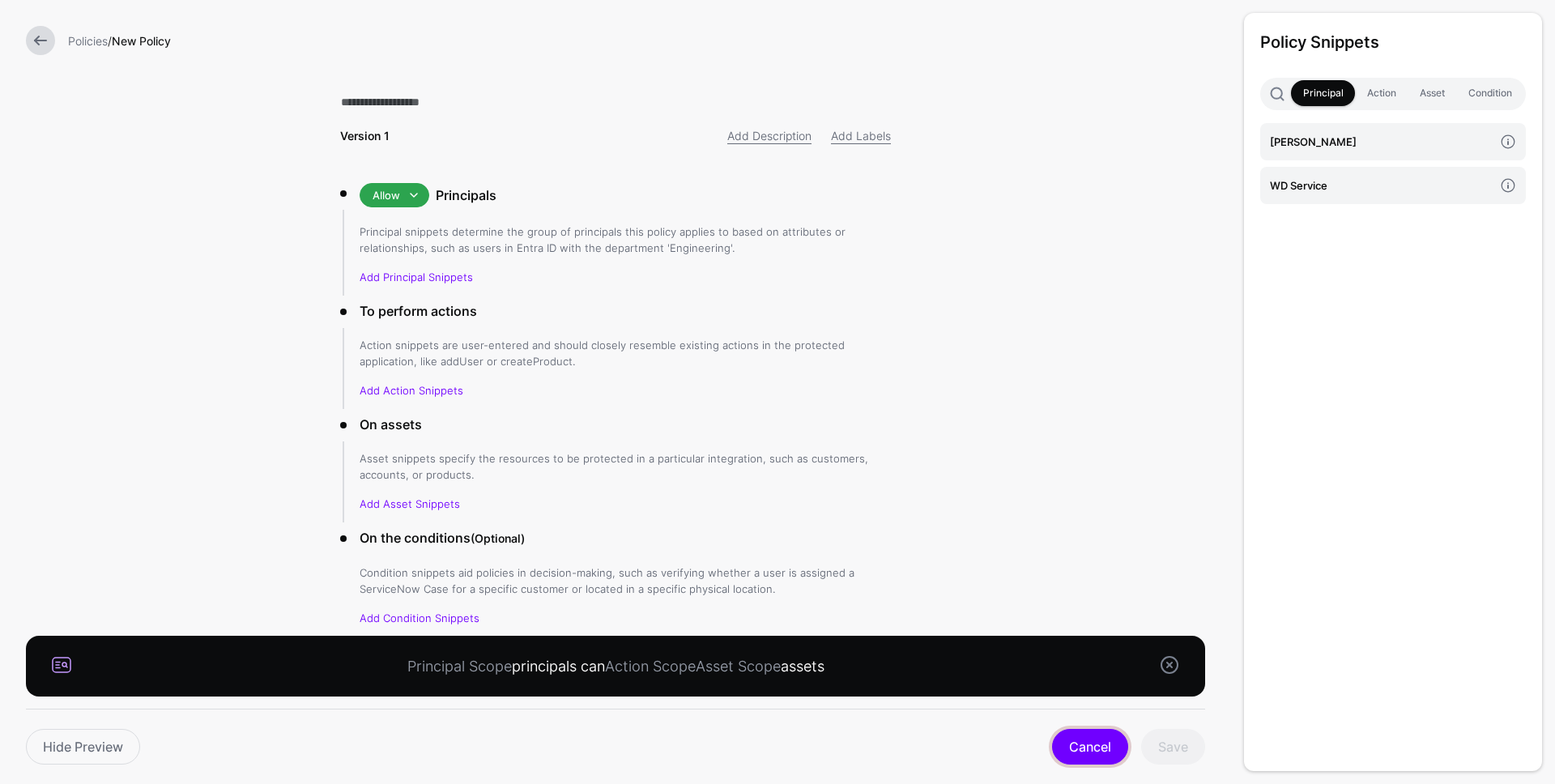
click at [1083, 757] on link "Cancel" at bounding box center [1090, 746] width 76 height 35
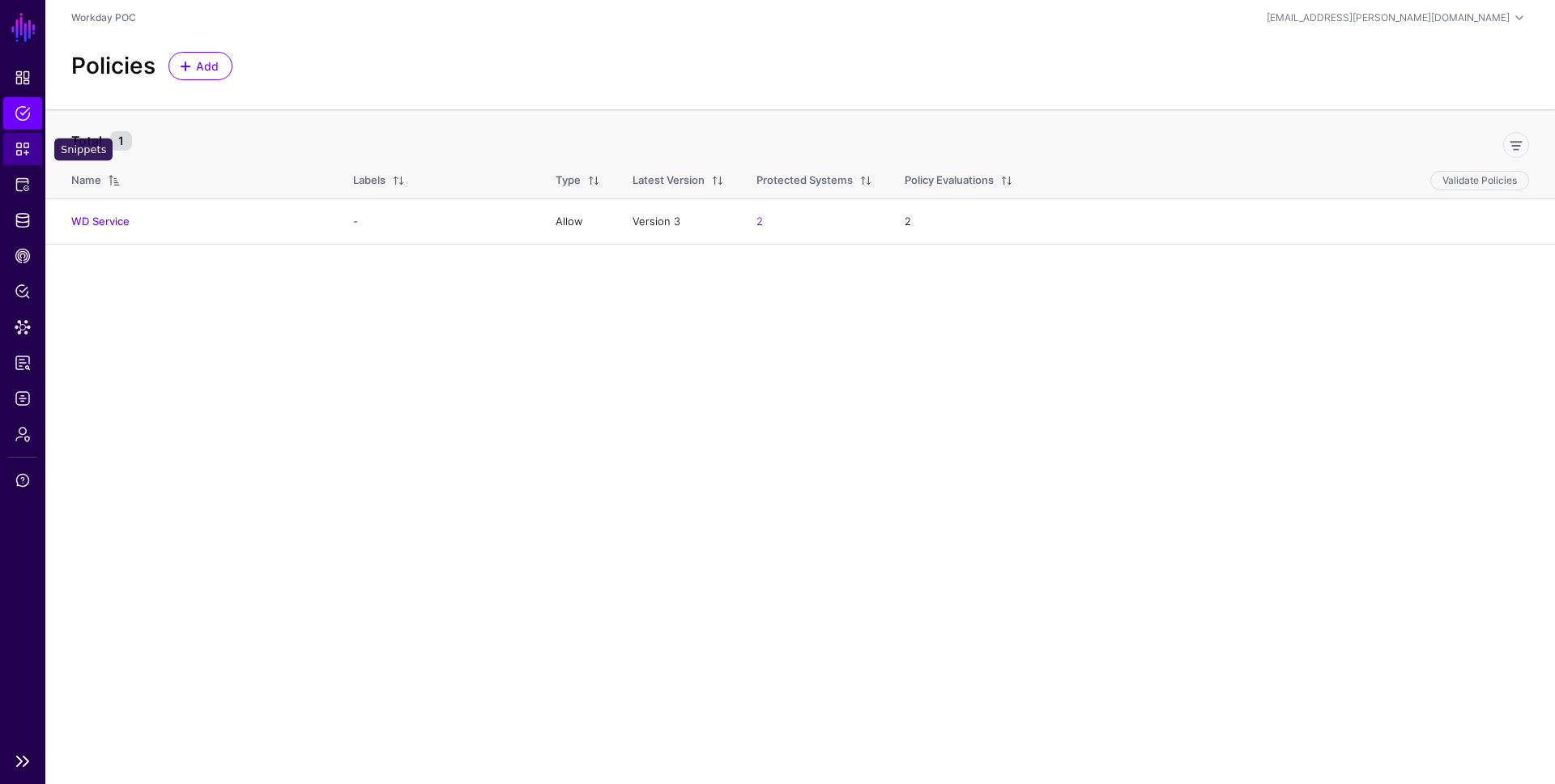
click at [22, 146] on span "Snippets" at bounding box center [23, 149] width 16 height 16
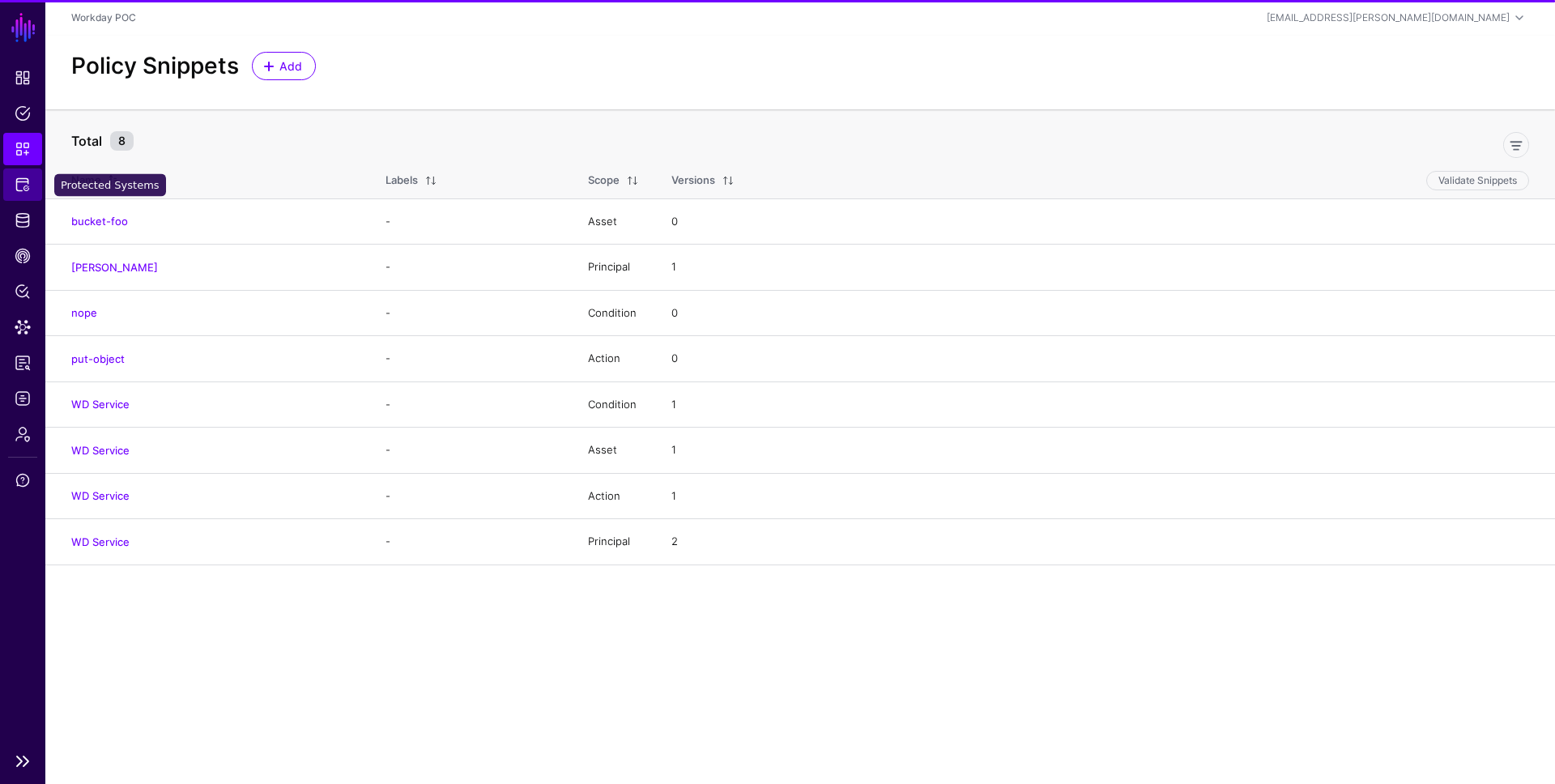
click at [22, 188] on span "Protected Systems" at bounding box center [23, 185] width 16 height 16
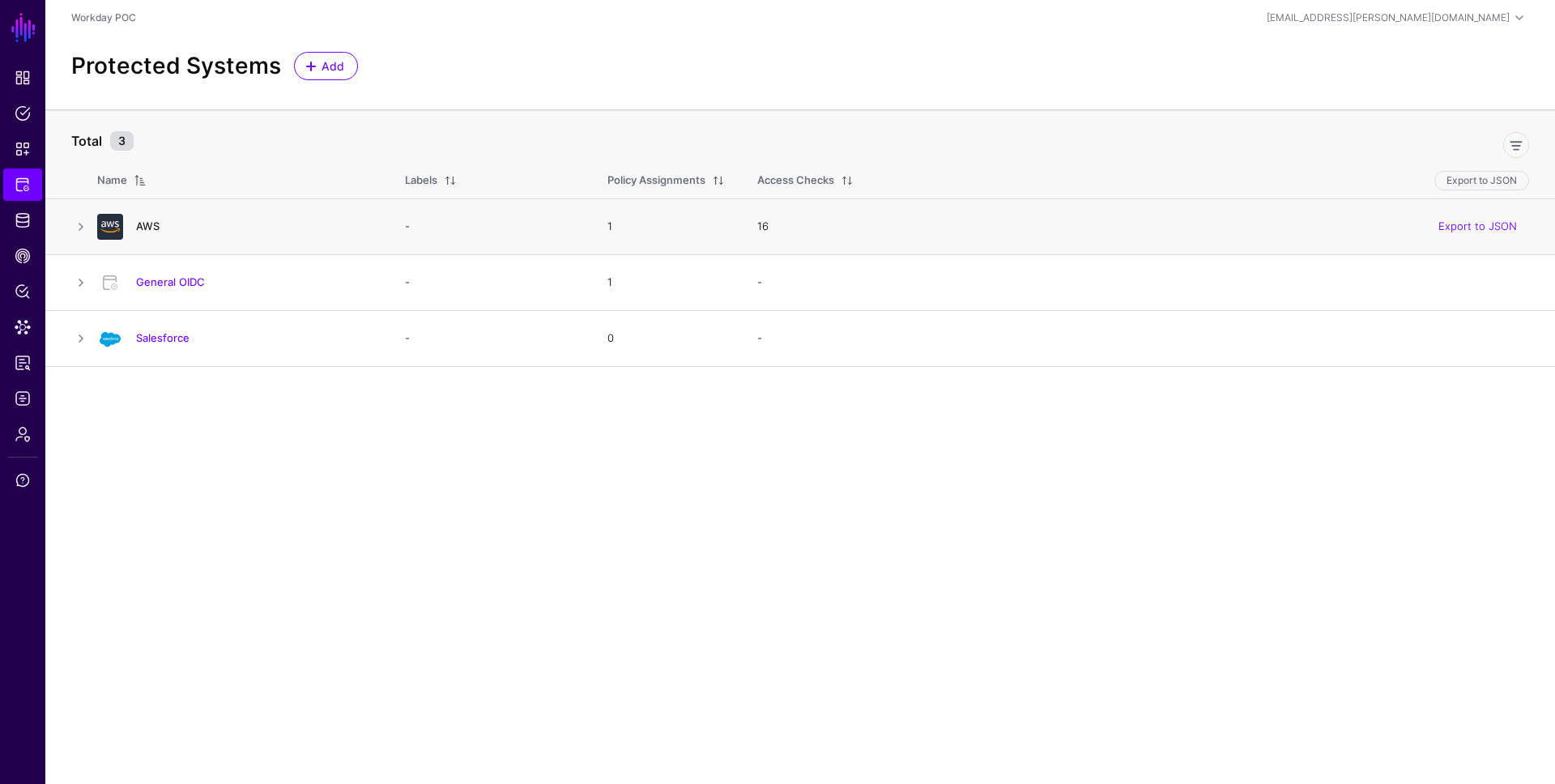
click at [144, 221] on link "AWS" at bounding box center [148, 226] width 24 height 13
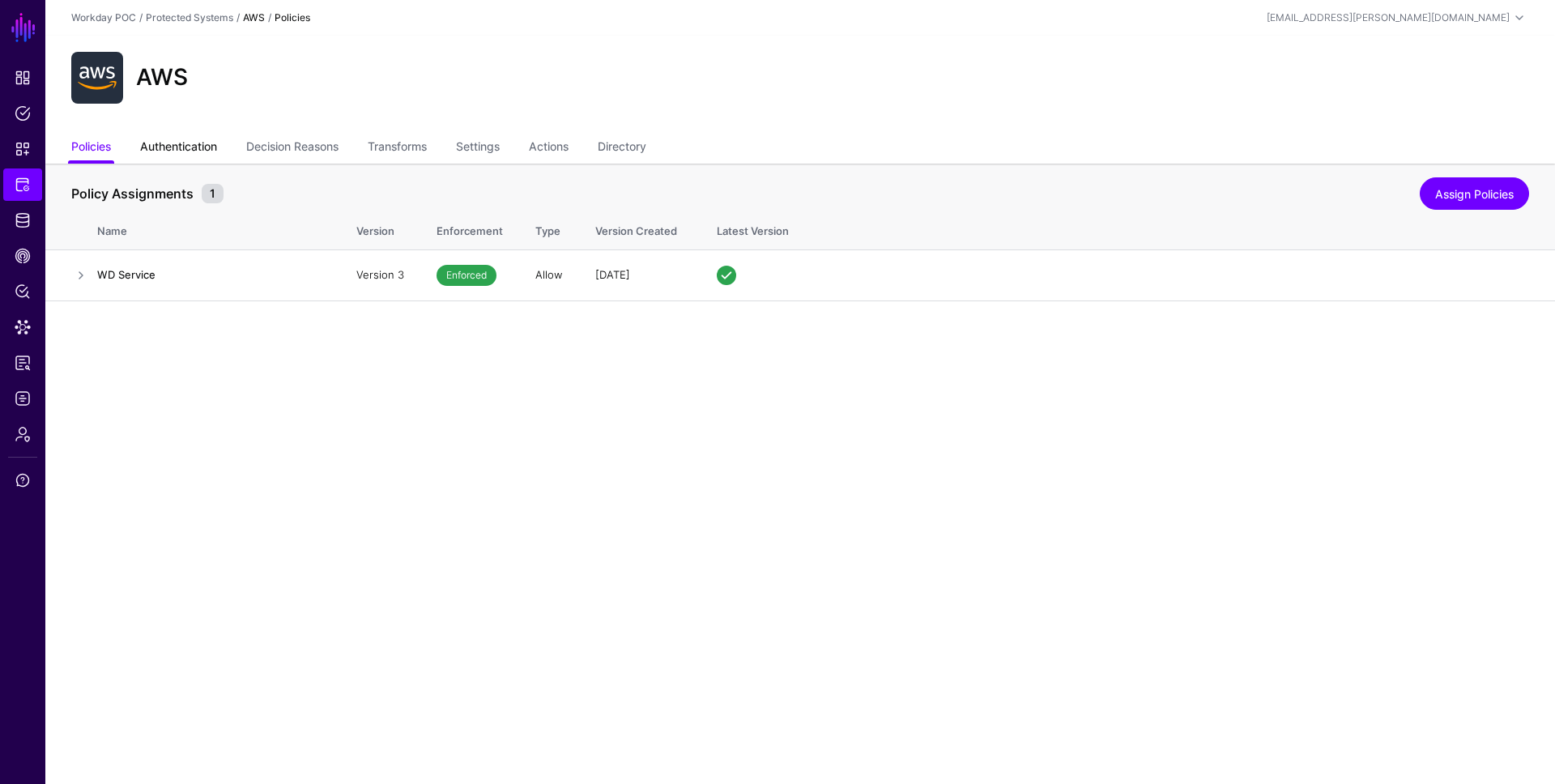
click at [205, 148] on link "Authentication" at bounding box center [179, 148] width 77 height 31
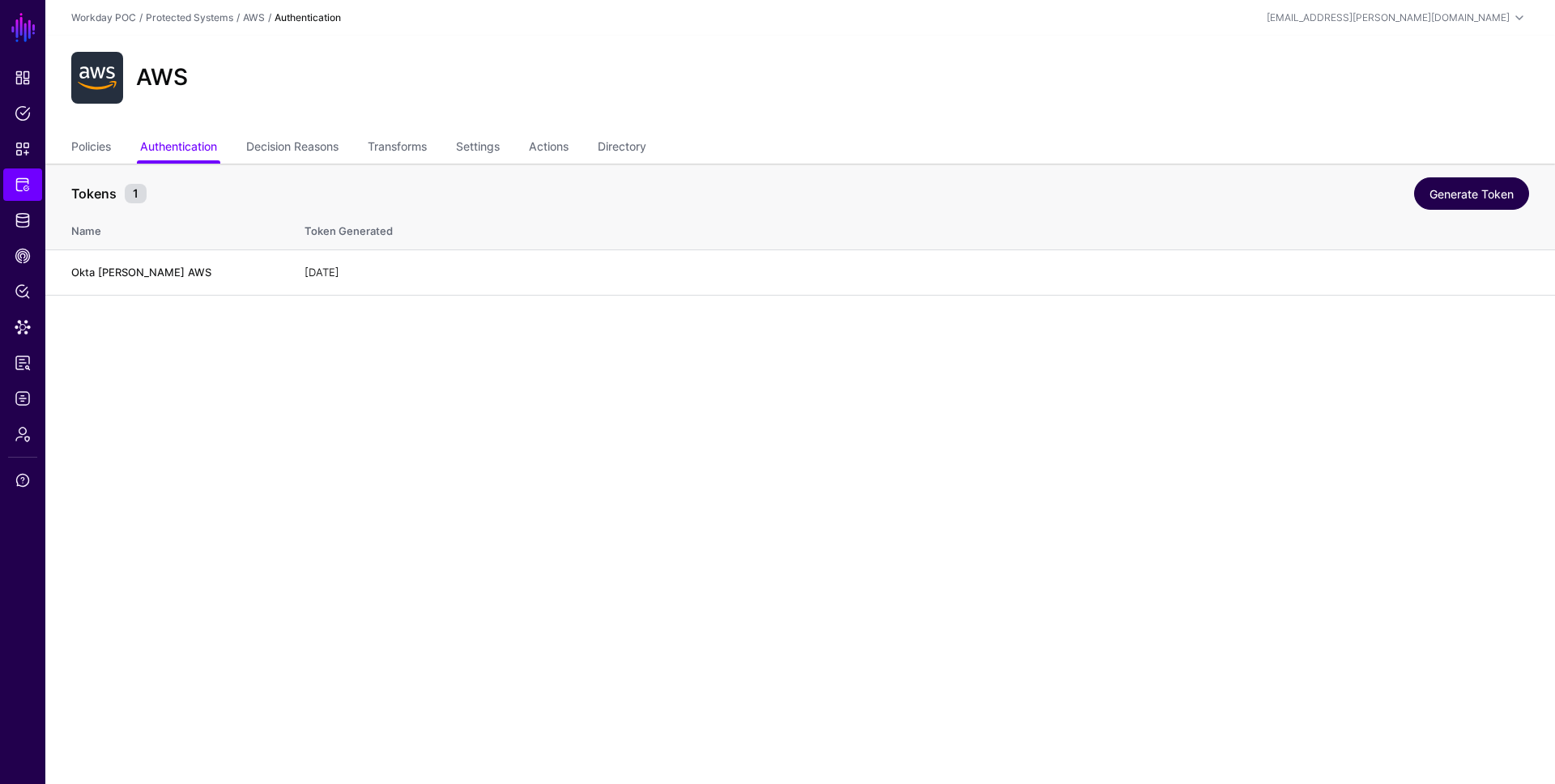
click at [1425, 202] on link "Generate Token" at bounding box center [1471, 193] width 115 height 32
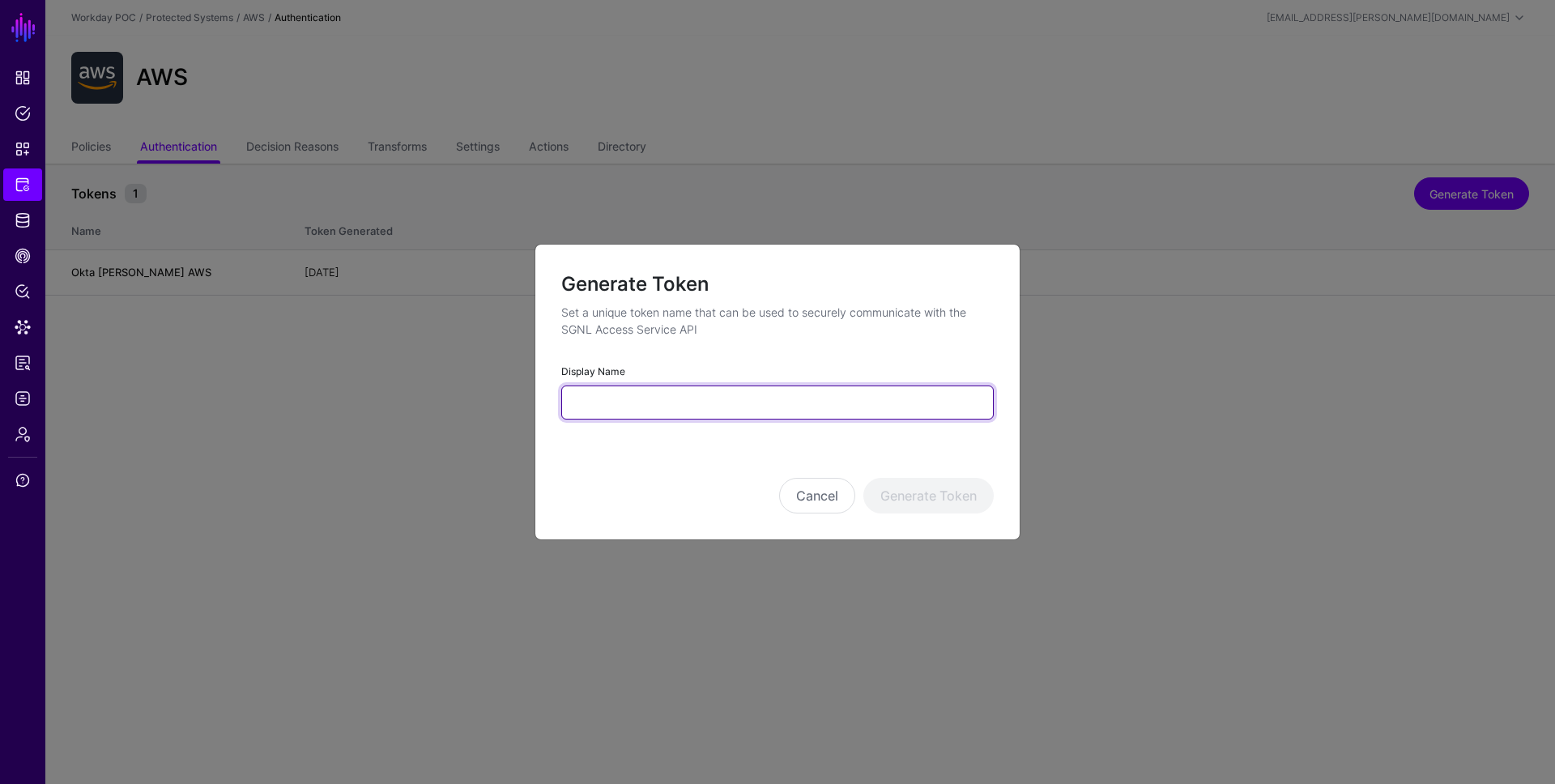
click at [814, 395] on input "Display Name" at bounding box center [777, 402] width 432 height 34
click at [859, 429] on form "Generate Token Set a unique token name that can be used to securely communicate…" at bounding box center [777, 392] width 432 height 244
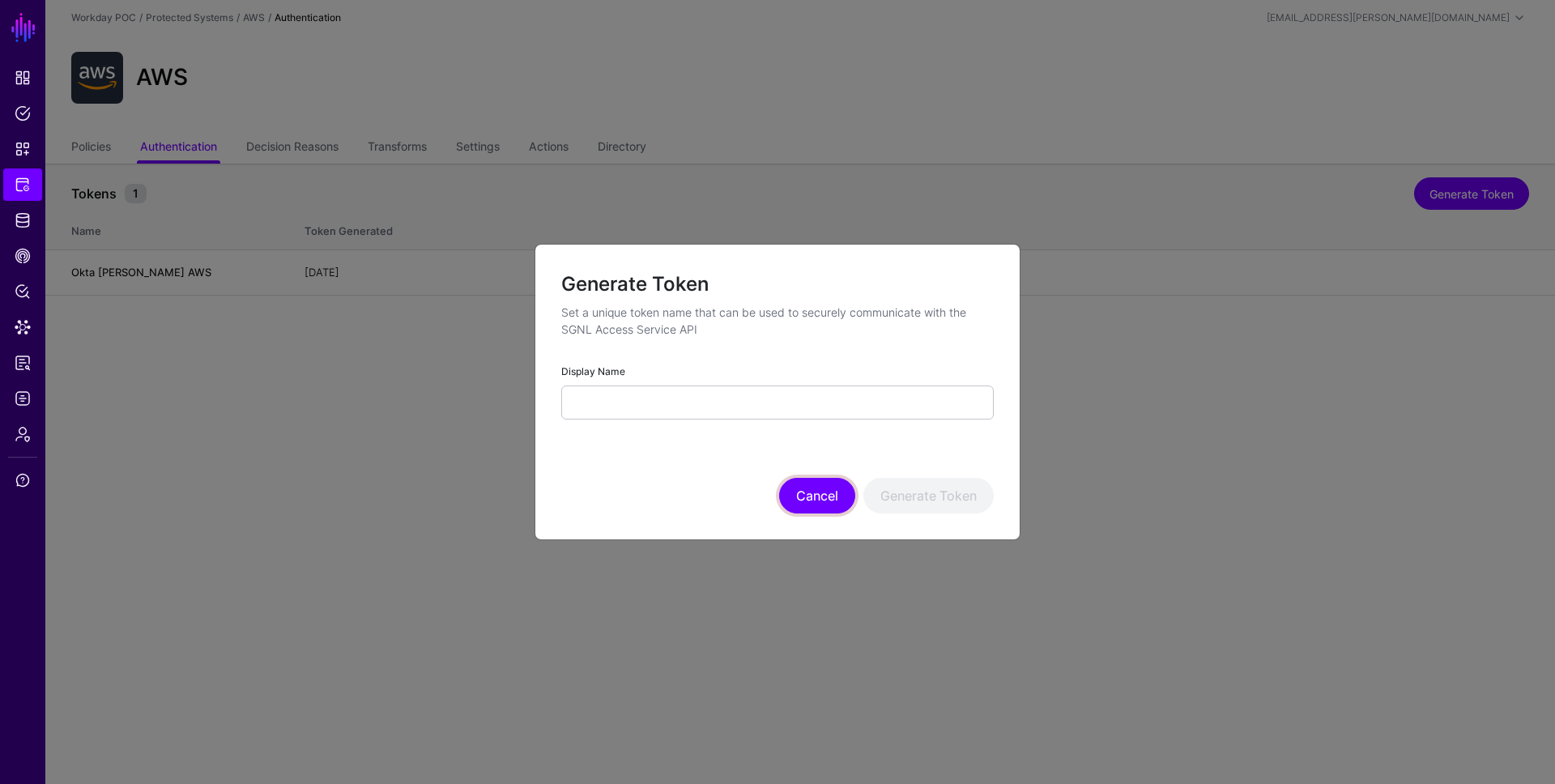
click at [819, 487] on button "Cancel" at bounding box center [817, 495] width 76 height 35
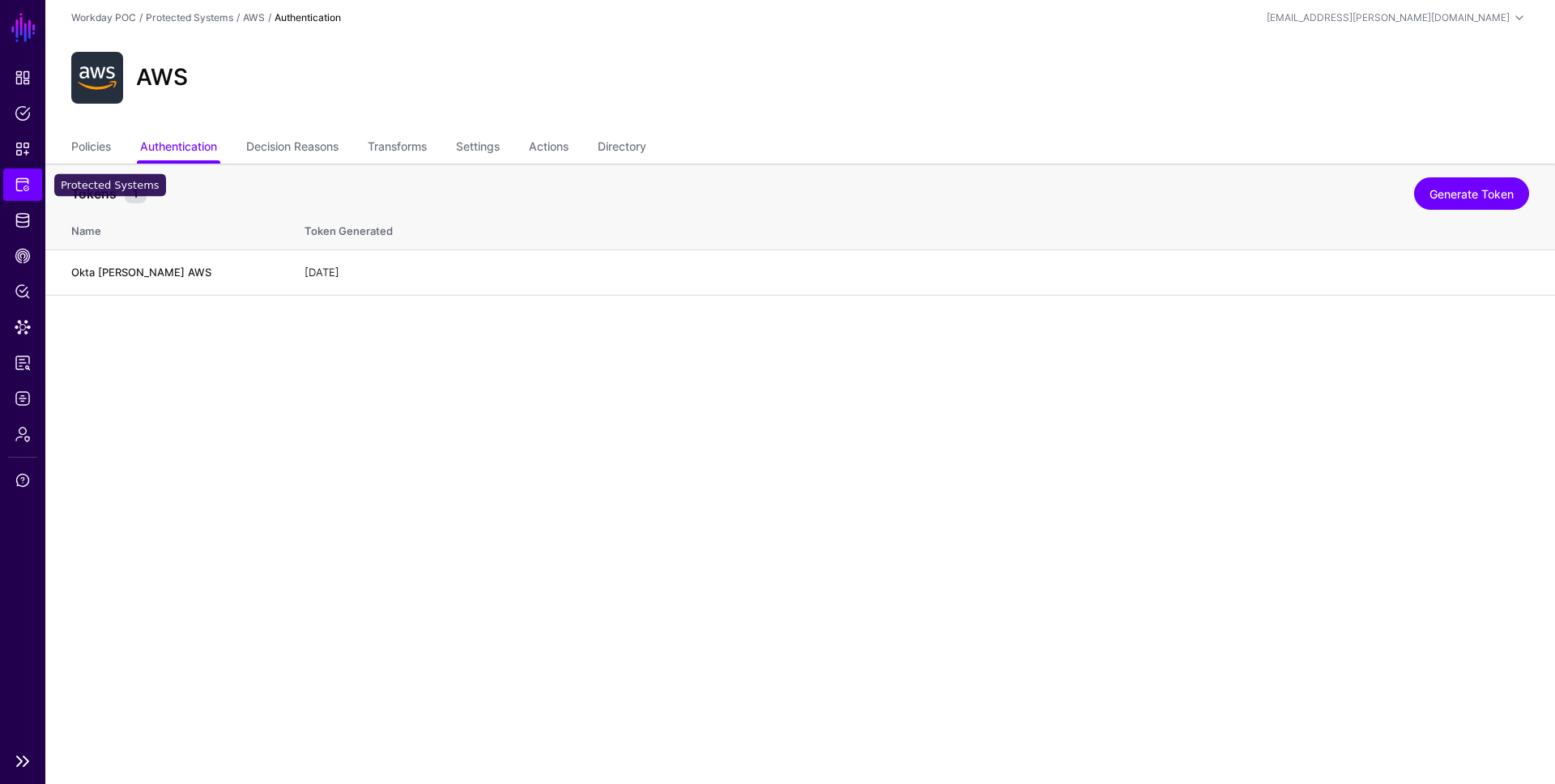
click at [18, 185] on span "Protected Systems" at bounding box center [23, 185] width 16 height 16
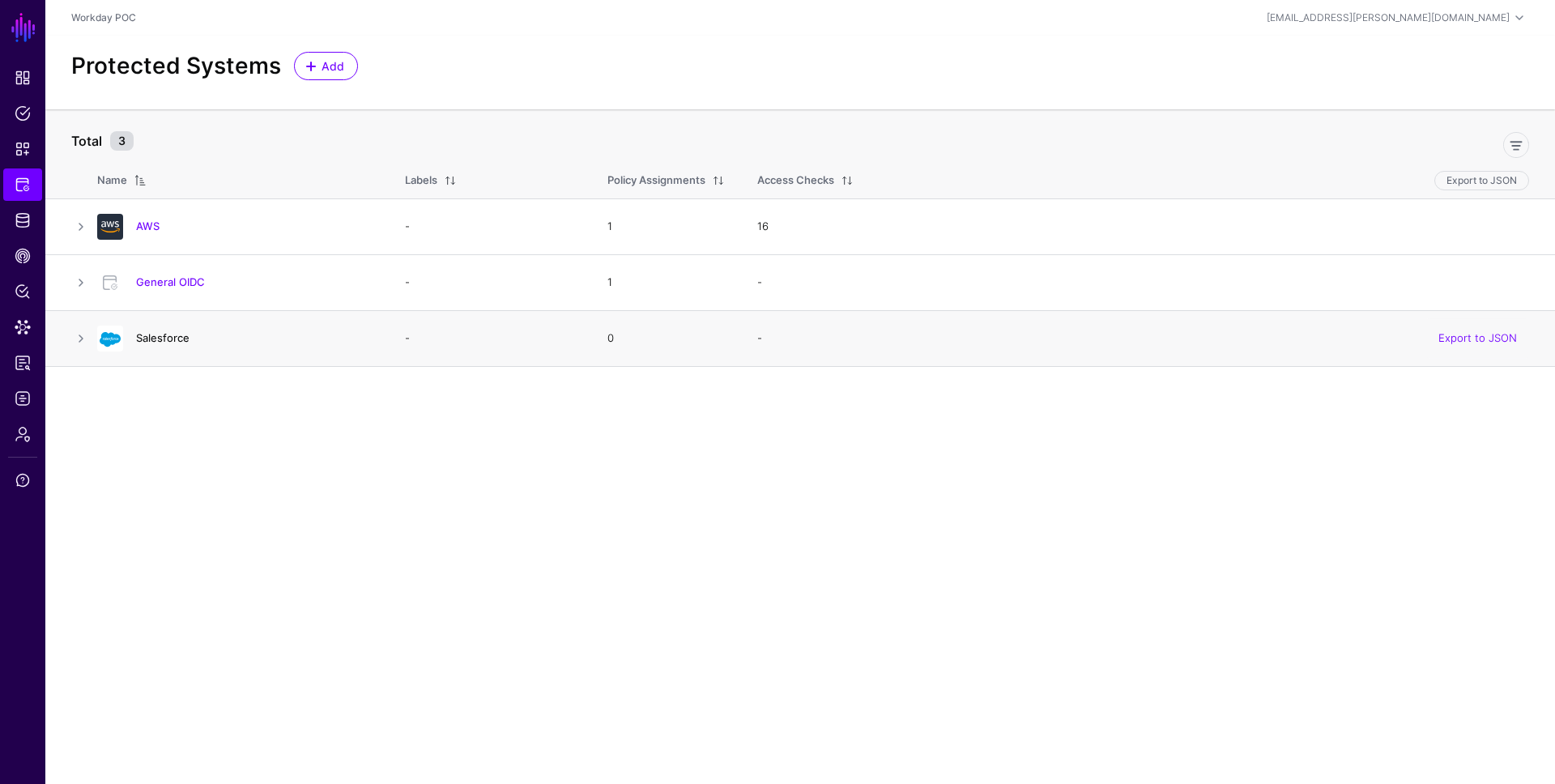
click at [161, 340] on link "Salesforce" at bounding box center [162, 338] width 53 height 13
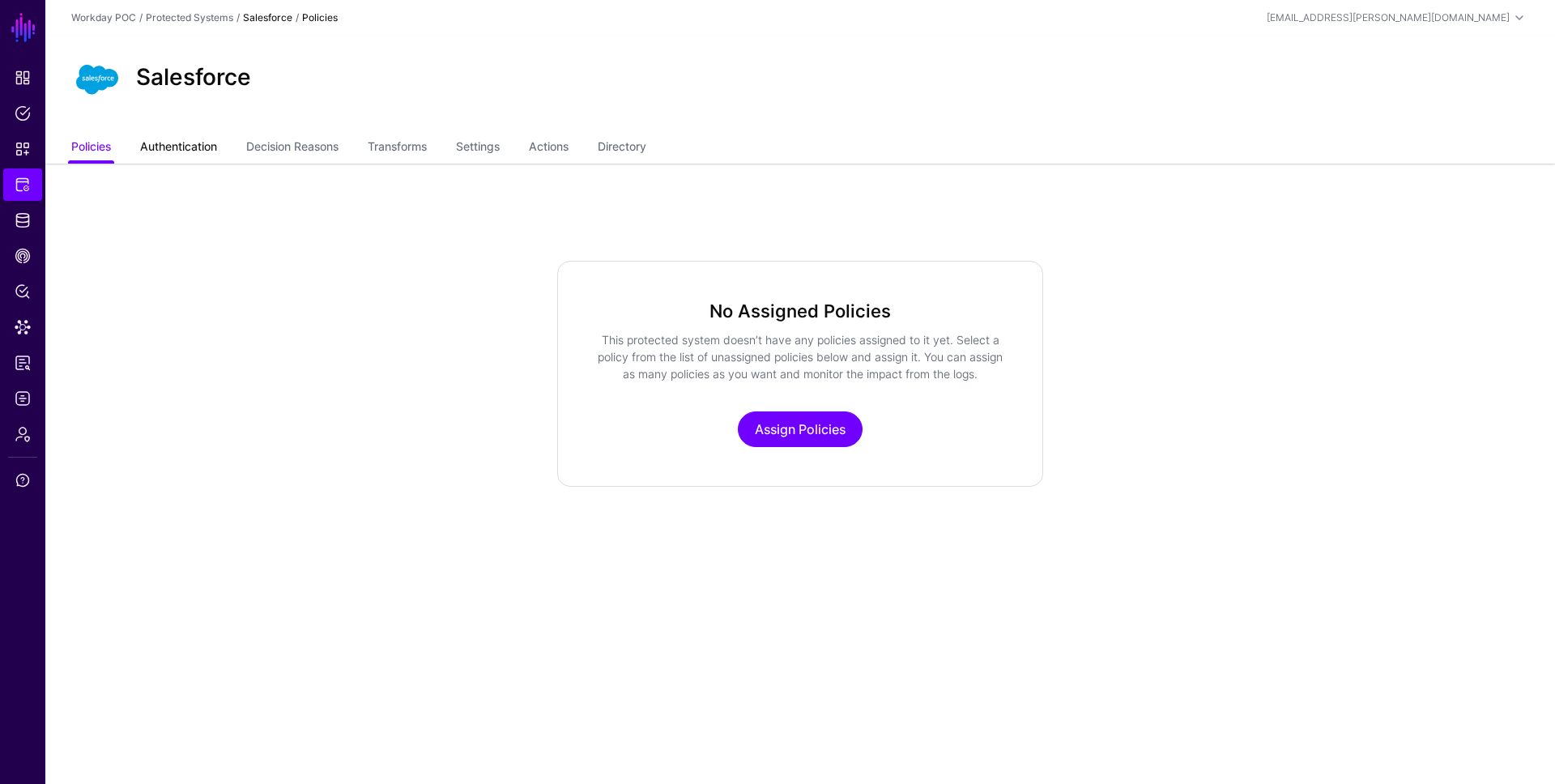
click at [198, 141] on link "Authentication" at bounding box center [179, 148] width 77 height 31
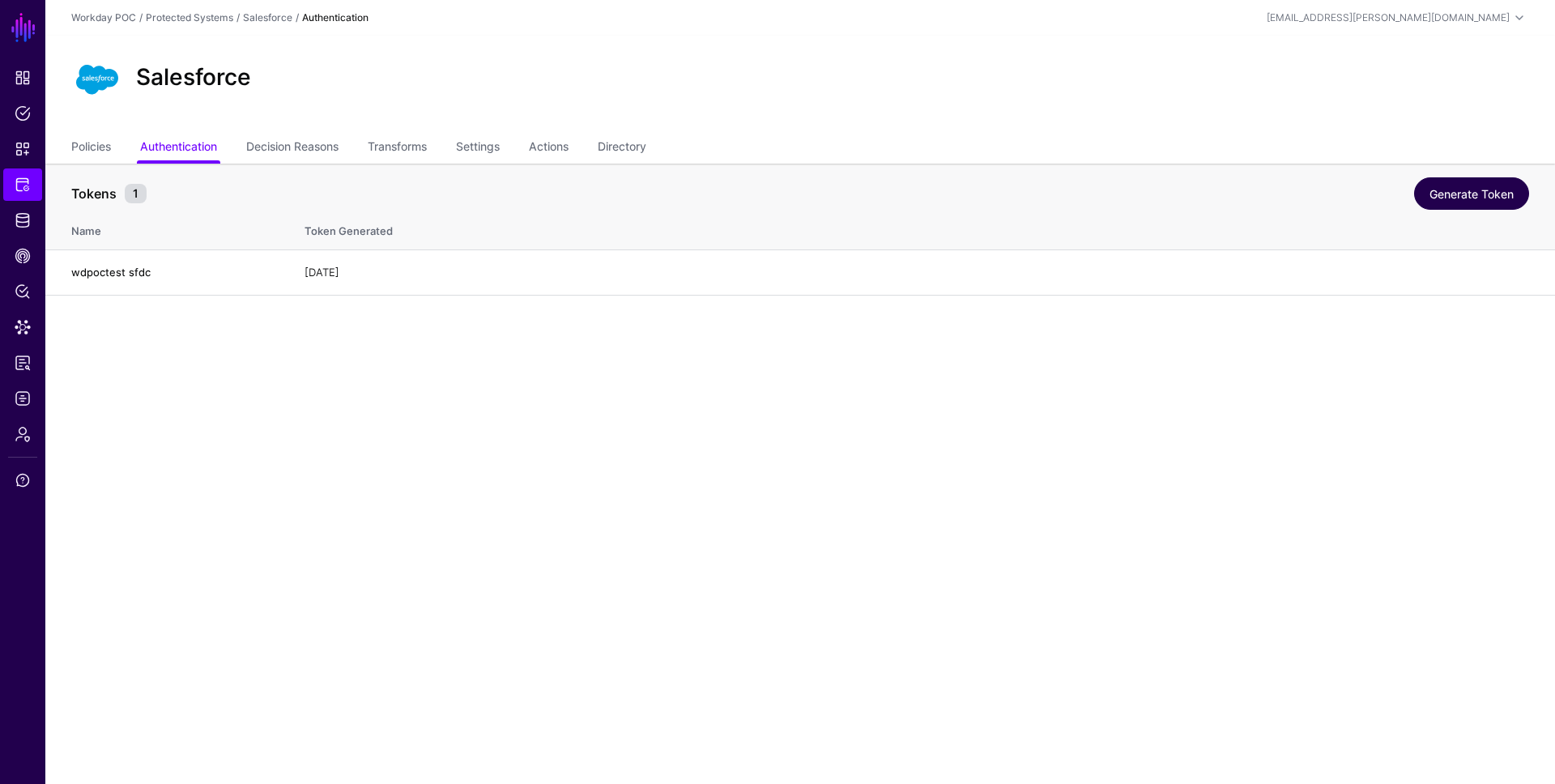
click at [1445, 193] on link "Generate Token" at bounding box center [1471, 193] width 115 height 32
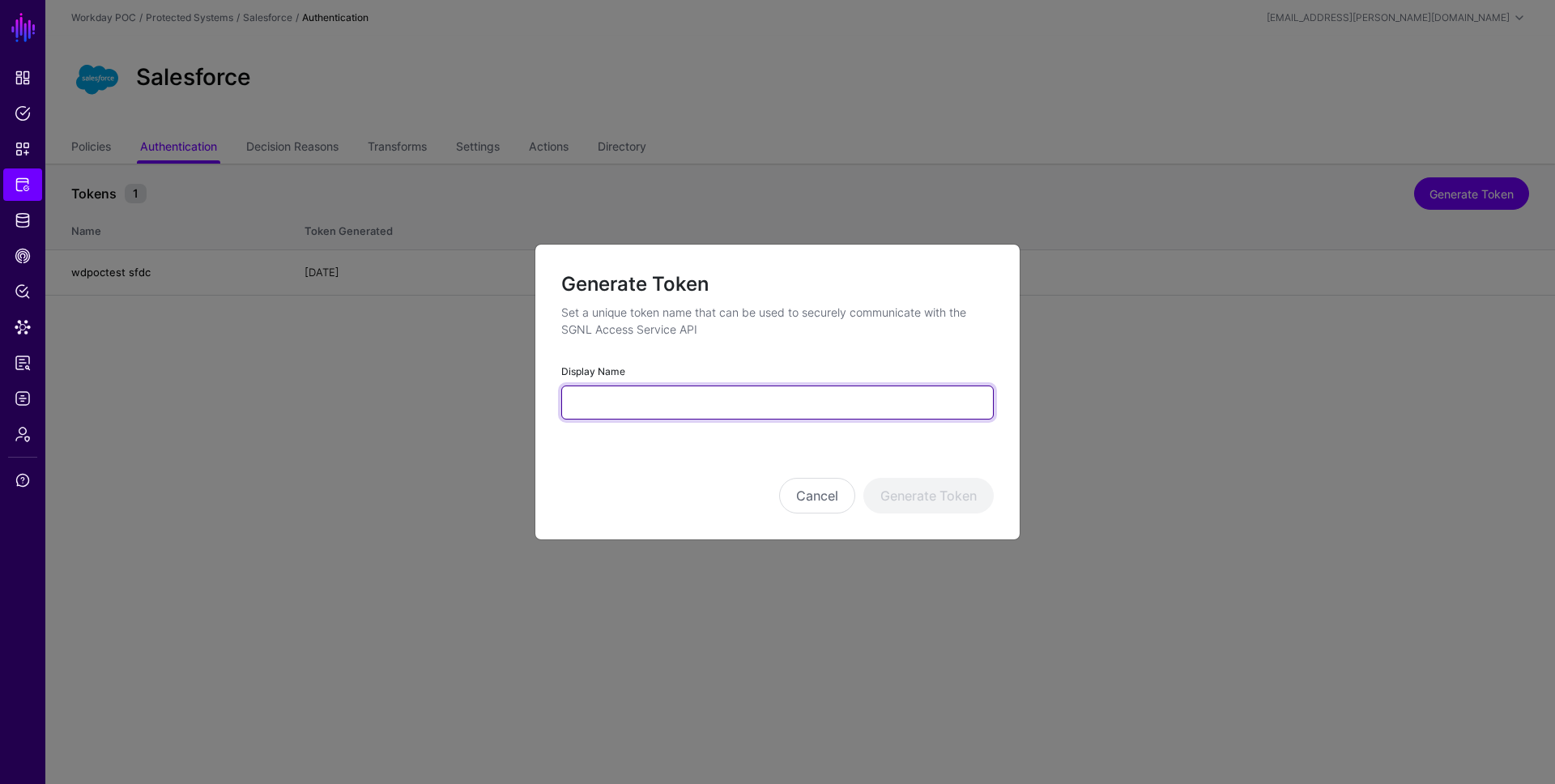
click at [910, 395] on input "Display Name" at bounding box center [777, 402] width 432 height 34
type input "**********"
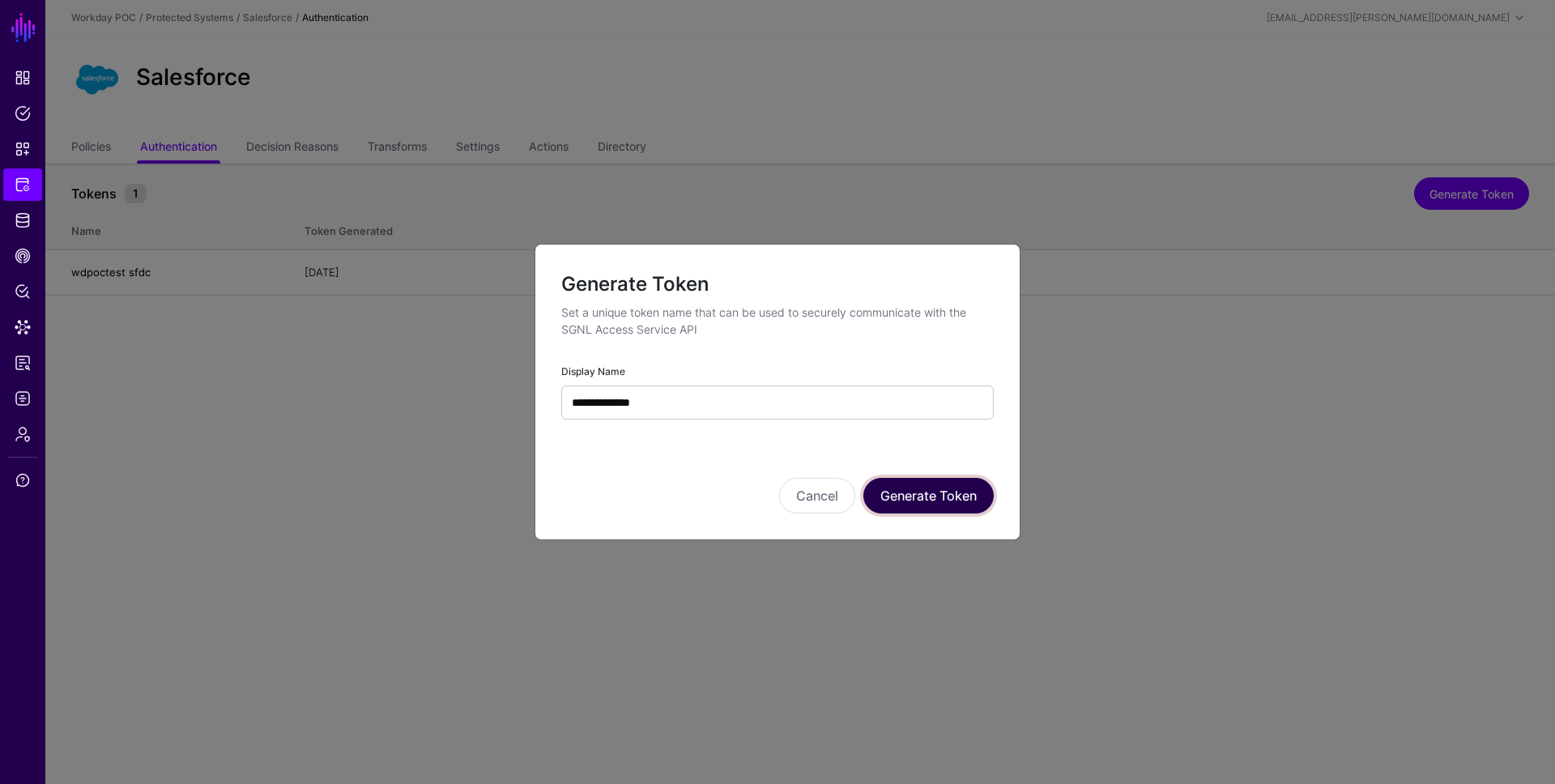
click at [937, 499] on button "Generate Token" at bounding box center [928, 495] width 130 height 35
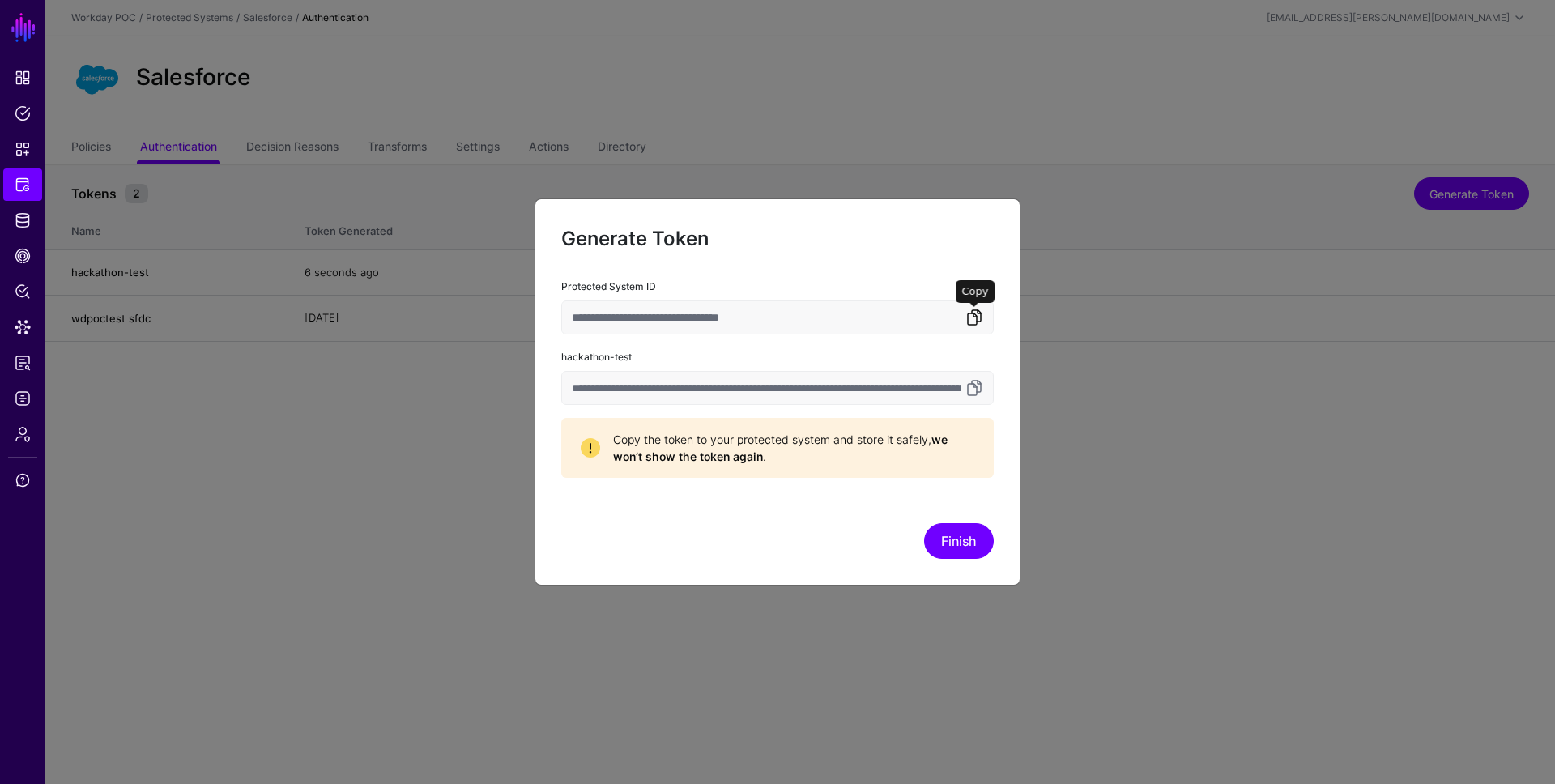
click at [978, 319] on link at bounding box center [974, 317] width 20 height 20
click at [978, 381] on link at bounding box center [974, 388] width 20 height 20
click at [958, 546] on button "Finish" at bounding box center [959, 540] width 70 height 35
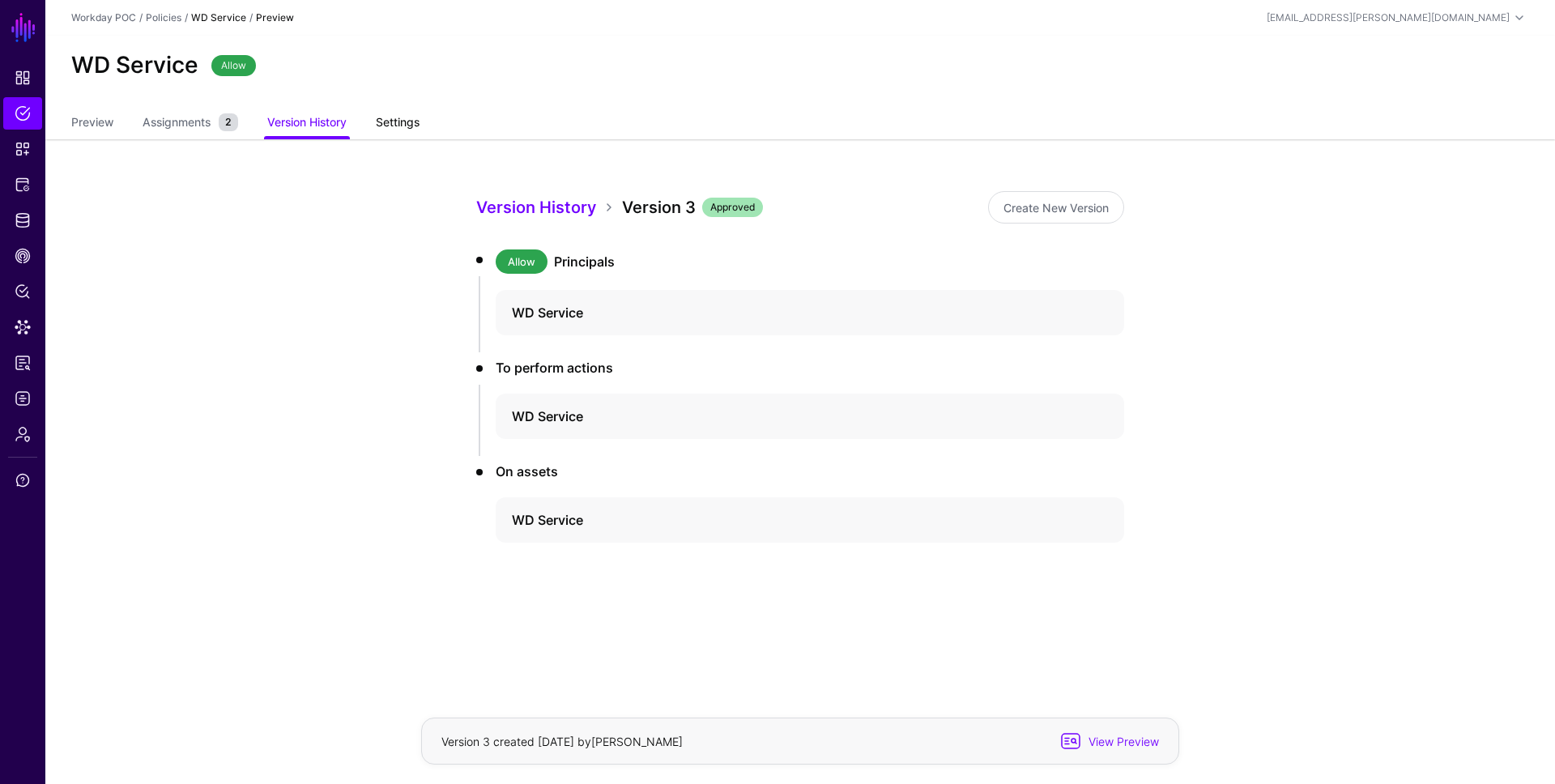
click at [401, 124] on link "Settings" at bounding box center [397, 124] width 43 height 31
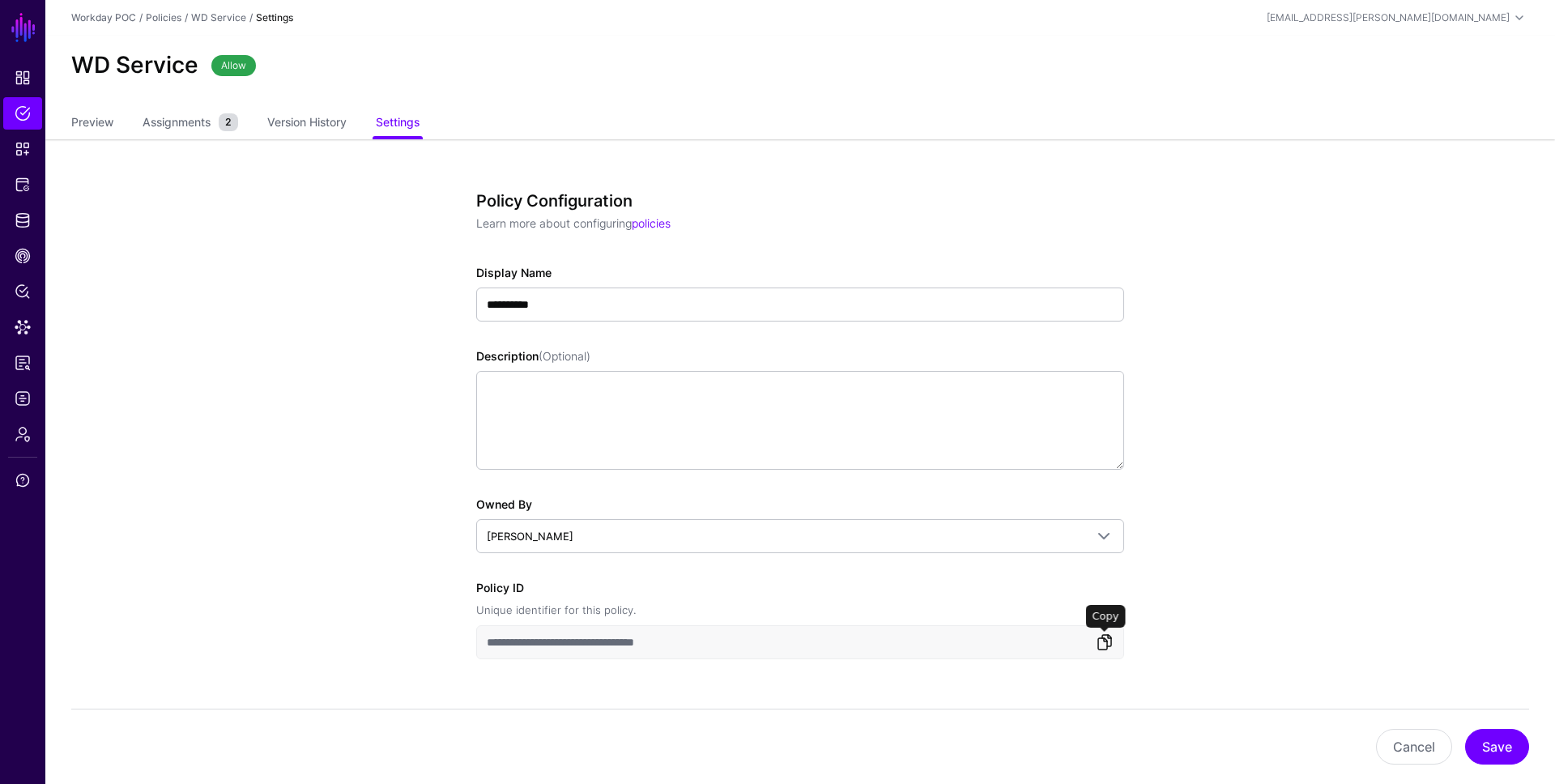
click at [1104, 641] on link at bounding box center [1105, 642] width 20 height 20
click at [18, 33] on link "SGNL" at bounding box center [24, 27] width 28 height 35
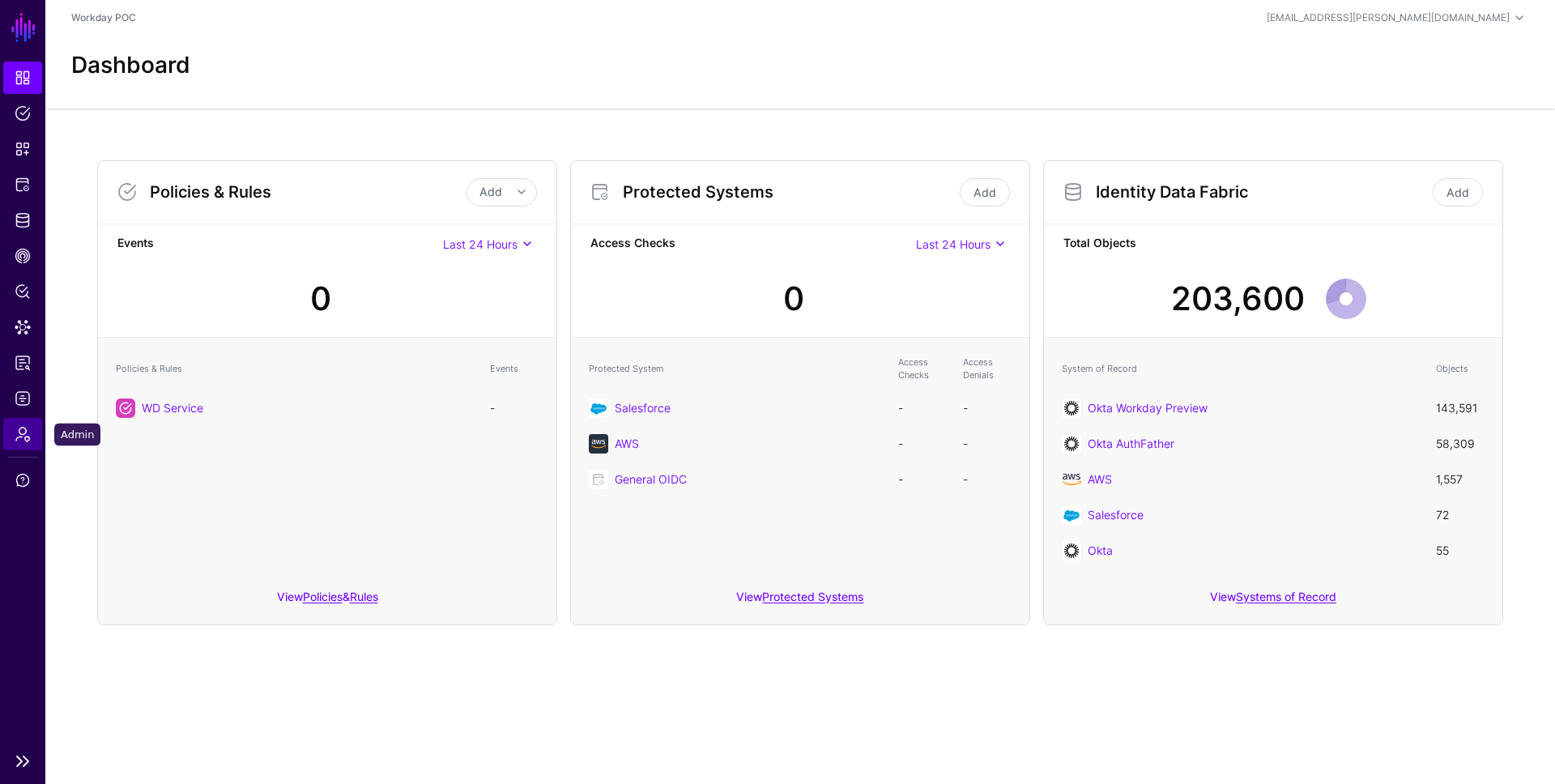
click at [23, 441] on span "Admin" at bounding box center [23, 434] width 16 height 16
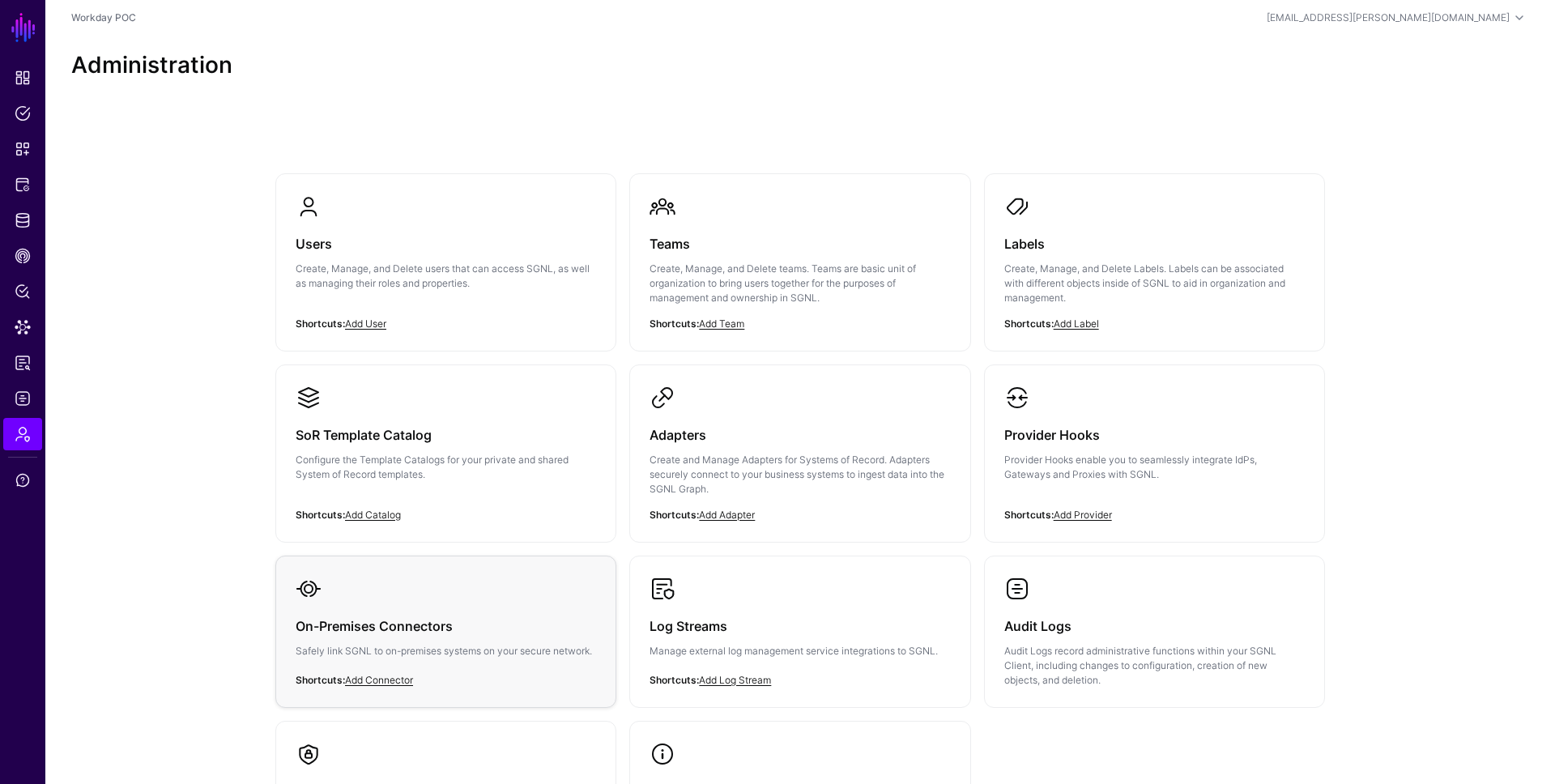
scroll to position [195, 0]
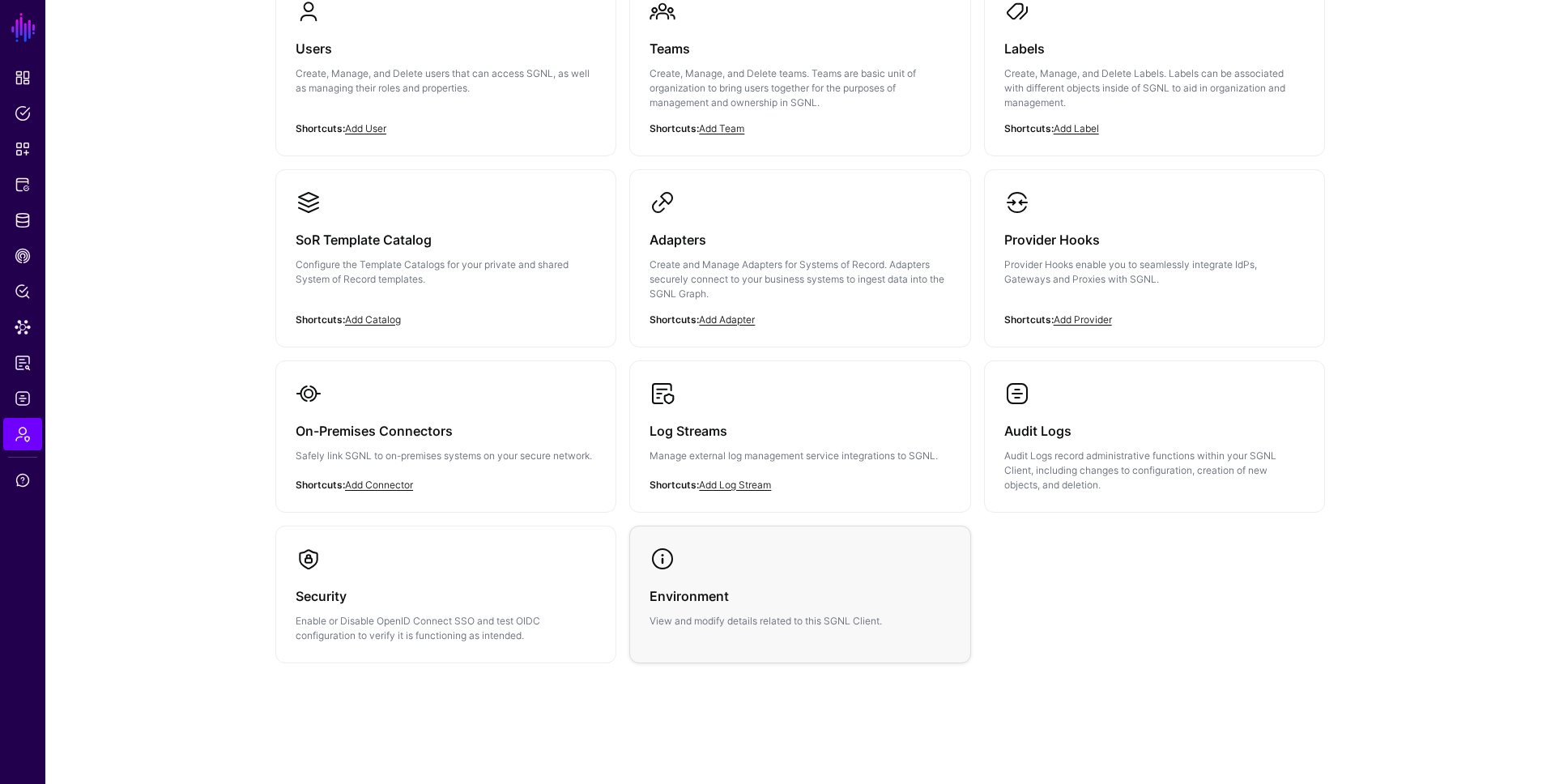
click at [691, 551] on link "Environment View and modify details related to this SGNL Client." at bounding box center [800, 587] width 340 height 121
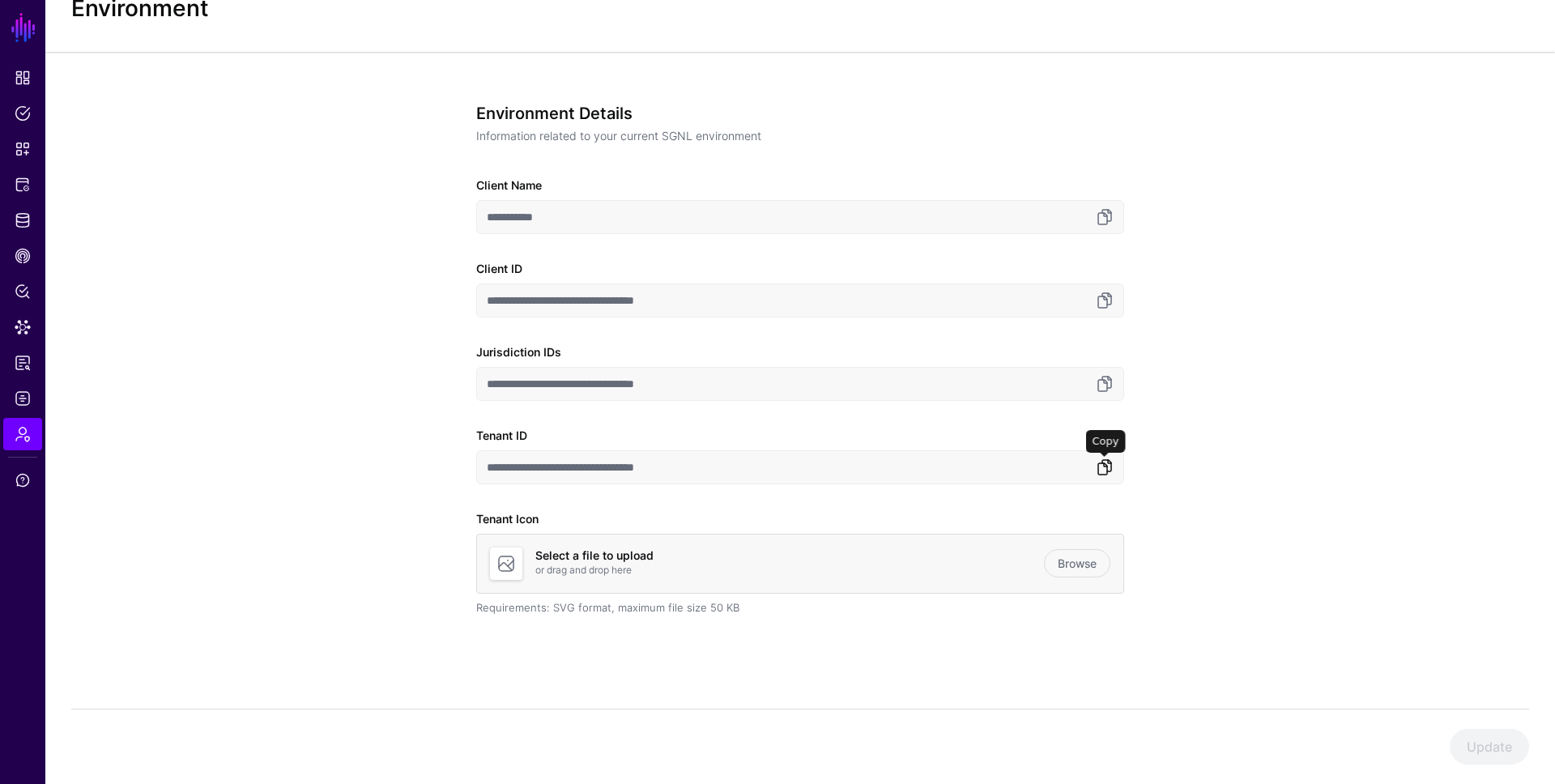
click at [1110, 463] on link at bounding box center [1105, 467] width 20 height 20
click at [1106, 462] on link at bounding box center [1105, 467] width 20 height 20
click at [1107, 464] on link at bounding box center [1105, 467] width 20 height 20
click at [1109, 209] on link at bounding box center [1105, 217] width 20 height 20
click at [29, 185] on span "Protected Systems" at bounding box center [23, 185] width 16 height 16
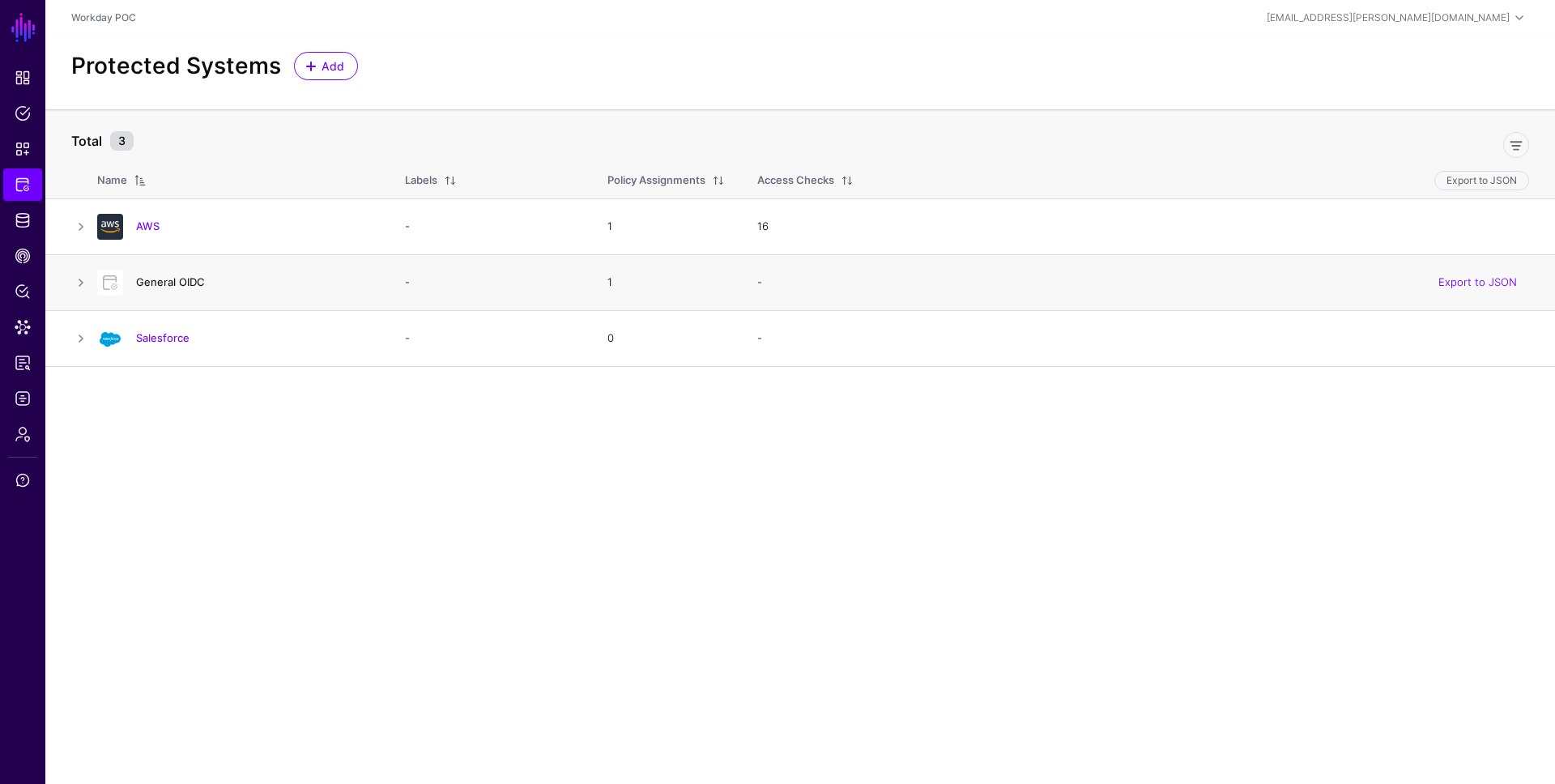
click at [178, 280] on link "General OIDC" at bounding box center [171, 282] width 69 height 13
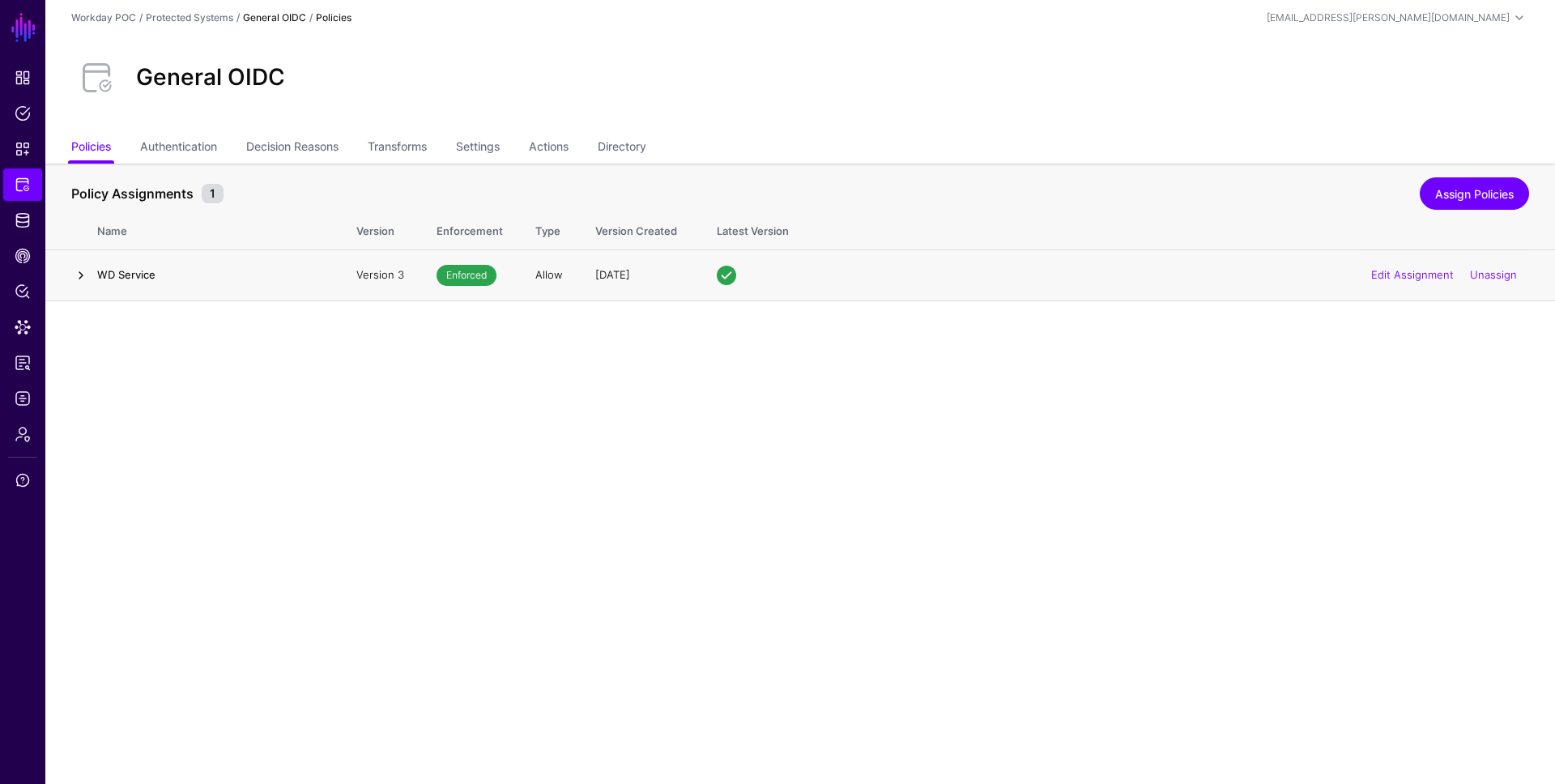
click at [85, 277] on link at bounding box center [81, 276] width 20 height 20
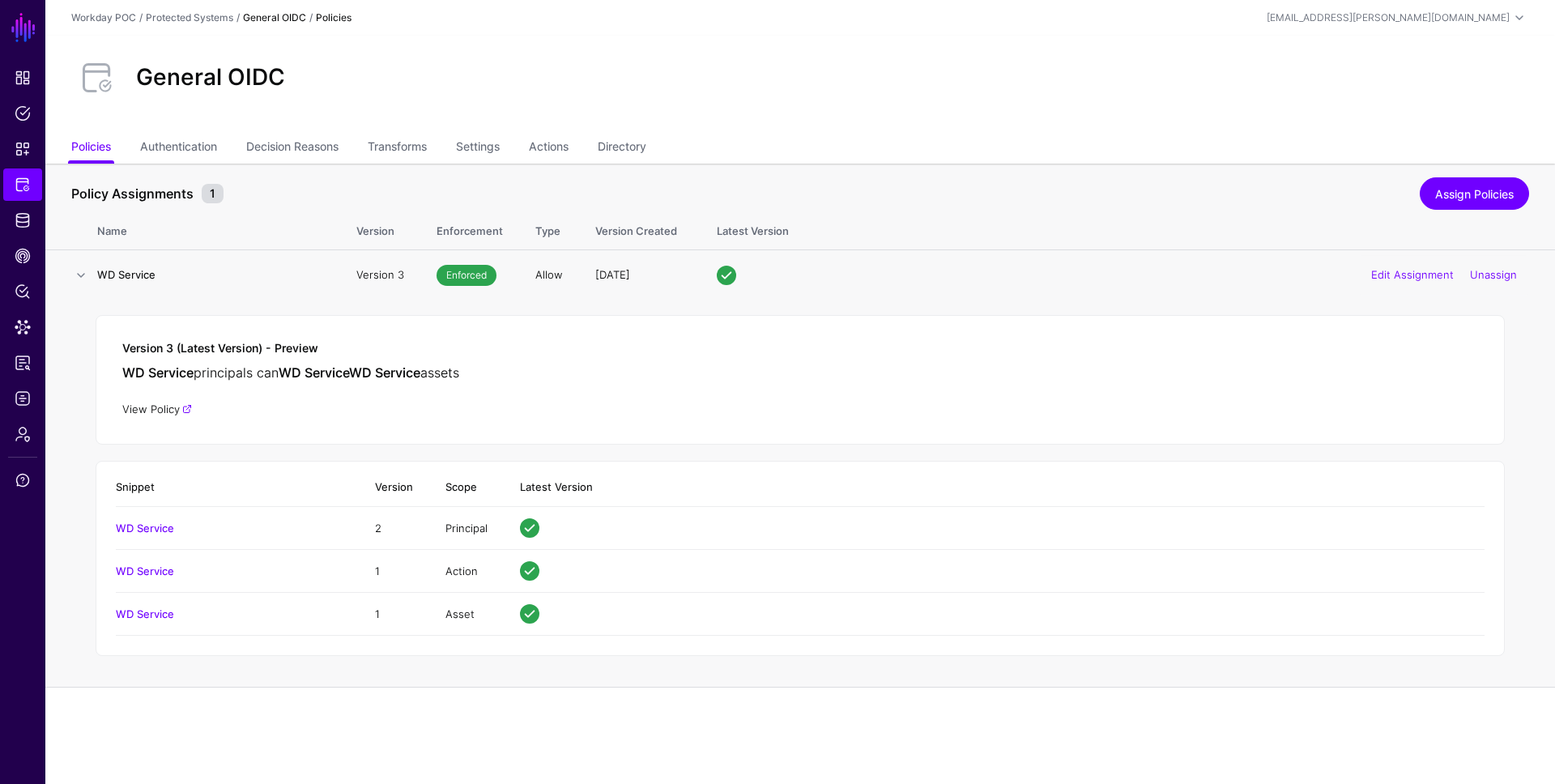
click at [163, 413] on link "View Policy" at bounding box center [157, 409] width 70 height 13
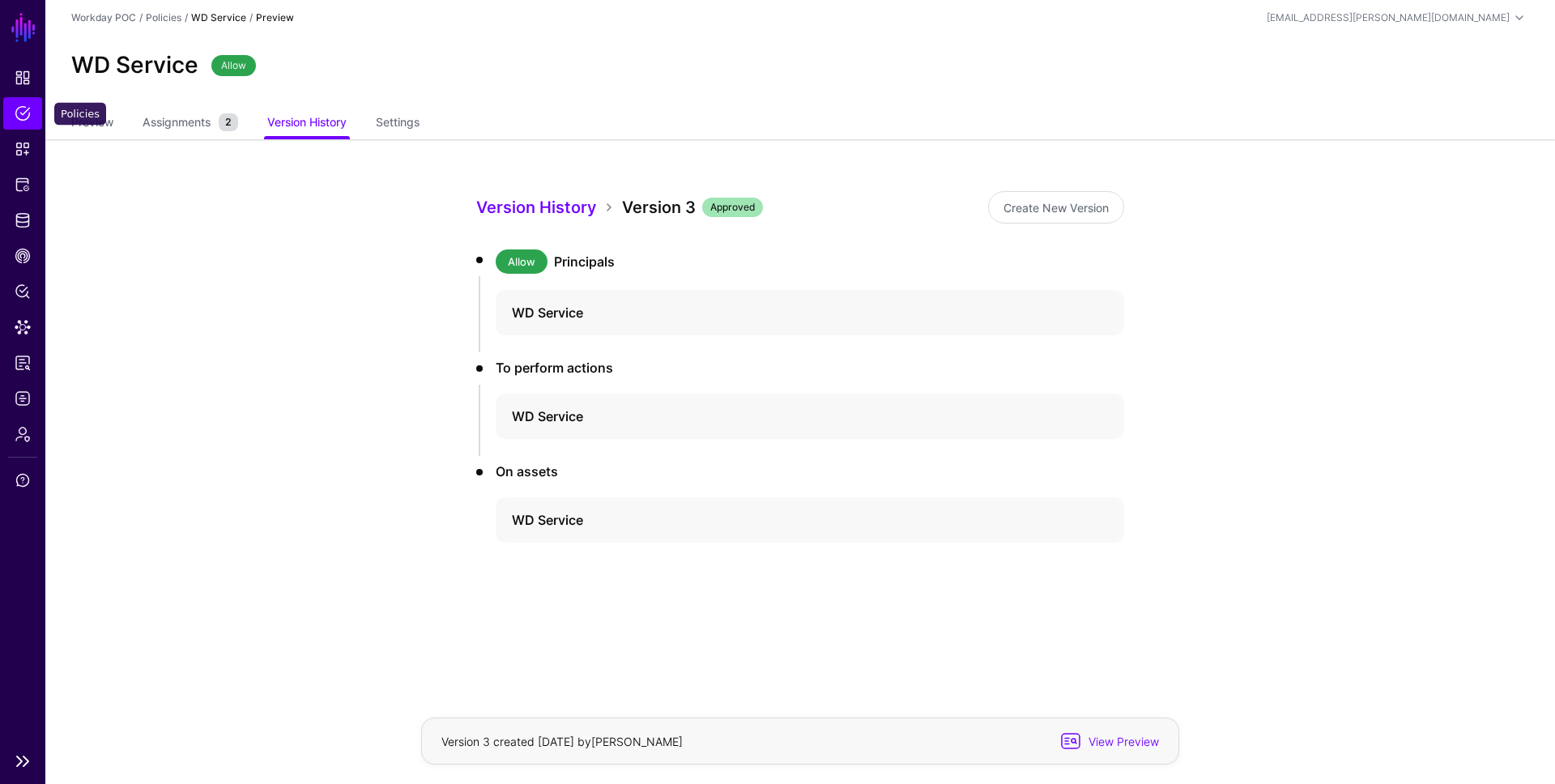
click at [25, 103] on link "Policies" at bounding box center [22, 112] width 39 height 32
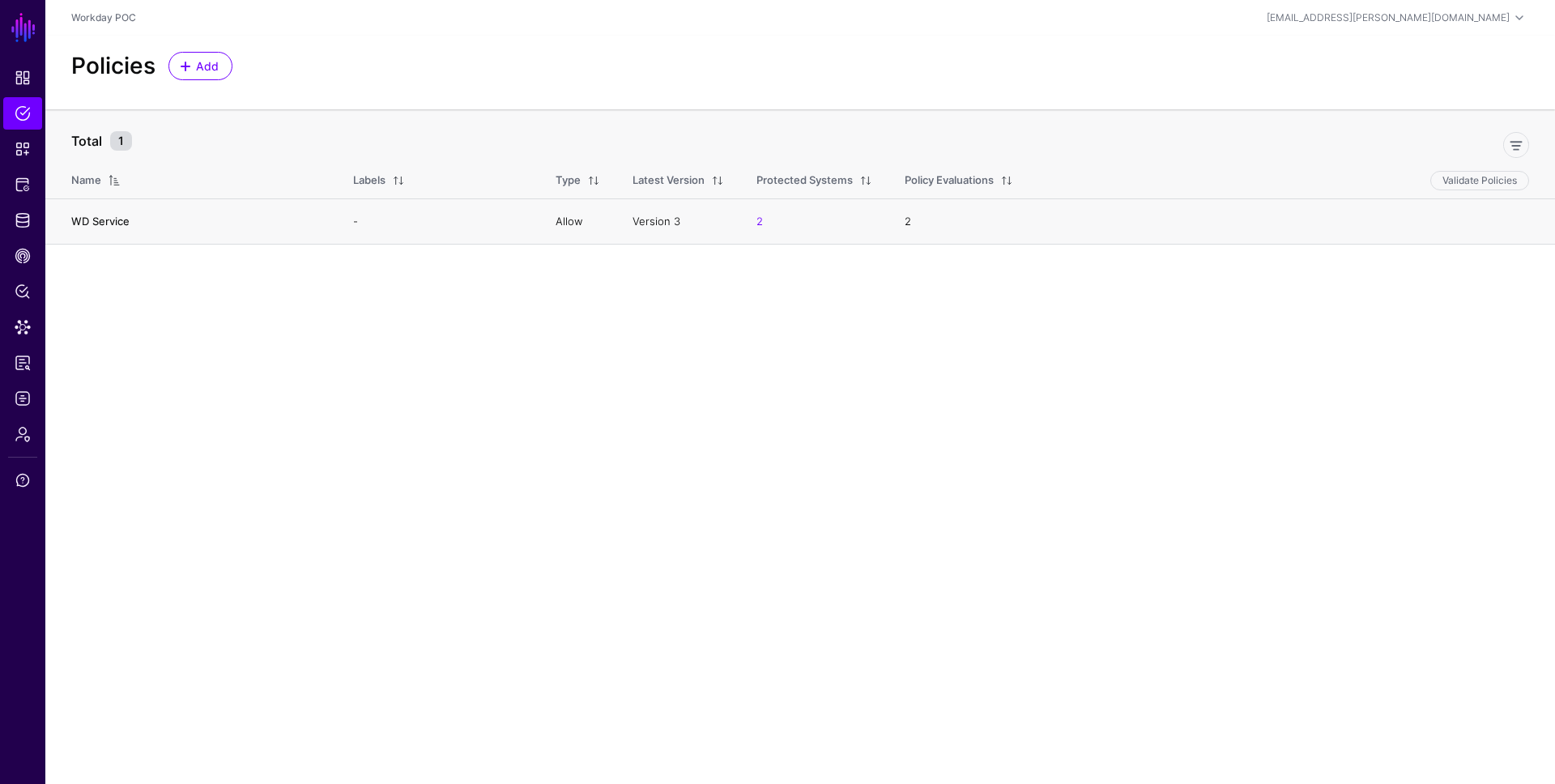
click at [92, 224] on link "WD Service" at bounding box center [100, 221] width 58 height 13
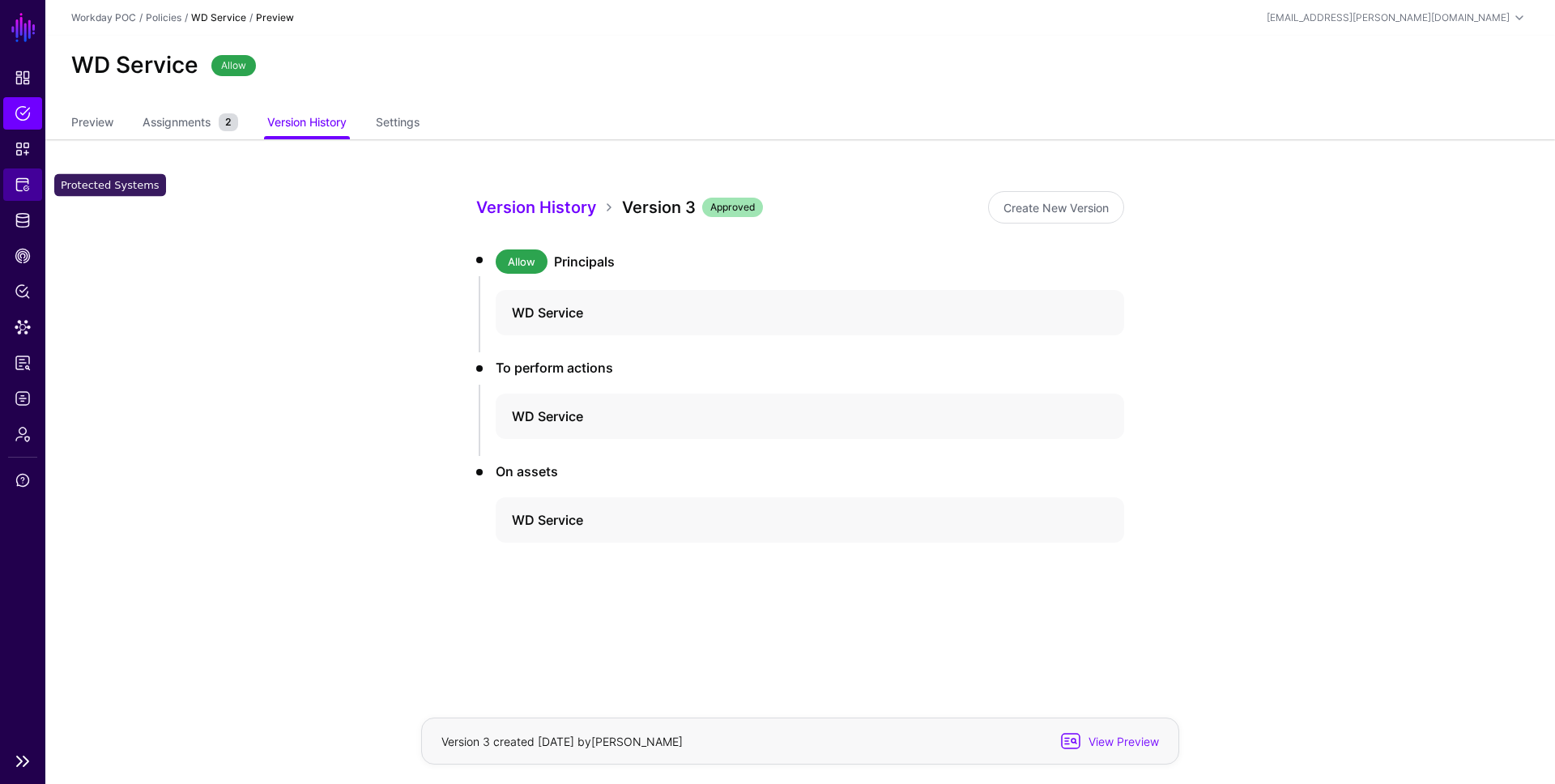
click at [23, 191] on span "Protected Systems" at bounding box center [23, 185] width 16 height 16
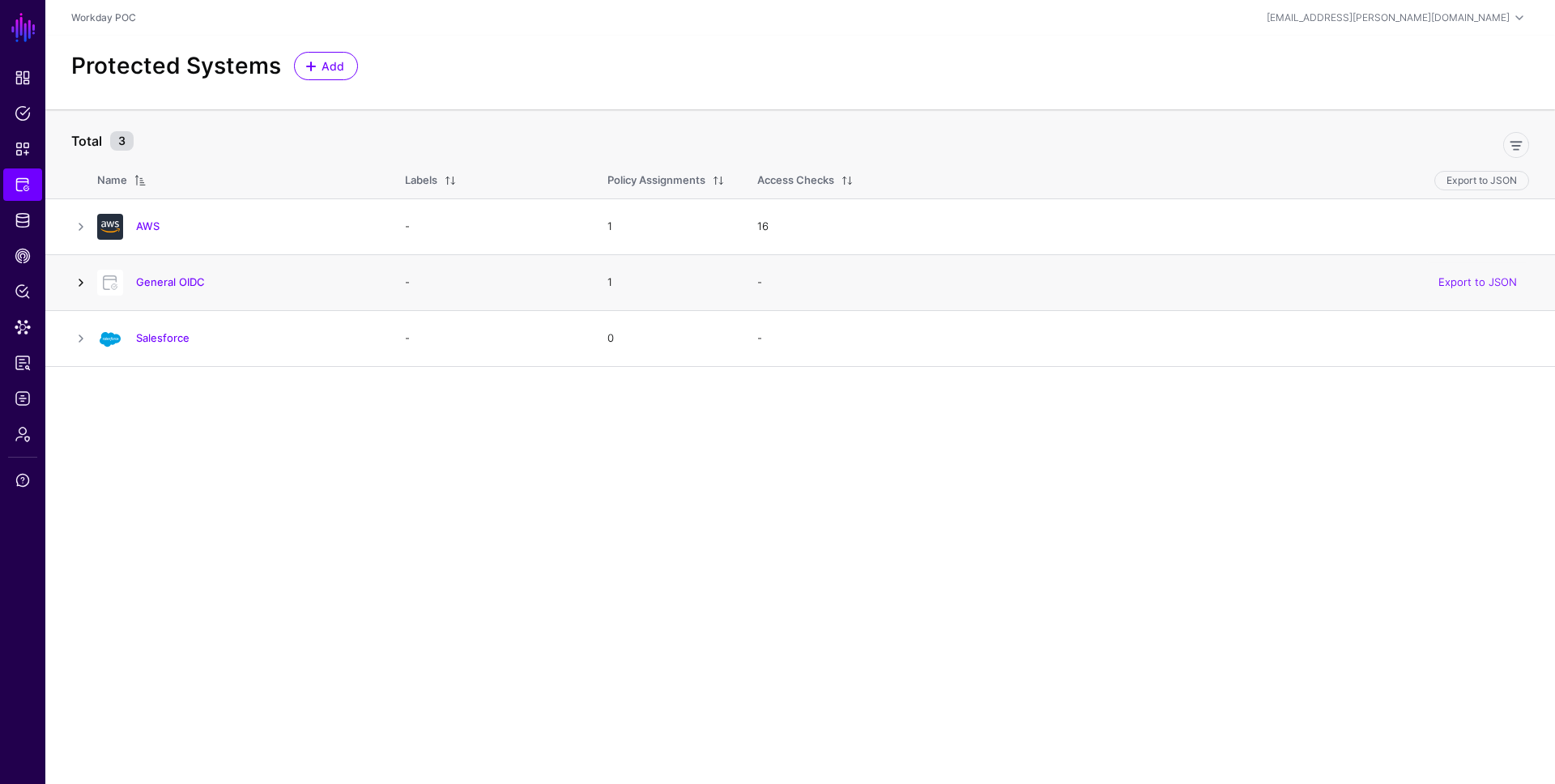
click at [84, 280] on link at bounding box center [81, 283] width 20 height 20
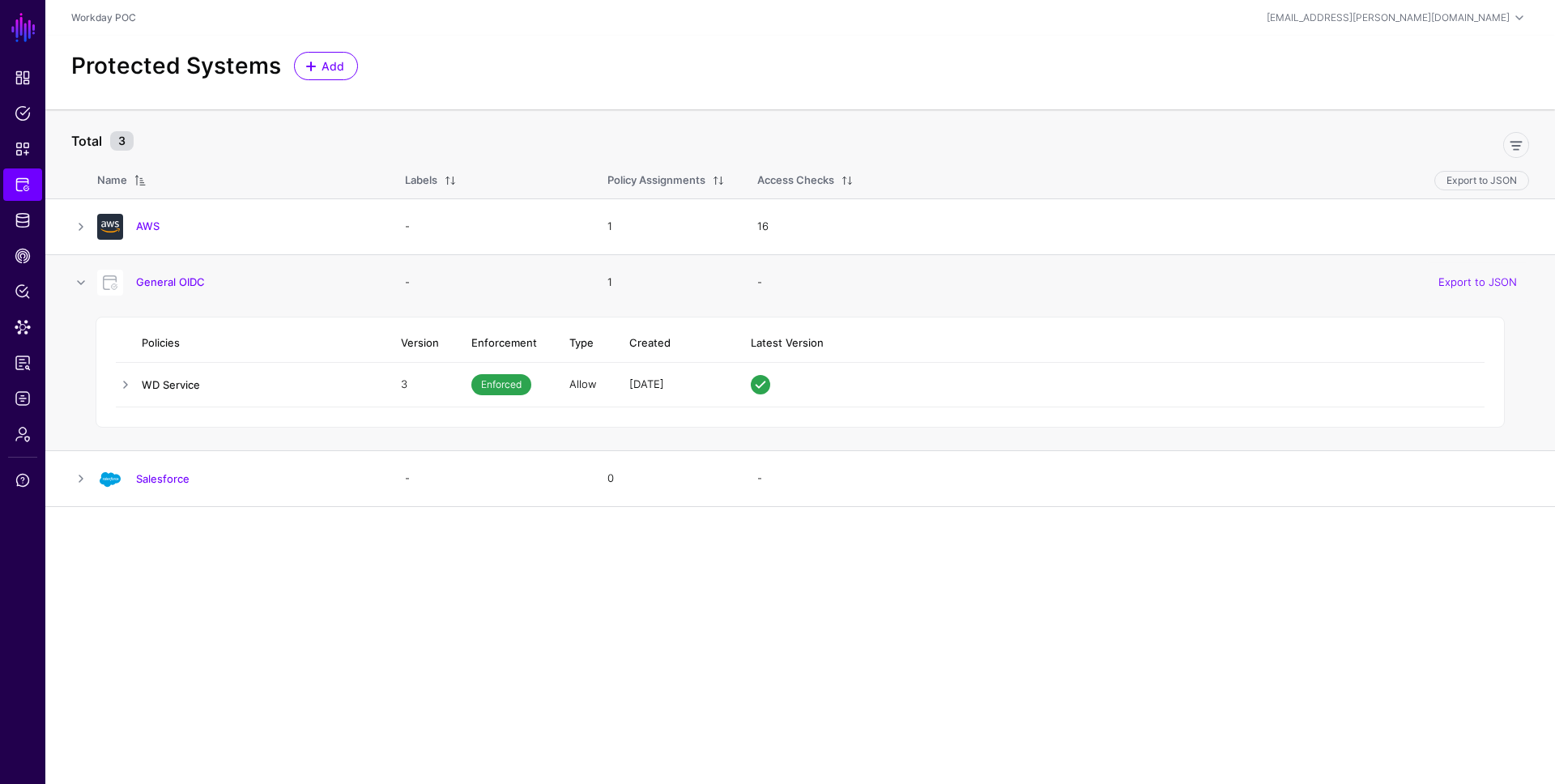
click at [179, 386] on link "WD Service" at bounding box center [171, 385] width 58 height 13
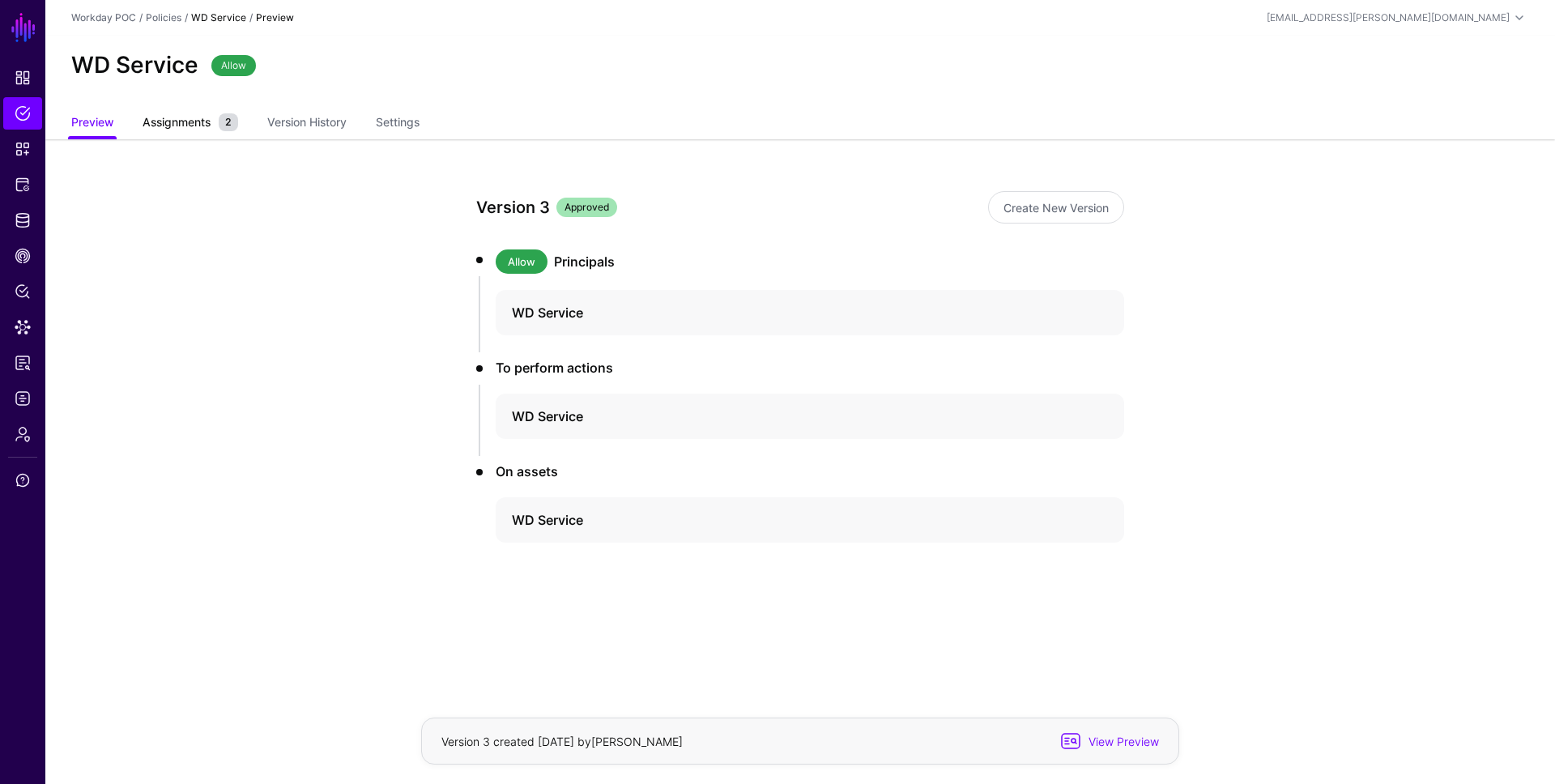
click at [207, 117] on span "Assignments" at bounding box center [176, 121] width 76 height 17
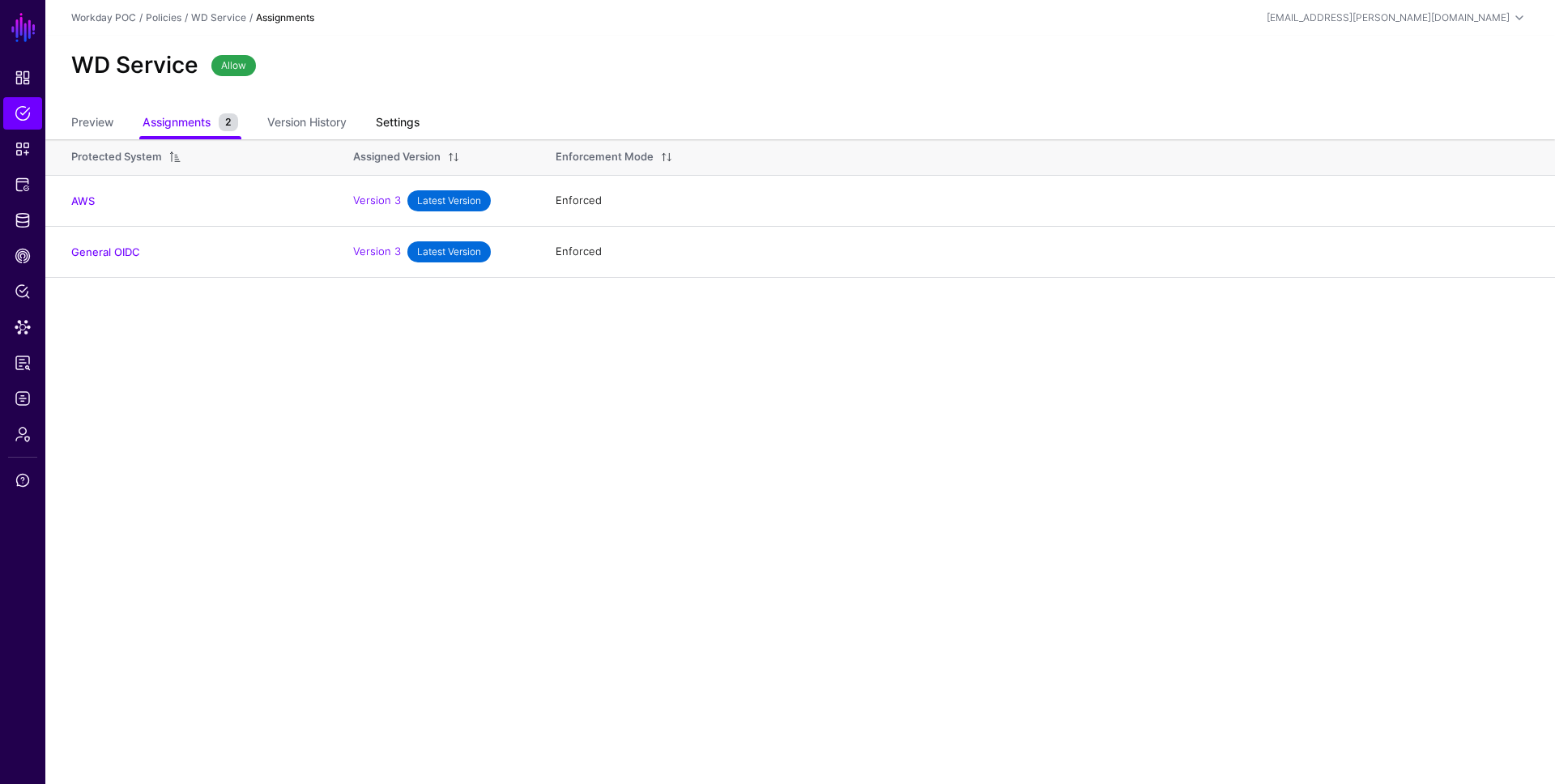
click at [391, 128] on link "Settings" at bounding box center [397, 124] width 43 height 31
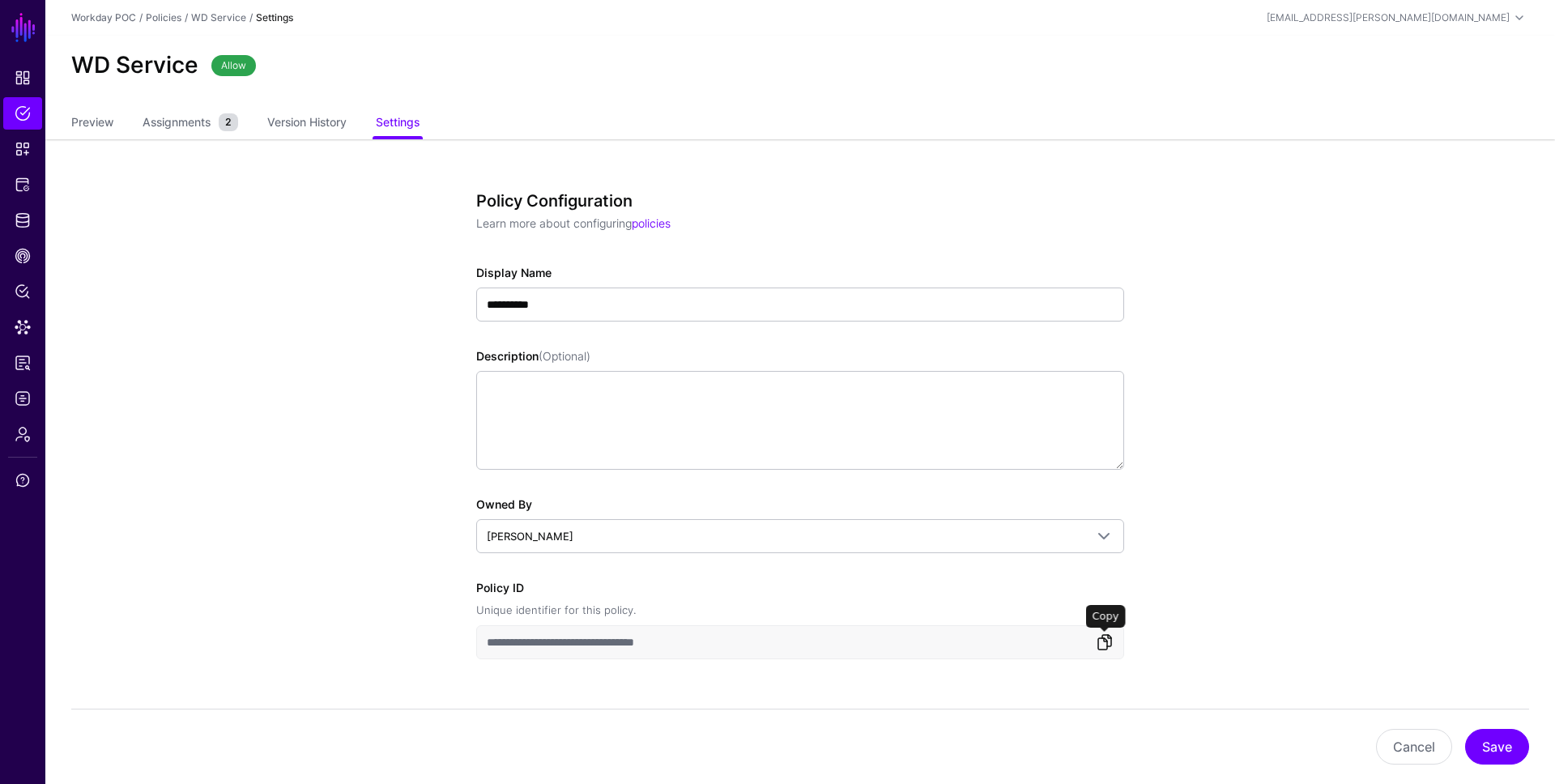
click at [1099, 644] on link at bounding box center [1105, 642] width 20 height 20
click at [27, 107] on span "Policies" at bounding box center [23, 113] width 16 height 16
